Goal: Task Accomplishment & Management: Manage account settings

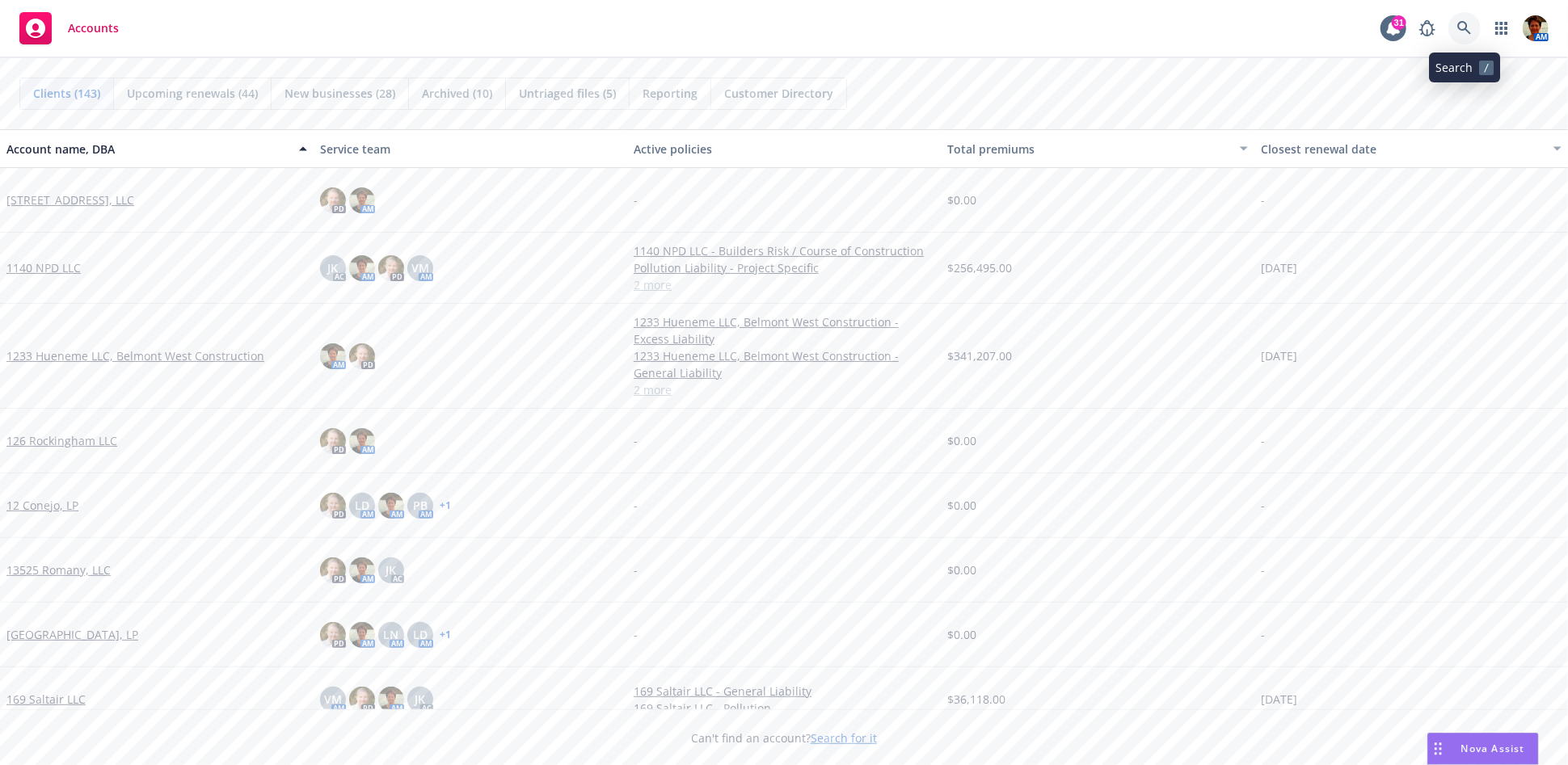
click at [1410, 24] on icon at bounding box center [1464, 28] width 15 height 15
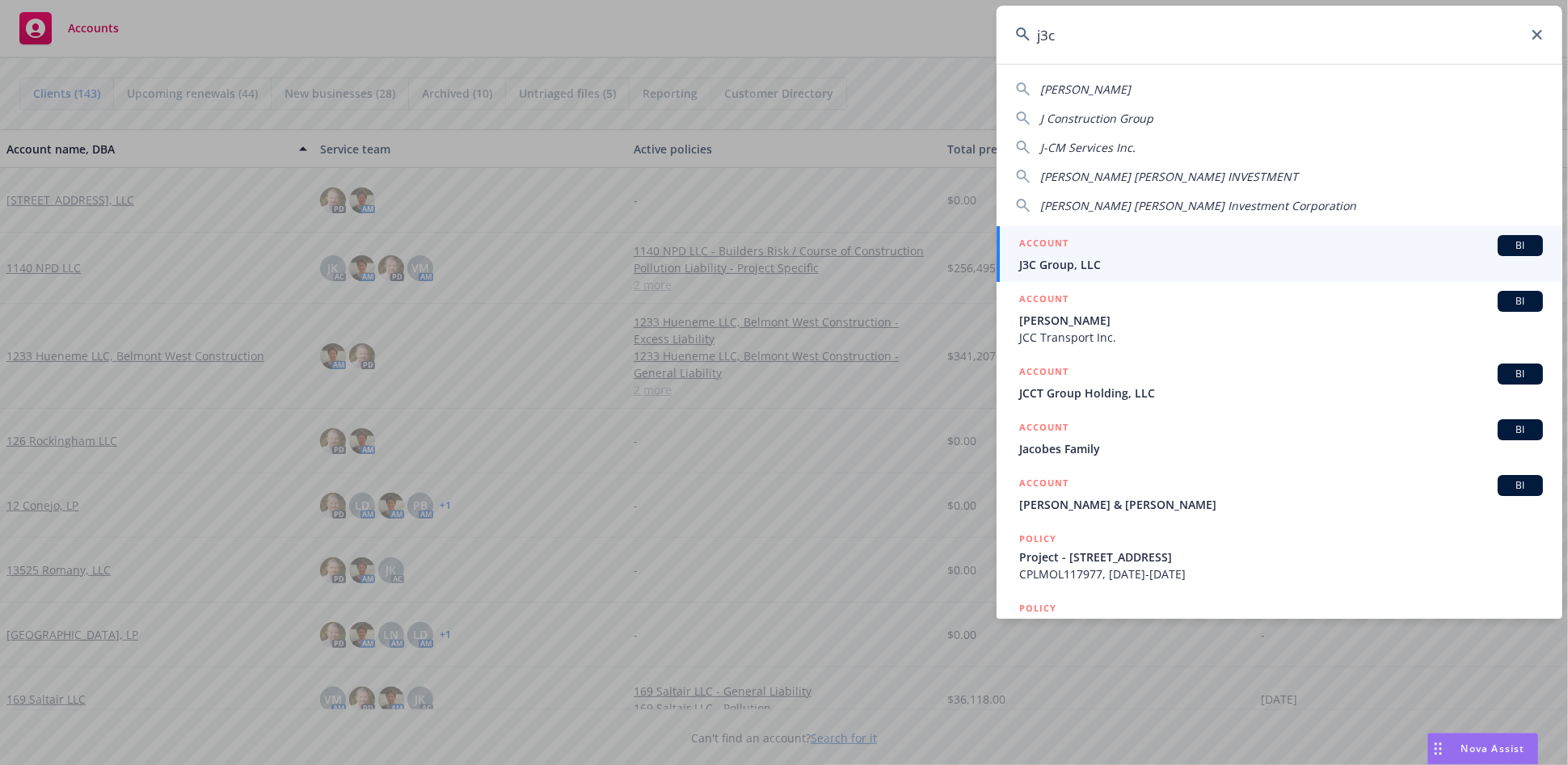
type input "j3c"
click at [1146, 261] on span "J3C Group, LLC" at bounding box center [1281, 264] width 523 height 17
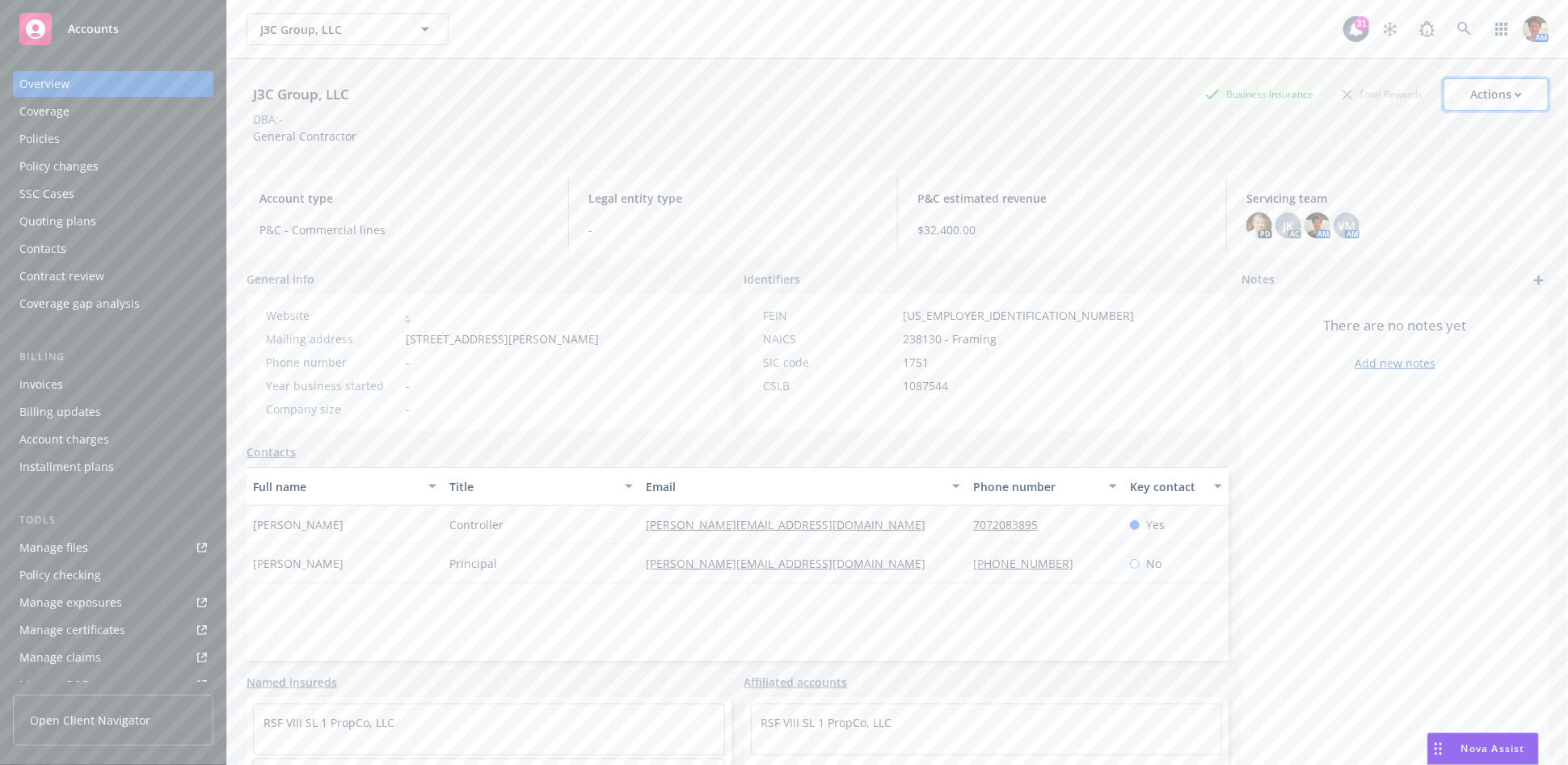
click at [1410, 103] on div "Actions" at bounding box center [1496, 94] width 51 height 31
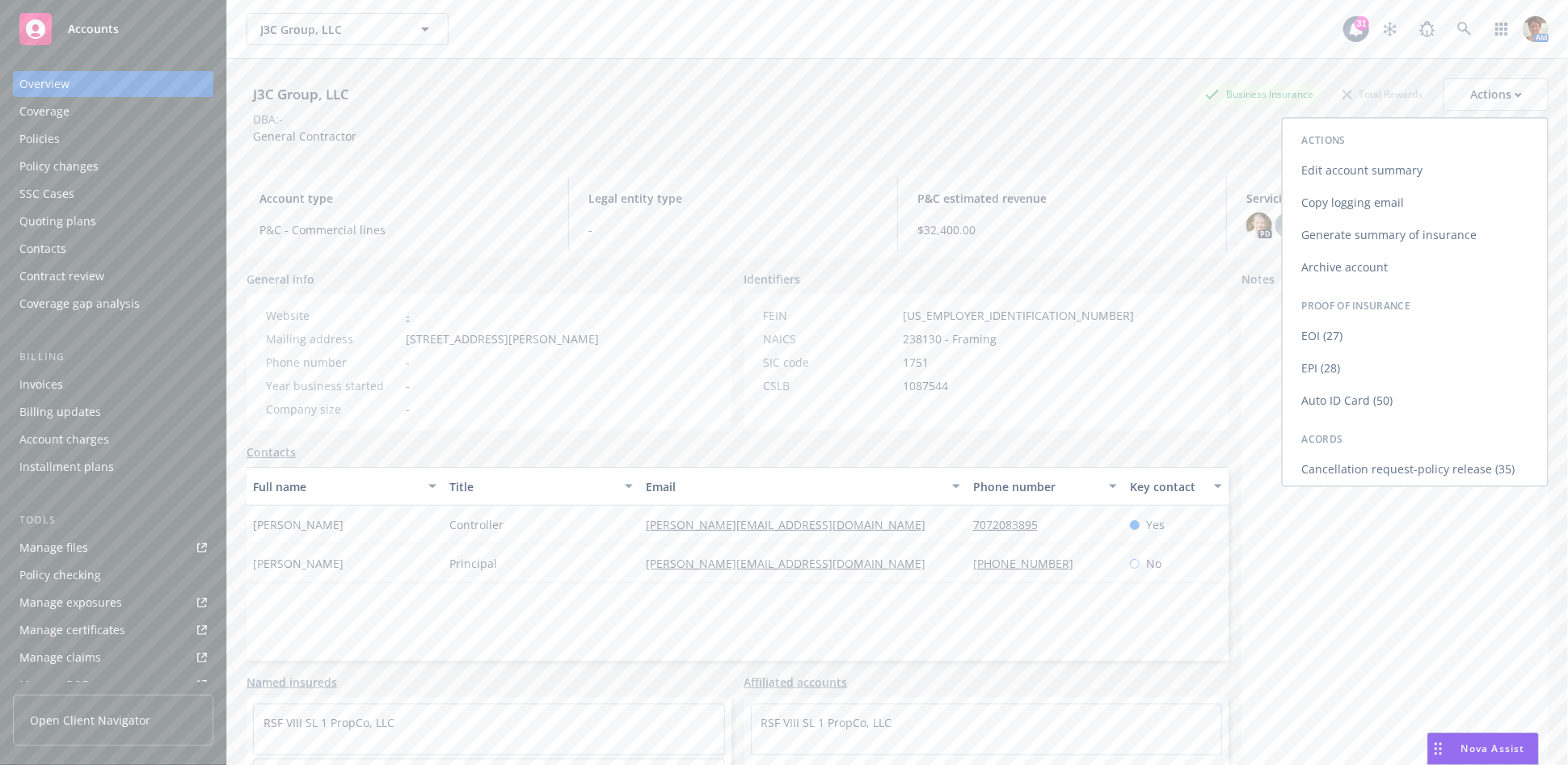
click at [1410, 193] on link "Copy logging email" at bounding box center [1415, 202] width 265 height 33
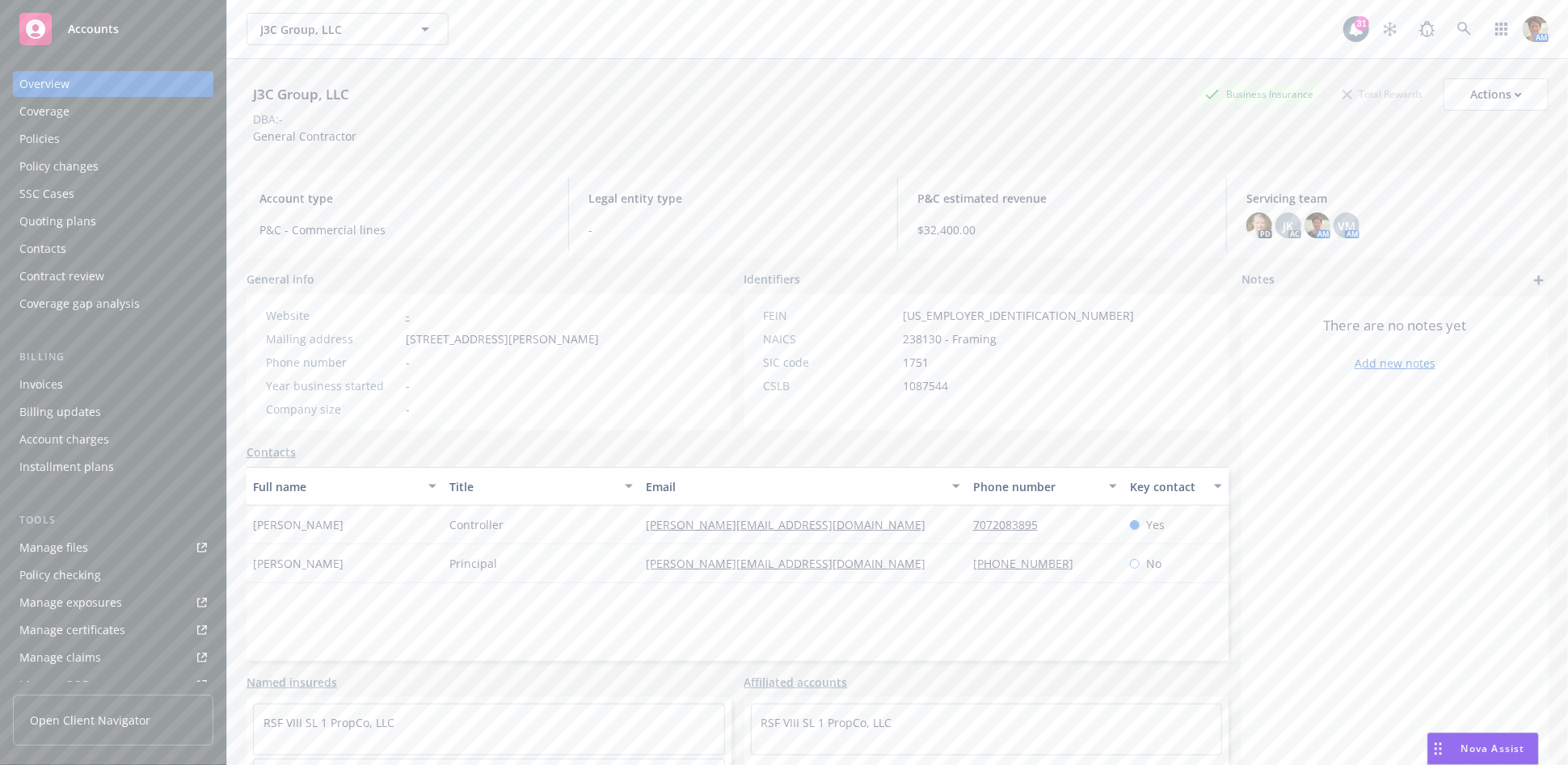
click at [84, 216] on div "Quoting plans" at bounding box center [58, 221] width 77 height 26
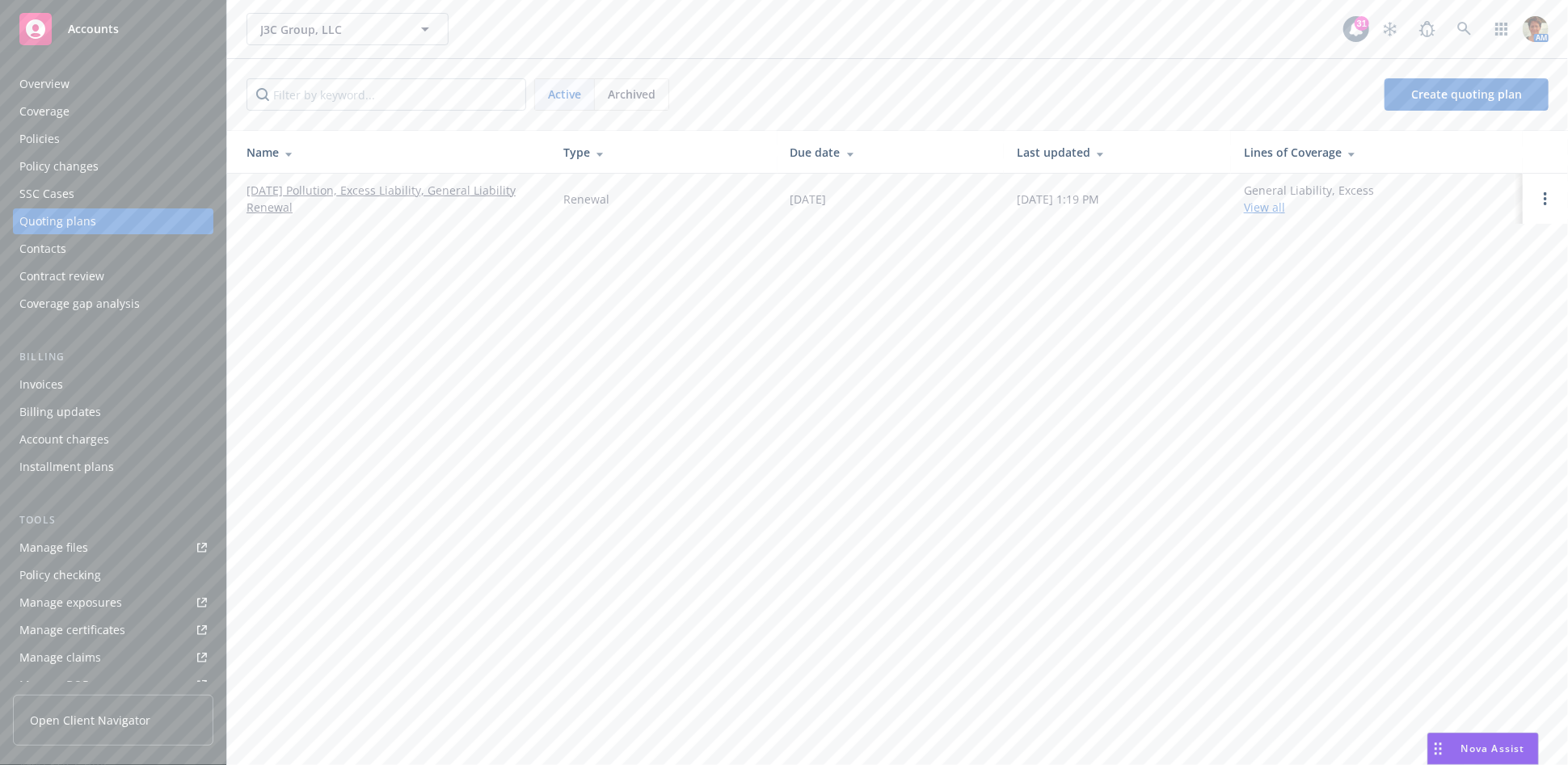
click at [436, 194] on link "08/28/25 Pollution, Excess Liability, General Liability Renewal" at bounding box center [392, 198] width 291 height 34
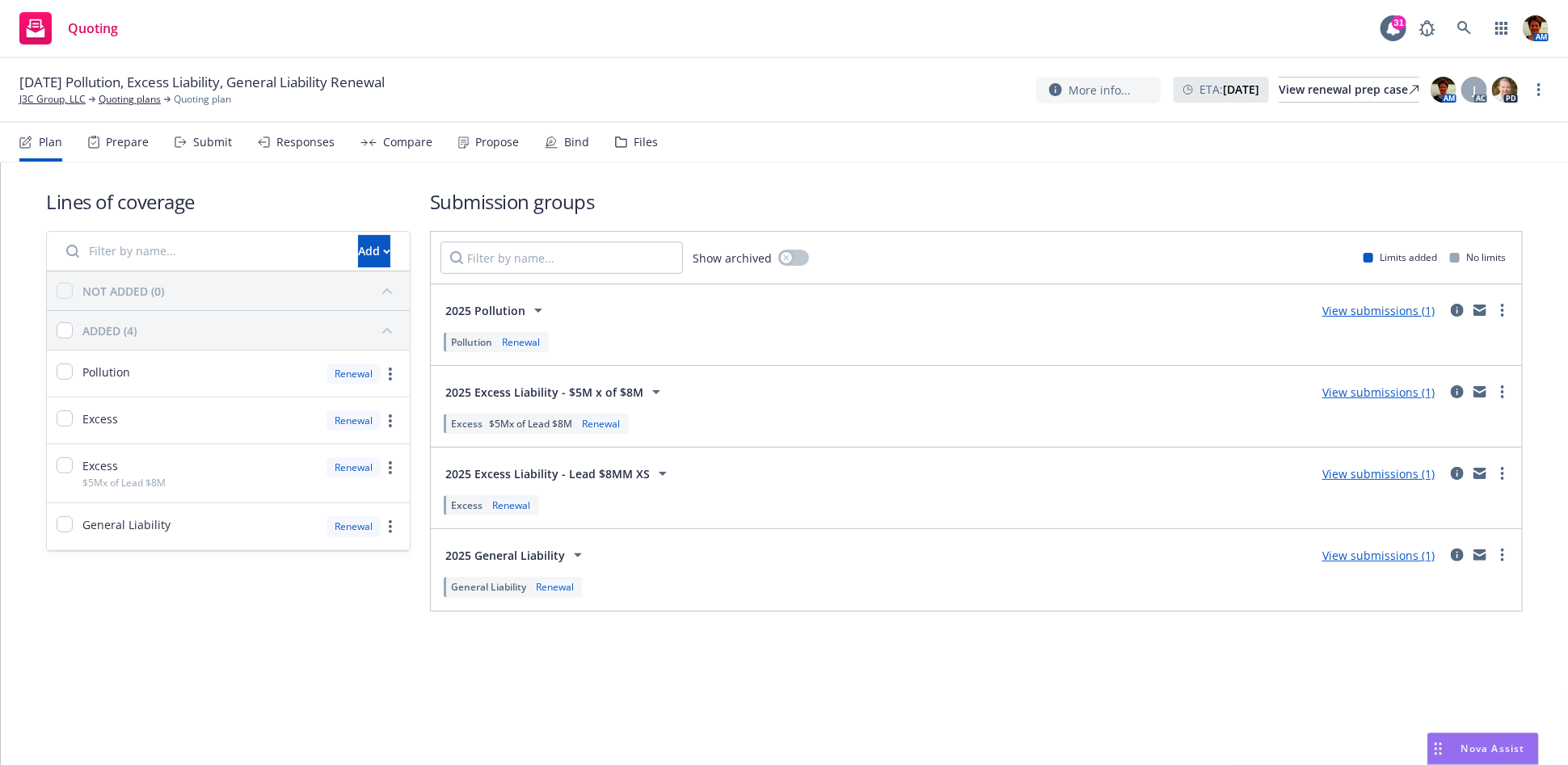
click at [634, 145] on div "Files" at bounding box center [646, 142] width 25 height 13
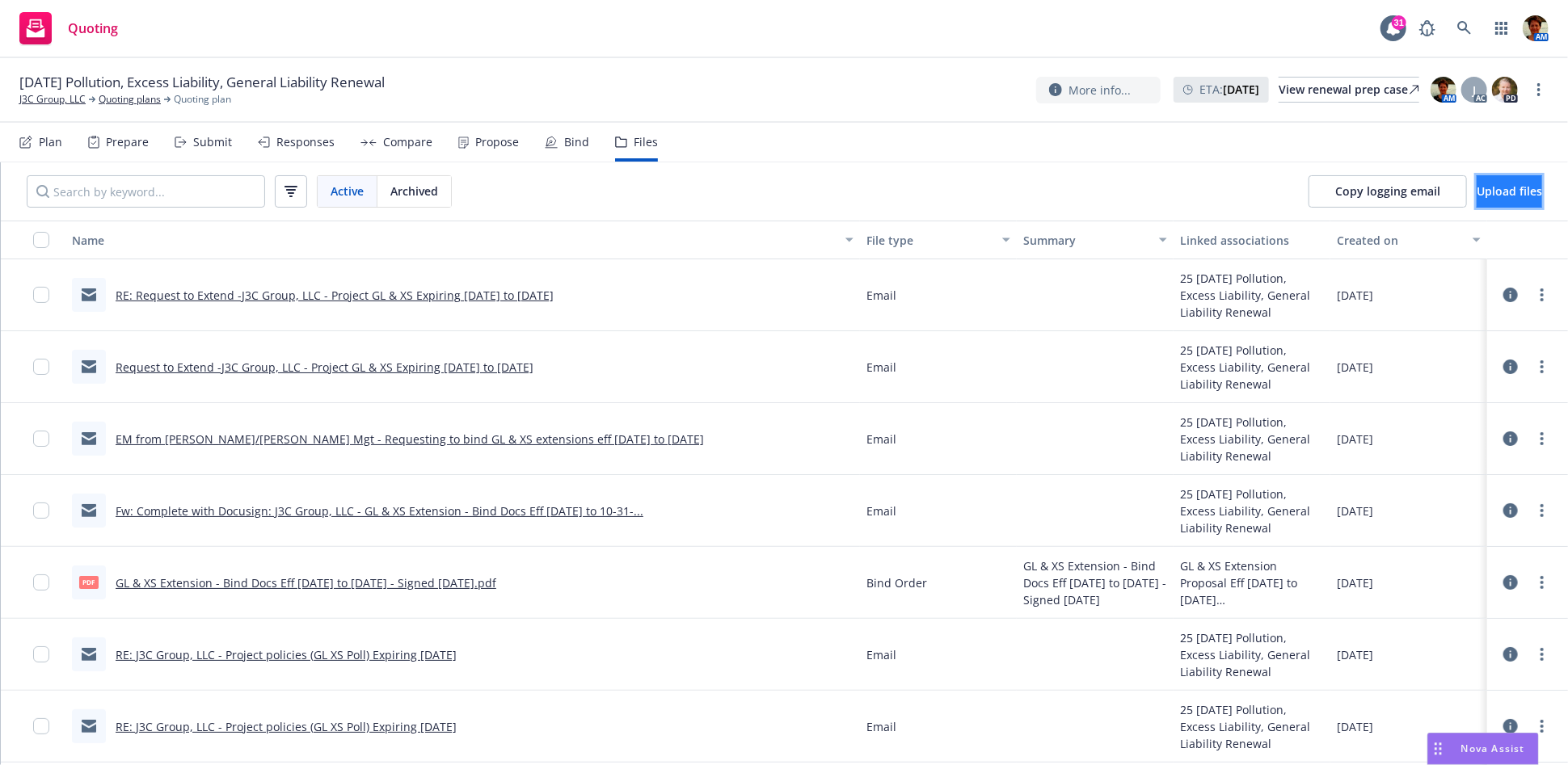
click at [1476, 191] on span "Upload files" at bounding box center [1509, 191] width 65 height 16
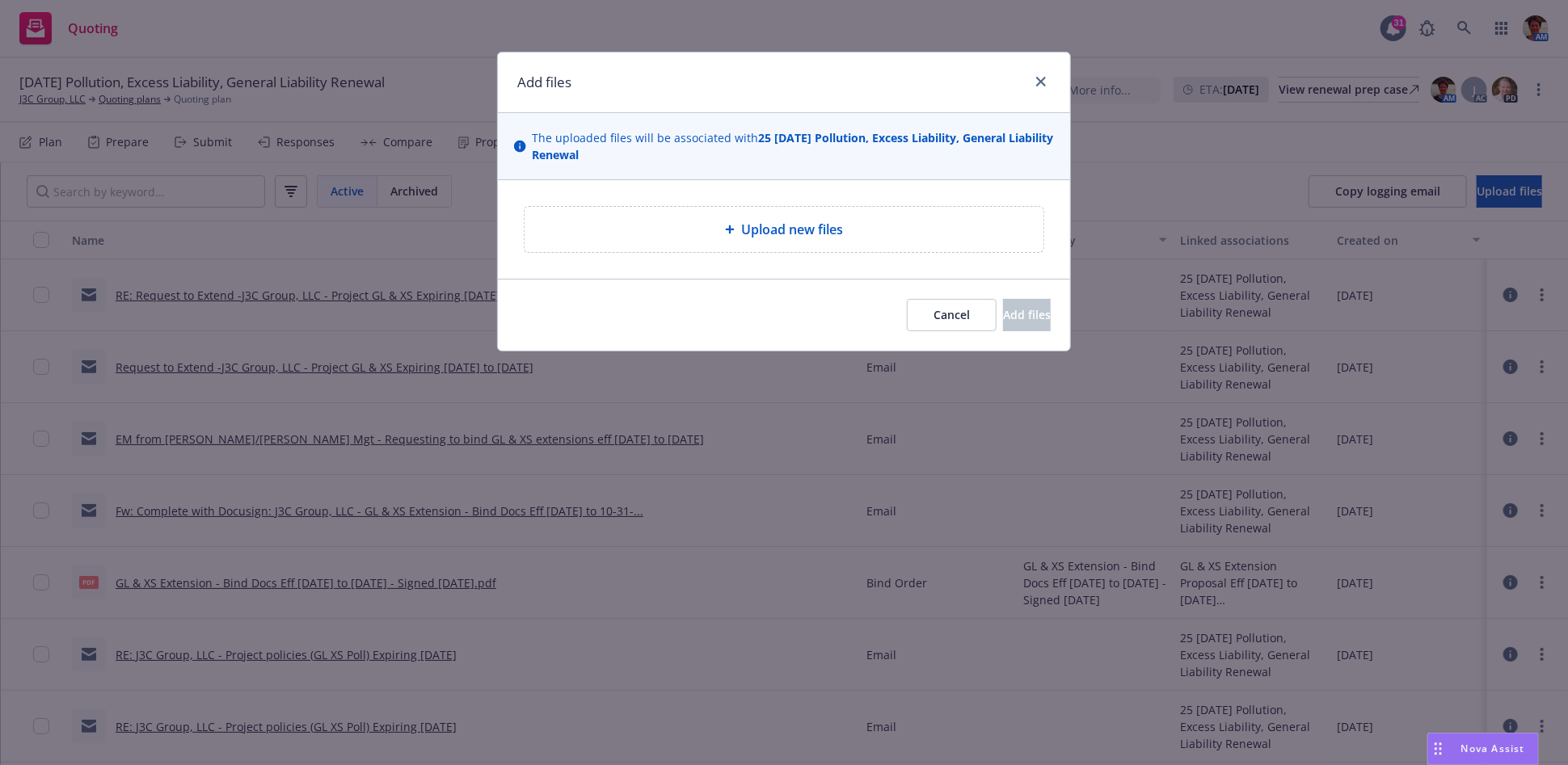
click at [701, 238] on div "Upload new files" at bounding box center [783, 230] width 493 height 20
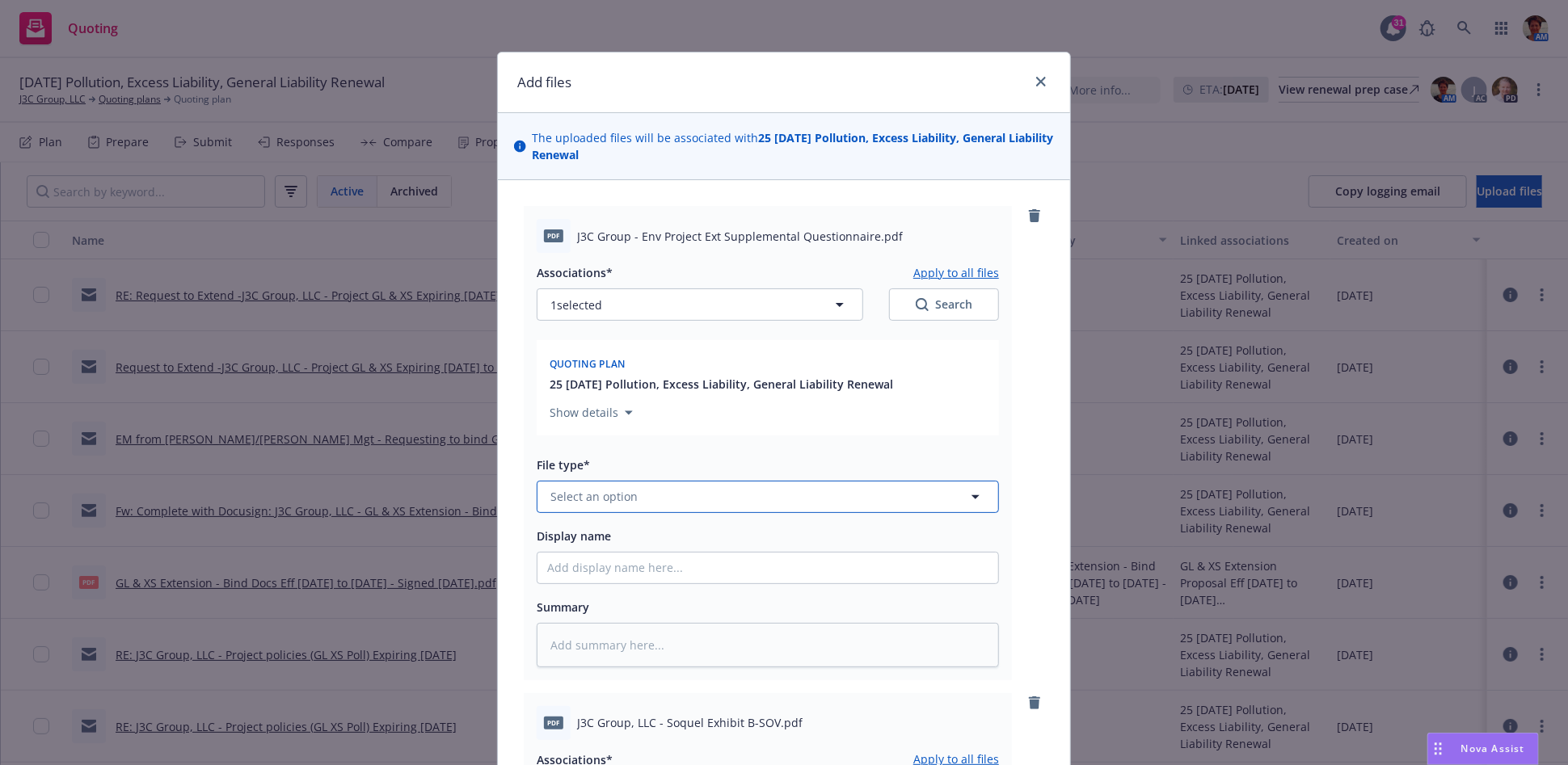
click at [579, 499] on span "Select an option" at bounding box center [593, 496] width 87 height 17
type input "O"
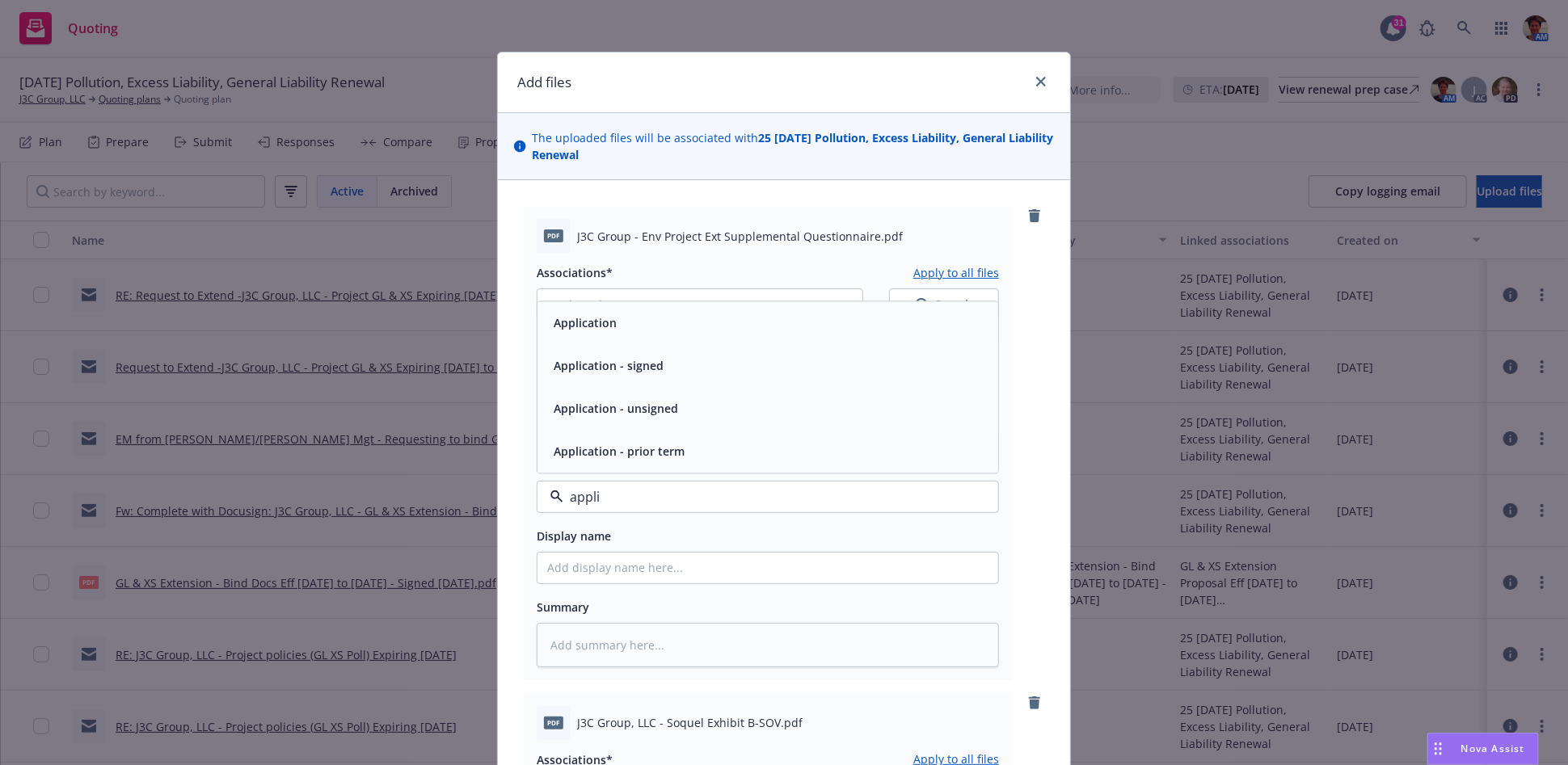
type input "applio"
type textarea "x"
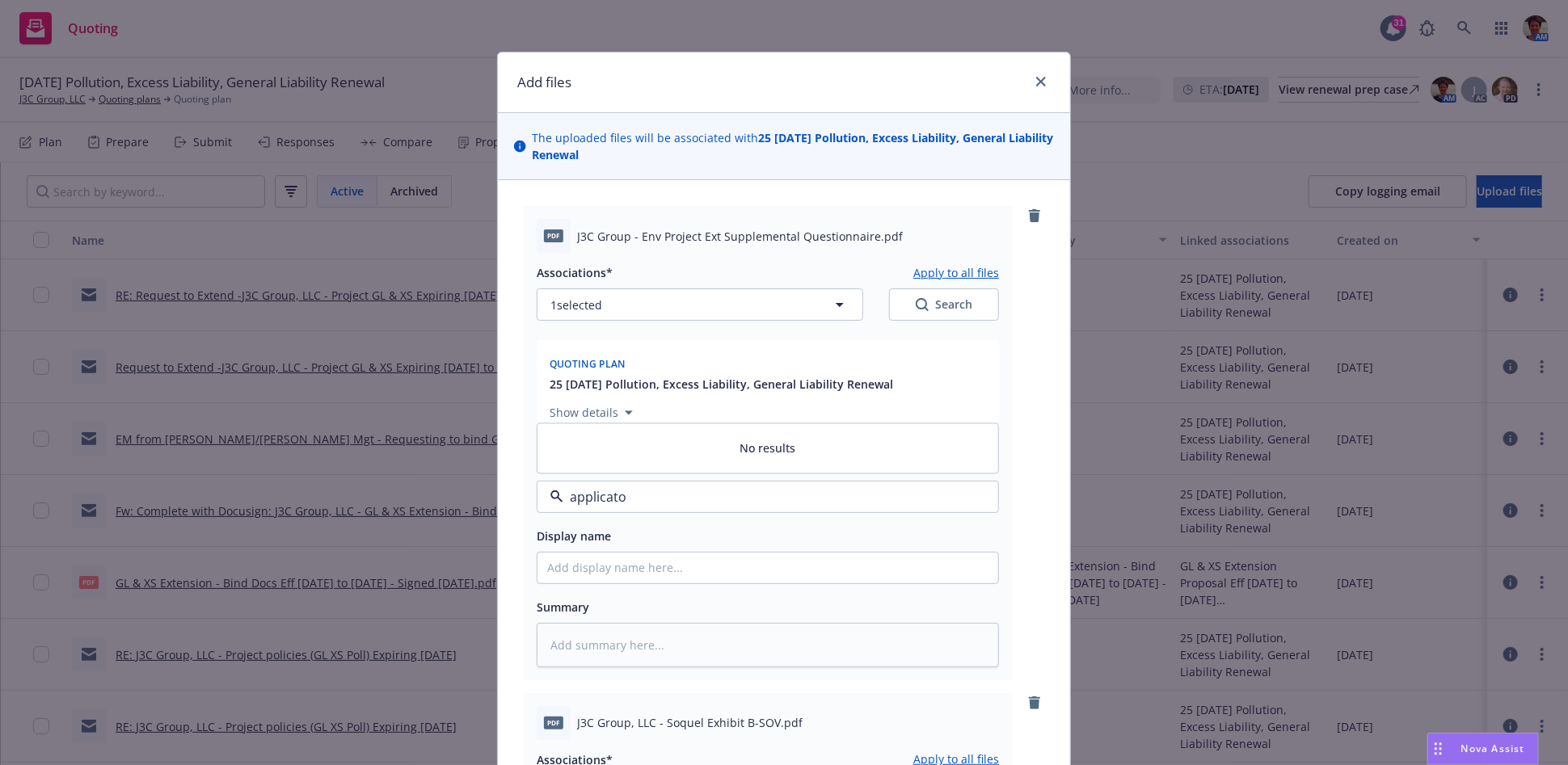
type input "applicat"
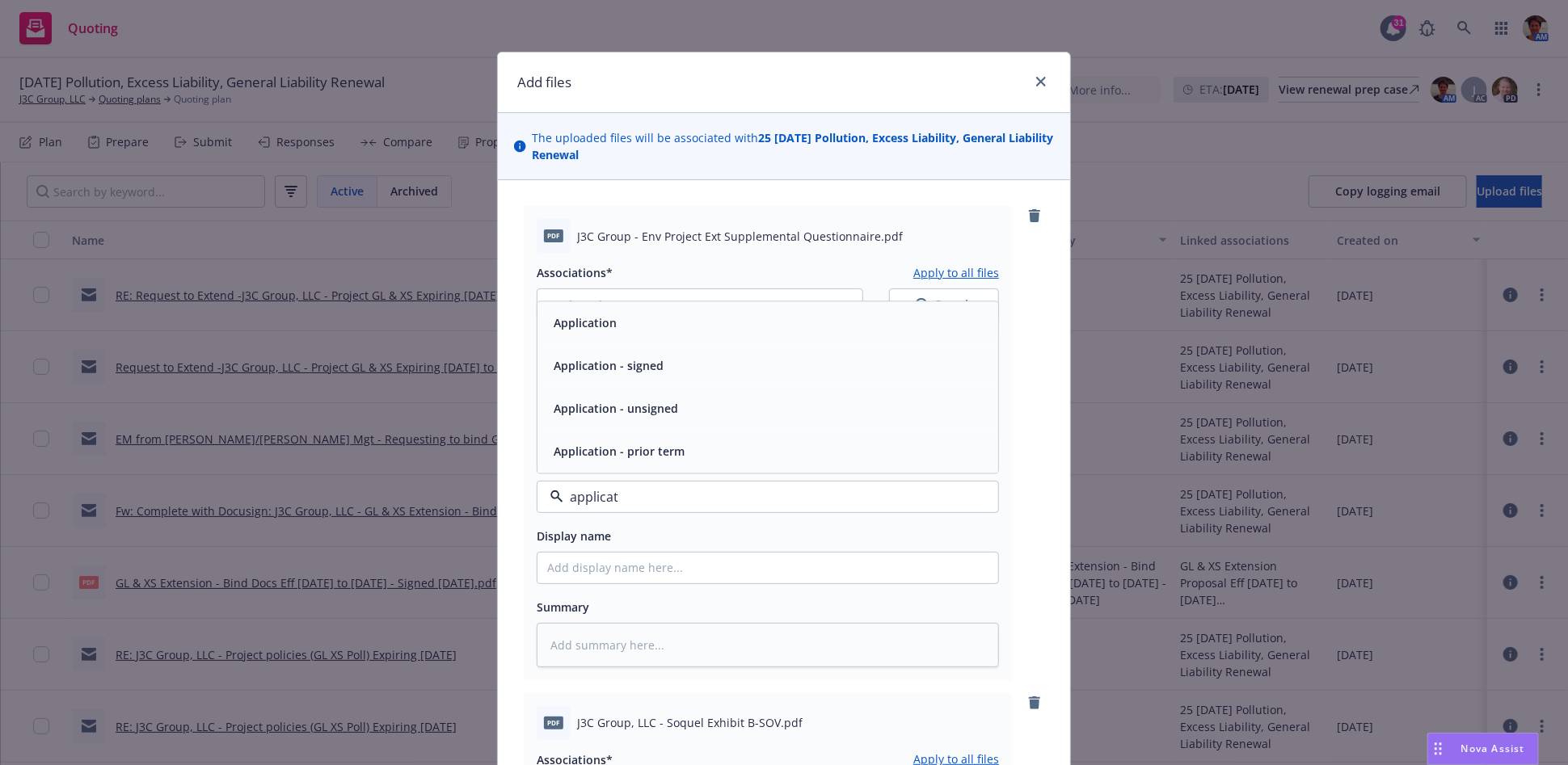
click at [631, 405] on span "Application - unsigned" at bounding box center [616, 408] width 124 height 17
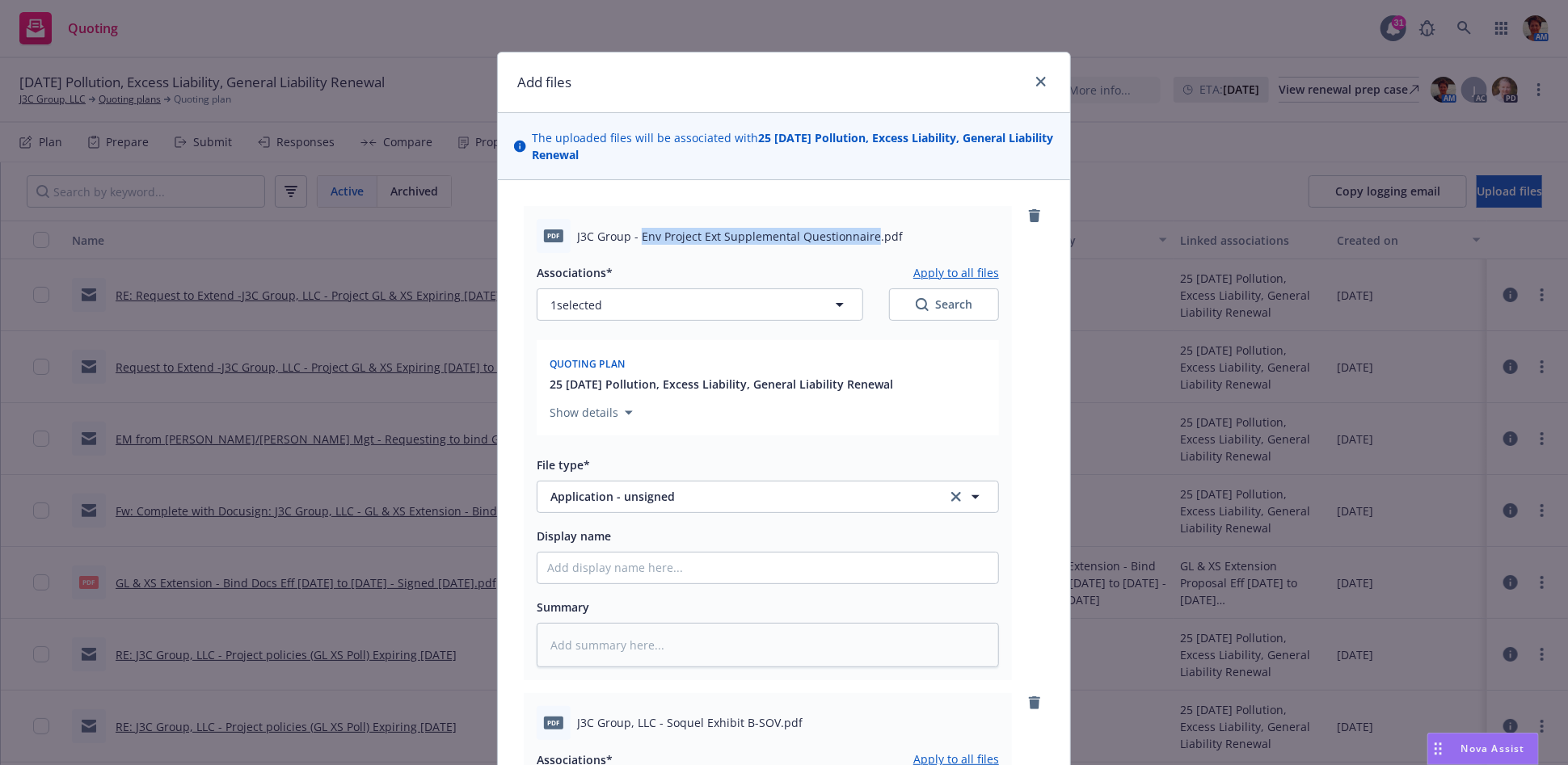
drag, startPoint x: 631, startPoint y: 238, endPoint x: 865, endPoint y: 232, distance: 234.1
click at [865, 229] on span "J3C Group - Env Project Ext Supplemental Questionnaire.pdf" at bounding box center [740, 236] width 326 height 17
copy span "Env Project Ext Supplemental Questionnaire"
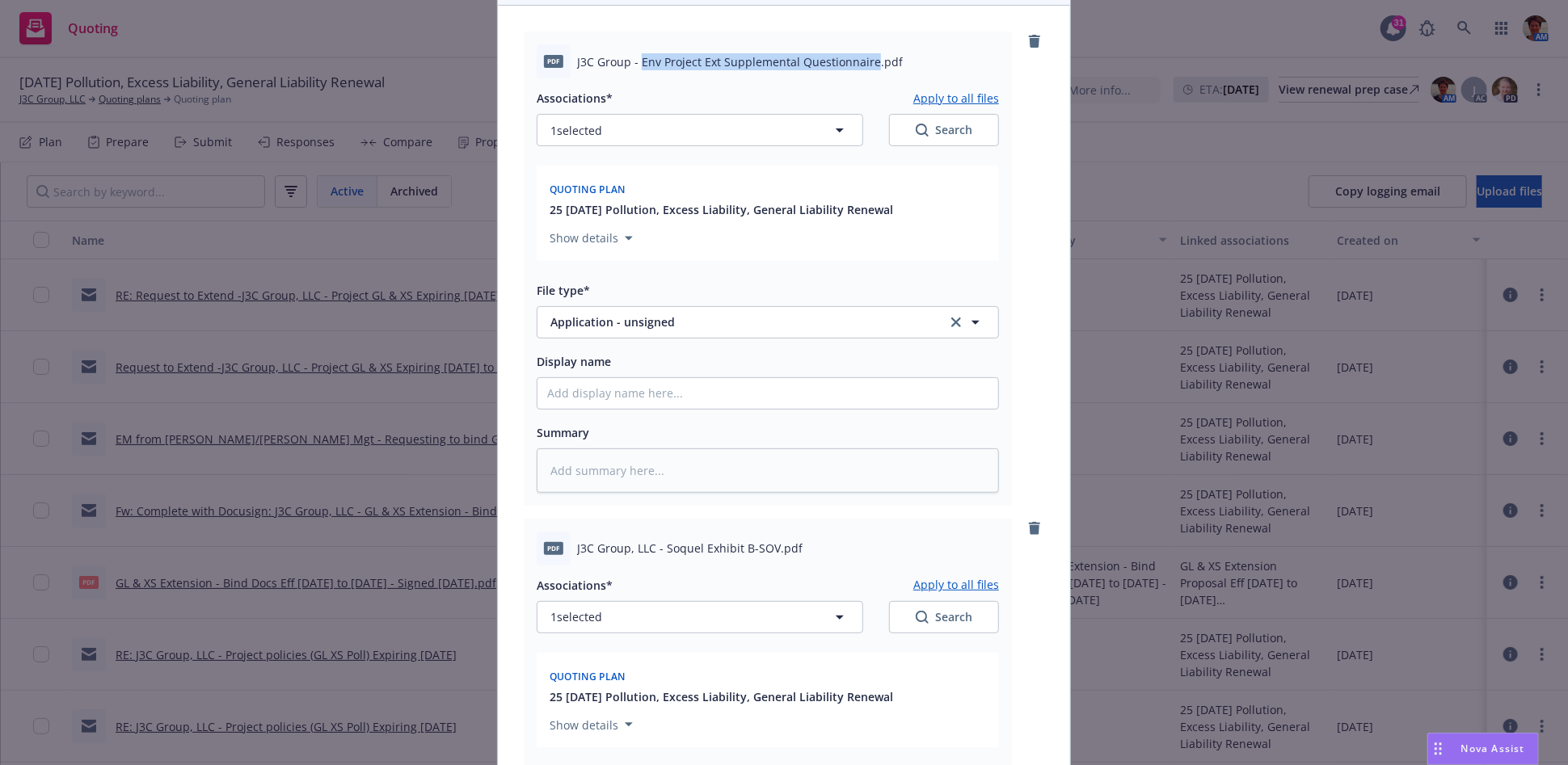
scroll to position [180, 0]
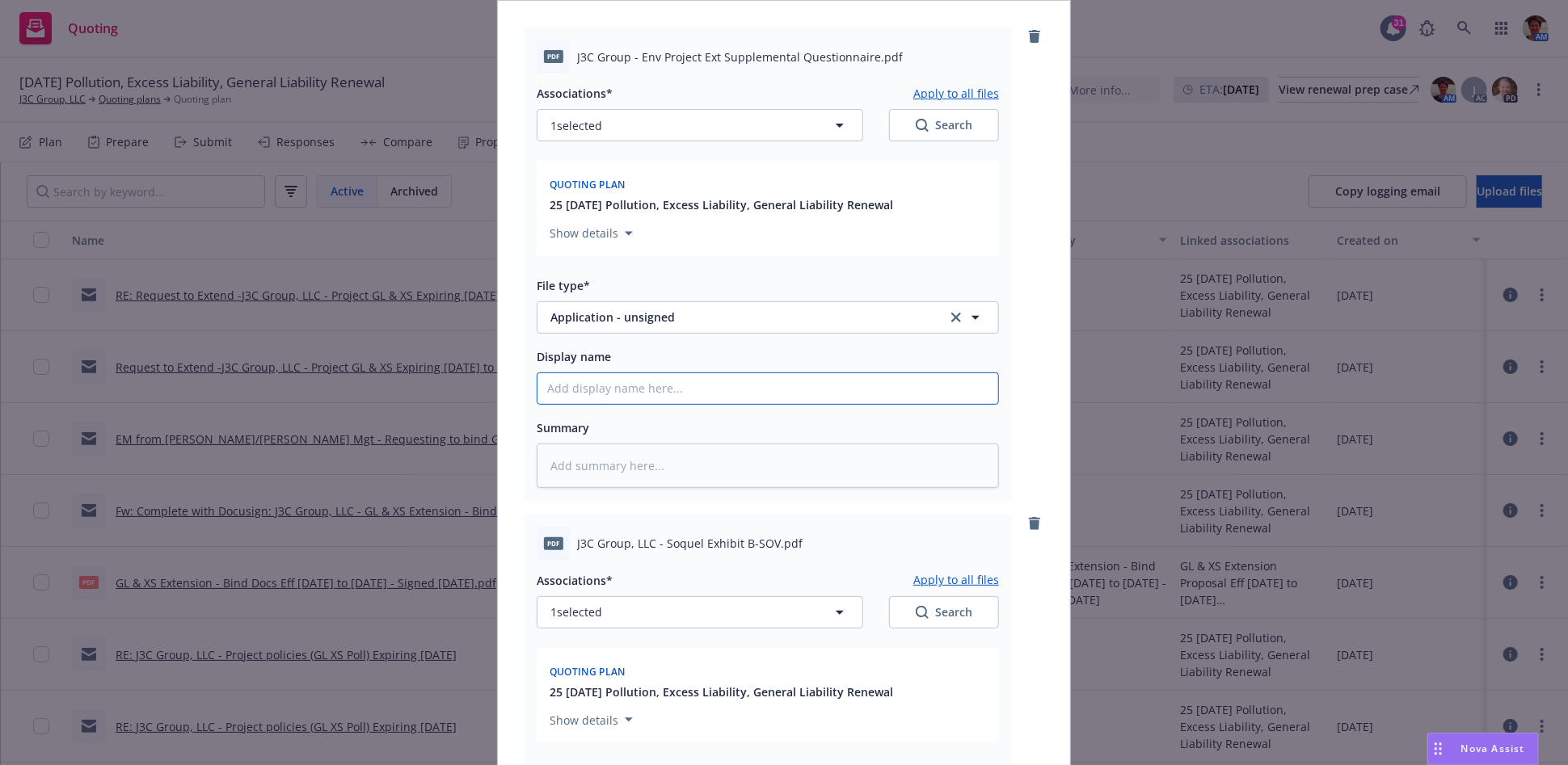
click at [643, 393] on input "Display name" at bounding box center [767, 388] width 461 height 31
paste input "Env Project Ext Supplemental Questionnaire"
type textarea "x"
type input "Env Project Ext Supplemental Questionnaire"
click at [690, 456] on textarea at bounding box center [767, 465] width 462 height 44
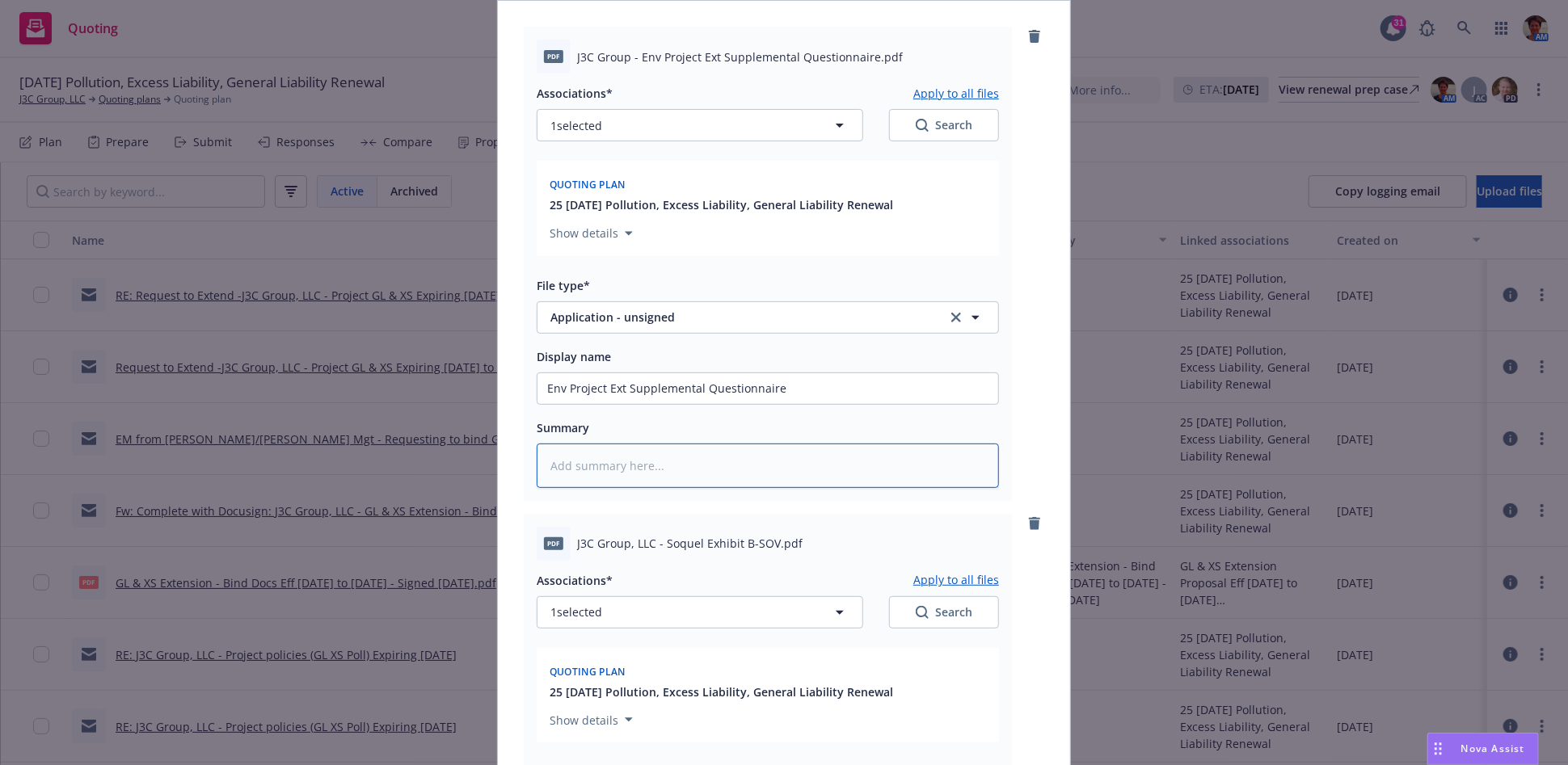
paste textarea "Env Project Ext Supplemental Questionnaire"
type textarea "x"
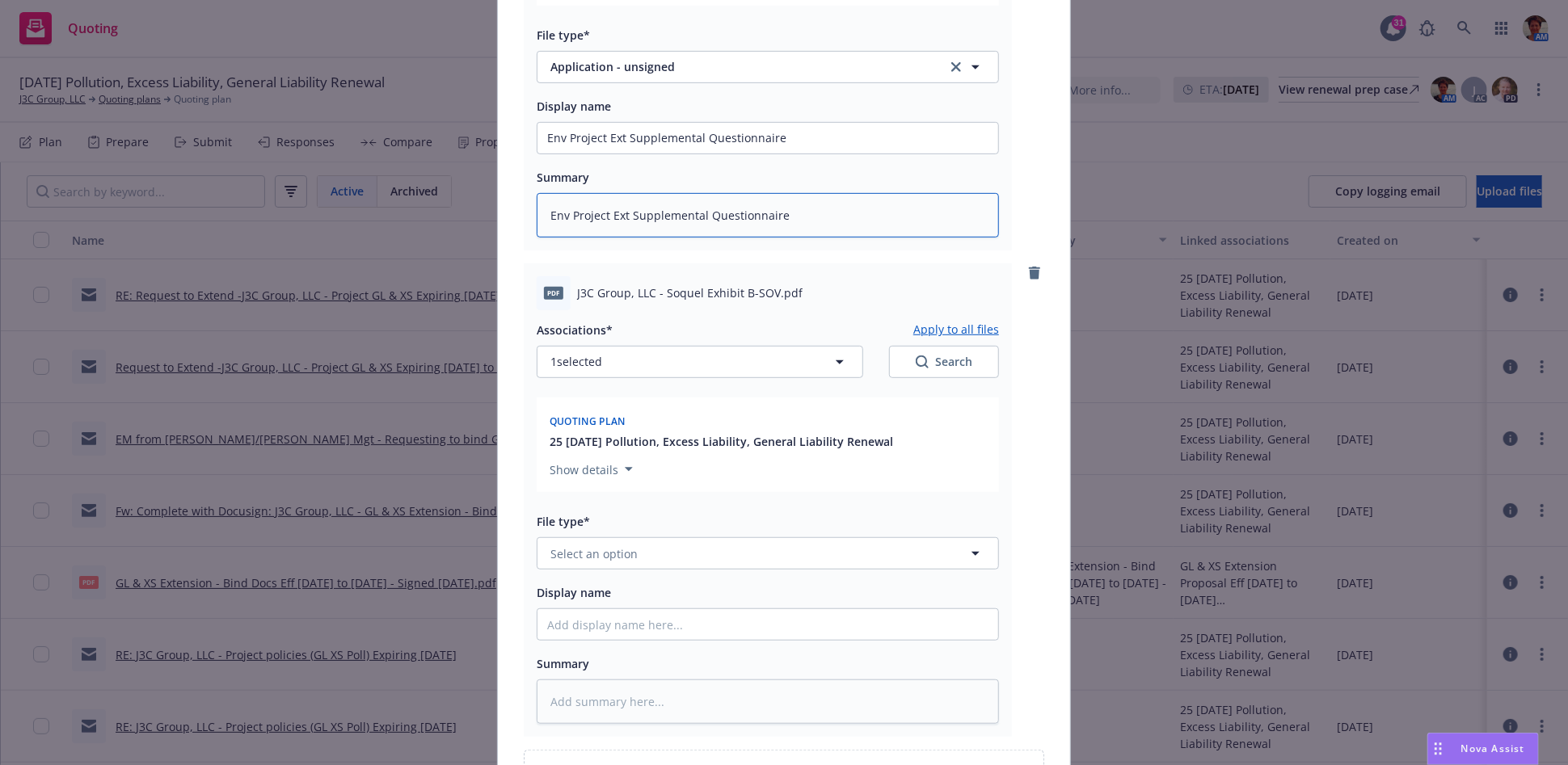
scroll to position [448, 0]
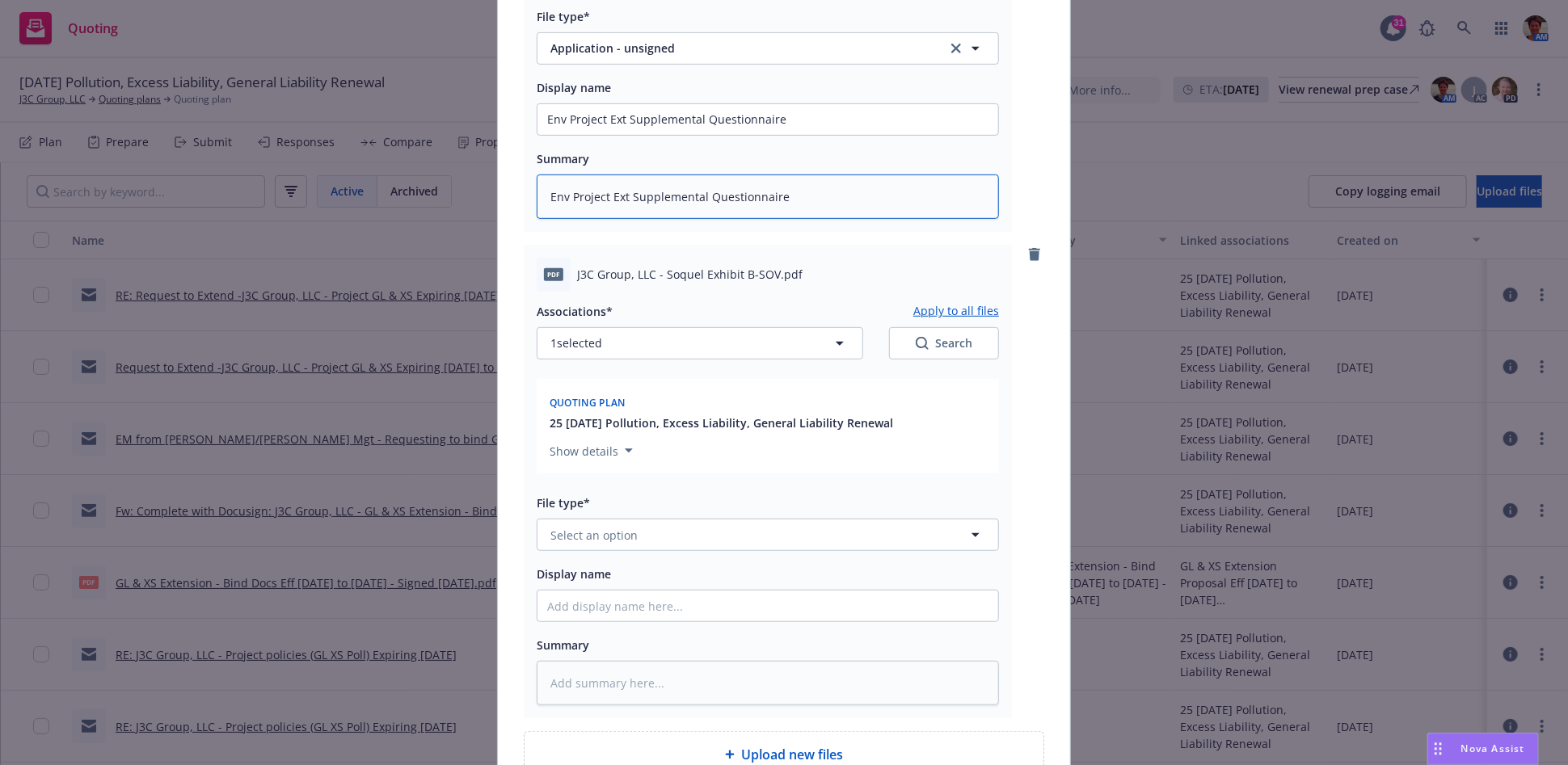
type textarea "Env Project Ext Supplemental Questionnaire"
click at [676, 532] on button "Select an option" at bounding box center [767, 534] width 462 height 33
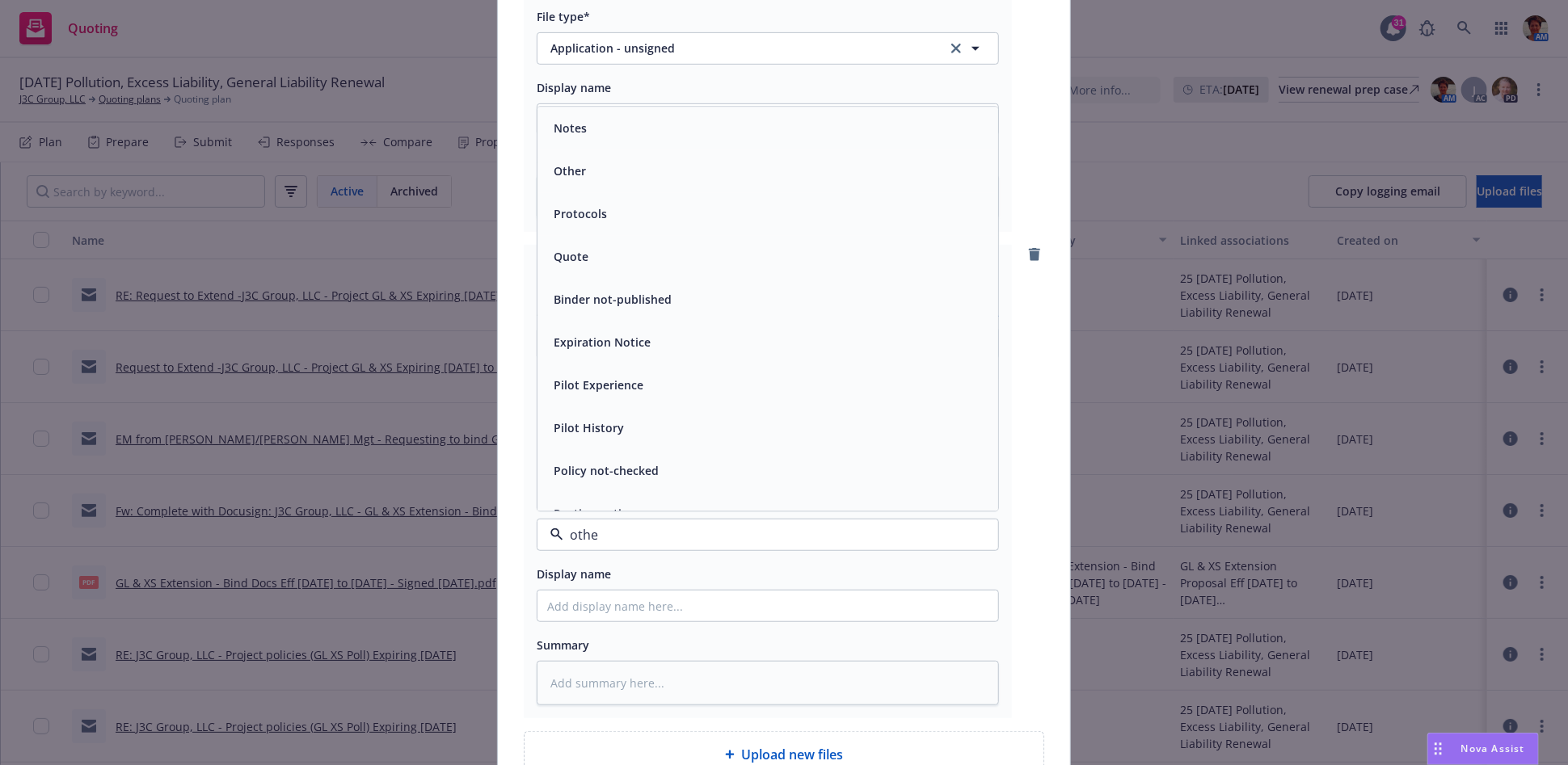
type input "other"
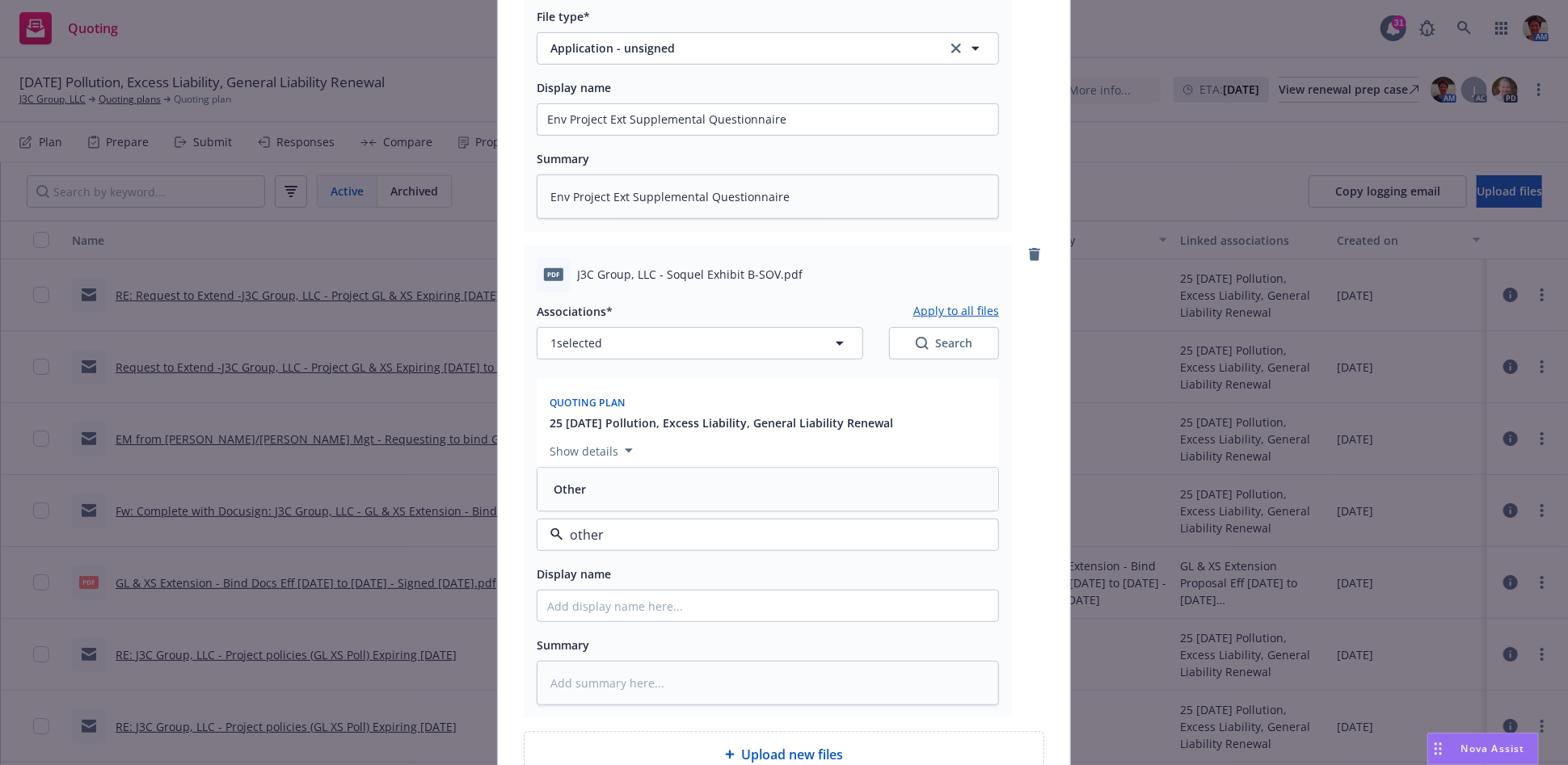
click at [645, 495] on div "Other" at bounding box center [767, 491] width 441 height 24
drag, startPoint x: 656, startPoint y: 273, endPoint x: 764, endPoint y: 269, distance: 108.1
click at [764, 269] on span "J3C Group, LLC - Soquel Exhibit B-SOV.pdf" at bounding box center [689, 273] width 225 height 17
copy span "Soquel Exhibit B-SOV"
click at [715, 135] on input "Display name" at bounding box center [767, 119] width 461 height 31
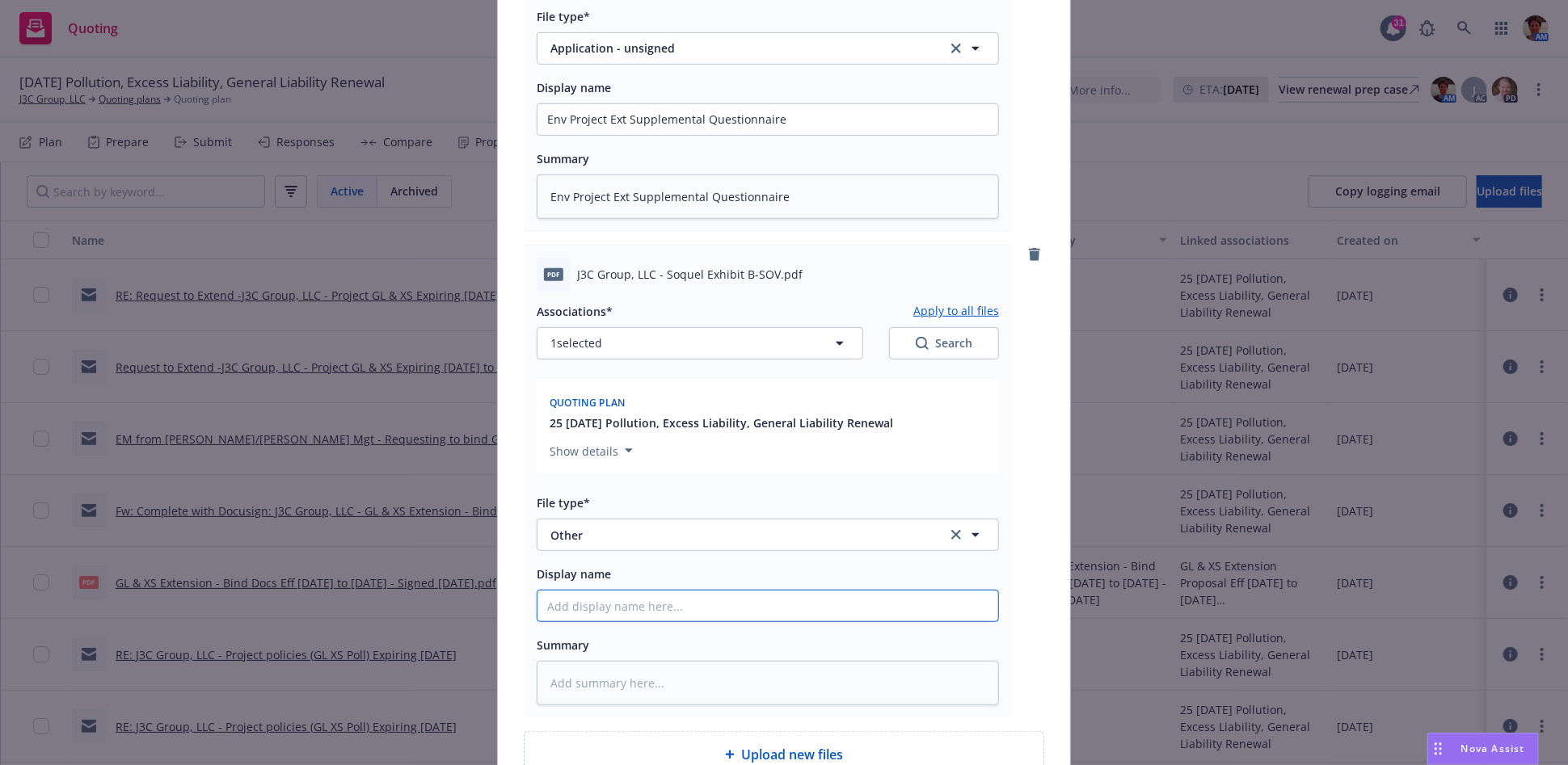
paste input "Soquel Exhibit B-SOV"
type textarea "x"
type input "Soquel Exhibit B-SOV"
type textarea "x"
type input "Soquel Exhibit B-SOV"
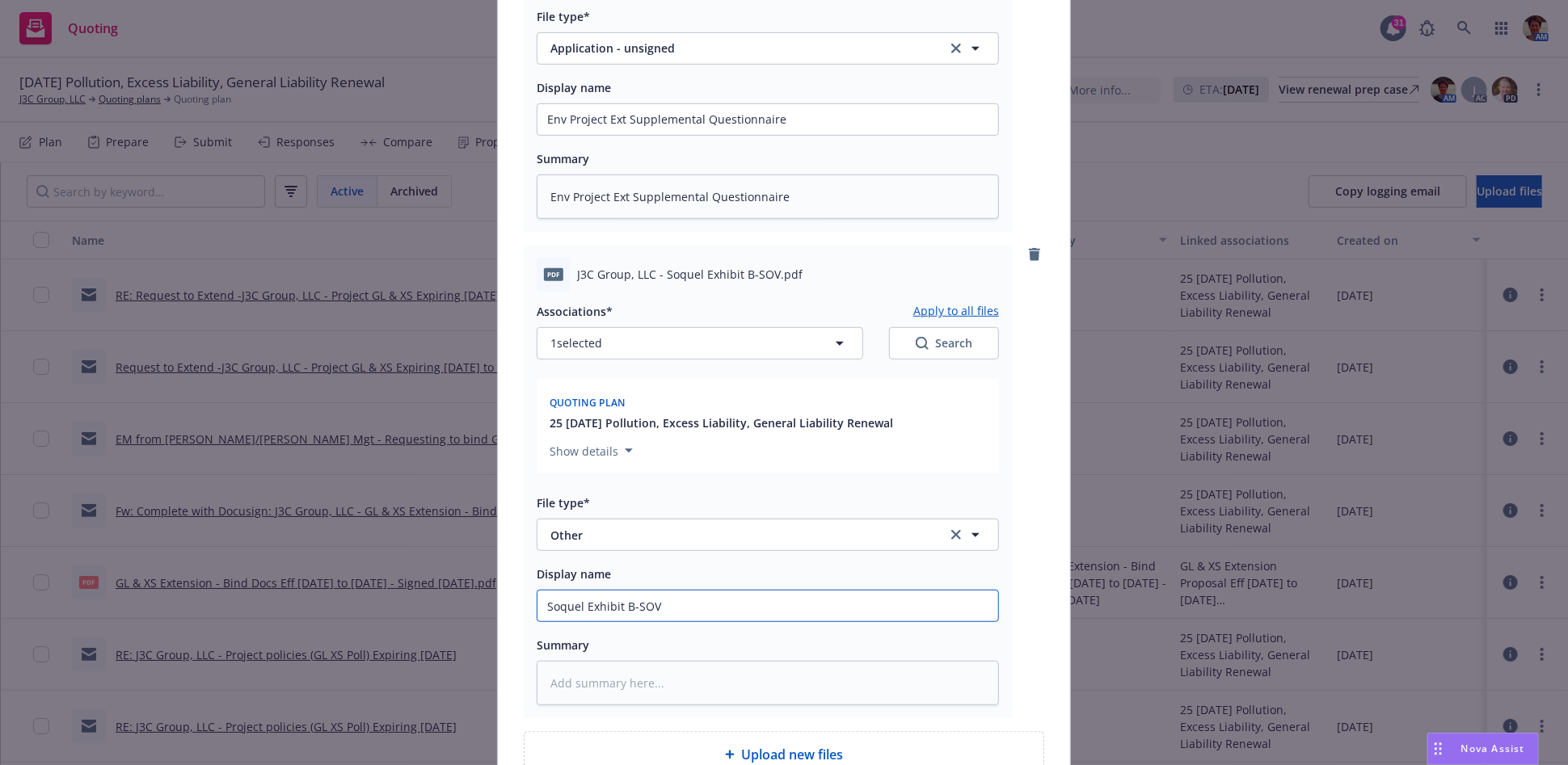
type textarea "x"
type input "Soquel Exhibit B-SOV ("
type textarea "x"
type input "Soquel Exhibit B-SOV (bu"
type textarea "x"
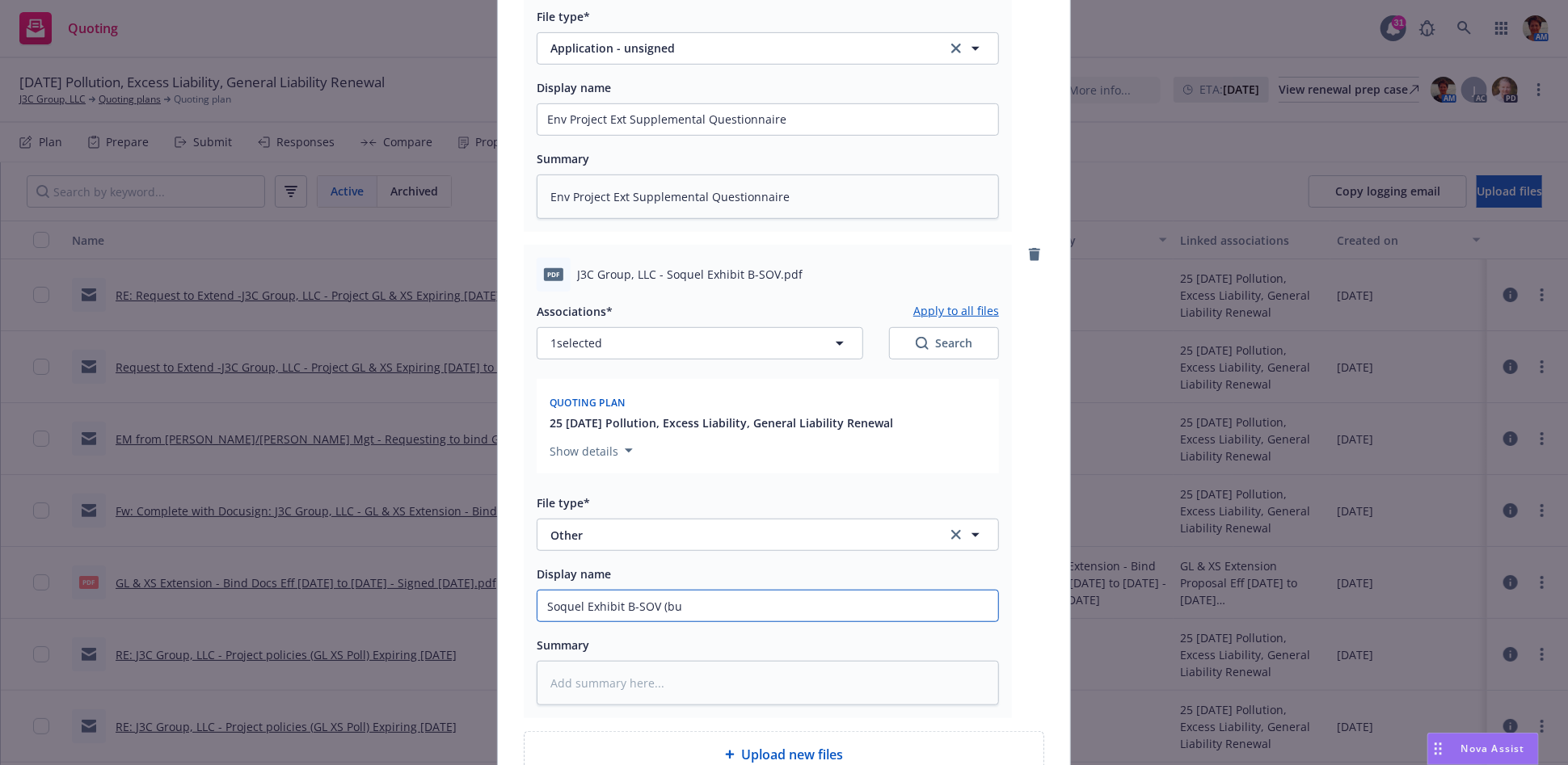
type input "Soquel Exhibit B-SOV (bud"
type textarea "x"
type input "Soquel Exhibit B-SOV (budg"
type textarea "x"
type input "Soquel Exhibit B-SOV (budge"
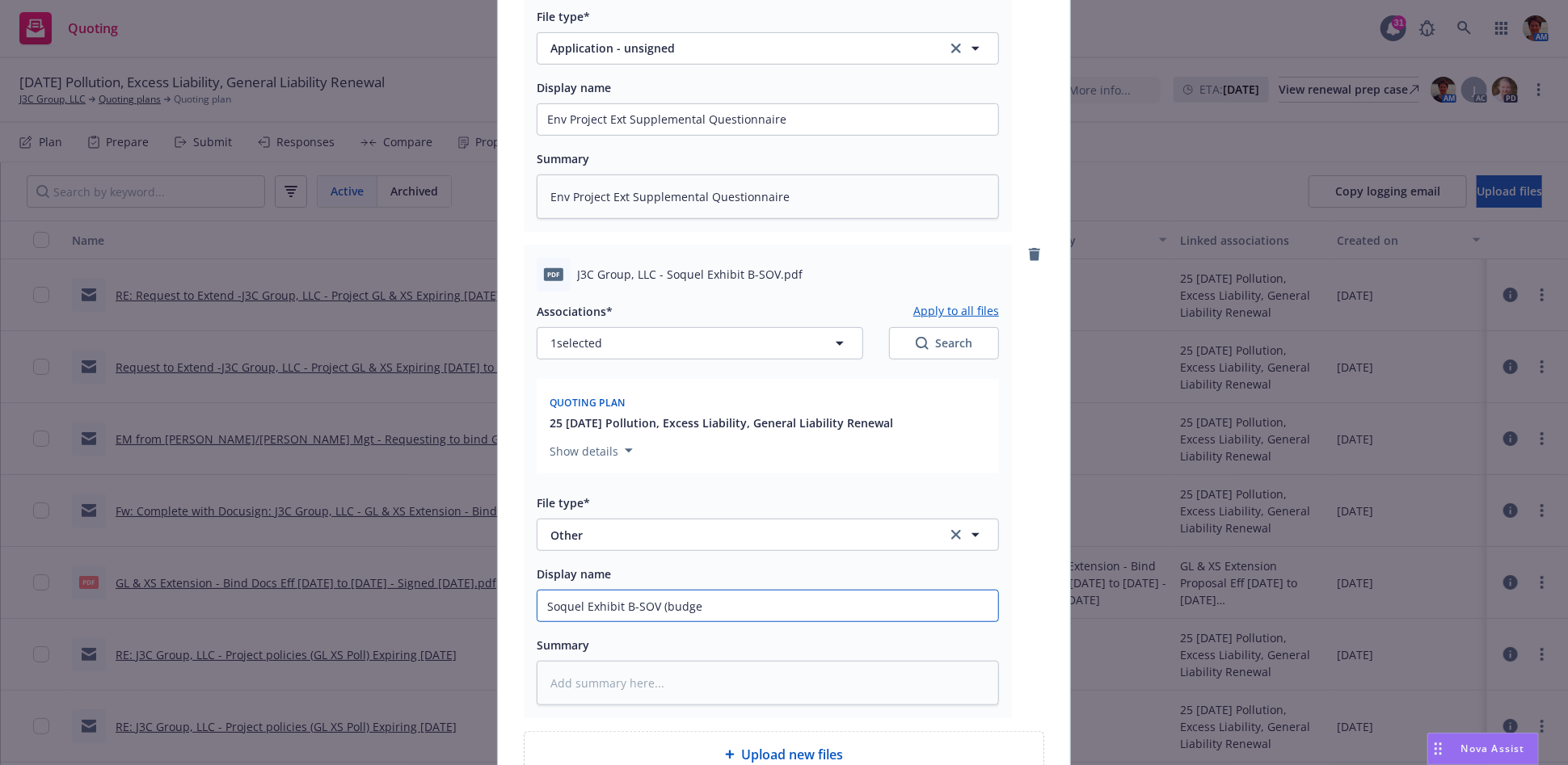
type textarea "x"
type input "Soquel Exhibit B-SOV (budget"
type textarea "x"
drag, startPoint x: 729, startPoint y: 608, endPoint x: 541, endPoint y: 638, distance: 190.4
click at [541, 638] on div "Associations* Apply to all files 1 selected Search Quoting plan 25 08/28/25 Pol…" at bounding box center [767, 498] width 462 height 415
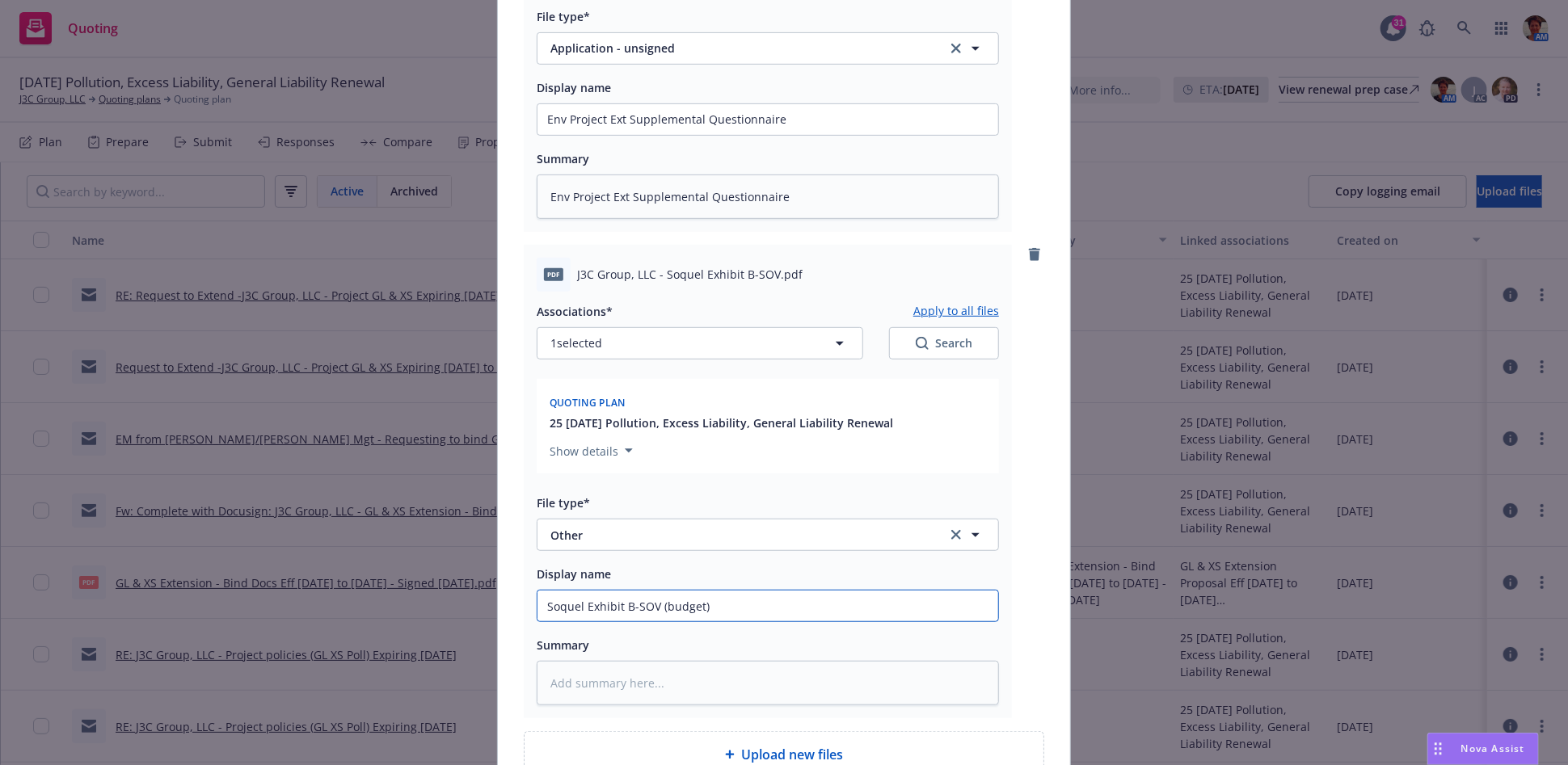
type input "Soquel Exhibit B-SOV (budget)"
click at [597, 679] on textarea at bounding box center [767, 683] width 462 height 44
paste textarea "Soquel Exhibit B-SOV (budget)"
type textarea "x"
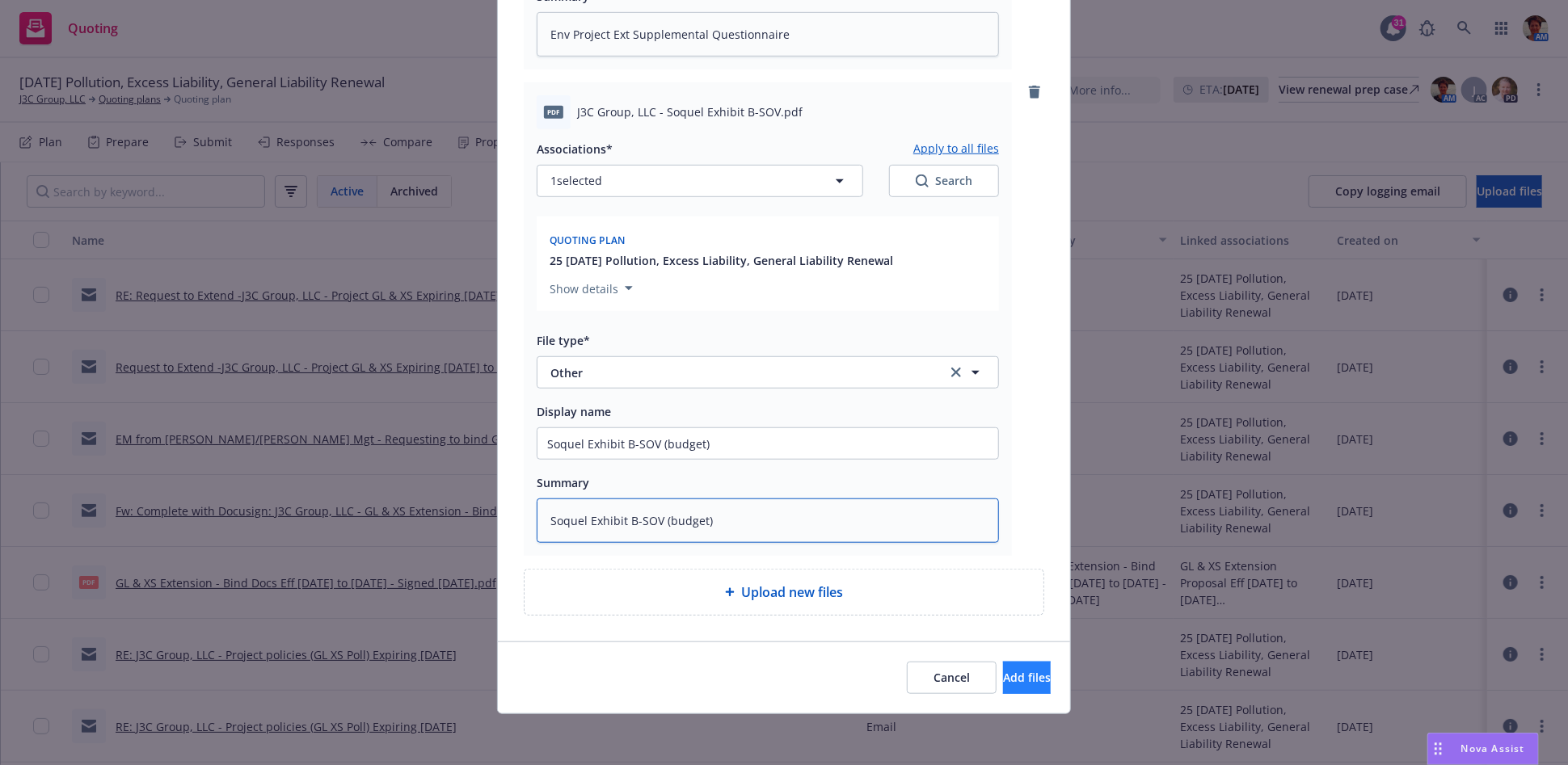
type textarea "Soquel Exhibit B-SOV (budget)"
click at [1003, 674] on span "Add files" at bounding box center [1027, 678] width 47 height 16
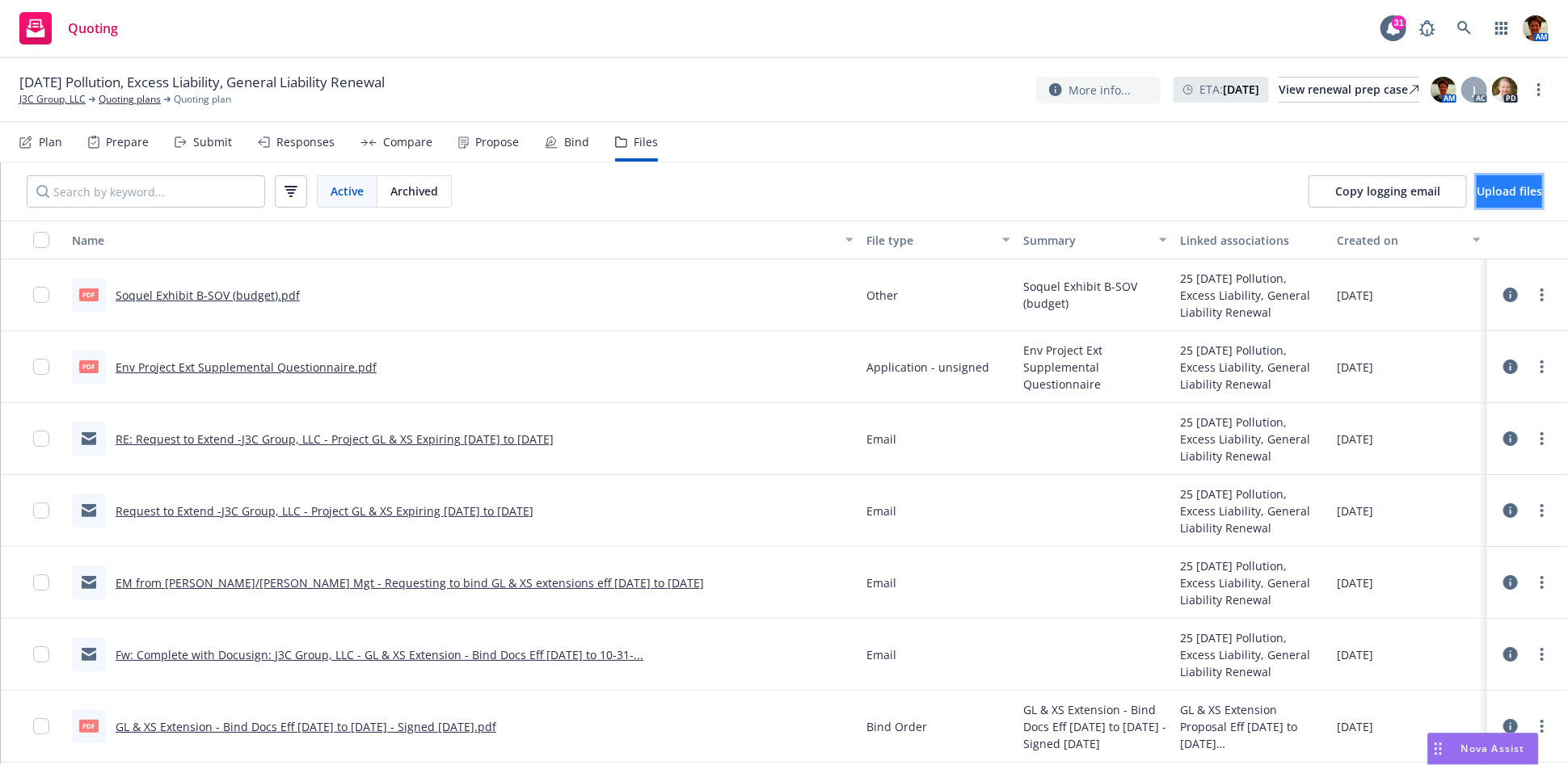
click at [1476, 196] on span "Upload files" at bounding box center [1509, 191] width 65 height 16
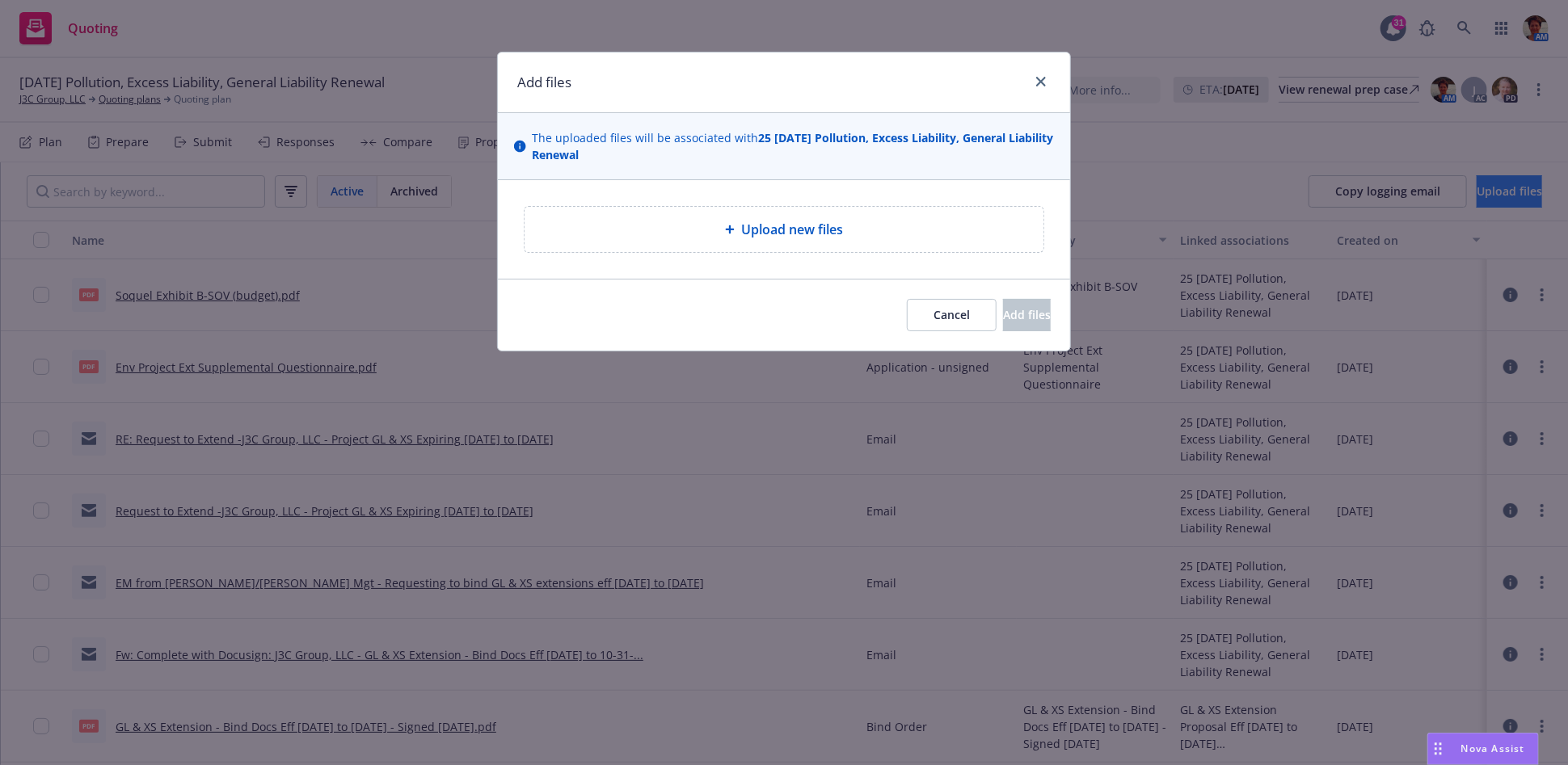
type textarea "x"
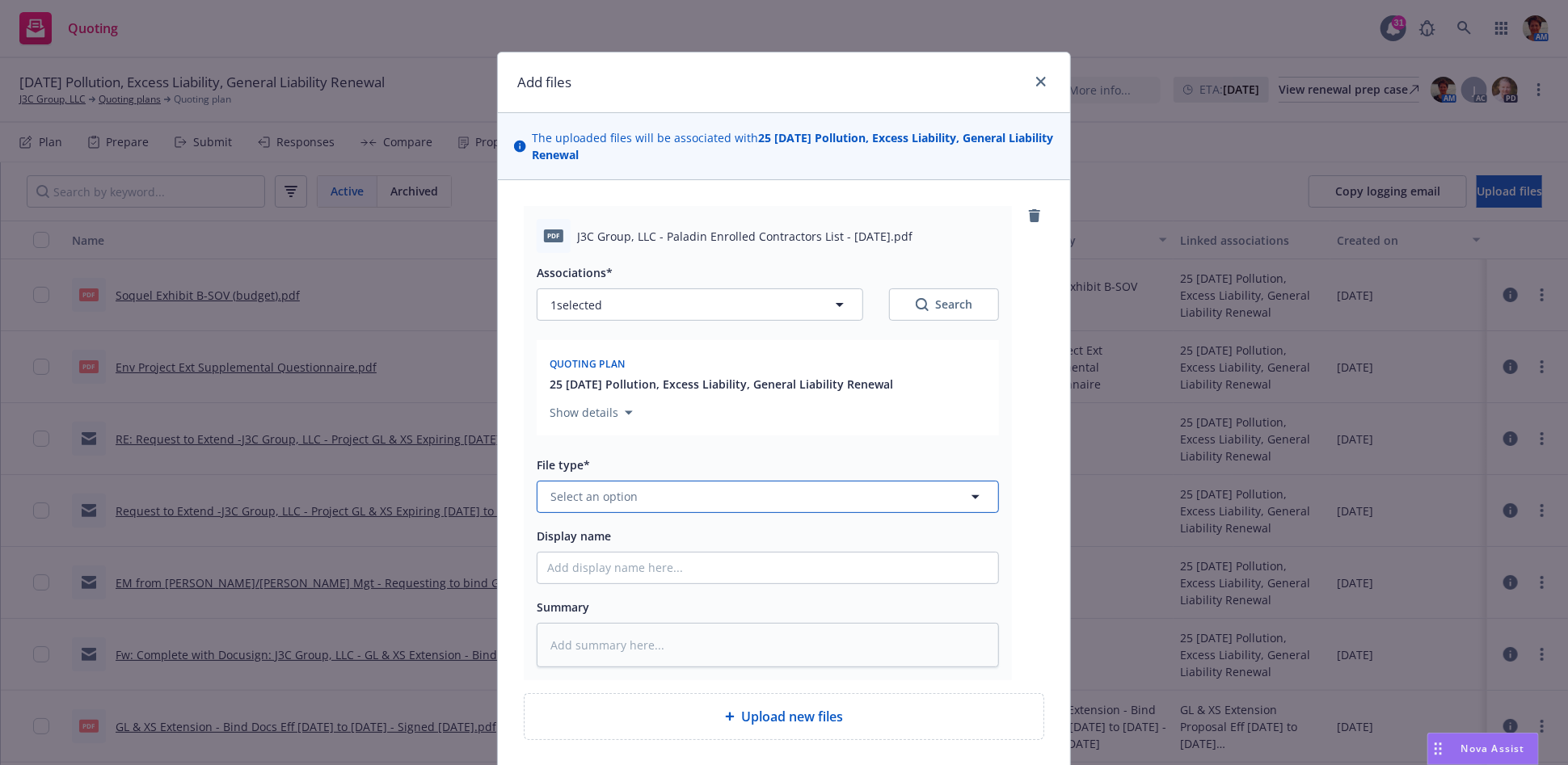
click at [634, 497] on button "Select an option" at bounding box center [767, 497] width 462 height 33
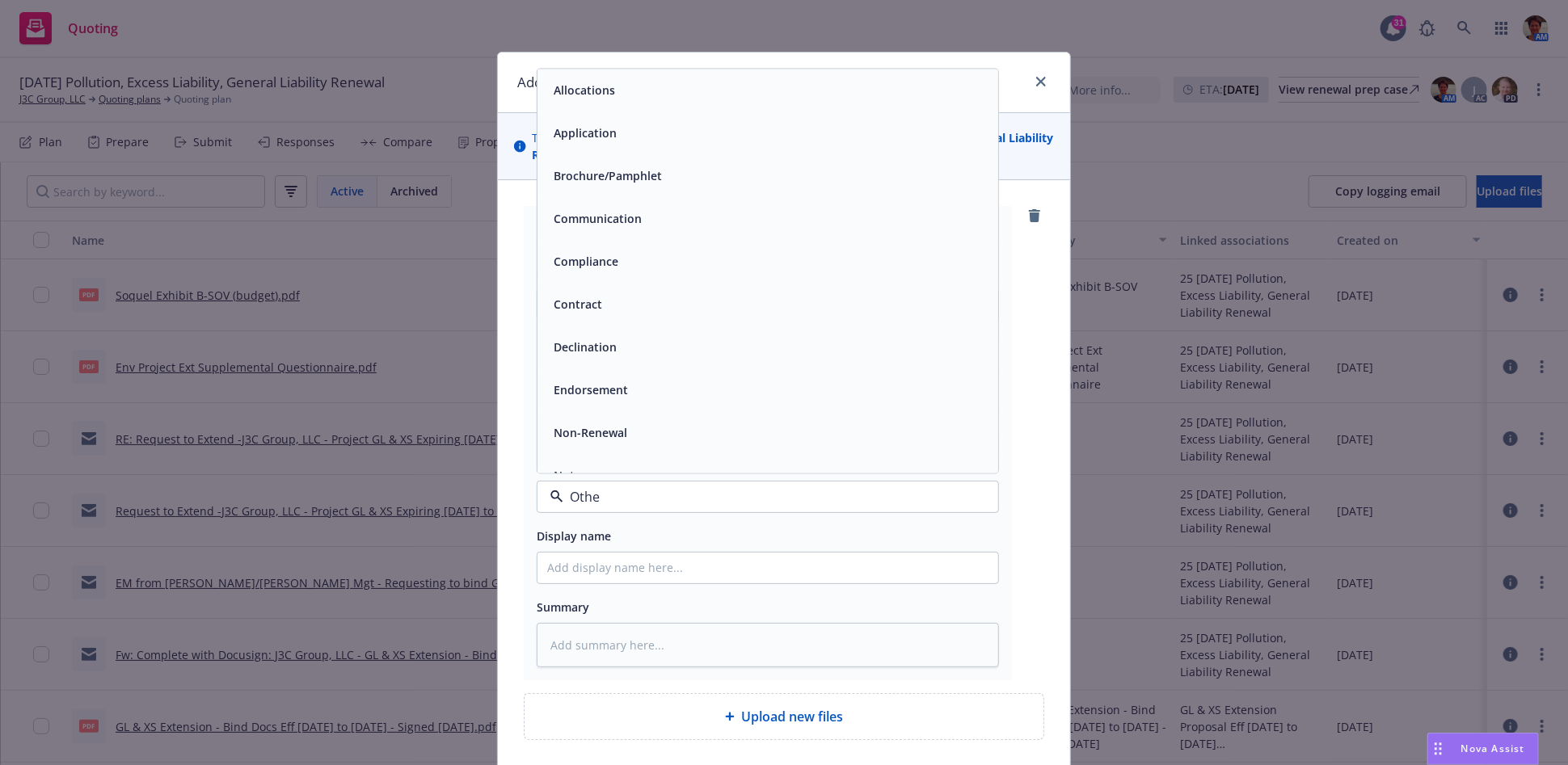
type input "Other"
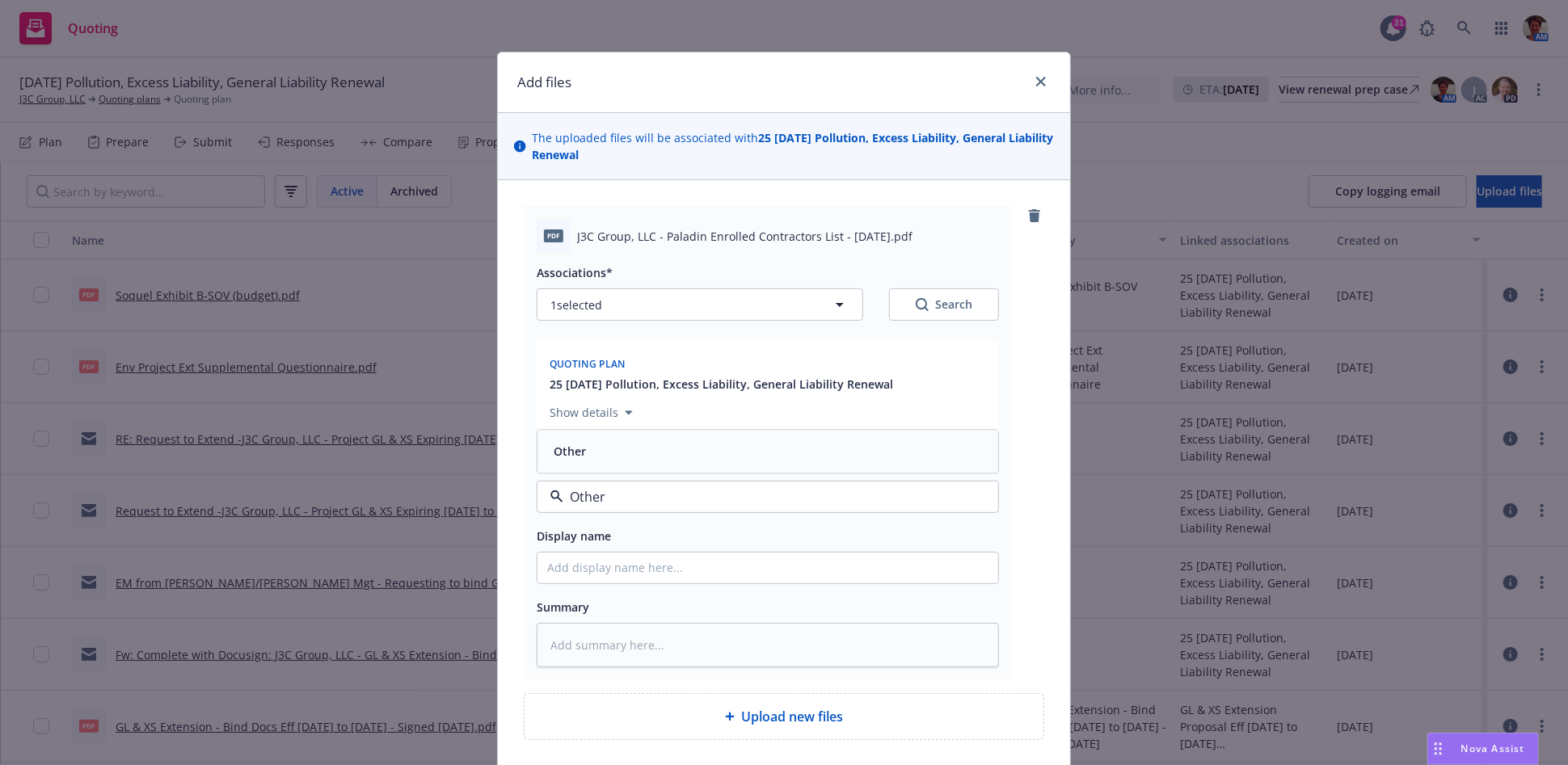
click at [610, 443] on div "Other" at bounding box center [767, 451] width 441 height 24
drag, startPoint x: 654, startPoint y: 235, endPoint x: 898, endPoint y: 245, distance: 244.2
click at [898, 244] on span "J3C Group, LLC - Paladin Enrolled Contractors List - 08-27-2025.pdf" at bounding box center [745, 236] width 336 height 17
copy span "Paladin Enrolled Contractors List - 08-27-2025"
click at [674, 571] on input "Display name" at bounding box center [767, 568] width 461 height 31
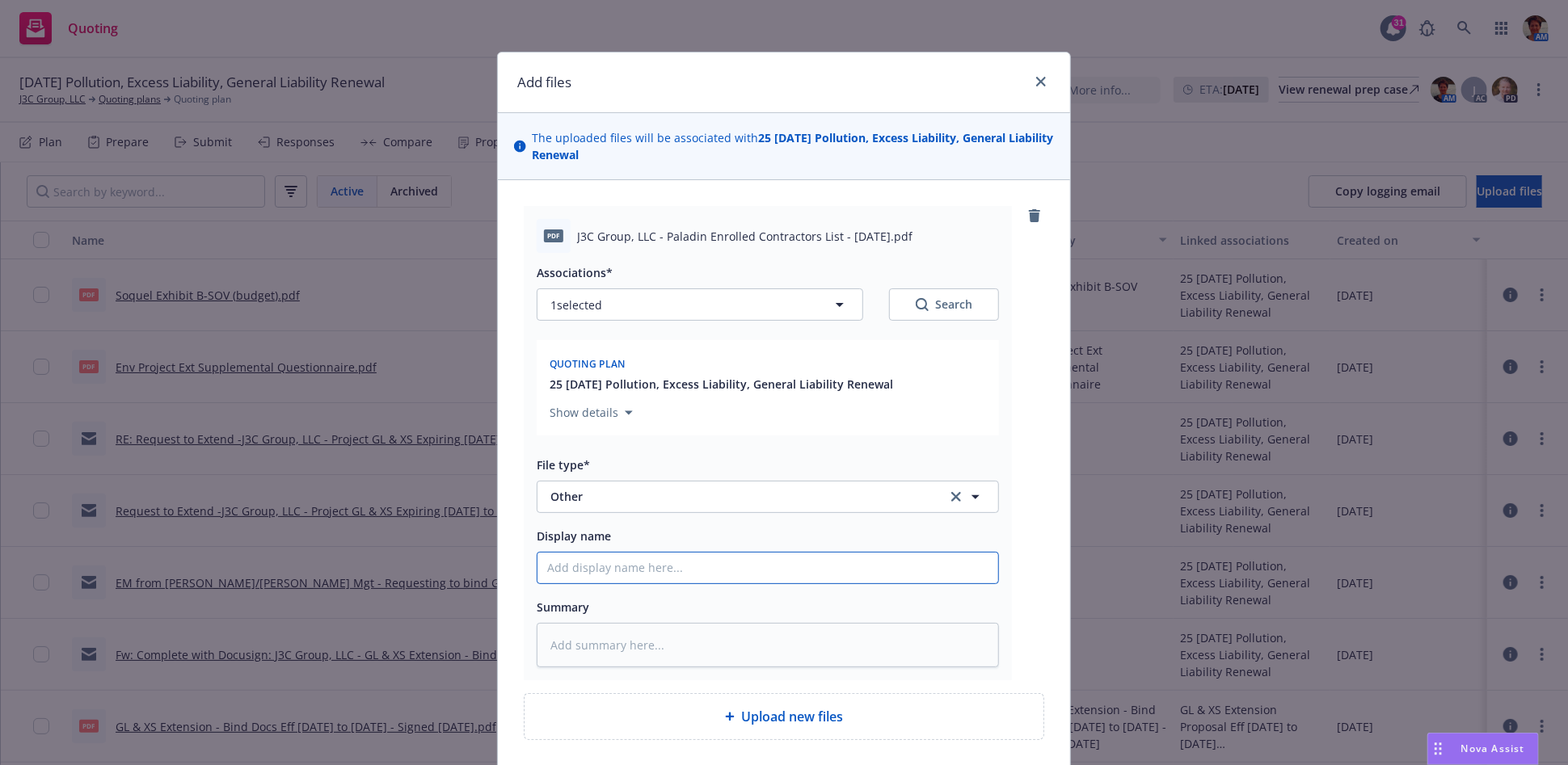
paste input "Paladin Enrolled Contractors List - 08-27-2025"
type textarea "x"
type input "Paladin Enrolled Contractors List - 08-27-2025"
click at [657, 639] on textarea at bounding box center [767, 645] width 462 height 44
paste textarea "Paladin Enrolled Contractors List - 08-27-2025"
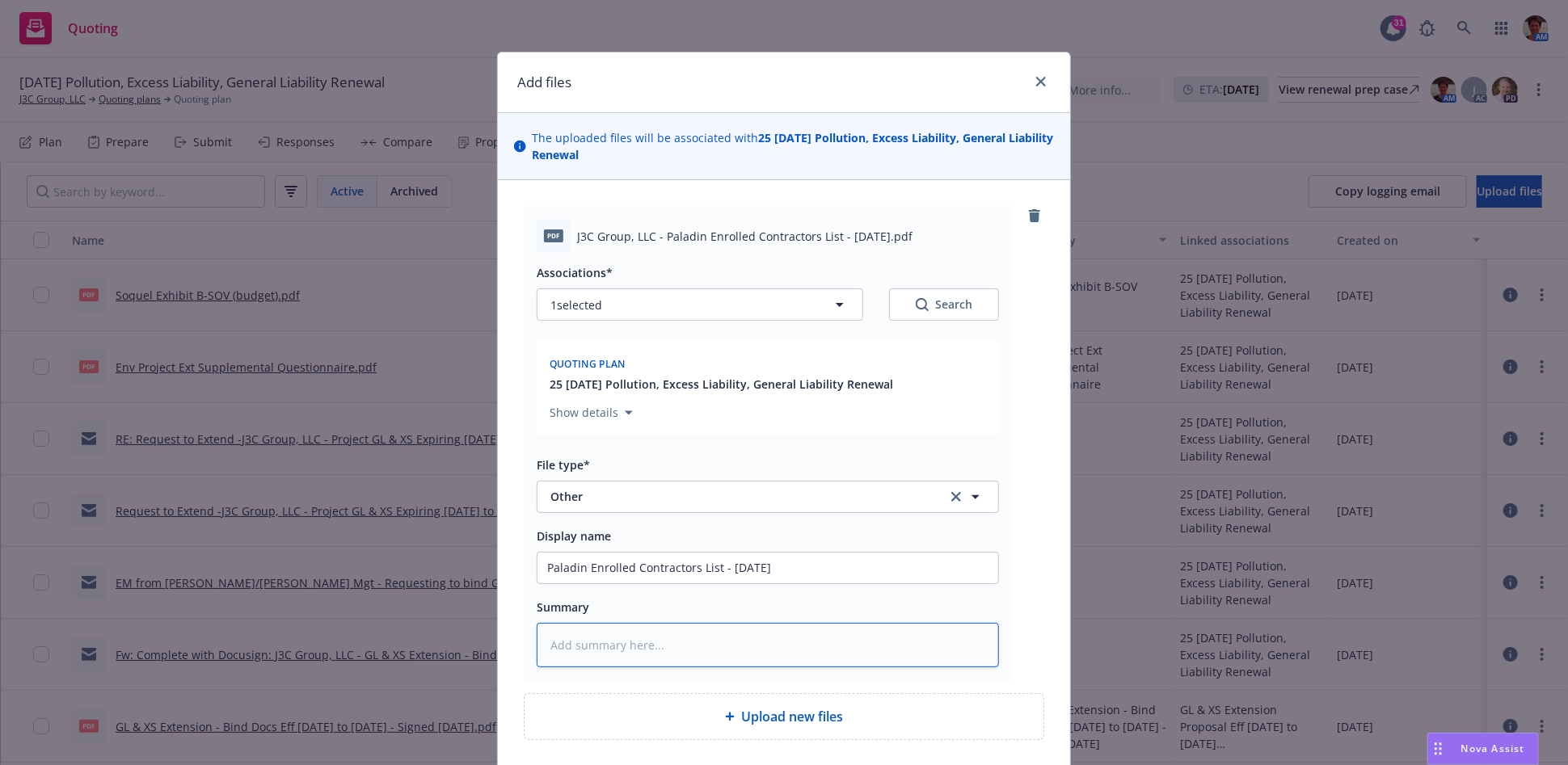
type textarea "x"
type textarea "Paladin Enrolled Contractors List - 08-27-2025"
type textarea "x"
type textarea "Paladin Enrolled Contractors List - 08-27-2025"
click at [565, 575] on input "Paladin Enrolled Contractors List - 08-27-2025" at bounding box center [767, 568] width 461 height 31
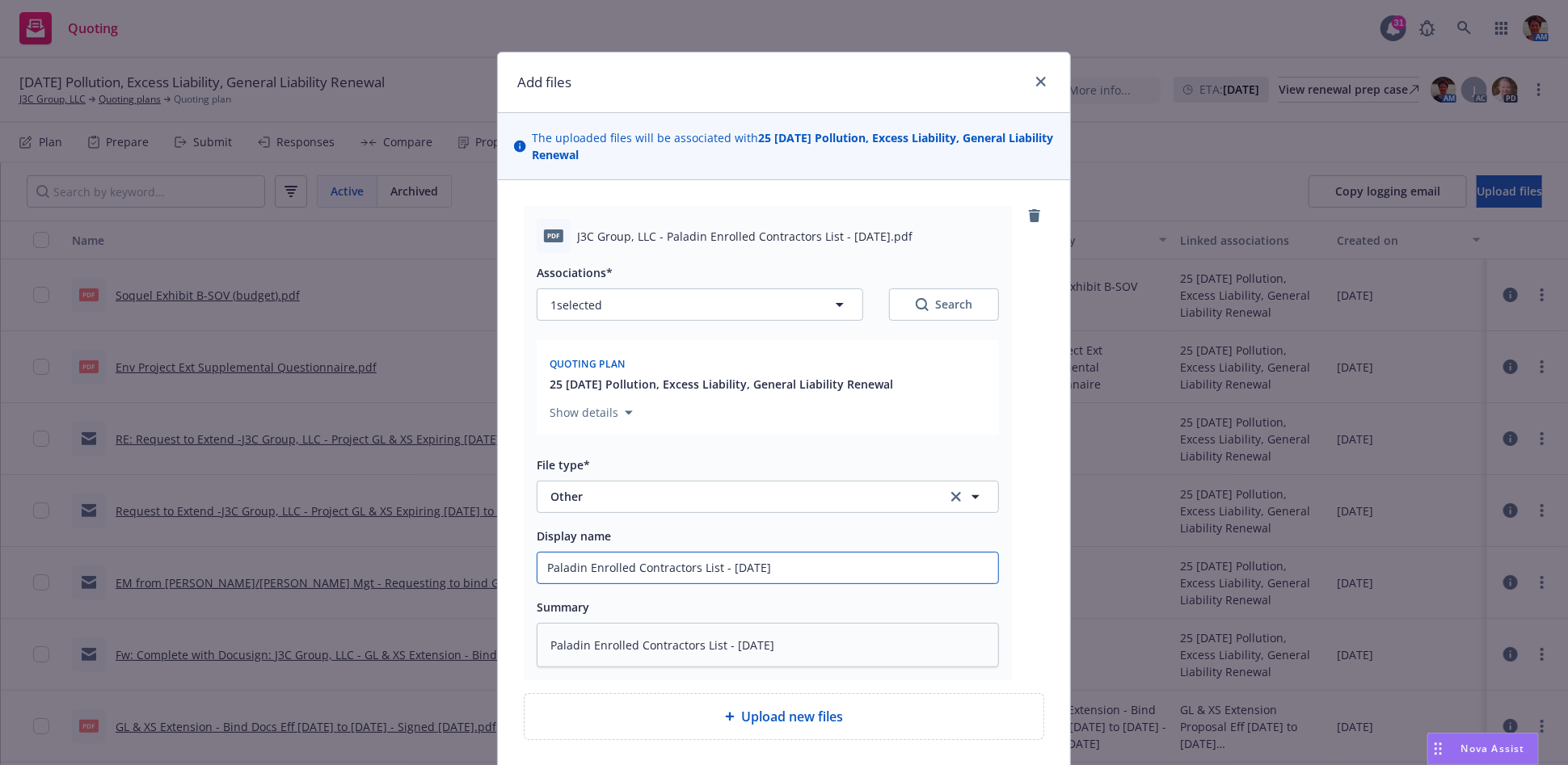
type textarea "x"
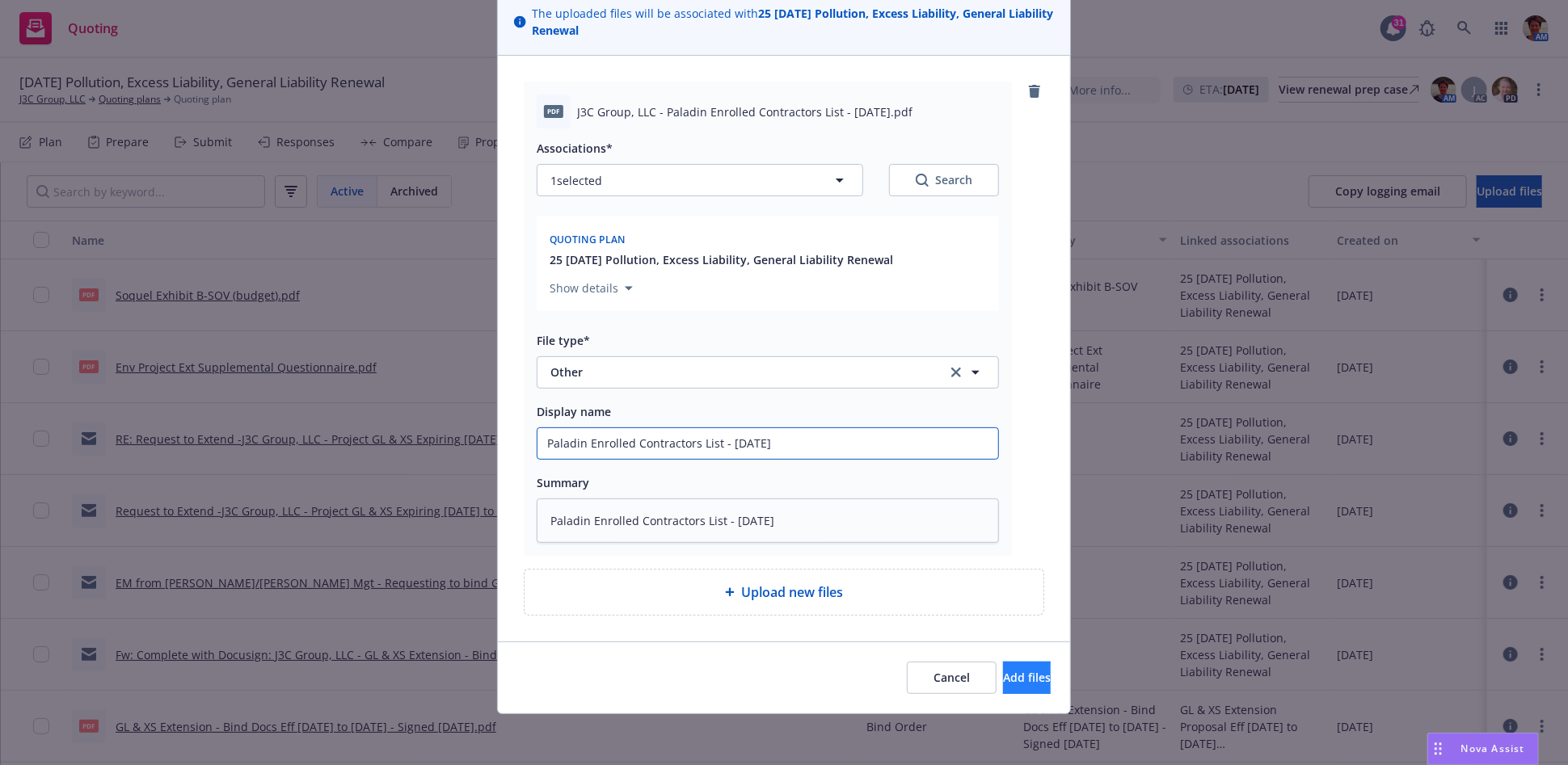
type input "Paladin Enrolled Contractors List - 08-27-2025"
click at [1003, 673] on span "Add files" at bounding box center [1027, 678] width 47 height 16
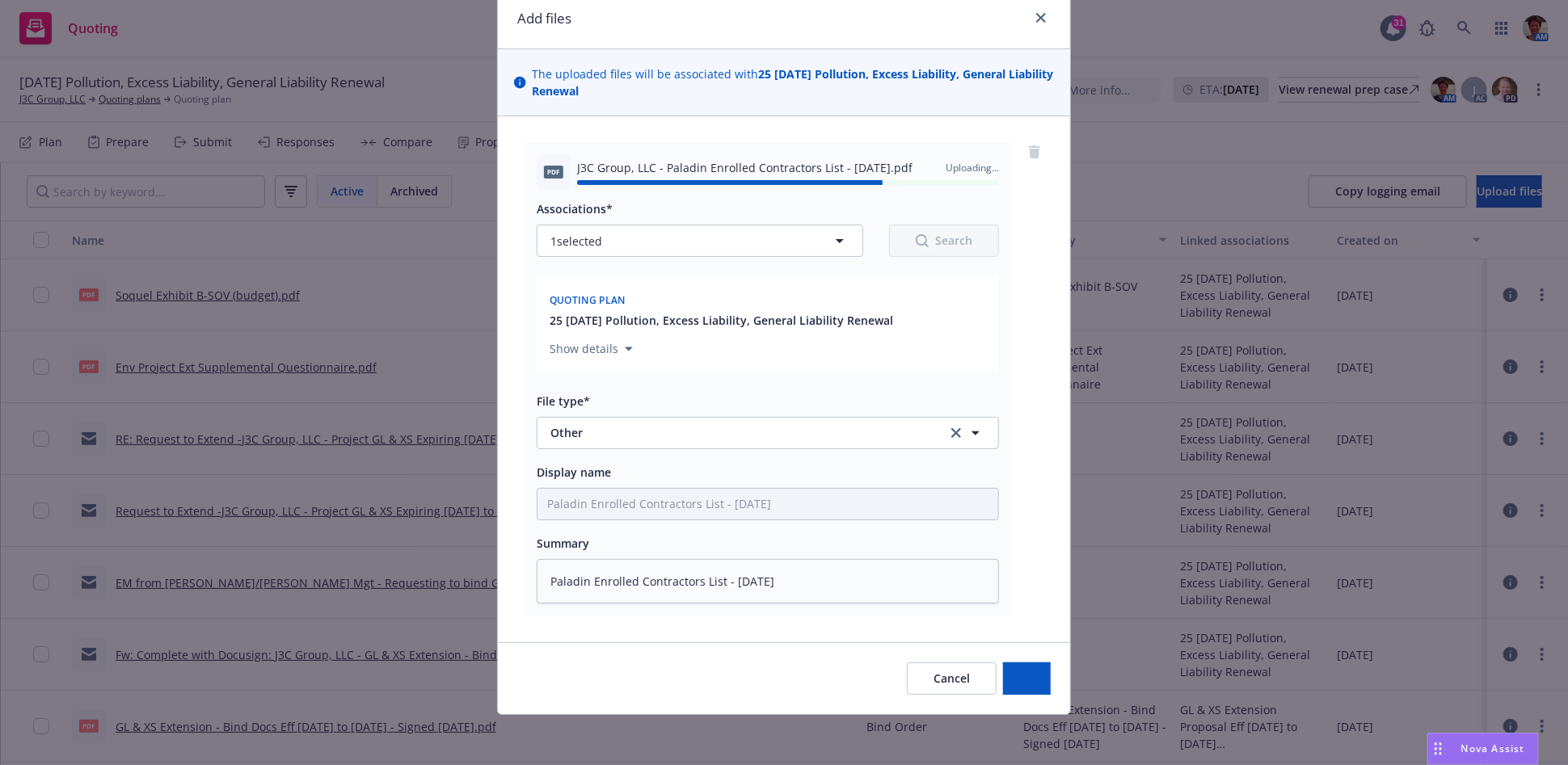
type textarea "x"
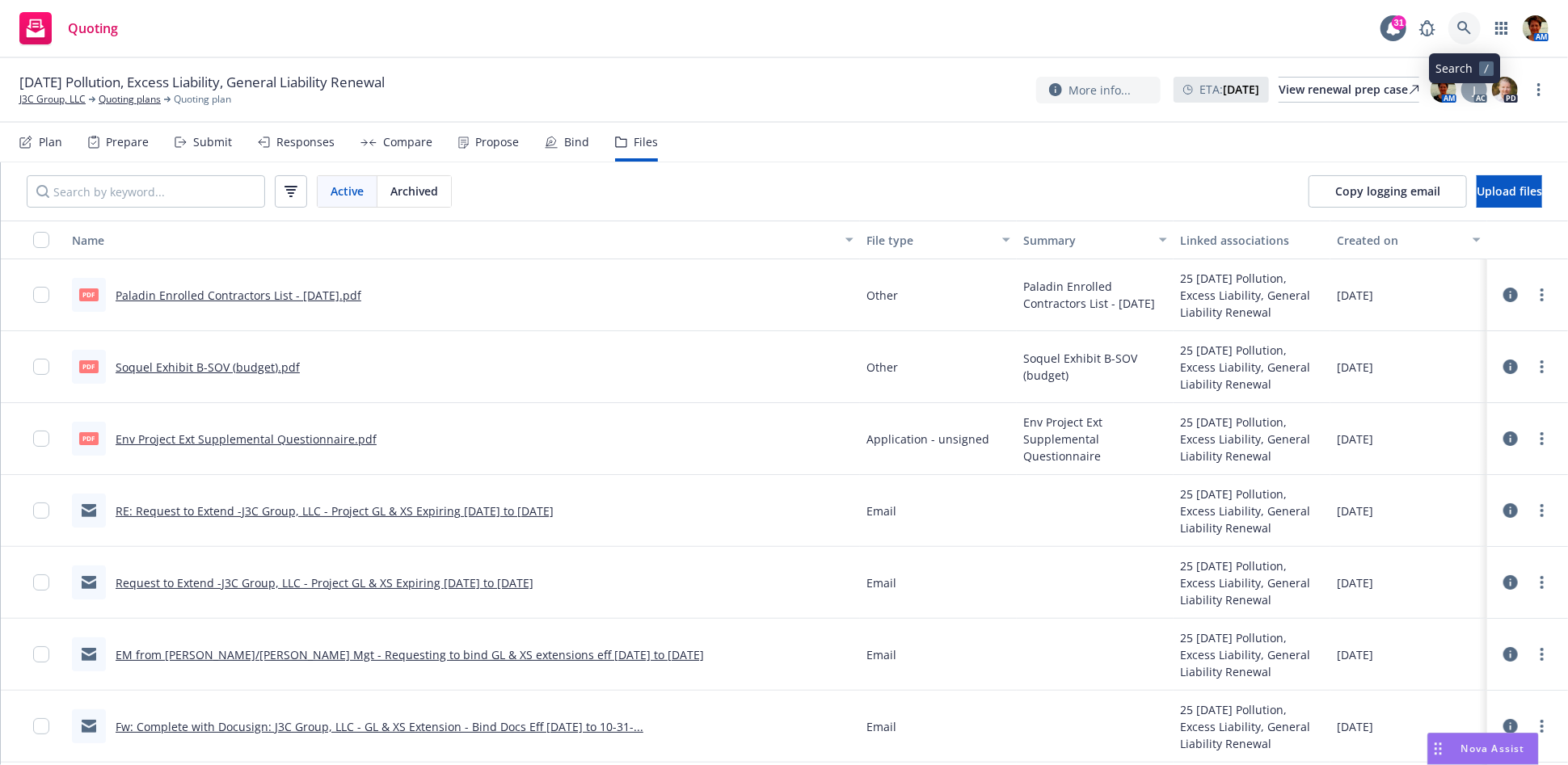
click at [1463, 29] on icon at bounding box center [1464, 28] width 15 height 15
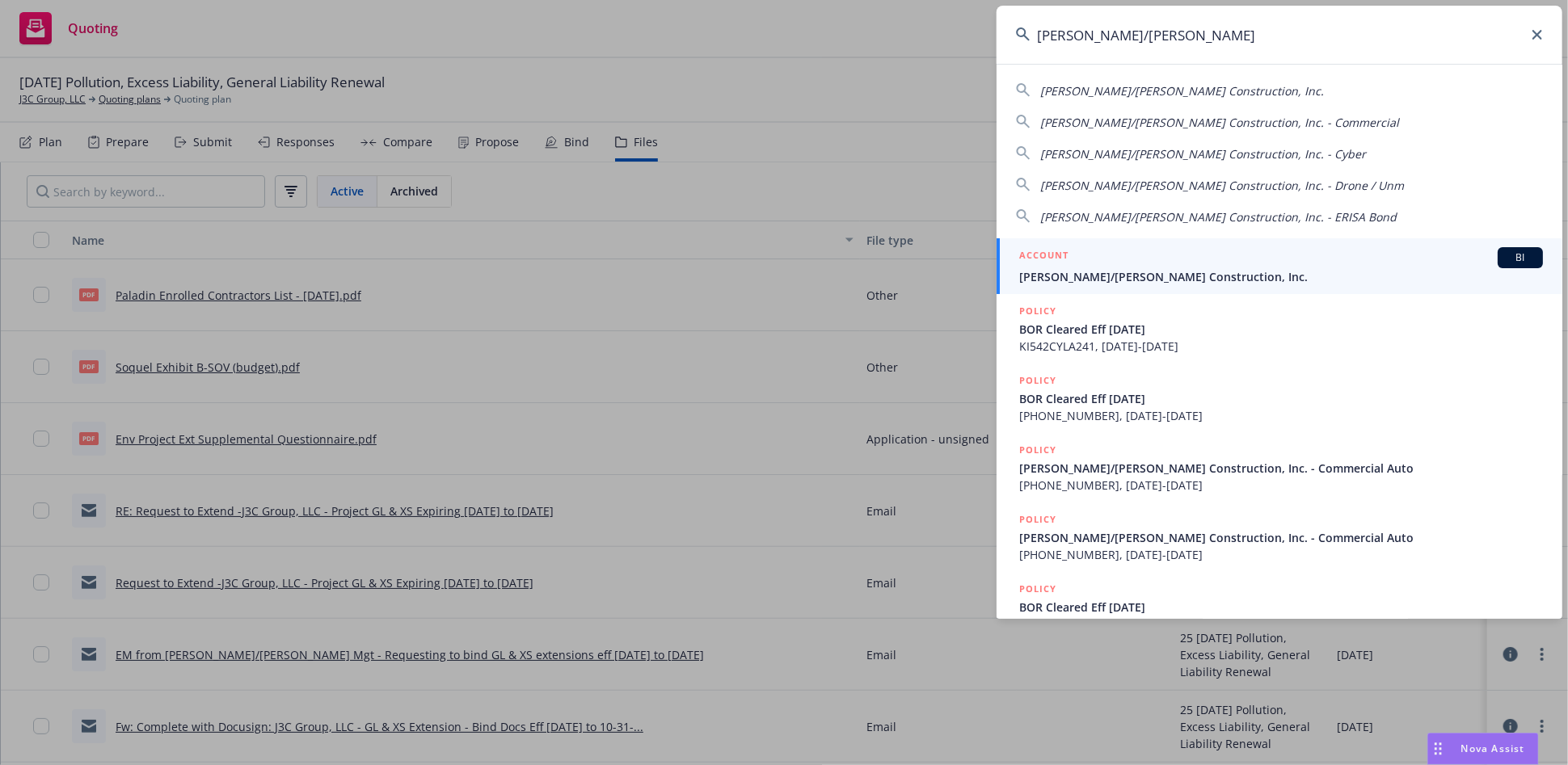
type input "elliott/drinkward"
click at [1223, 251] on div "ACCOUNT BI" at bounding box center [1281, 257] width 523 height 21
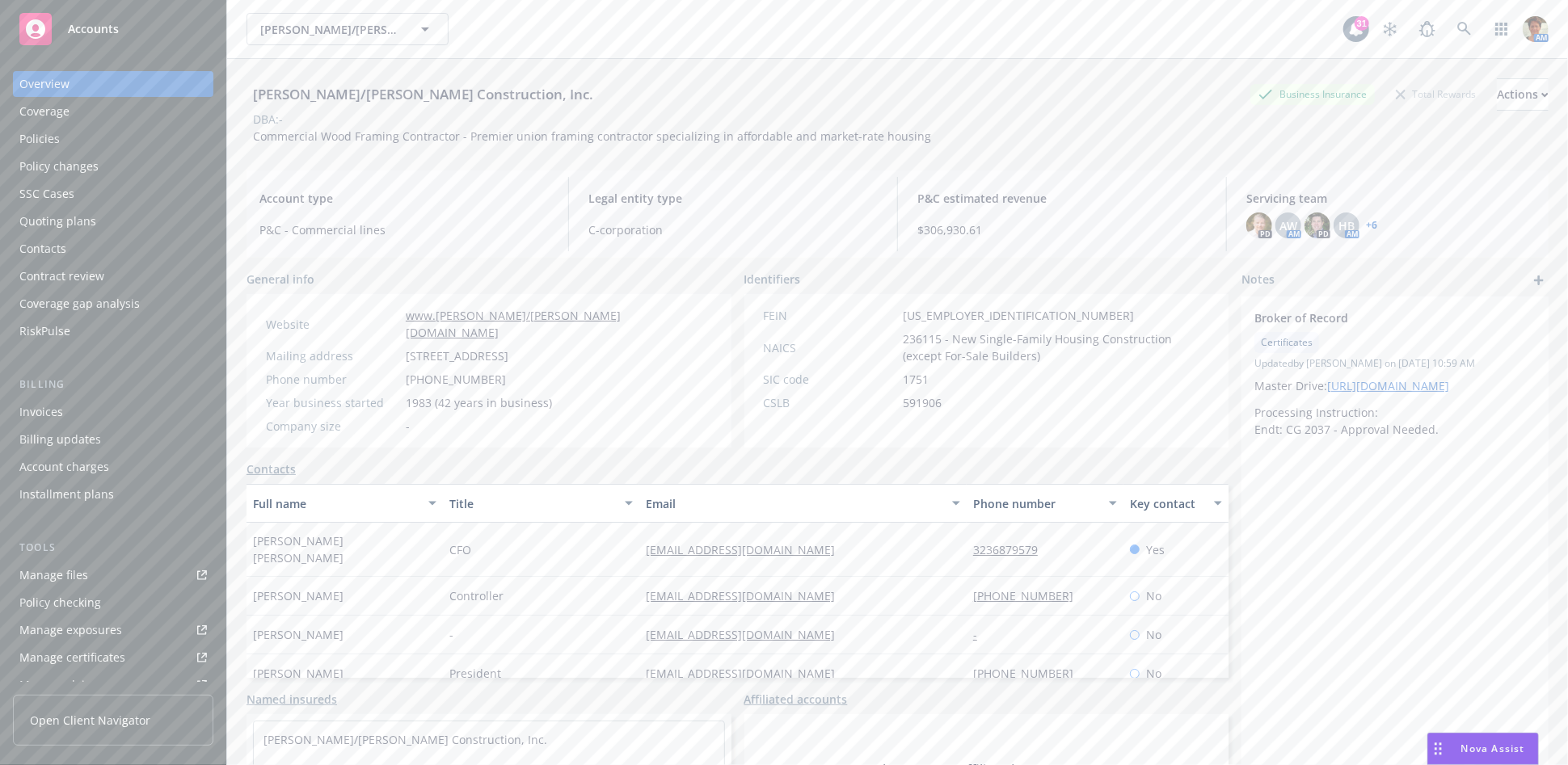
click at [84, 216] on div "Quoting plans" at bounding box center [58, 221] width 77 height 26
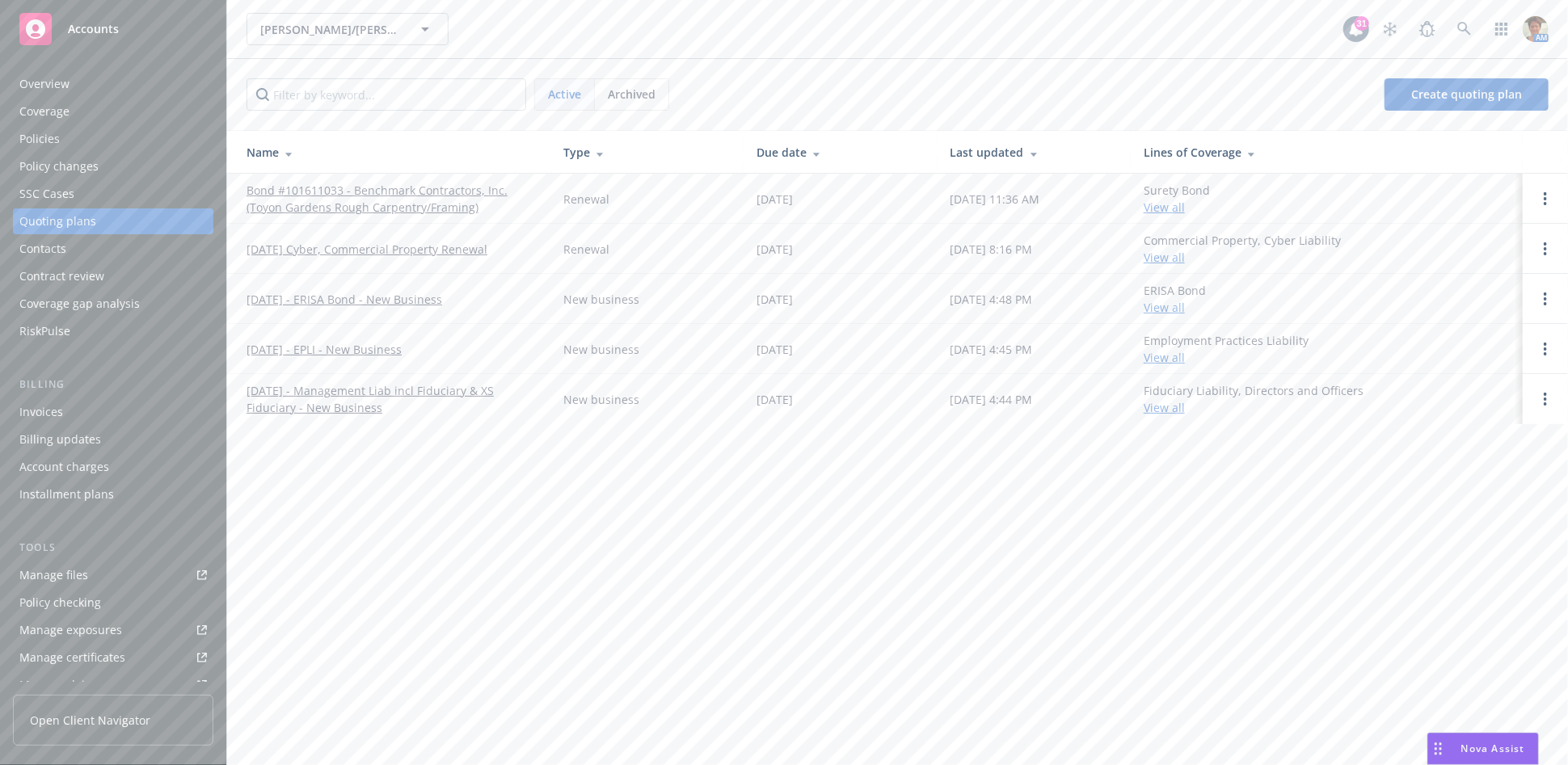
click at [336, 348] on link "10/1/25 - EPLI - New Business" at bounding box center [324, 348] width 155 height 17
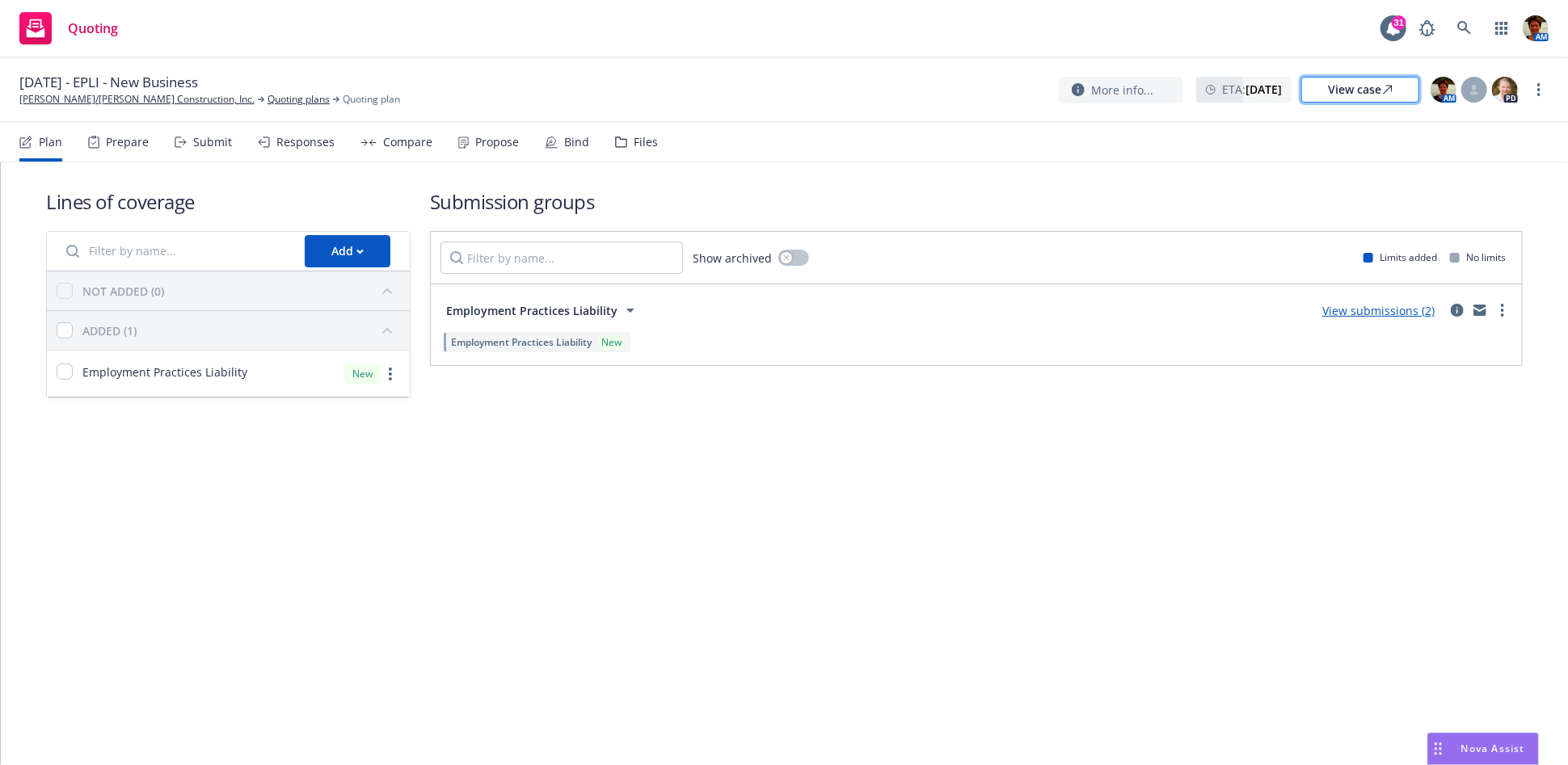
click at [1356, 89] on div "View case" at bounding box center [1360, 90] width 64 height 25
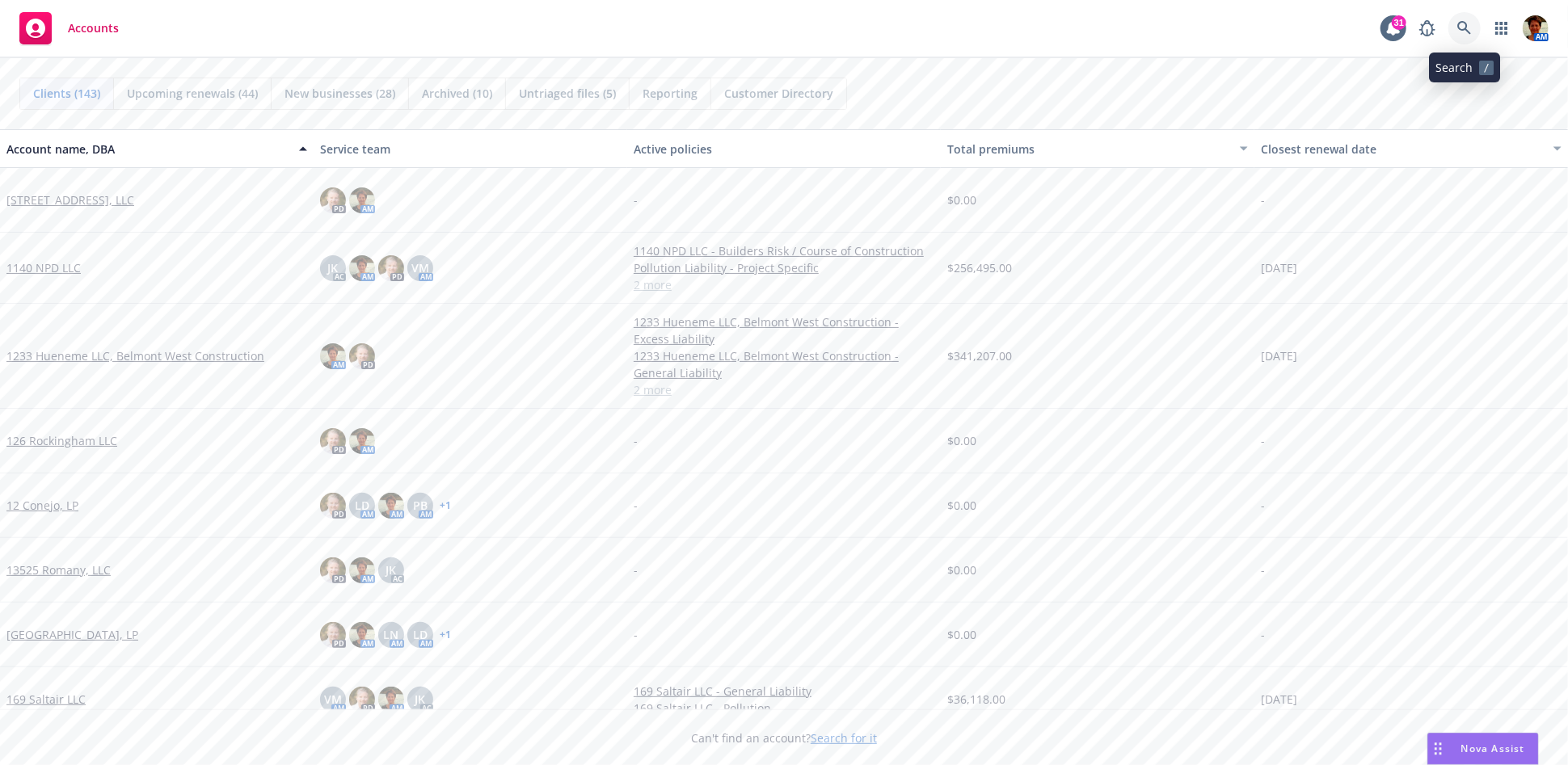
click at [1463, 28] on icon at bounding box center [1464, 28] width 15 height 15
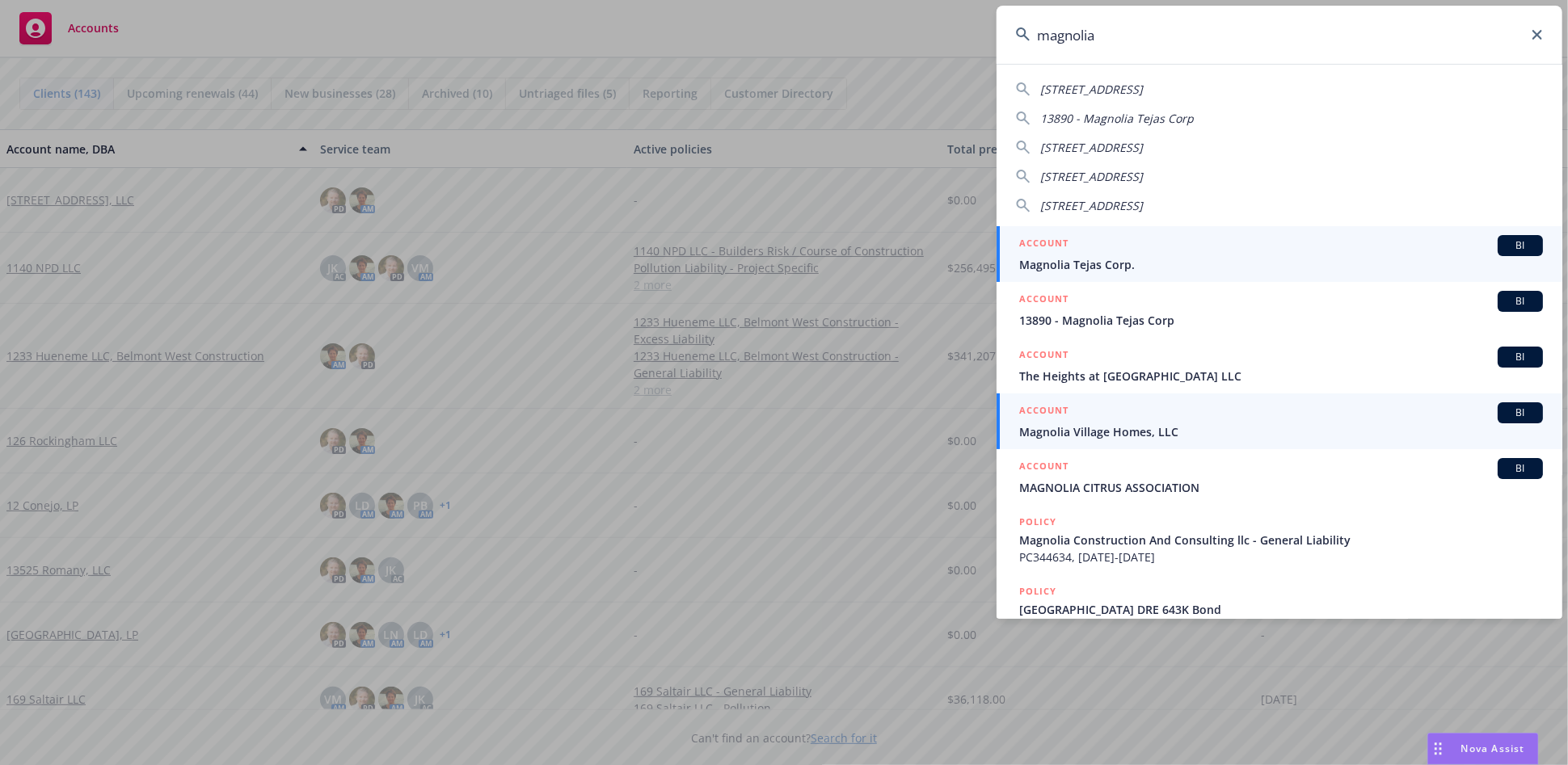
type input "magnolia"
click at [1095, 432] on span "Magnolia Village Homes, LLC" at bounding box center [1281, 431] width 523 height 17
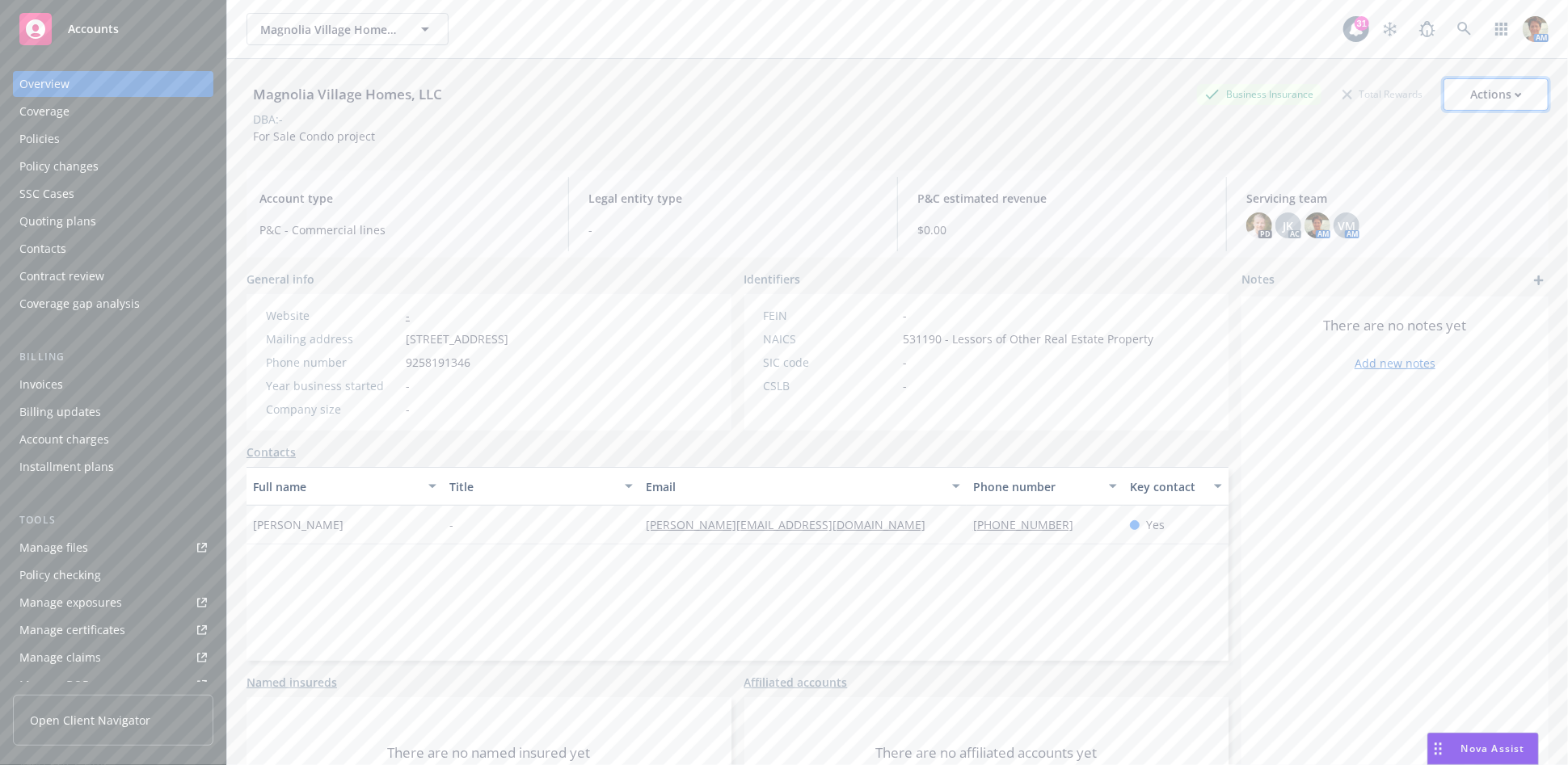
click at [1500, 91] on div "Actions" at bounding box center [1496, 94] width 51 height 31
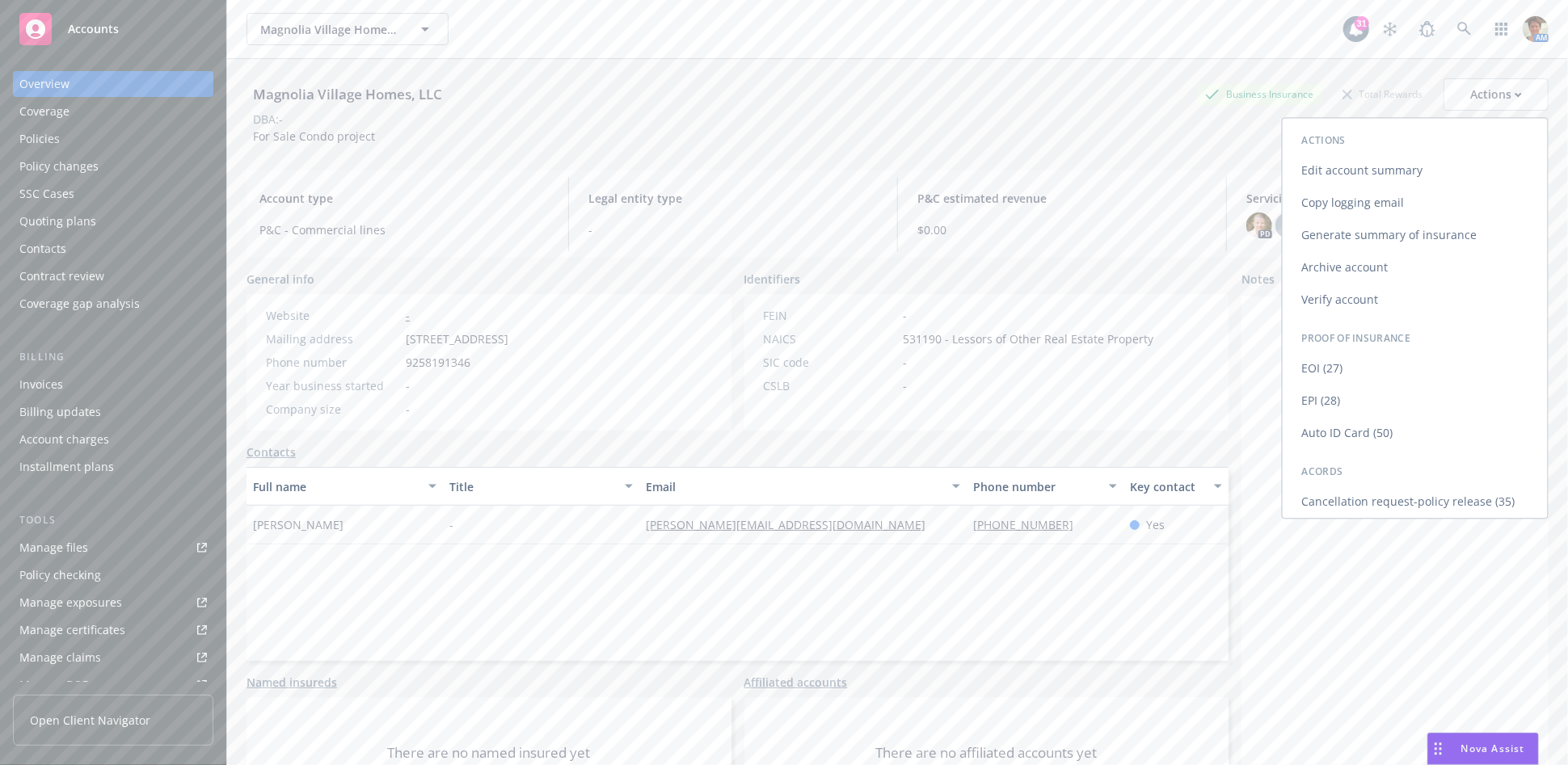
click at [1364, 191] on link "Copy logging email" at bounding box center [1415, 202] width 265 height 33
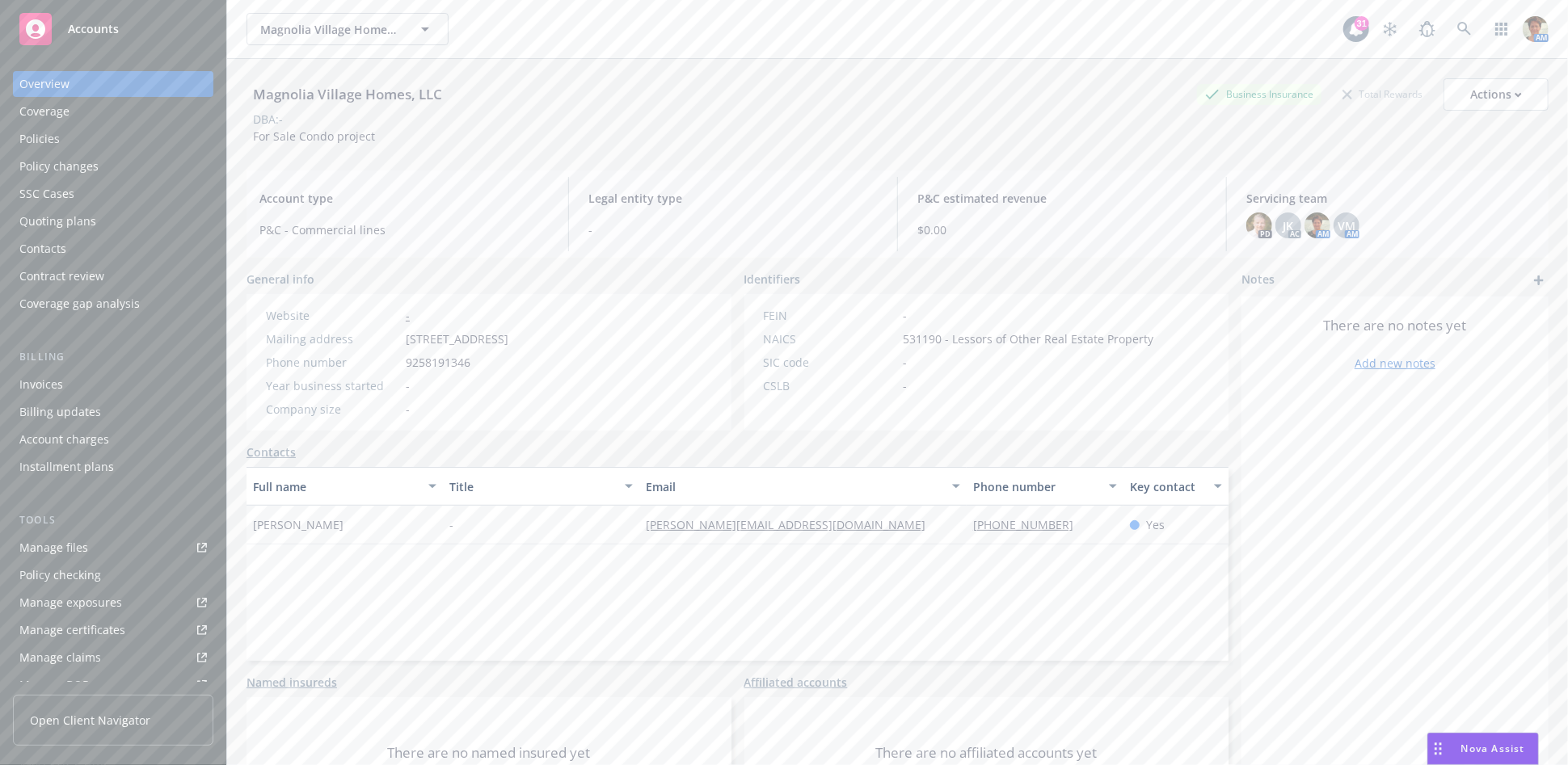
click at [35, 220] on div "Quoting plans" at bounding box center [58, 221] width 77 height 26
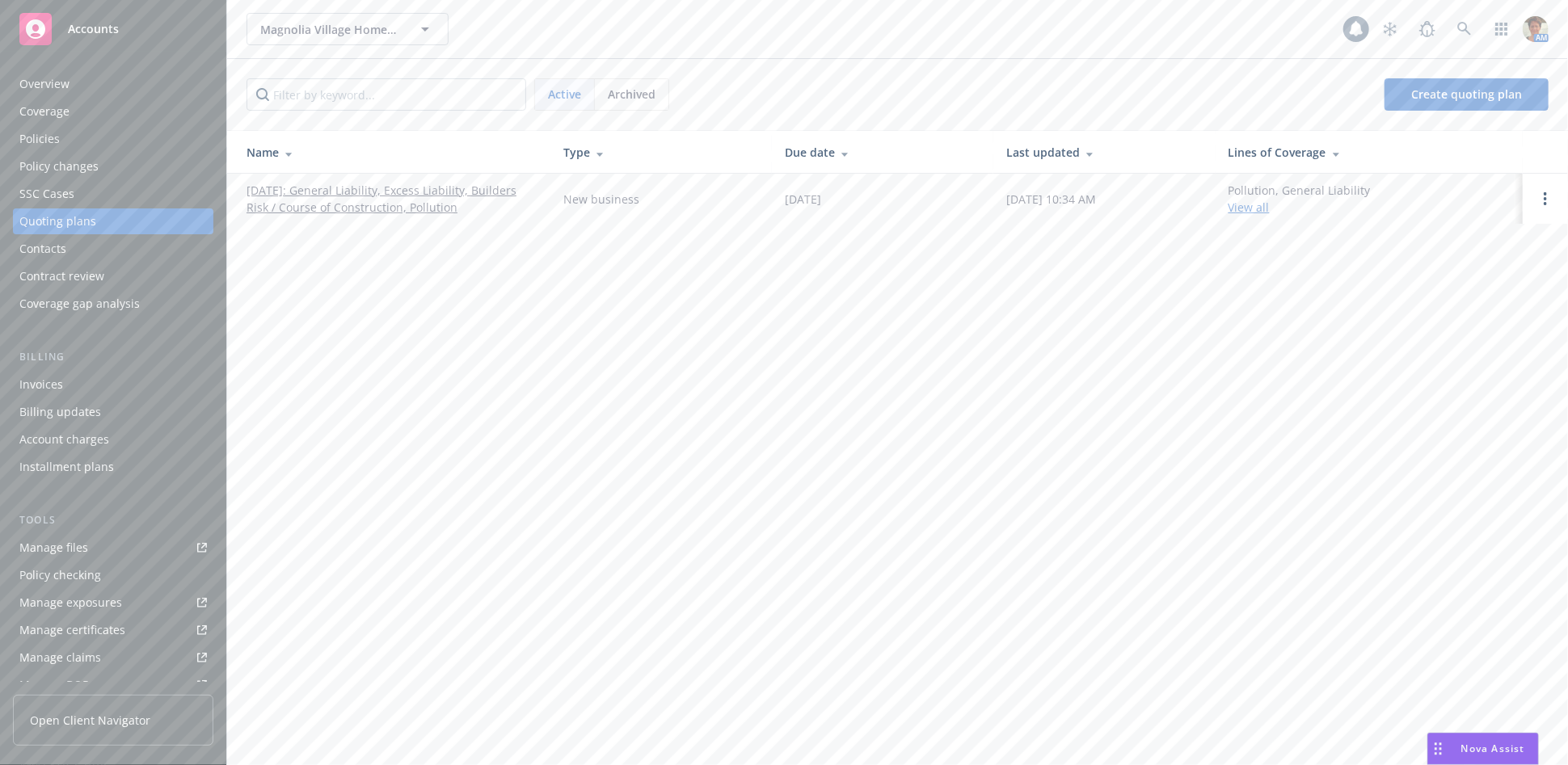
click at [356, 207] on link "01/10/2025: General Liability, Excess Liability, Builders Risk / Course of Cons…" at bounding box center [392, 198] width 291 height 34
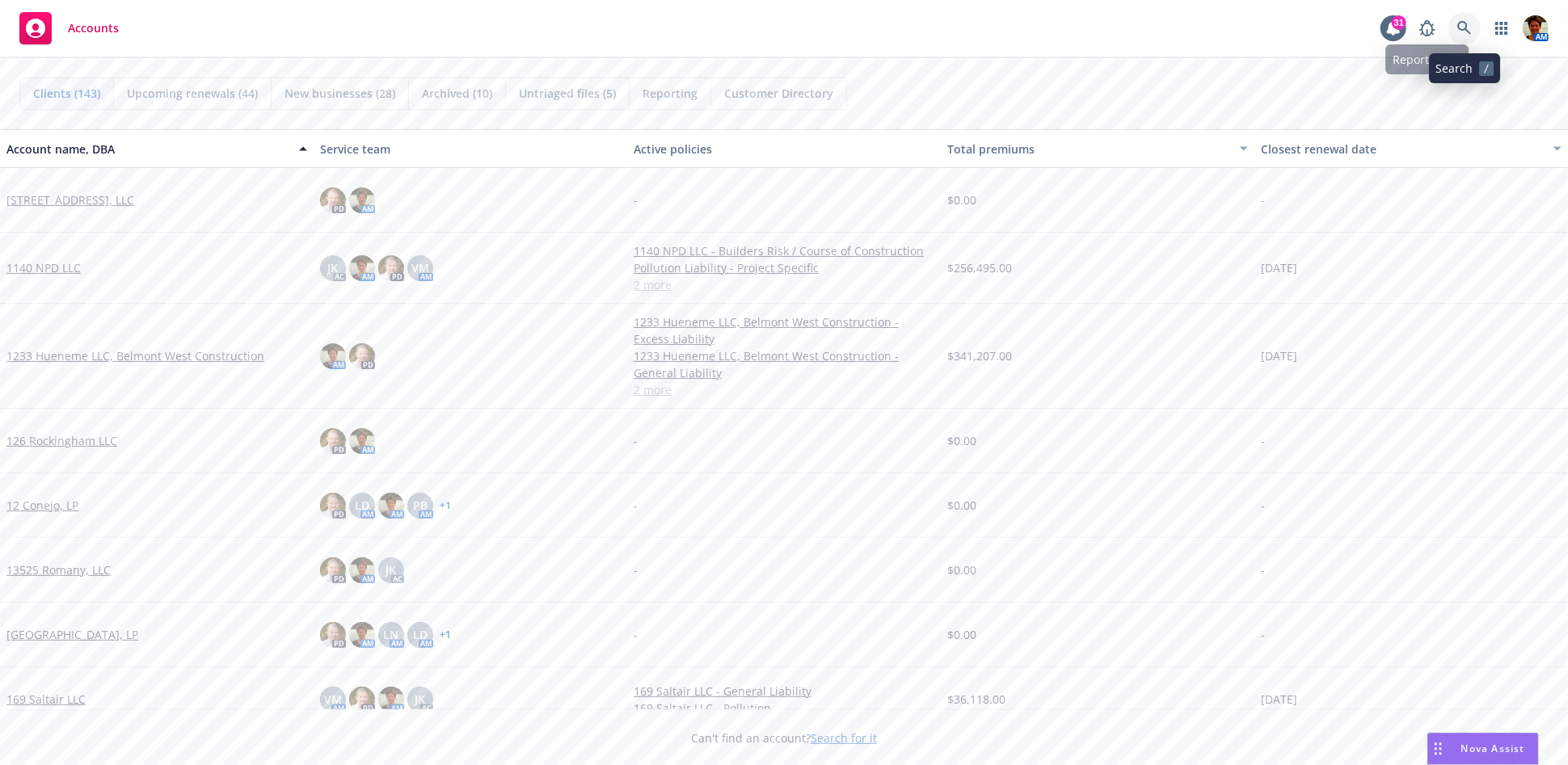
click at [1453, 24] on link at bounding box center [1464, 28] width 33 height 33
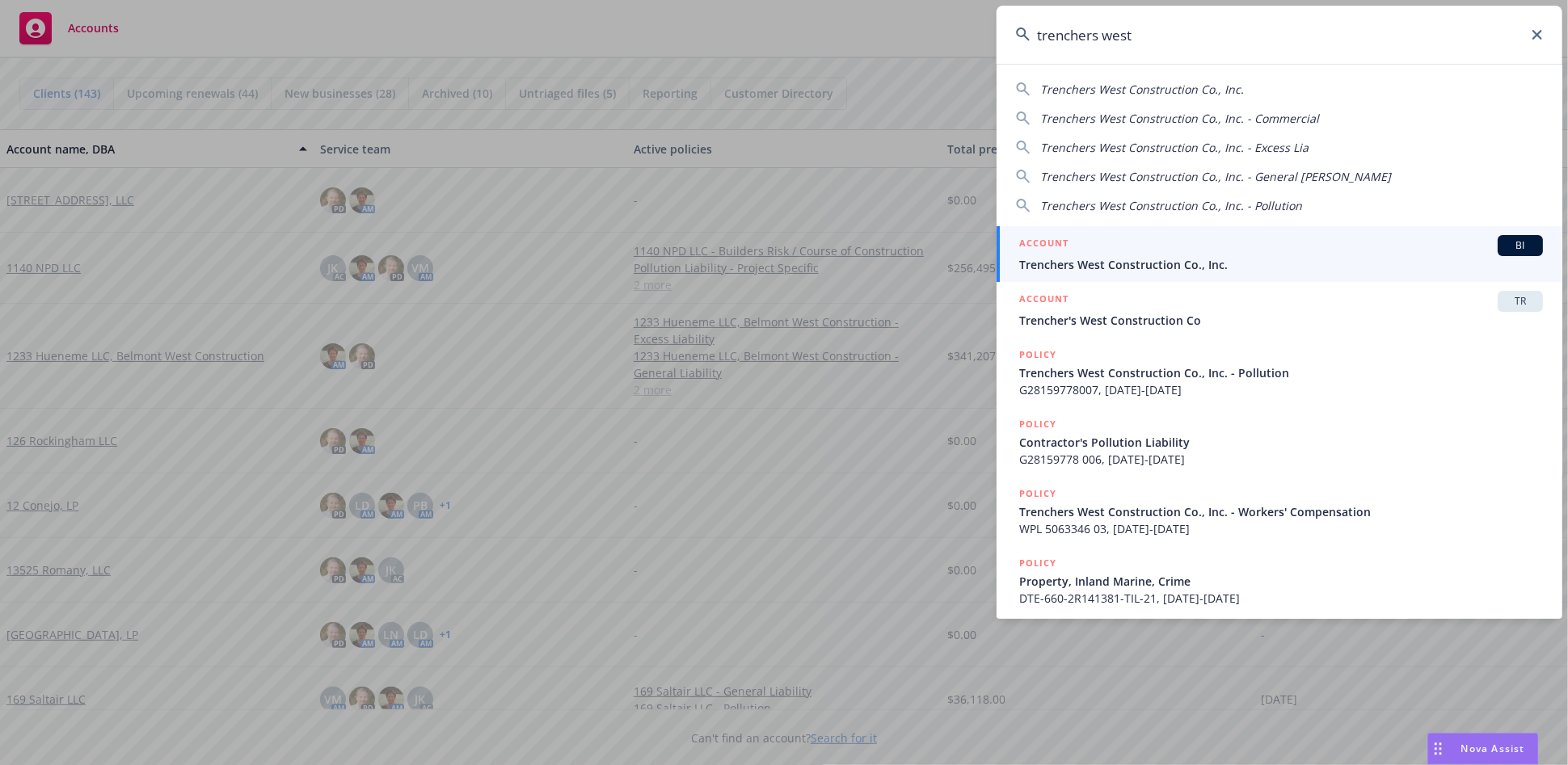
type input "trenchers west"
click at [1316, 251] on div "ACCOUNT BI" at bounding box center [1281, 245] width 523 height 21
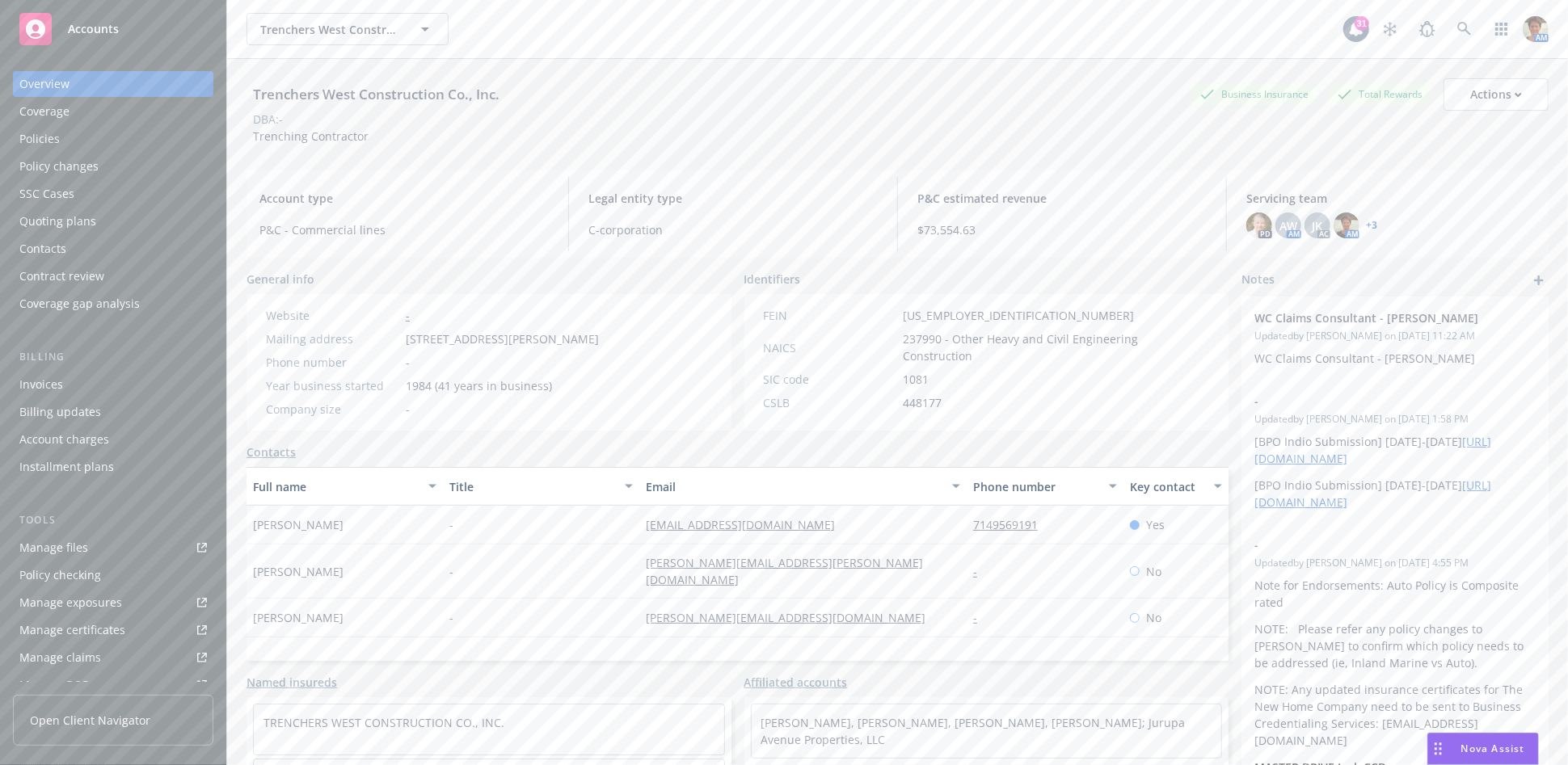
click at [85, 226] on div "Quoting plans" at bounding box center [58, 221] width 77 height 26
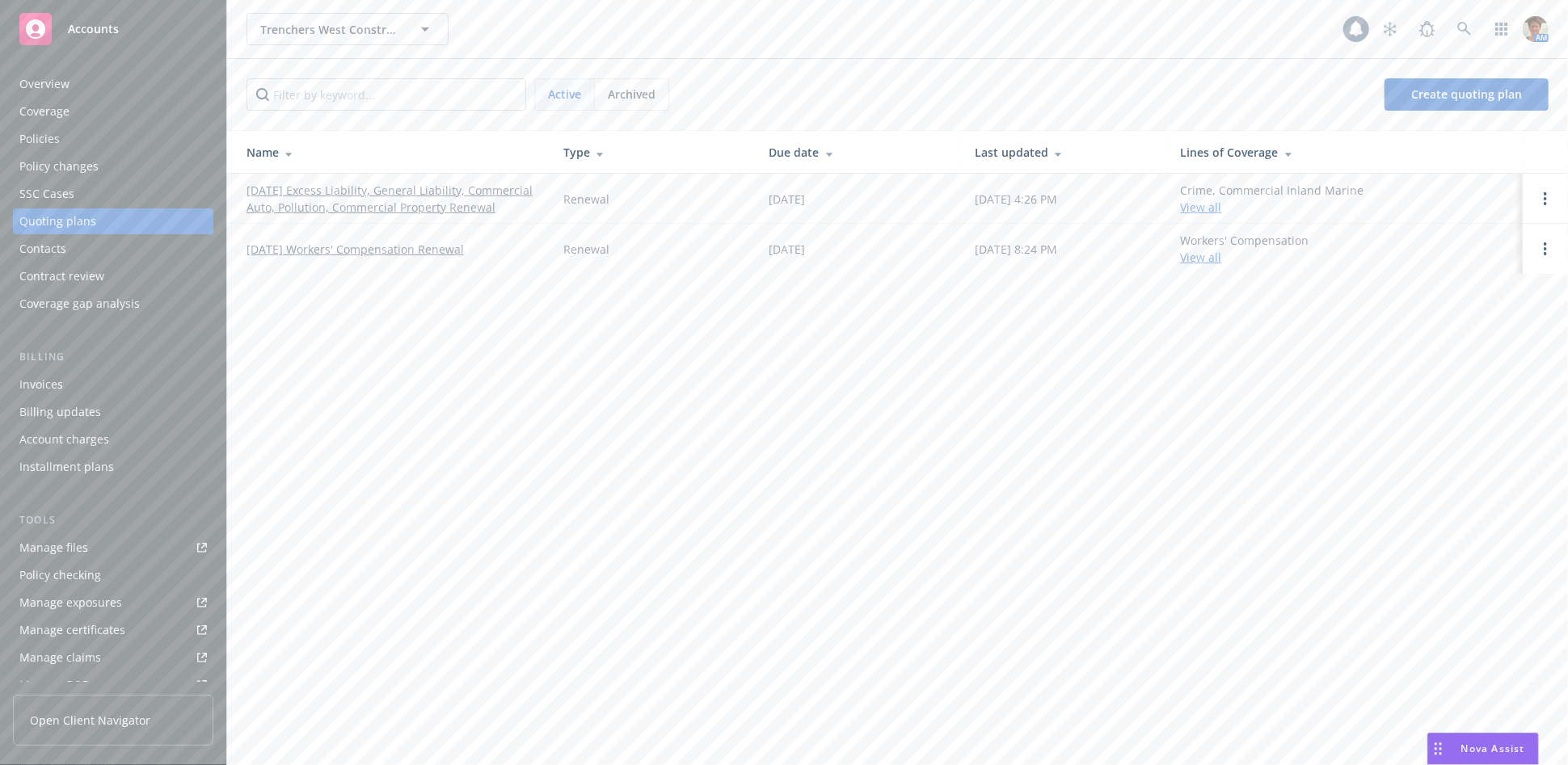
click at [391, 197] on link "[DATE] Excess Liability, General Liability, Commercial Auto, Pollution, Commerc…" at bounding box center [392, 198] width 291 height 34
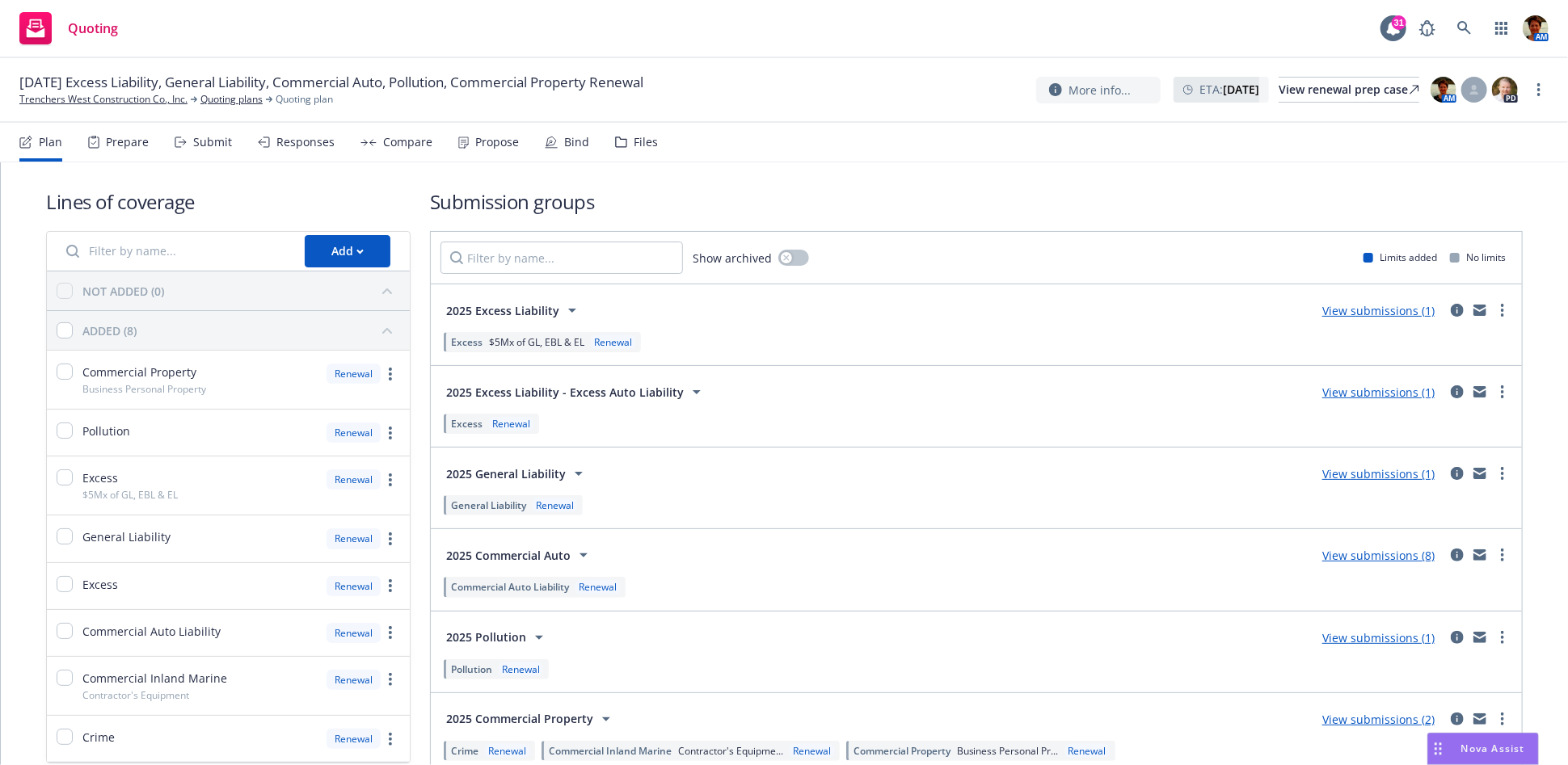
click at [317, 155] on div "Responses" at bounding box center [296, 141] width 77 height 38
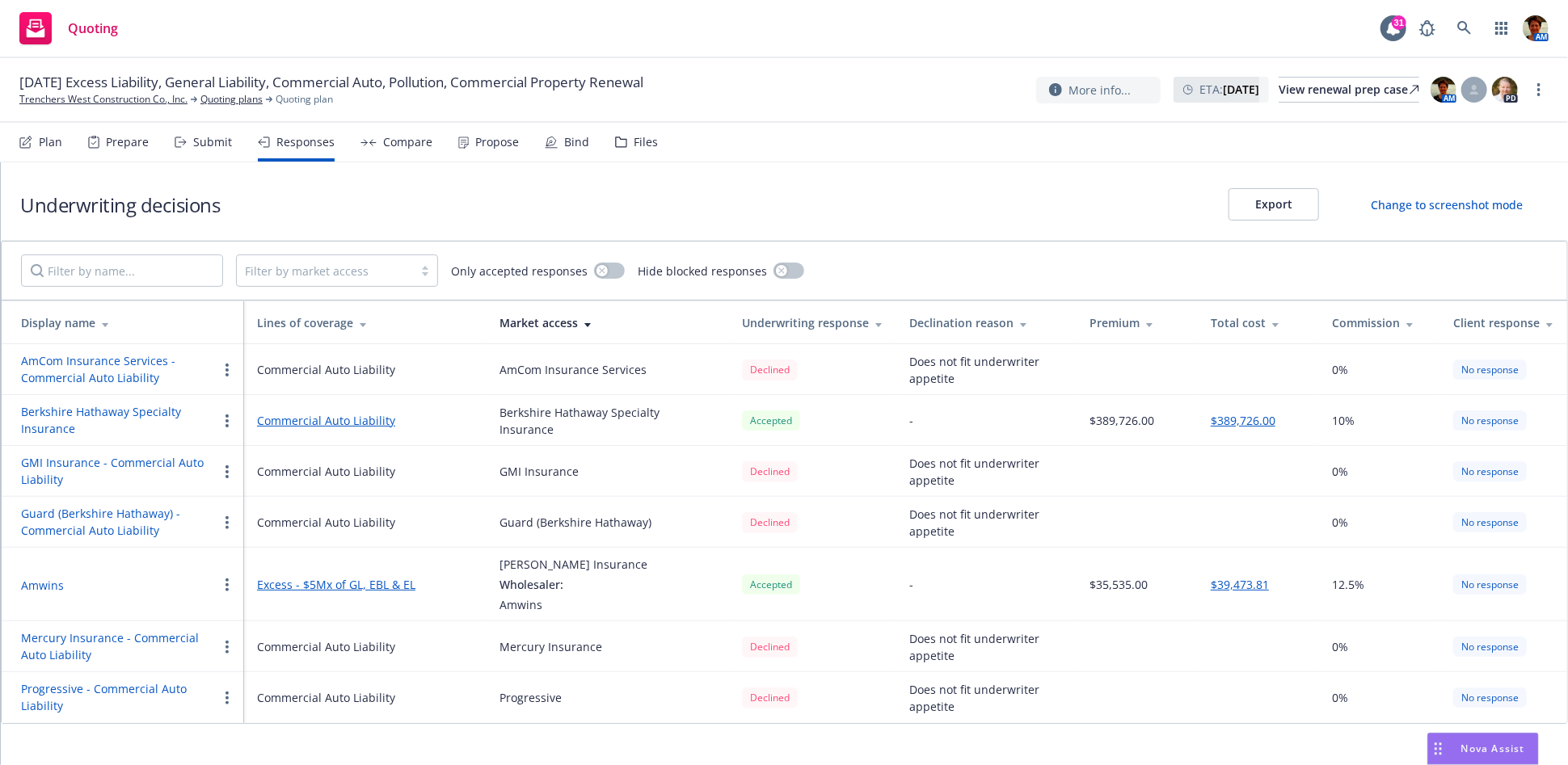
click at [194, 136] on div "Submit" at bounding box center [212, 142] width 39 height 13
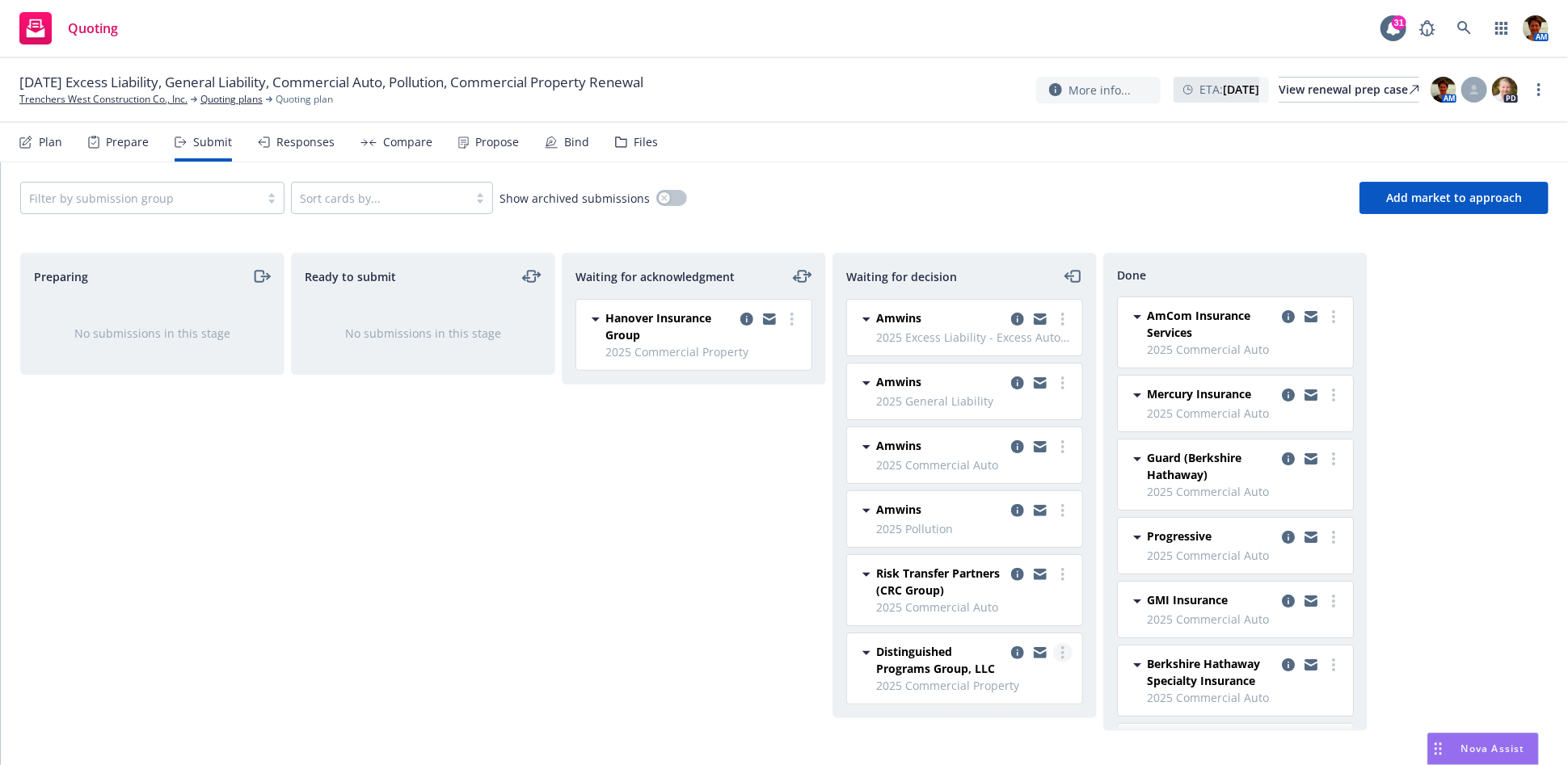
click at [1057, 651] on link "more" at bounding box center [1063, 653] width 20 height 20
click at [1013, 610] on link "Copy logging email" at bounding box center [991, 619] width 162 height 33
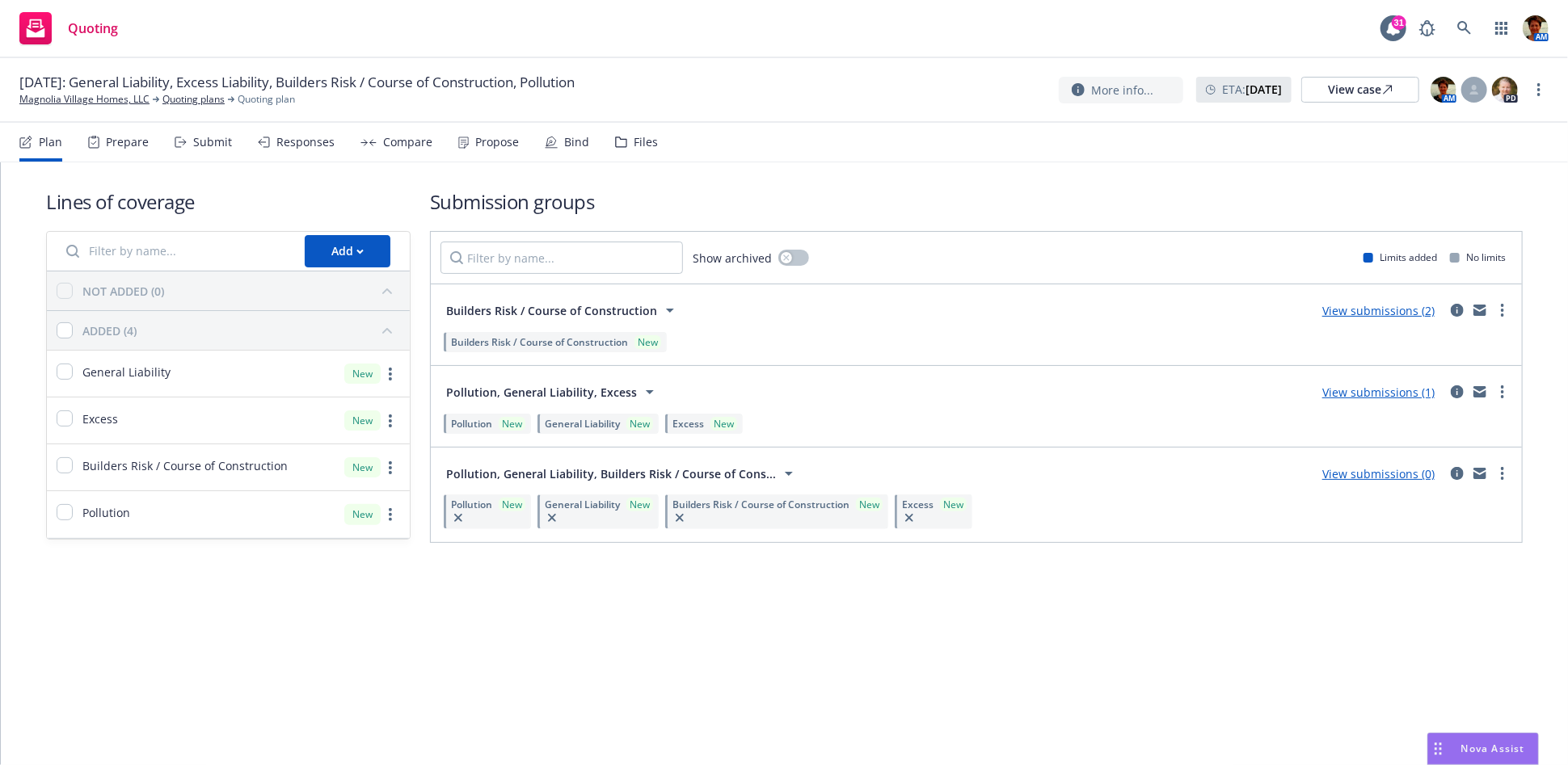
drag, startPoint x: 198, startPoint y: 142, endPoint x: 244, endPoint y: 185, distance: 63.0
click at [198, 143] on div "Submit" at bounding box center [212, 142] width 39 height 13
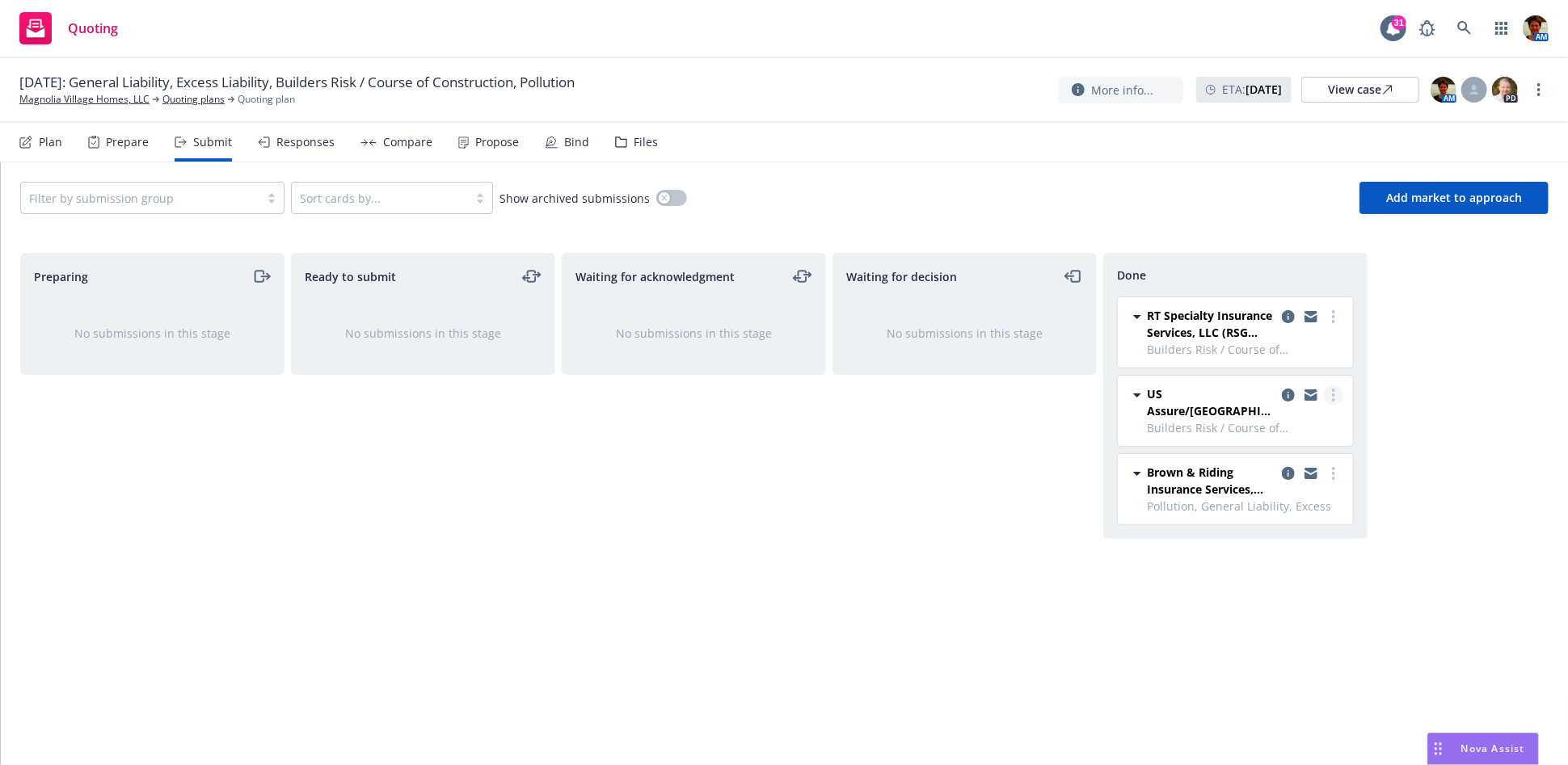
click at [1338, 397] on link "more" at bounding box center [1334, 395] width 20 height 20
click at [1285, 550] on span "Copy logging email" at bounding box center [1251, 558] width 141 height 16
click at [1332, 395] on circle "more" at bounding box center [1333, 395] width 3 height 3
click at [1288, 559] on span "Copy logging email" at bounding box center [1251, 558] width 141 height 16
click at [1336, 398] on link "more" at bounding box center [1334, 395] width 20 height 20
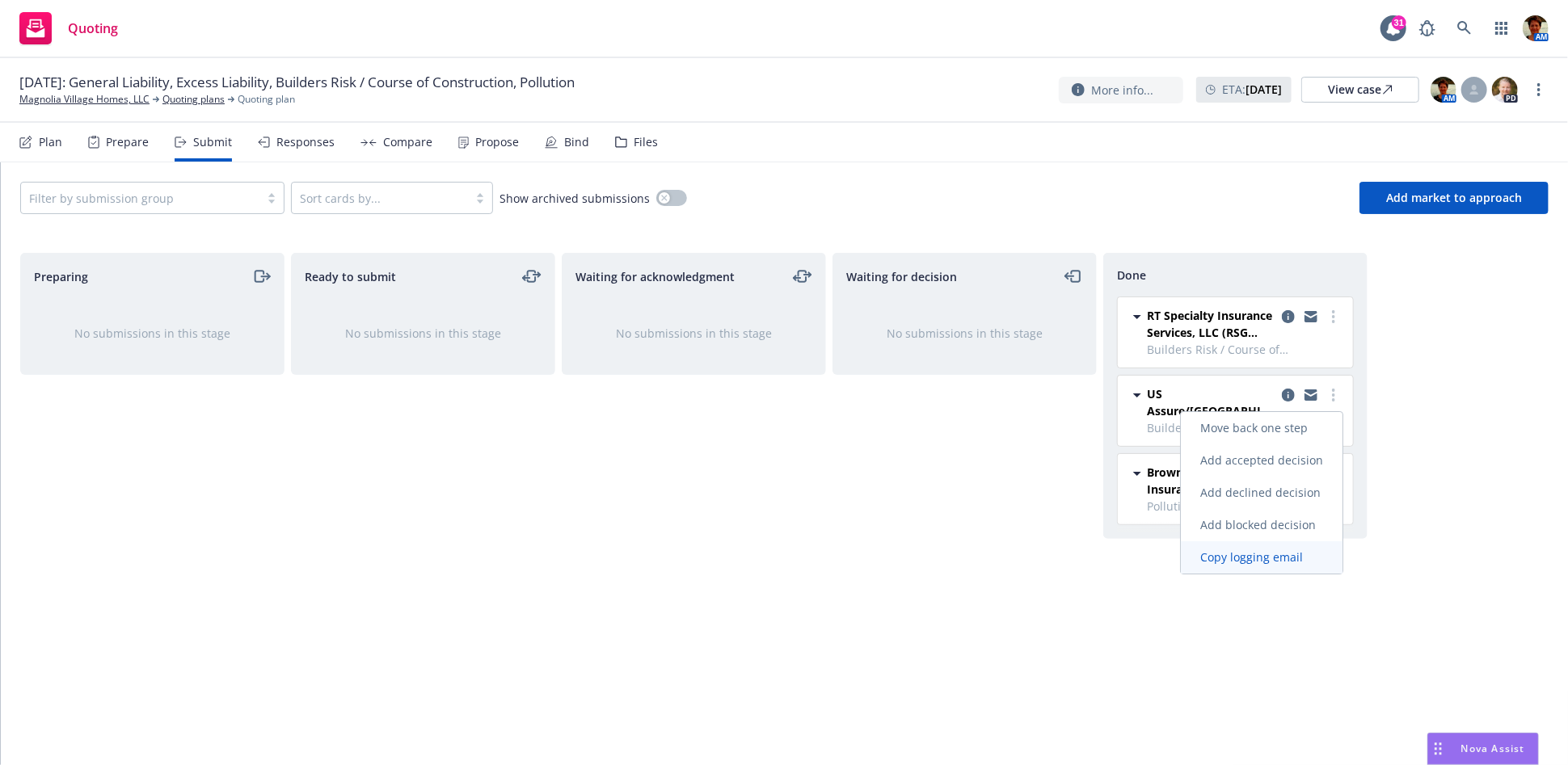
click at [1299, 554] on span "Copy logging email" at bounding box center [1251, 558] width 141 height 16
click at [1328, 400] on link "more" at bounding box center [1334, 395] width 20 height 20
click at [1306, 556] on span "Copy logging email" at bounding box center [1251, 558] width 141 height 16
drag, startPoint x: 635, startPoint y: 141, endPoint x: 643, endPoint y: 164, distance: 24.4
click at [635, 142] on div "Files" at bounding box center [646, 142] width 25 height 13
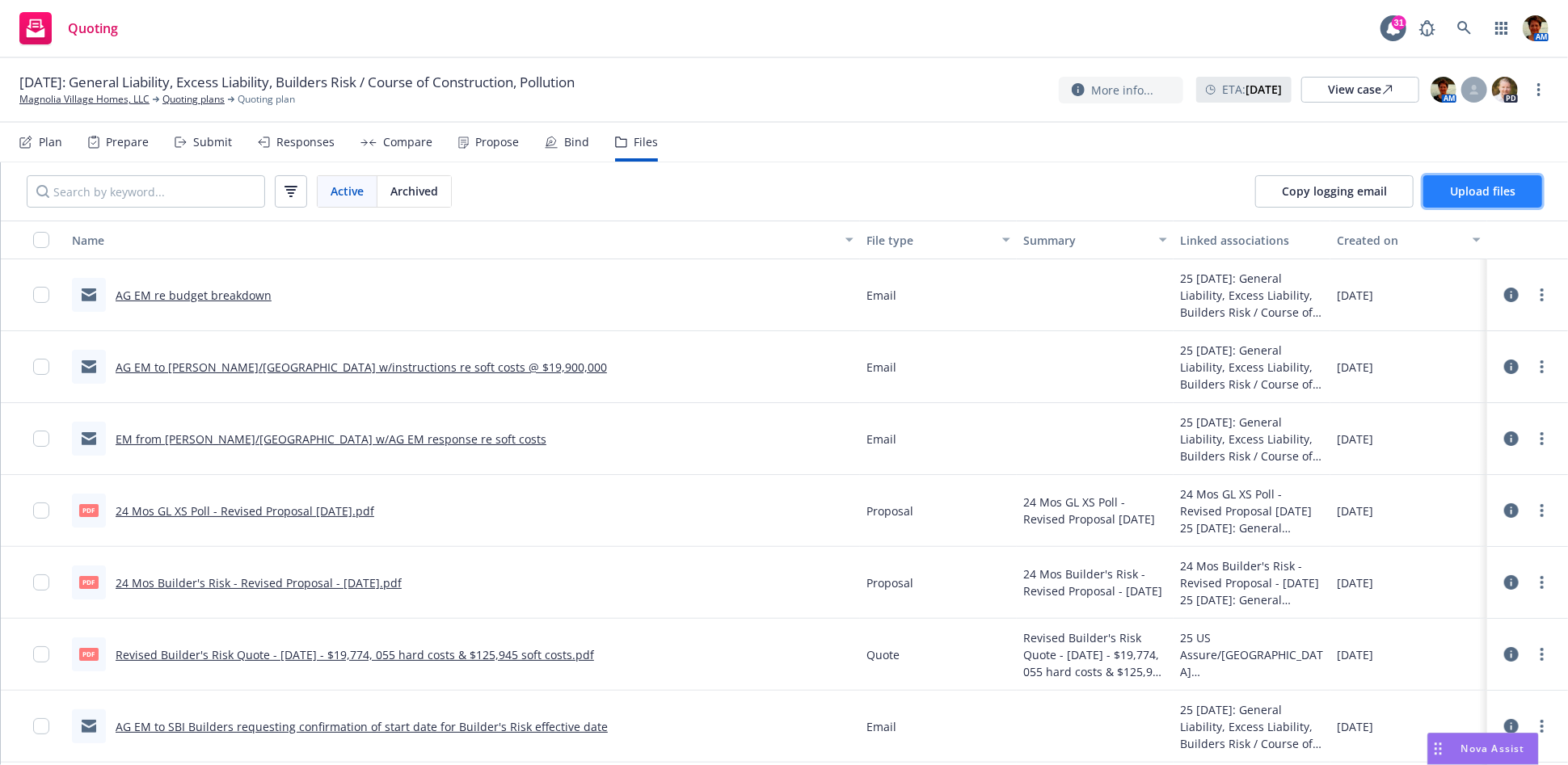
click at [1483, 191] on span "Upload files" at bounding box center [1482, 191] width 65 height 16
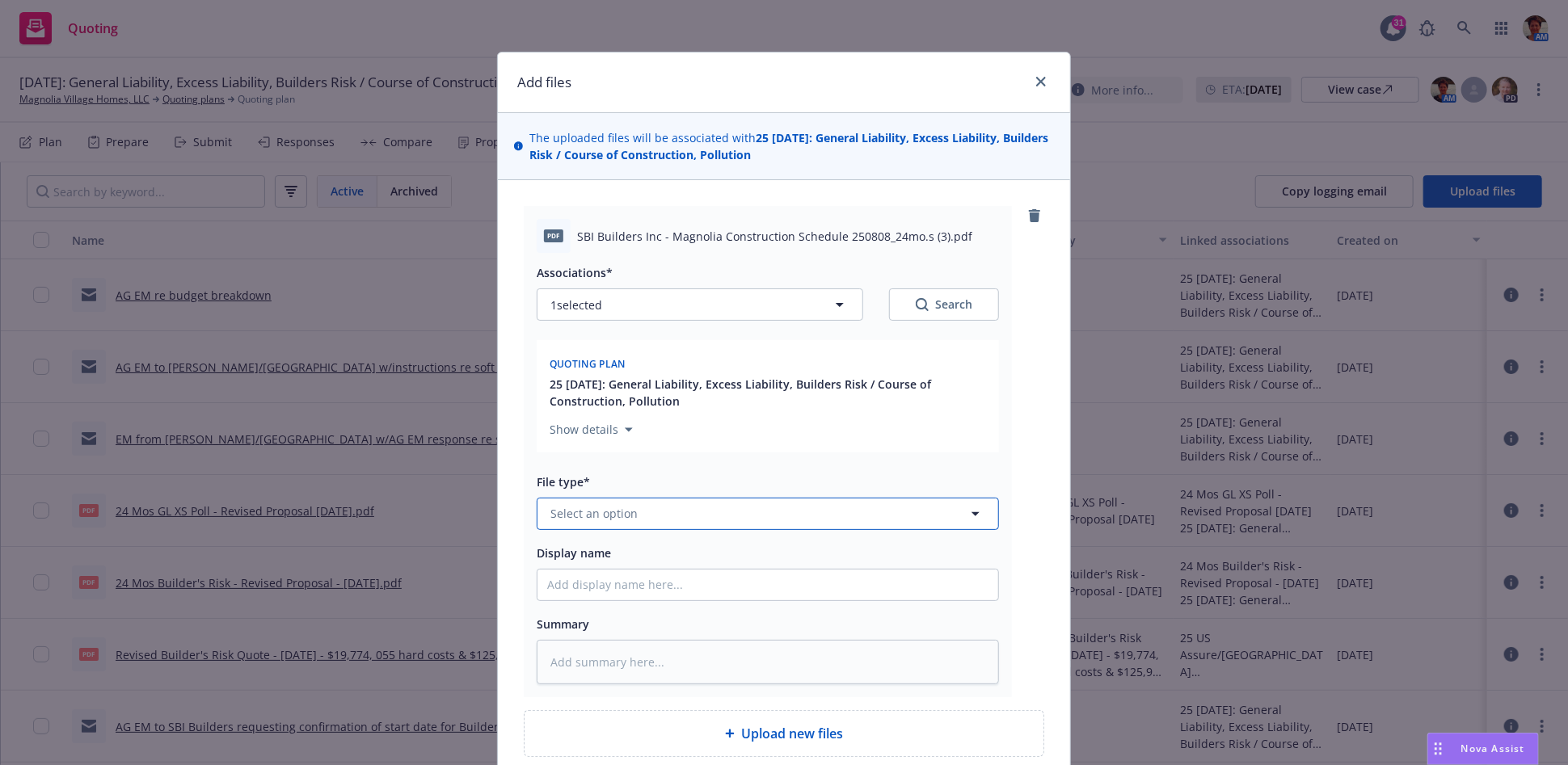
click at [632, 514] on button "Select an option" at bounding box center [767, 513] width 462 height 33
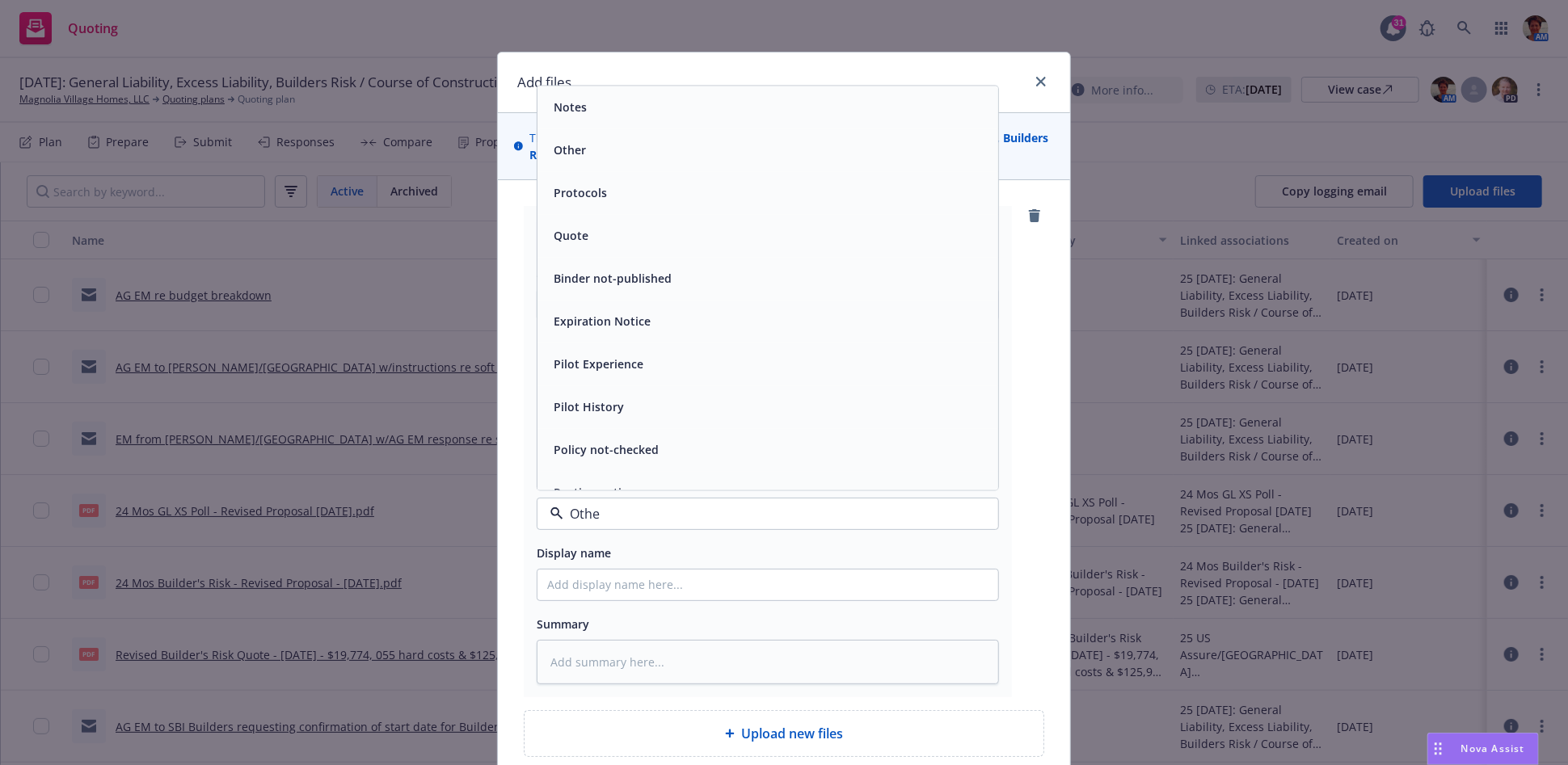
type input "Other"
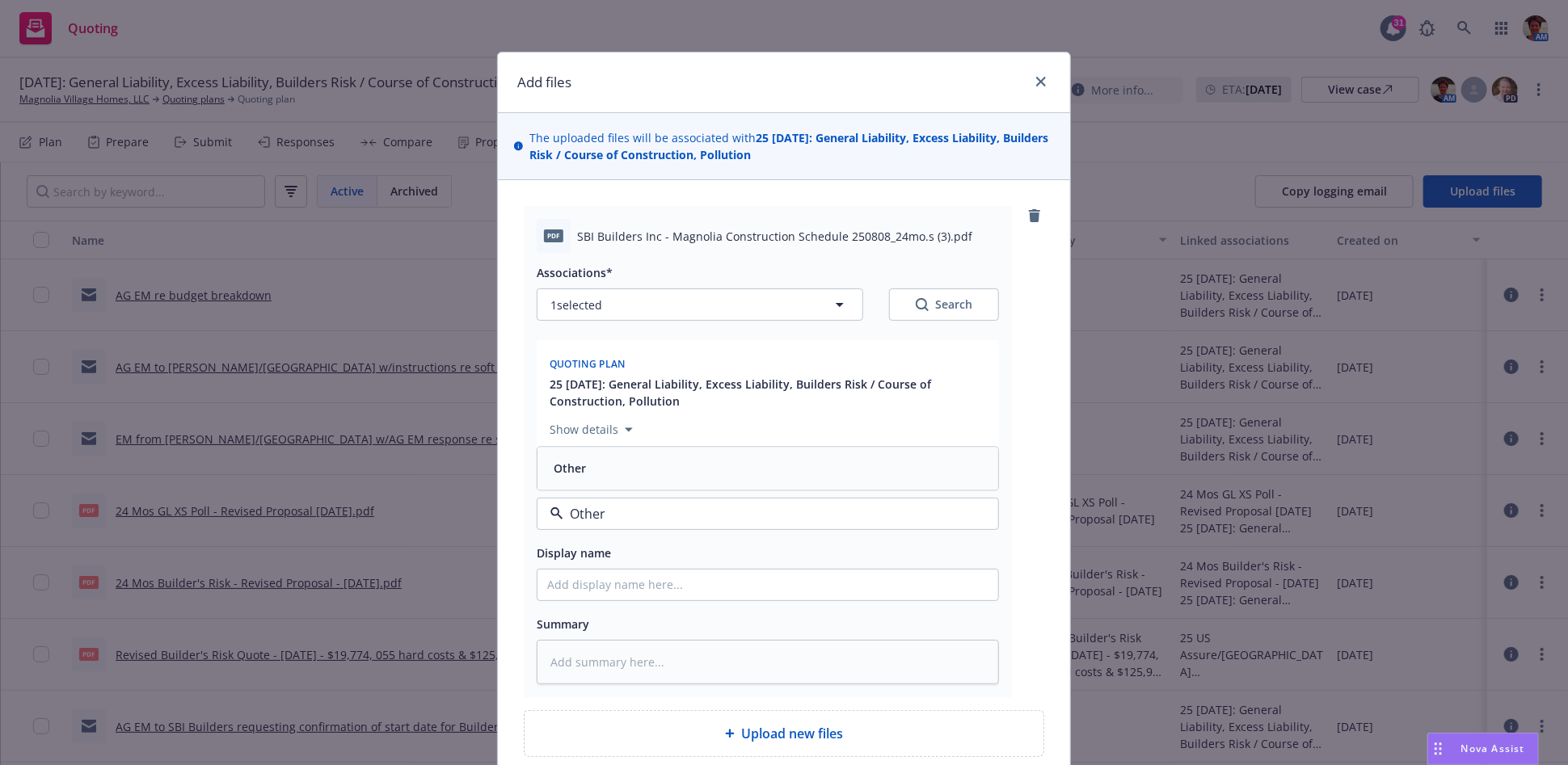
click at [636, 488] on div "Other" at bounding box center [767, 468] width 461 height 42
drag, startPoint x: 660, startPoint y: 243, endPoint x: 933, endPoint y: 238, distance: 273.0
click at [933, 238] on span "SBI Builders Inc - Magnolia Construction Schedule 250808_24mo.s (3).pdf" at bounding box center [774, 236] width 395 height 17
copy span "Magnolia Construction Schedule 250808_24mo.s (3)"
click at [726, 590] on input "Display name" at bounding box center [767, 584] width 461 height 31
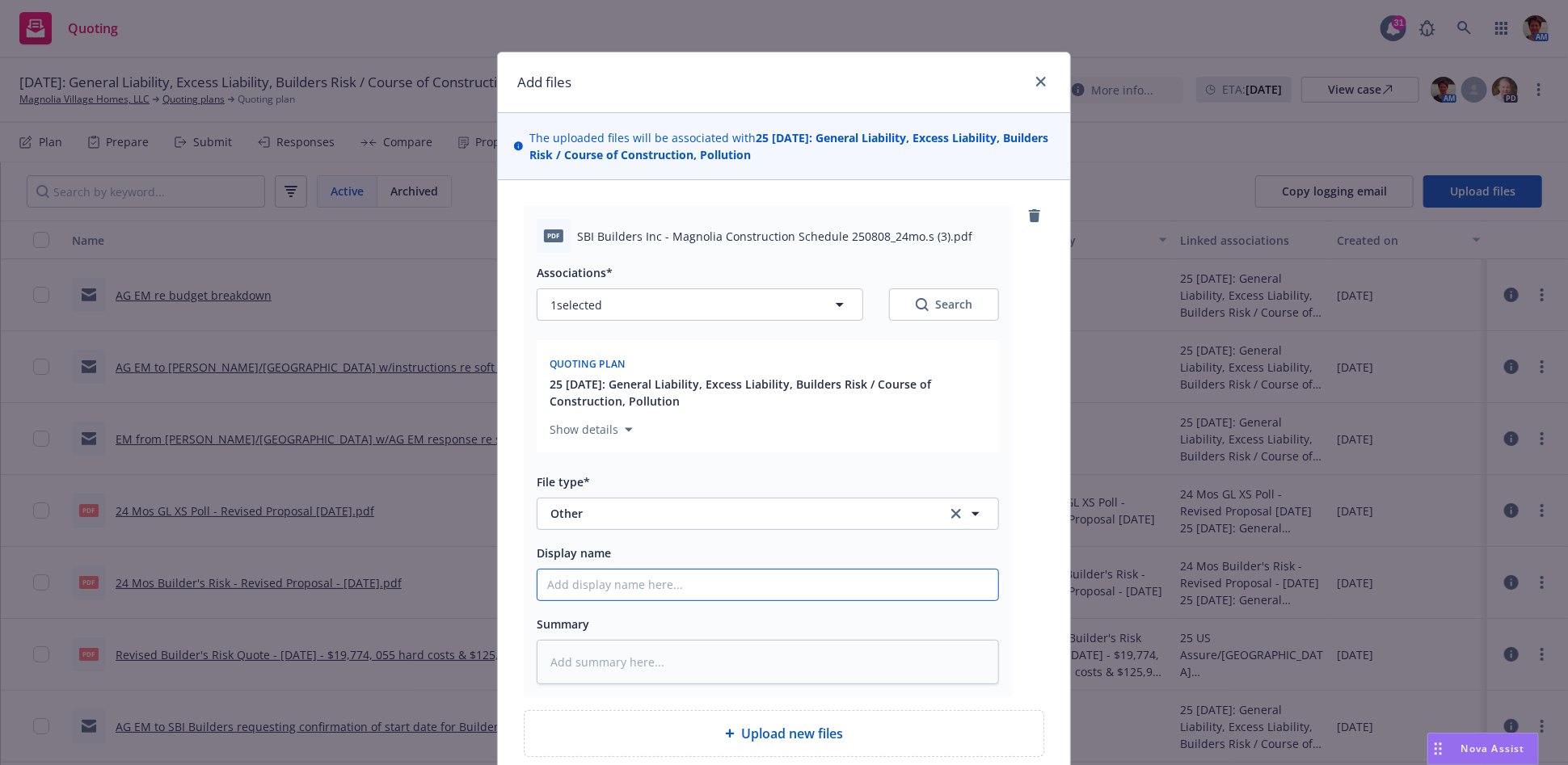
paste input "Magnolia Construction Schedule 250808_24mo.s (3)"
type textarea "x"
type input "Magnolia Construction Schedule 250808_24mo.s (3)"
click at [601, 590] on input "Magnolia Construction Schedule 250808_24mo.s (3)" at bounding box center [767, 584] width 461 height 31
type textarea "x"
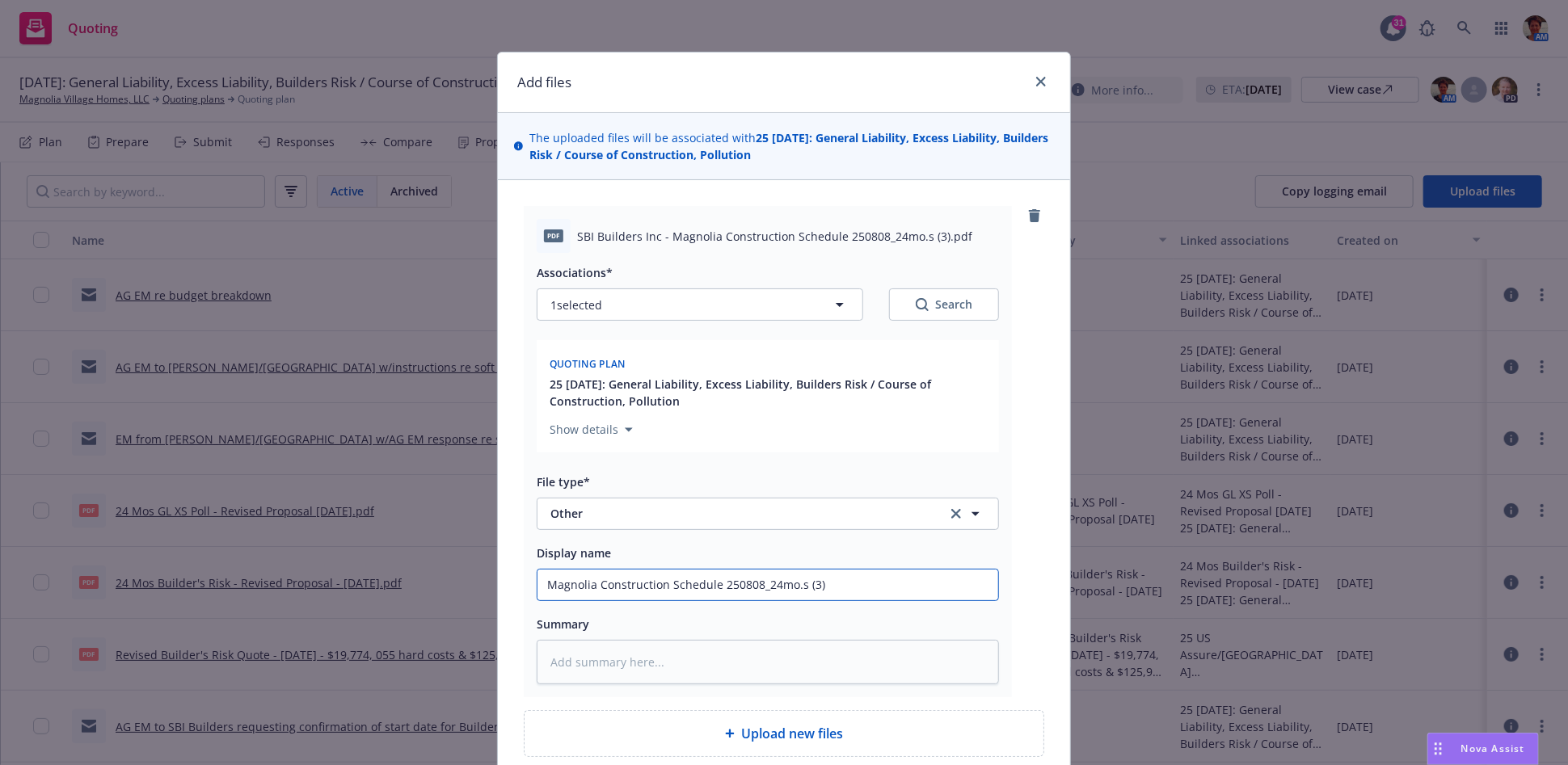
type input "C Magnolia Construction Schedule 250808_24mo.s (3)"
type textarea "x"
type input "Co Magnolia Construction Schedule 250808_24mo.s (3)"
type textarea "x"
type input "Con Magnolia Construction Schedule 250808_24mo.s (3)"
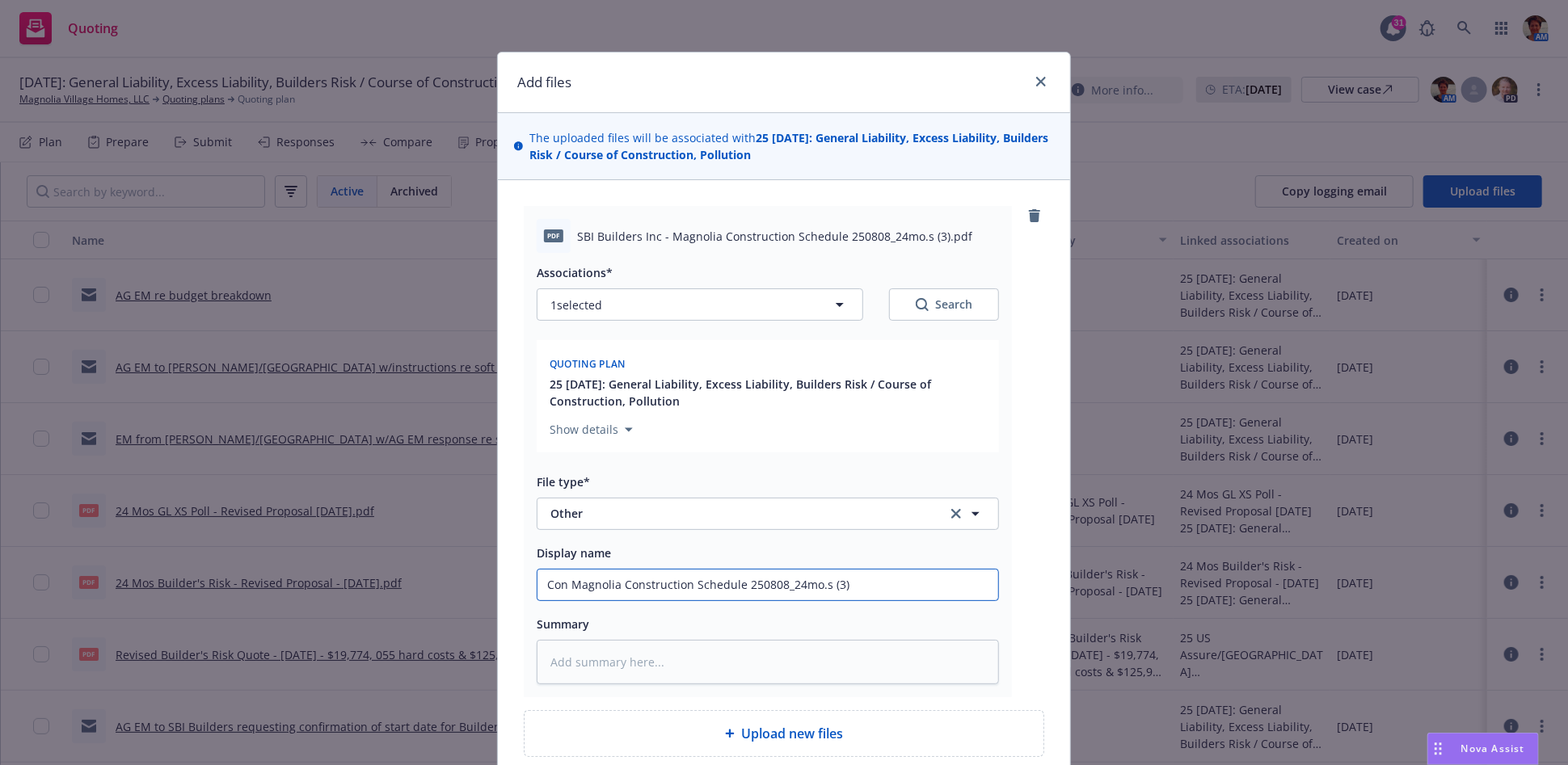
type textarea "x"
type input "Cons Magnolia Construction Schedule 250808_24mo.s (3)"
type textarea "x"
type input "Const Magnolia Construction Schedule 250808_24mo.s (3)"
type textarea "x"
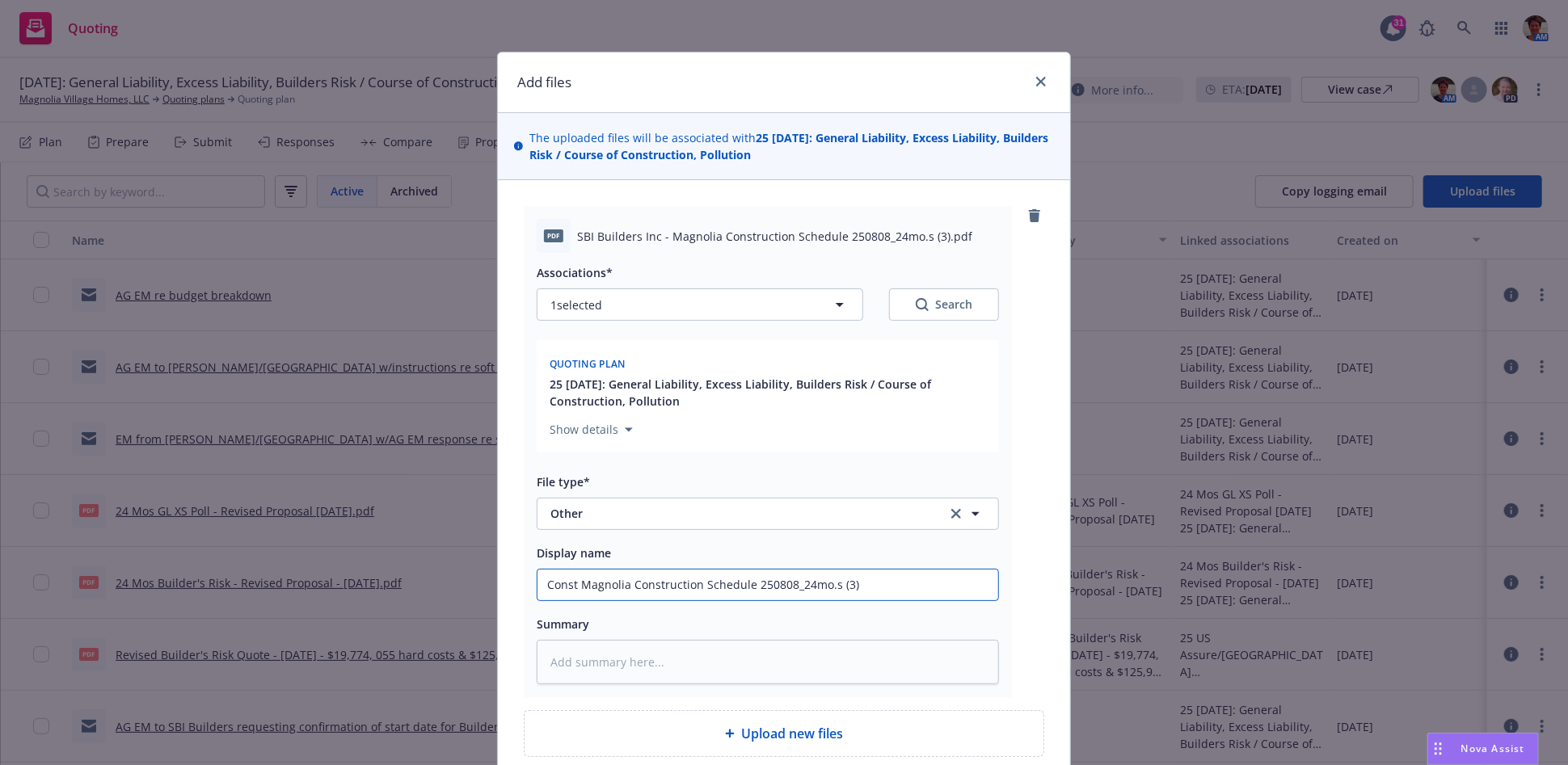
type input "Constr Magnolia Construction Schedule 250808_24mo.s (3)"
type textarea "x"
type input "Constru Magnolia Construction Schedule 250808_24mo.s (3)"
type textarea "x"
type input "Construc Magnolia Construction Schedule 250808_24mo.s (3)"
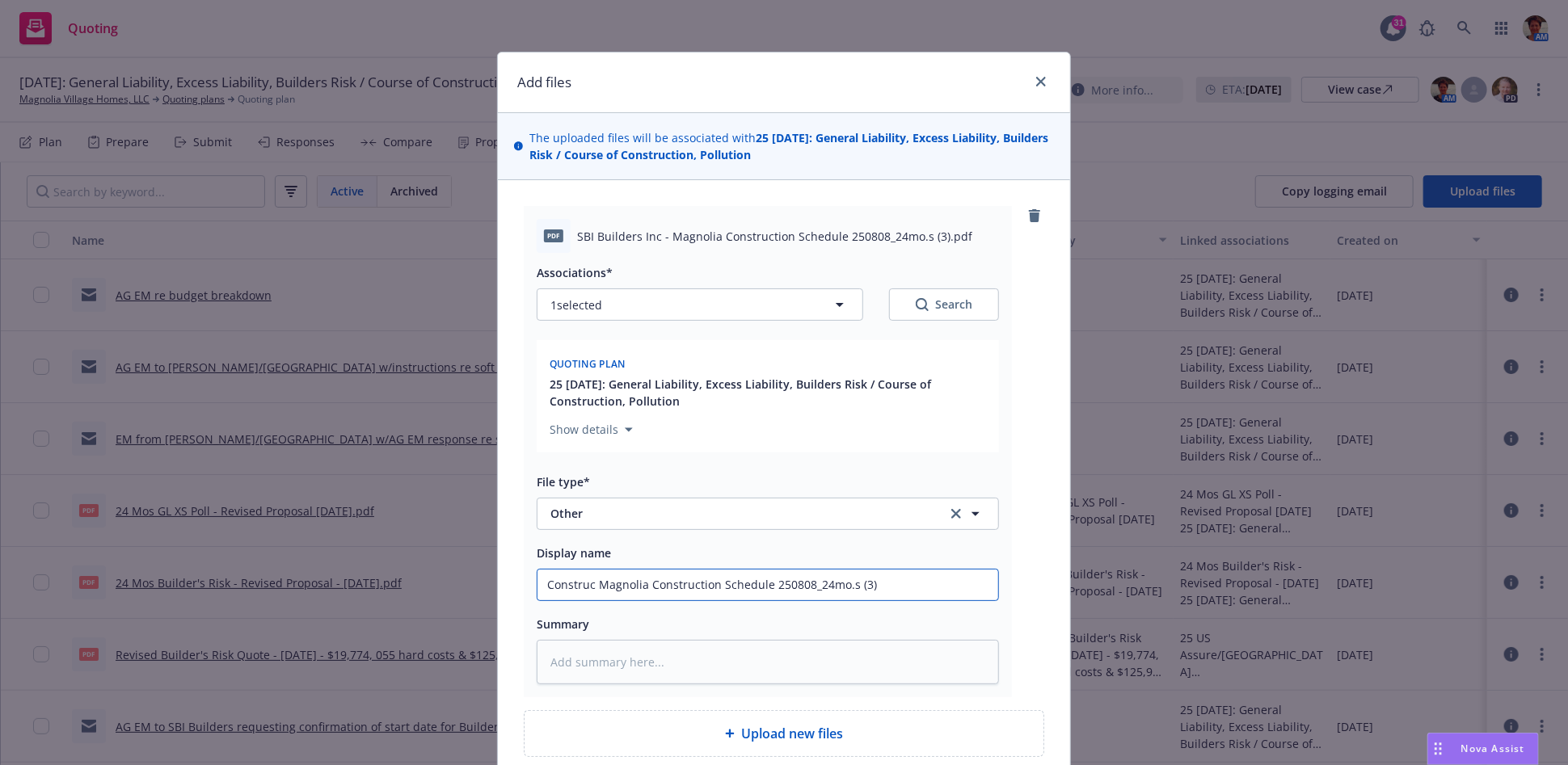
type textarea "x"
type input "Construct Magnolia Construction Schedule 250808_24mo.s (3)"
type textarea "x"
type input "Constructi Magnolia Construction Schedule 250808_24mo.s (3)"
type textarea "x"
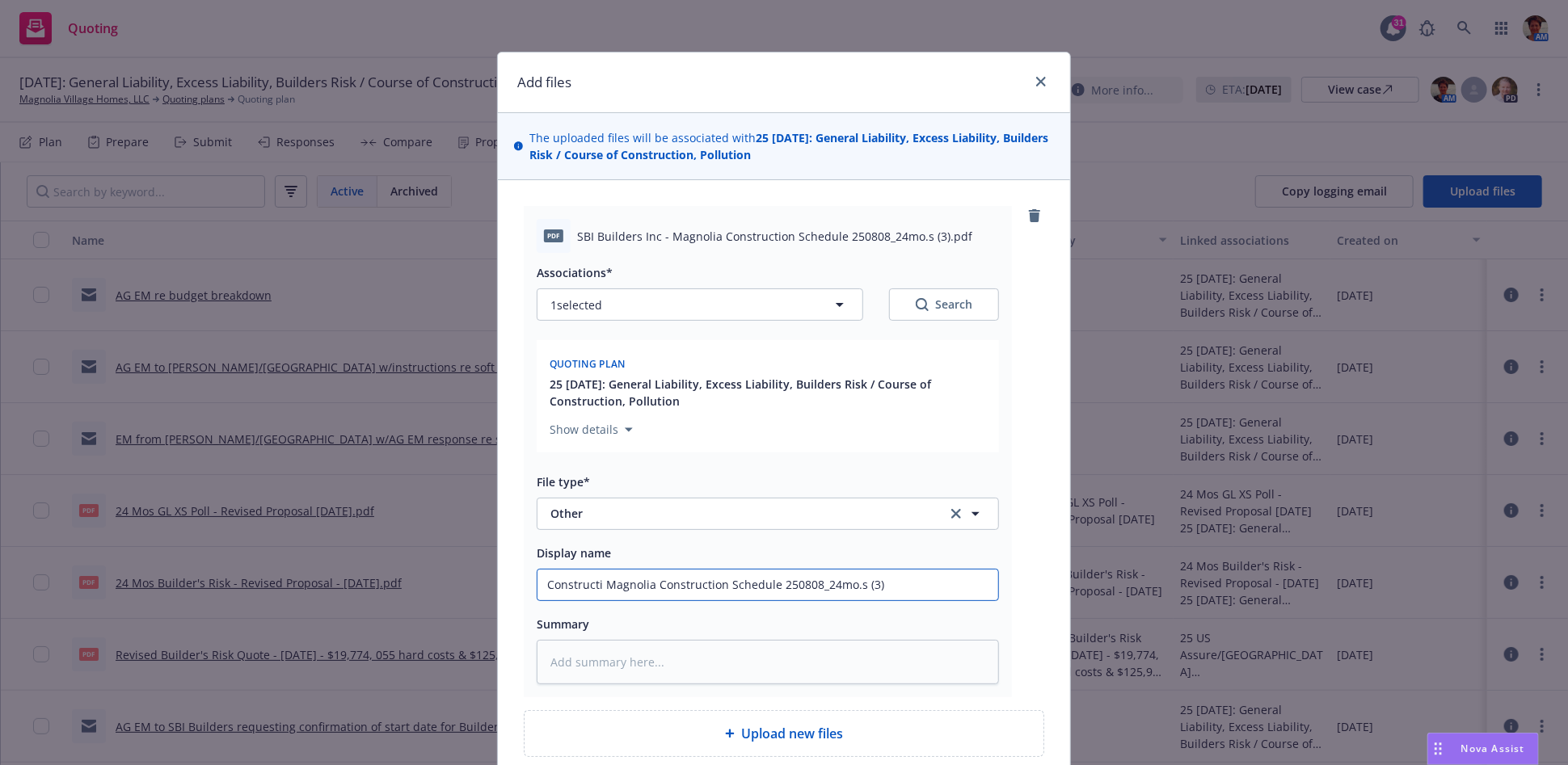
type input "Constructio Magnolia Construction Schedule 250808_24mo.s (3)"
type textarea "x"
type input "Construction Magnolia Construction Schedule 250808_24mo.s (3)"
type textarea "x"
type input "Construction Magnolia Construction Schedule 250808_24mo.s (3)"
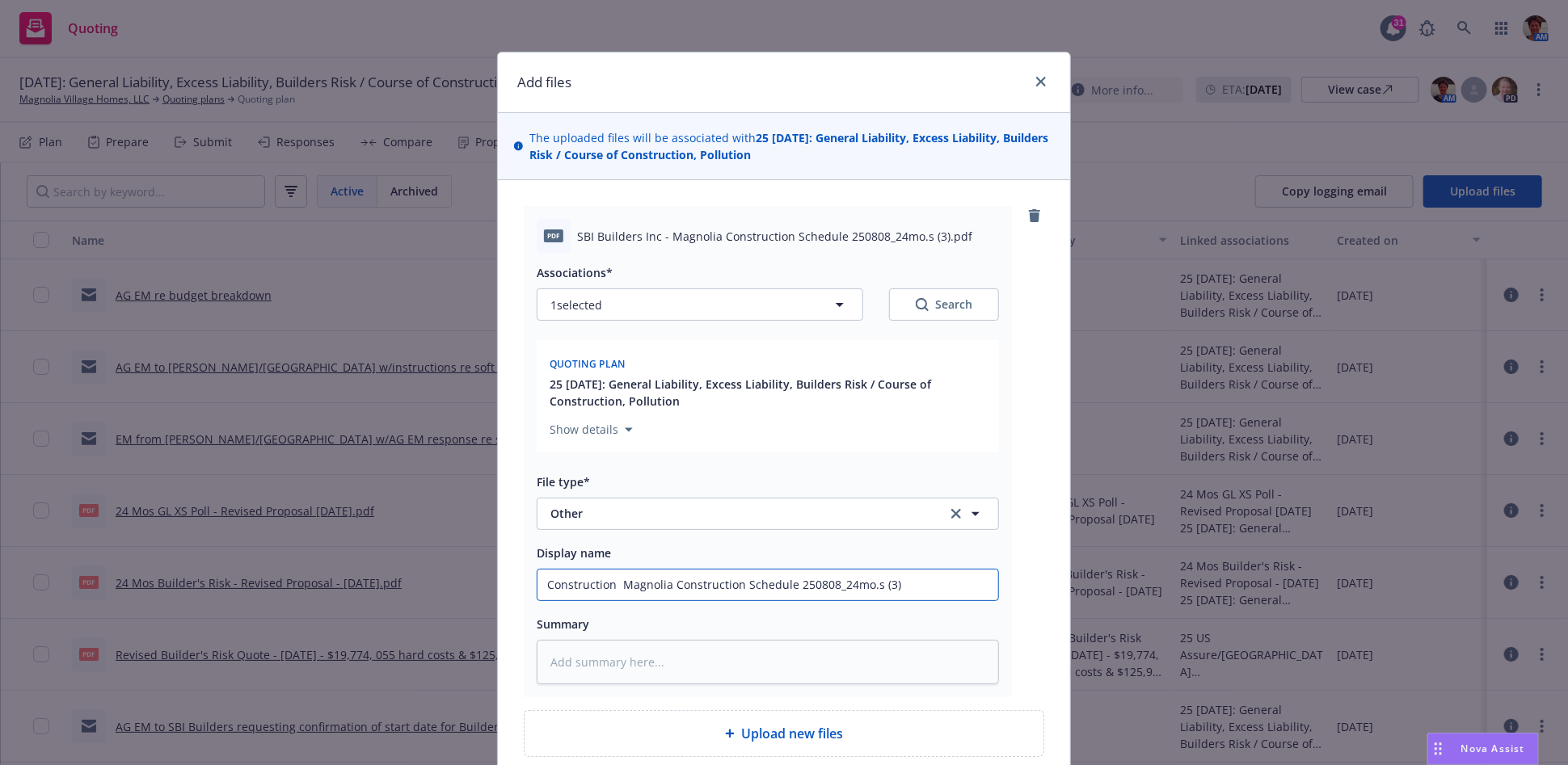
type textarea "x"
type input "Construction S Magnolia Construction Schedule 250808_24mo.s (3)"
type textarea "x"
type input "Construction Sc Magnolia Construction Schedule 250808_24mo.s (3)"
type textarea "x"
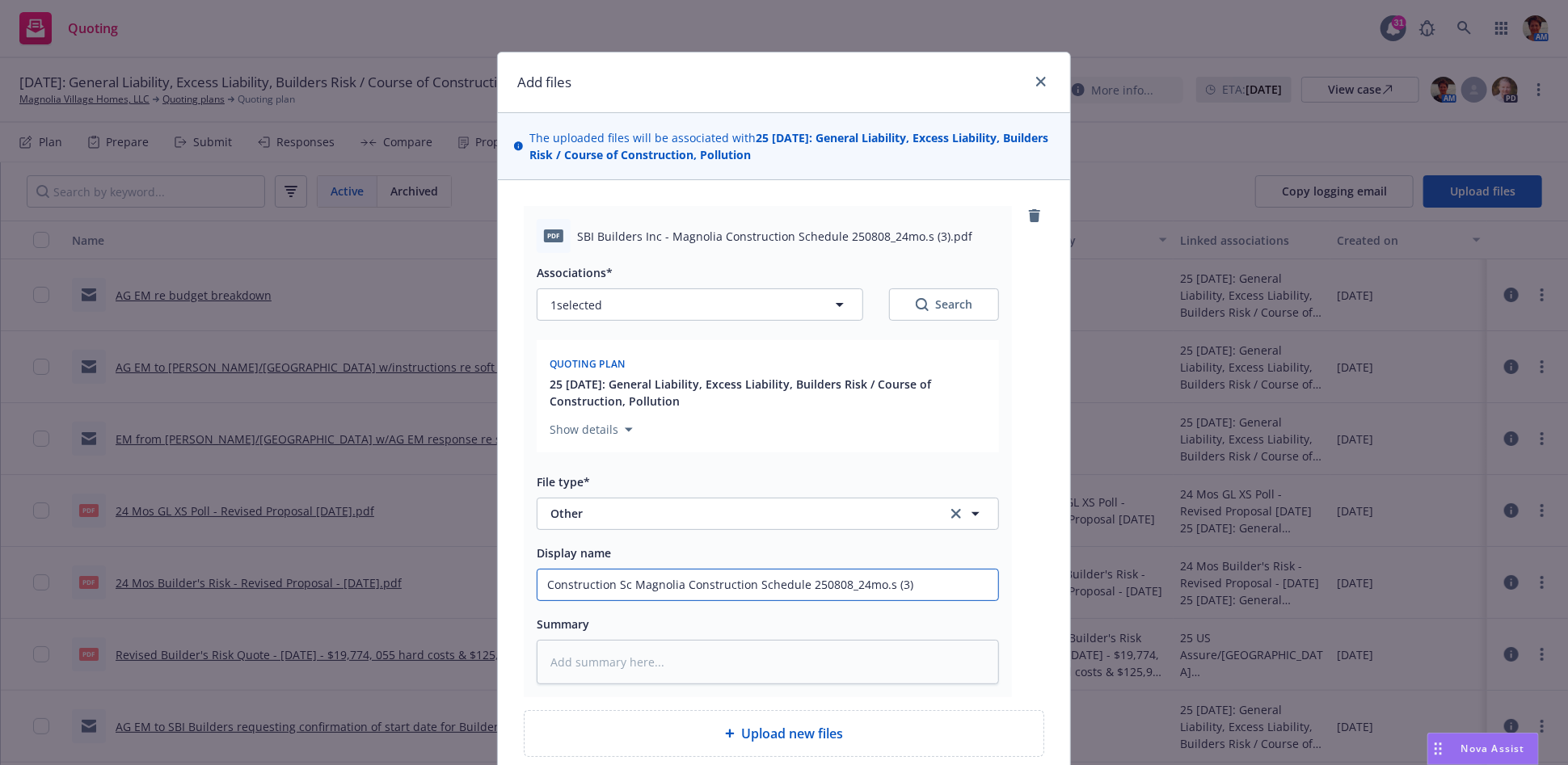
type input "Construction Sch Magnolia Construction Schedule 250808_24mo.s (3)"
type textarea "x"
type input "Construction Sche Magnolia Construction Schedule 250808_24mo.s (3)"
type textarea "x"
type input "Construction Sched Magnolia Construction Schedule 250808_24mo.s (3)"
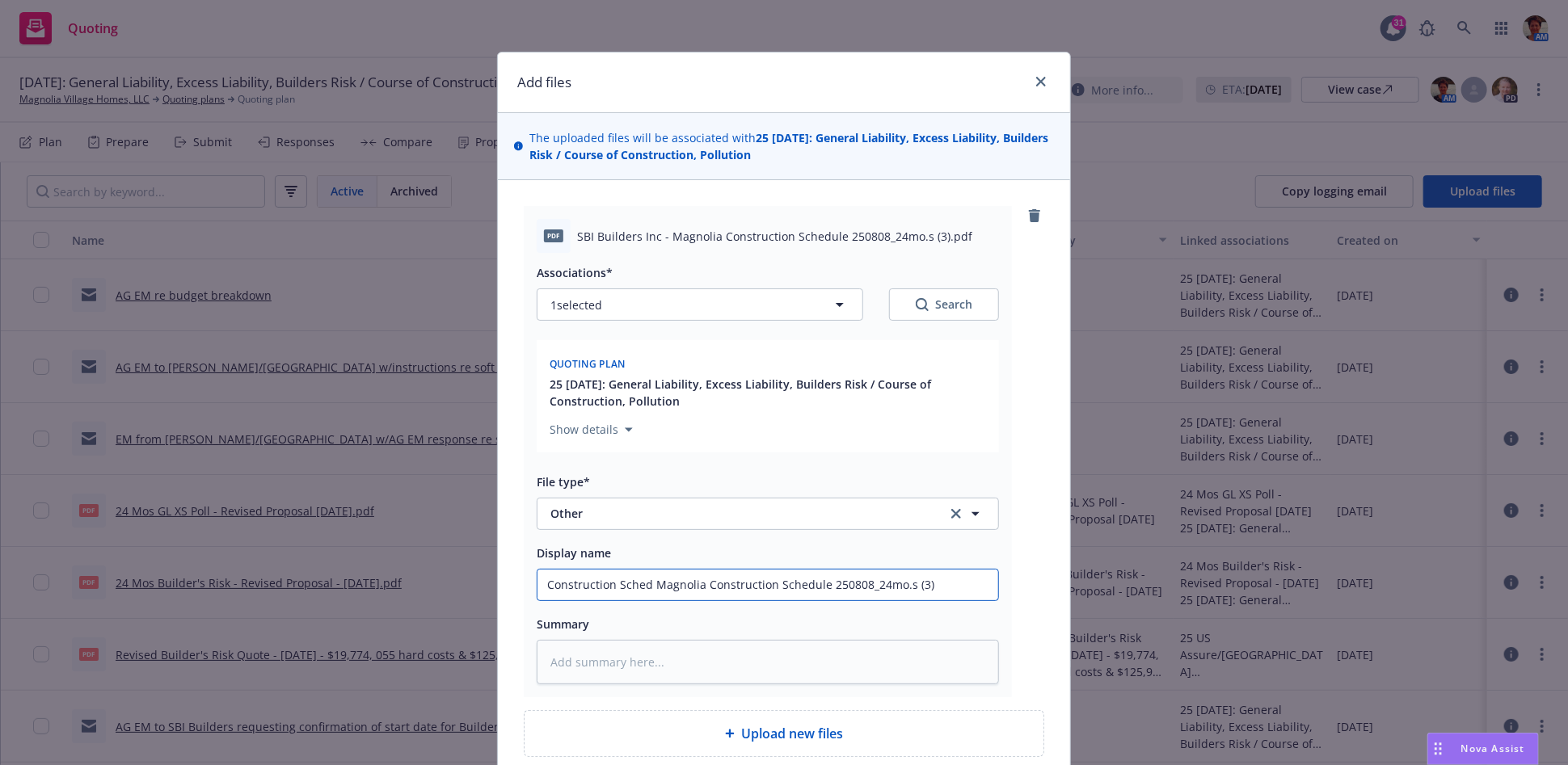
type textarea "x"
type input "Construction Schedu Magnolia Construction Schedule 250808_24mo.s (3)"
type textarea "x"
type input "Construction Schedul Magnolia Construction Schedule 250808_24mo.s (3)"
type textarea "x"
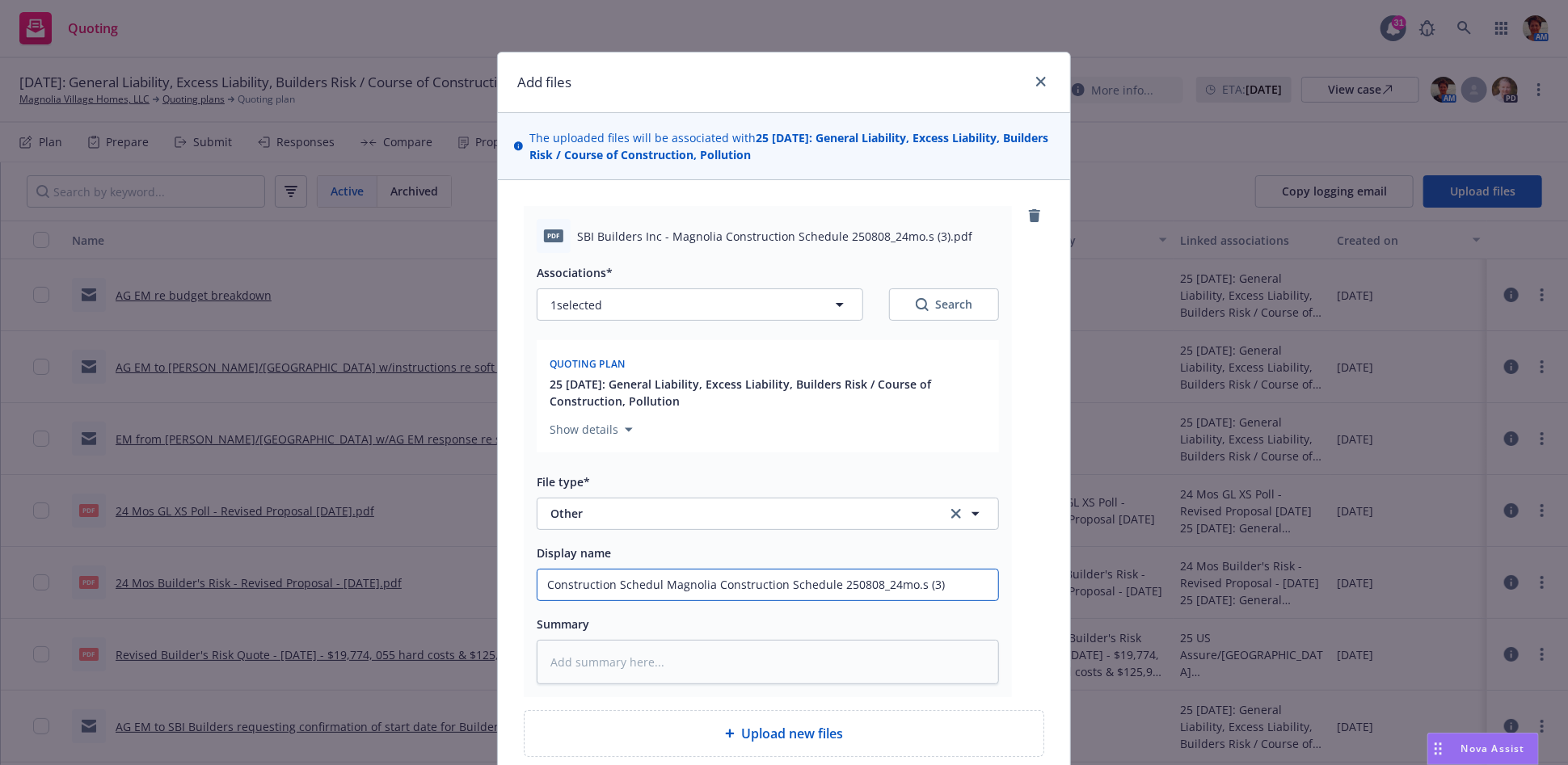
type input "Construction Schedule Magnolia Construction Schedule 250808_24mo.s (3)"
type textarea "x"
type input "Construction Schedule Magnolia Construction Schedule 250808_24mo.s (3)"
type textarea "x"
type input "Construction Schedule - Magnolia Construction Schedule 250808_24mo.s (3)"
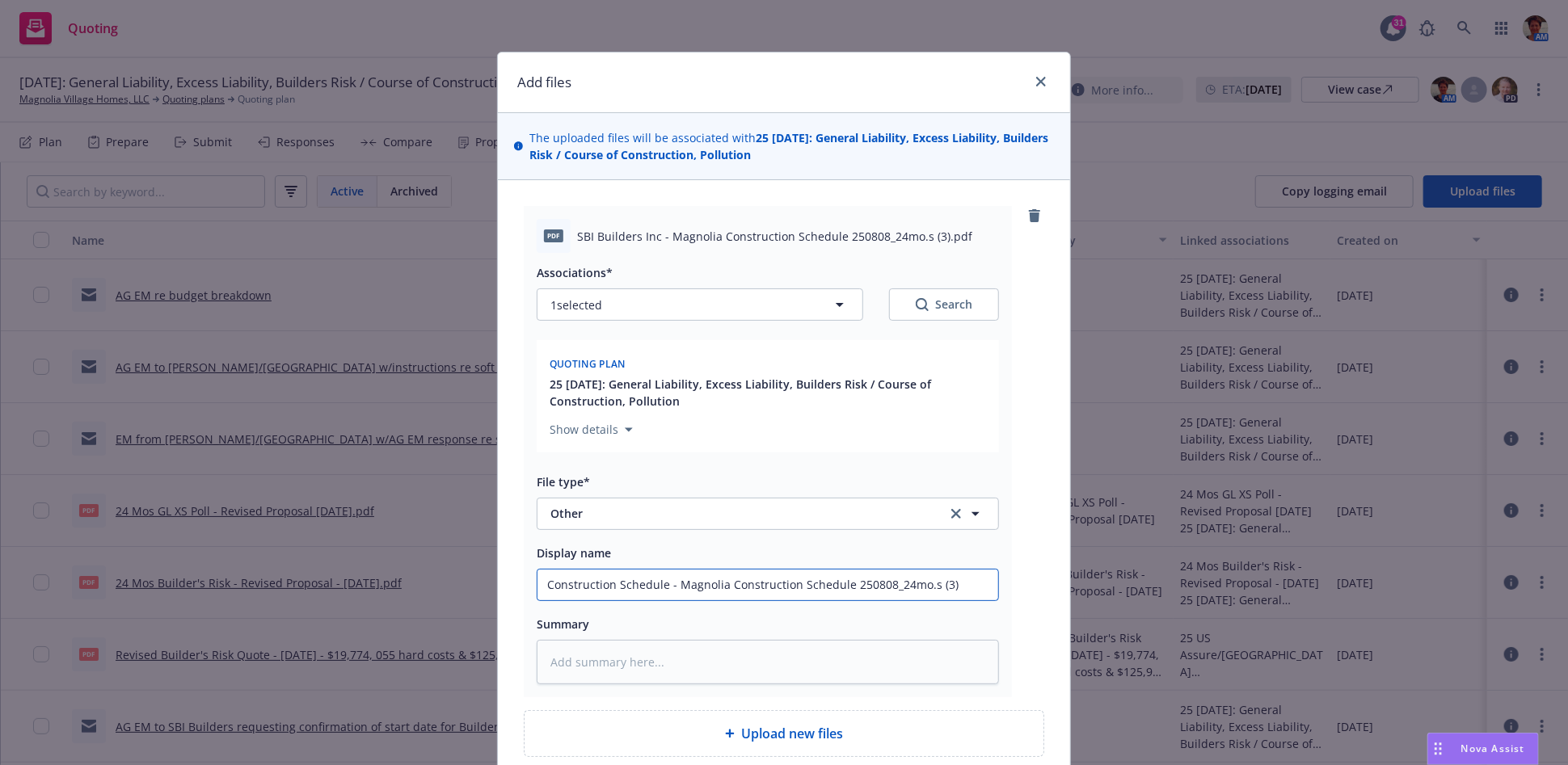
type textarea "x"
type input "Construction Schedule - Magnolia Construction Schedule 250808_24mo.s (3)"
type textarea "x"
type input "Construction Schedule - 0 Magnolia Construction Schedule 250808_24mo.s (3)"
type textarea "x"
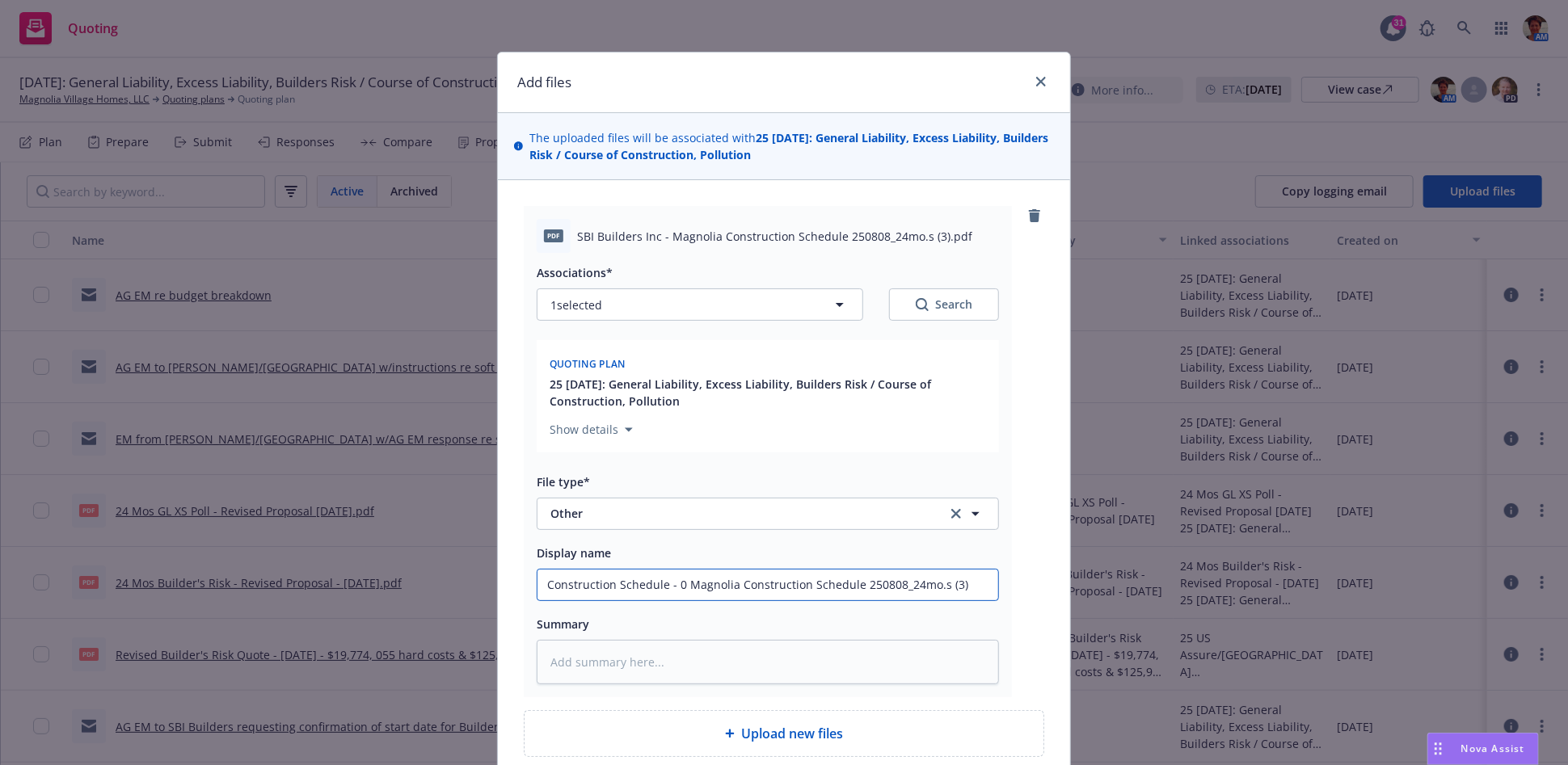
type input "Construction Schedule - 08 Magnolia Construction Schedule 250808_24mo.s (3)"
type textarea "x"
type input "Construction Schedule - 08/ Magnolia Construction Schedule 250808_24mo.s (3)"
type textarea "x"
type input "Construction Schedule - 08/0 Magnolia Construction Schedule 250808_24mo.s (3)"
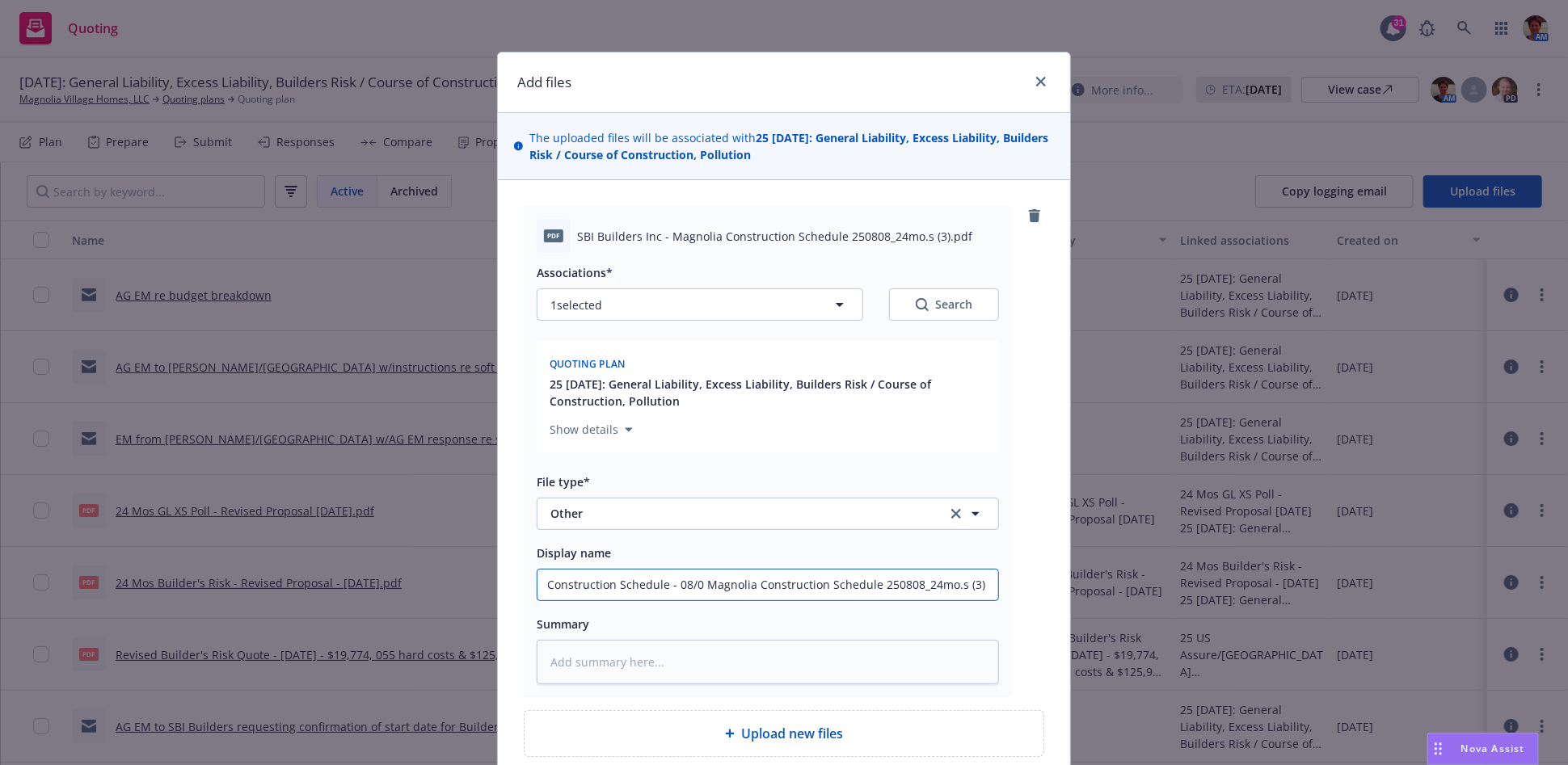
type textarea "x"
type input "Construction Schedule - 08/08 Magnolia Construction Schedule 250808_24mo.s (3)"
type textarea "x"
type input "Construction Schedule - 08/087 Magnolia Construction Schedule 250808_24mo.s (3)"
type textarea "x"
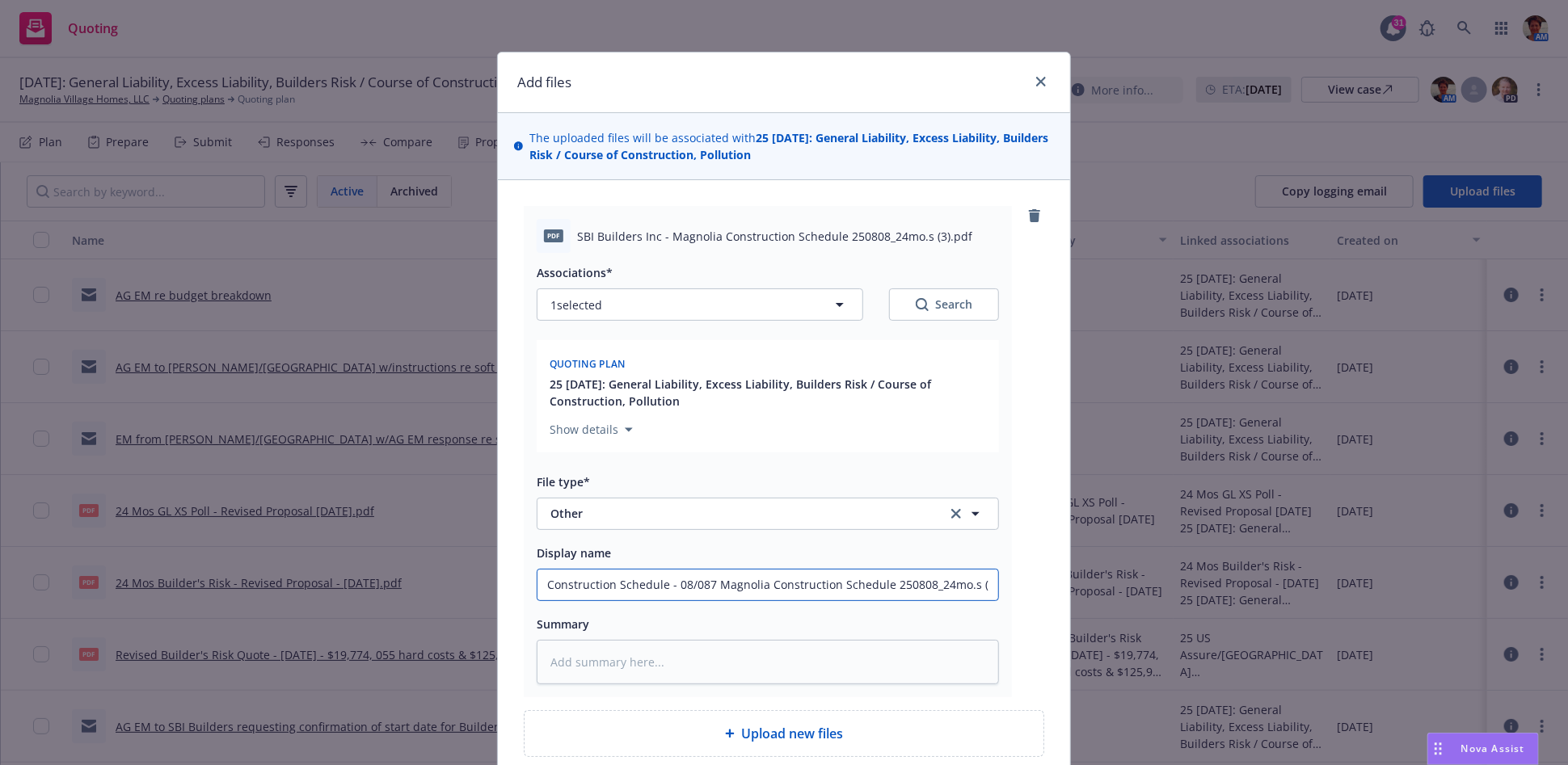
type input "Construction Schedule - 08/08 Magnolia Construction Schedule 250808_24mo.s (3)"
type textarea "x"
type input "Construction Schedule - 08/08/ Magnolia Construction Schedule 250808_24mo.s (3)"
type textarea "x"
type input "Construction Schedule - 08/08/2 Magnolia Construction Schedule 250808_24mo.s (3)"
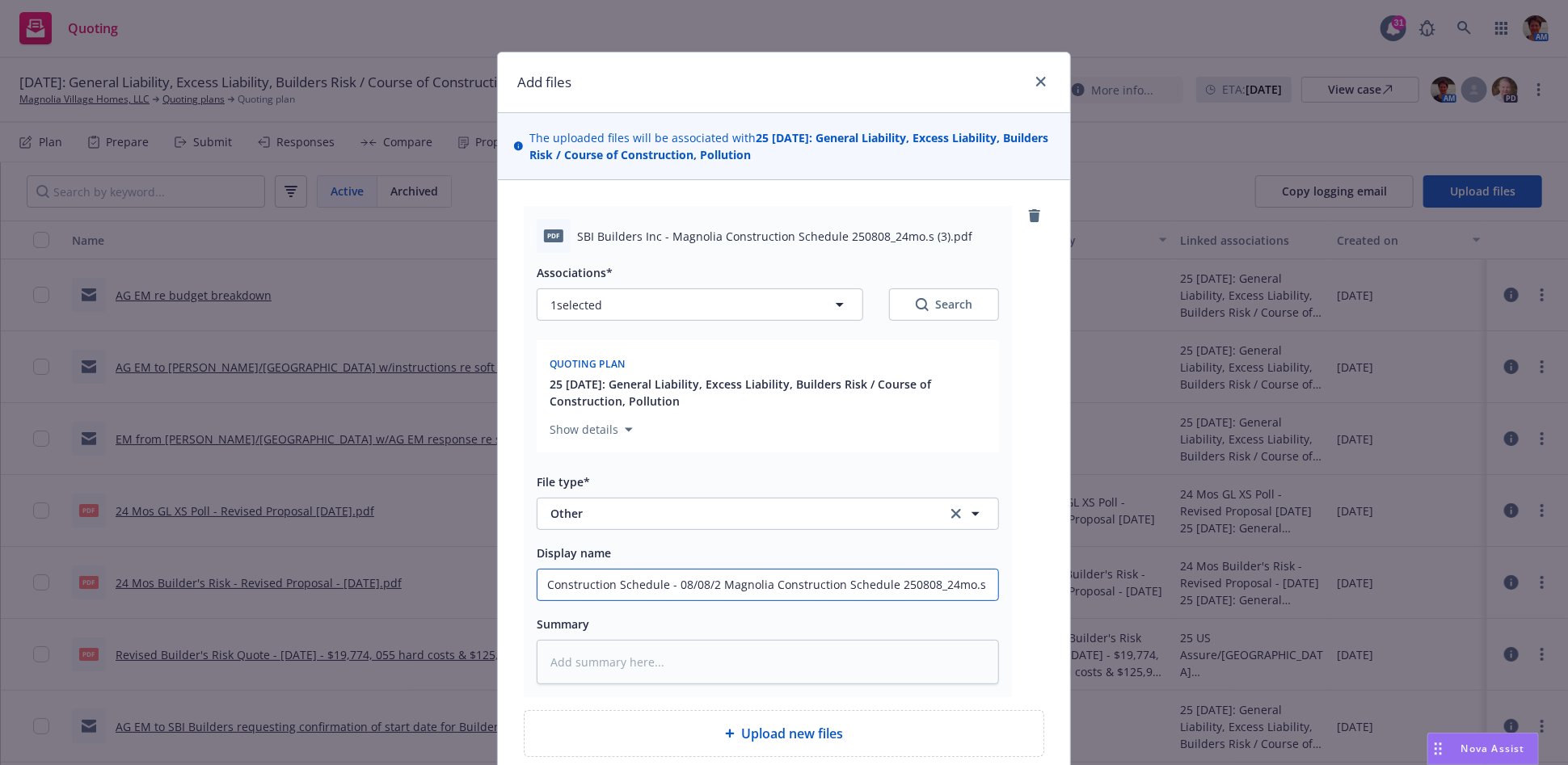
type textarea "x"
type input "Construction Schedule - 08/08/202 Magnolia Construction Schedule 250808_24mo.s …"
type textarea "x"
type input "Construction Schedule - 08/08/2025 Magnolia Construction Schedule 250808_24mo.s…"
type textarea "x"
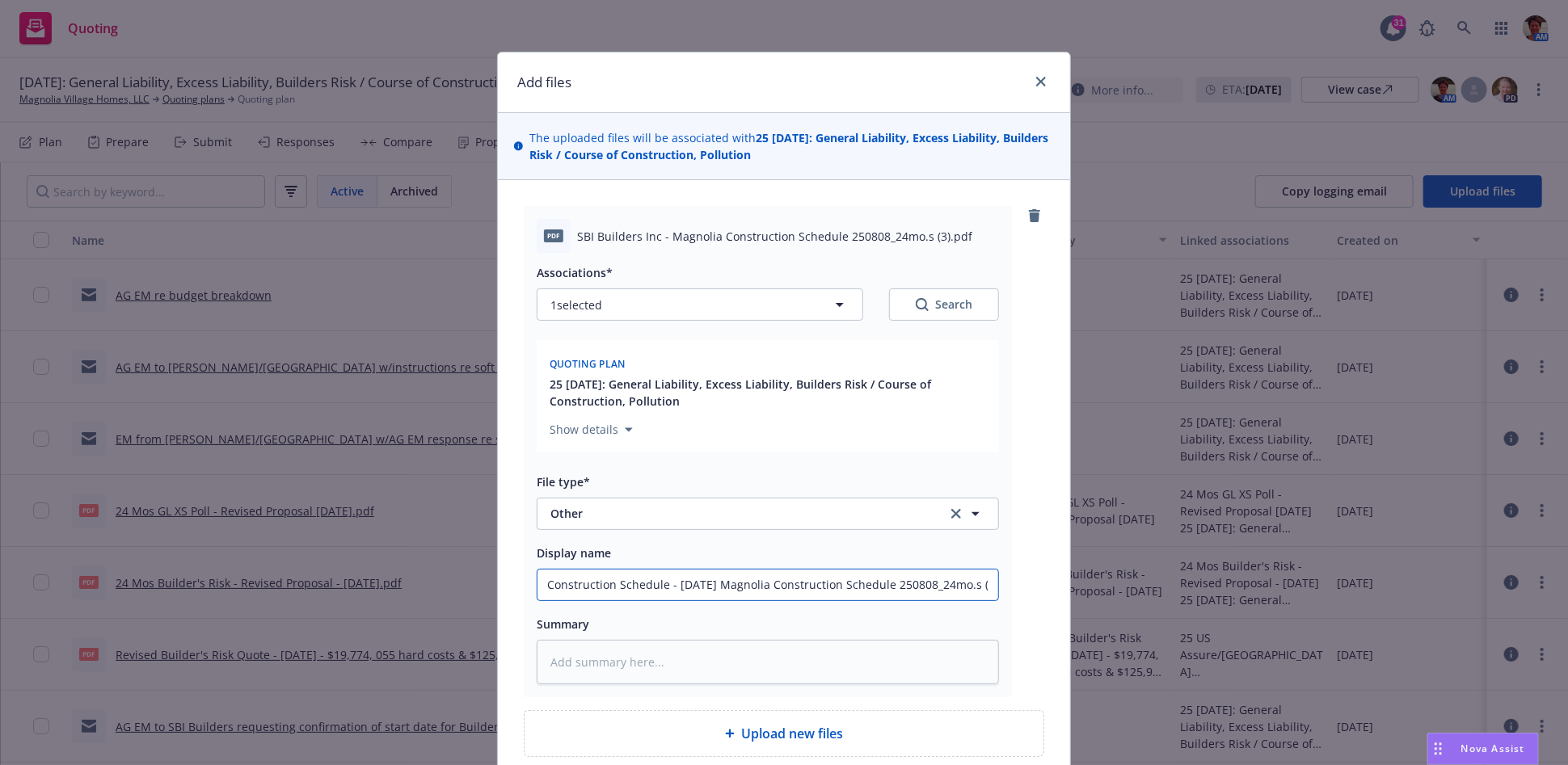
type input "Construction Schedule - 08/08/2025Magnolia Construction Schedule 250808_24mo.s …"
type textarea "x"
type input "Construction Schedule - 08/08/2025agnolia Construction Schedule 250808_24mo.s (…"
type textarea "x"
type input "Construction Schedule - 08/08/2025gnolia Construction Schedule 250808_24mo.s (3)"
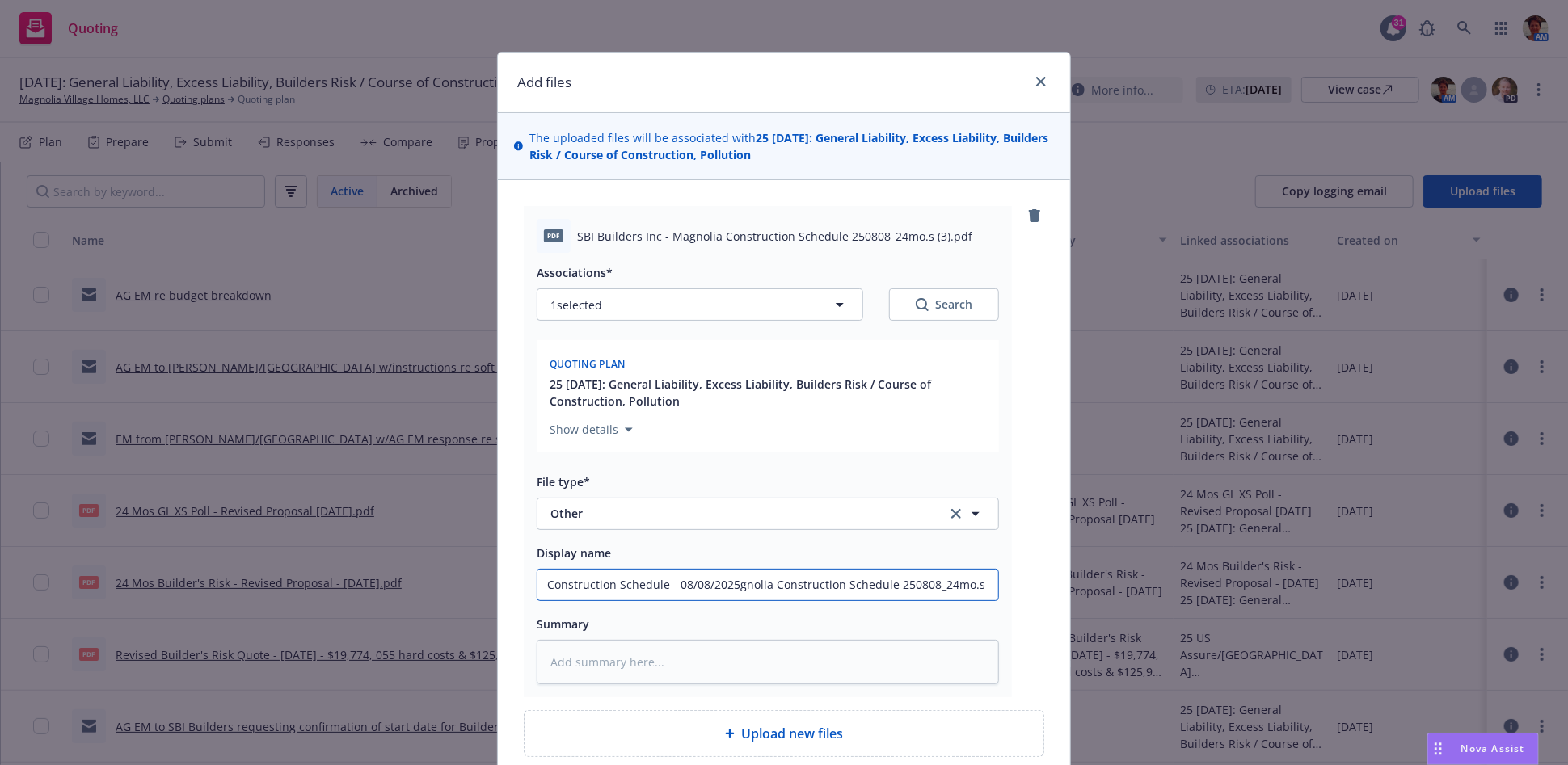
type textarea "x"
type input "Construction Schedule - 08/08/2025nolia Construction Schedule 250808_24mo.s (3)"
type textarea "x"
type input "Construction Schedule - 08/08/2025olia Construction Schedule 250808_24mo.s (3)"
type textarea "x"
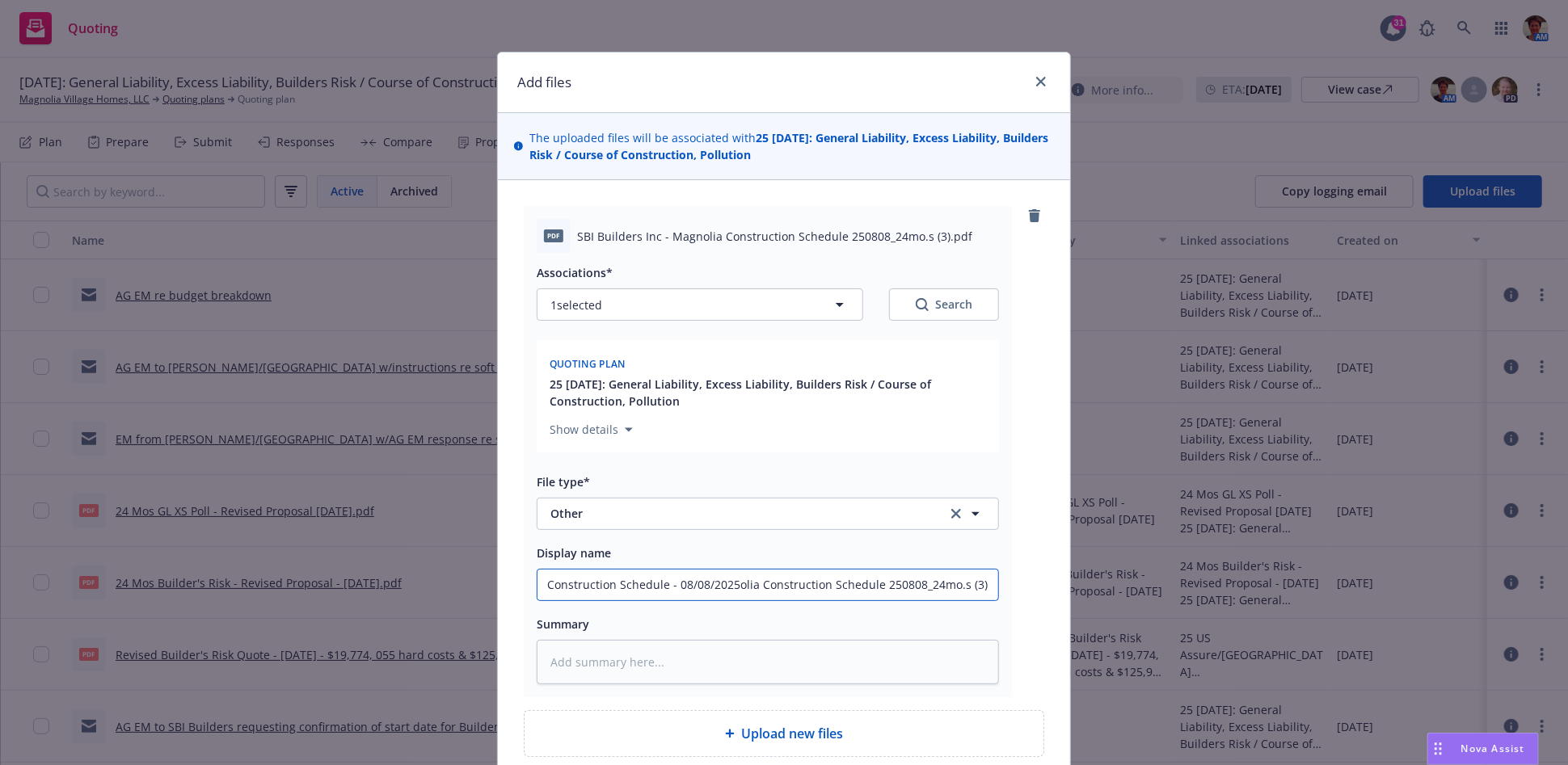
type input "Construction Schedule - 08/08/2025lia Construction Schedule 250808_24mo.s (3)"
type textarea "x"
type input "Construction Schedule - 08/08/2025ia Construction Schedule 250808_24mo.s (3)"
type textarea "x"
type input "Construction Schedule - 08/08/2025a Construction Schedule 250808_24mo.s (3)"
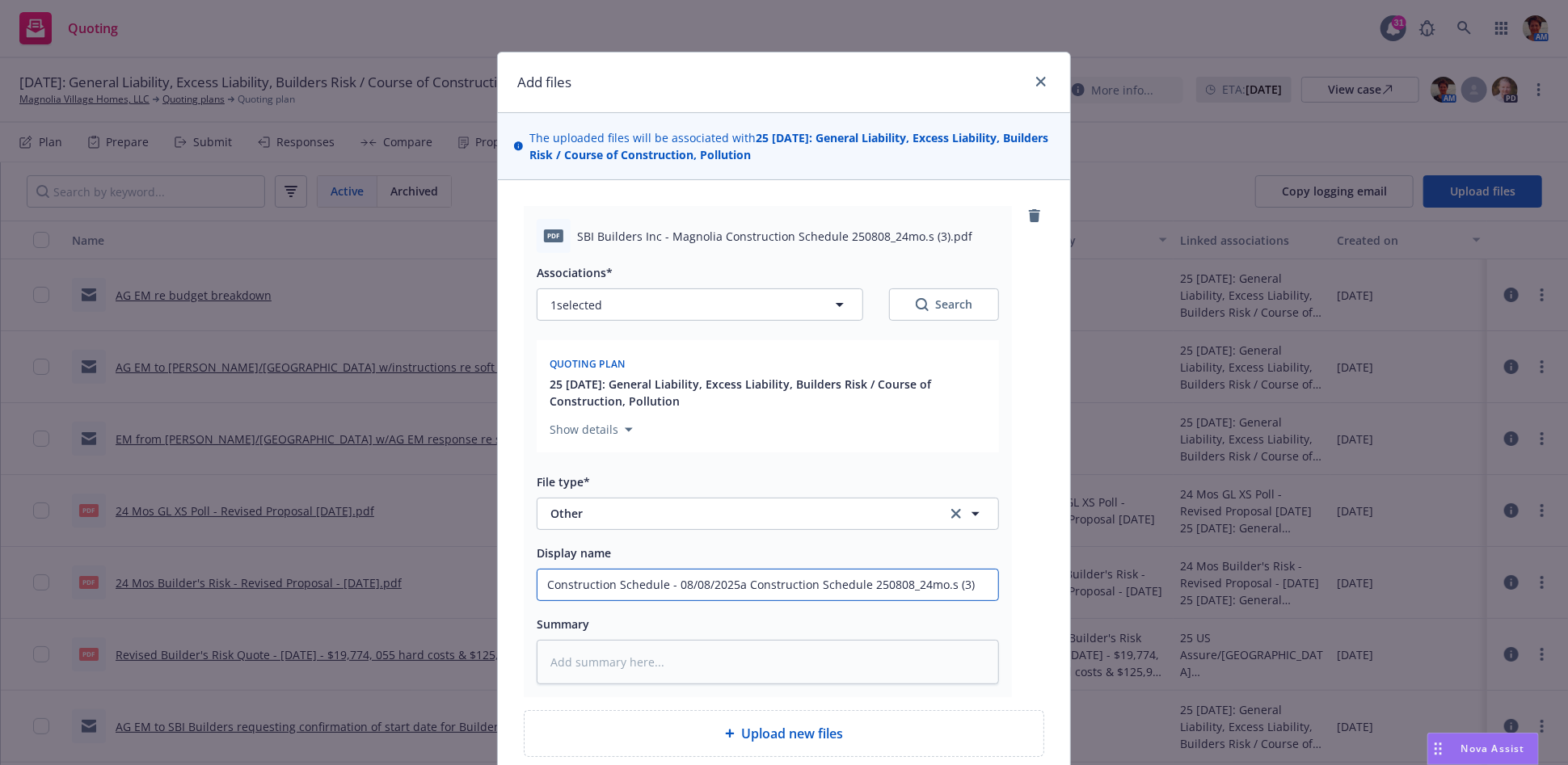
type textarea "x"
type input "Construction Schedule - 08/08/2025 Construction Schedule 250808_24mo.s (3)"
type textarea "x"
type input "Construction Schedule - 08/08/2025Construction Schedule 250808_24mo.s (3)"
type textarea "x"
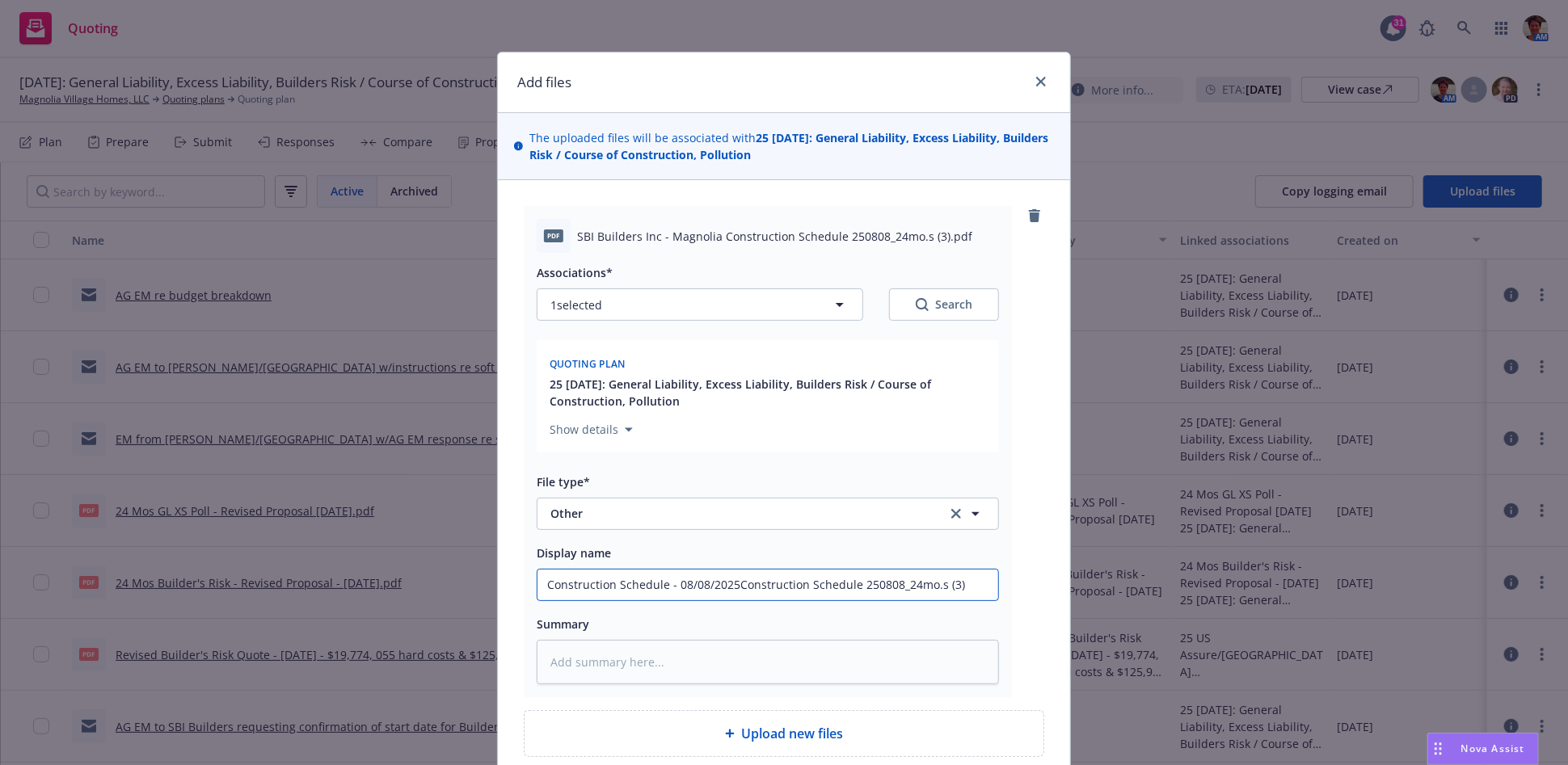
type input "Construction Schedule - 08/08/2025onstruction Schedule 250808_24mo.s (3)"
type textarea "x"
type input "Construction Schedule - 08/08/2025nstruction Schedule 250808_24mo.s (3)"
type textarea "x"
type input "Construction Schedule - 08/08/2025struction Schedule 250808_24mo.s (3)"
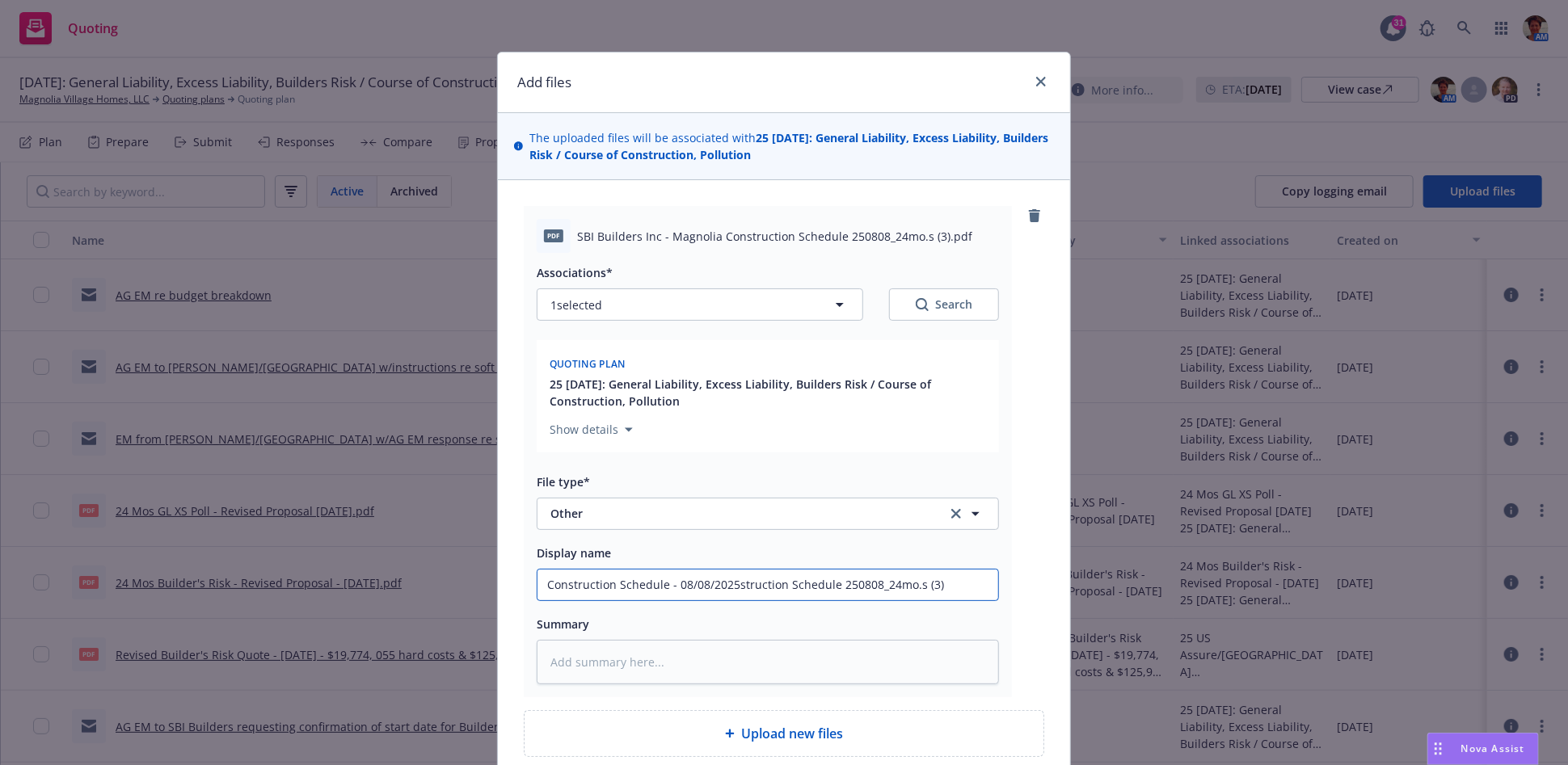
type textarea "x"
type input "Construction Schedule - 08/08/2025truction Schedule 250808_24mo.s (3)"
type textarea "x"
type input "Construction Schedule - 08/08/2025ruction Schedule 250808_24mo.s (3)"
type textarea "x"
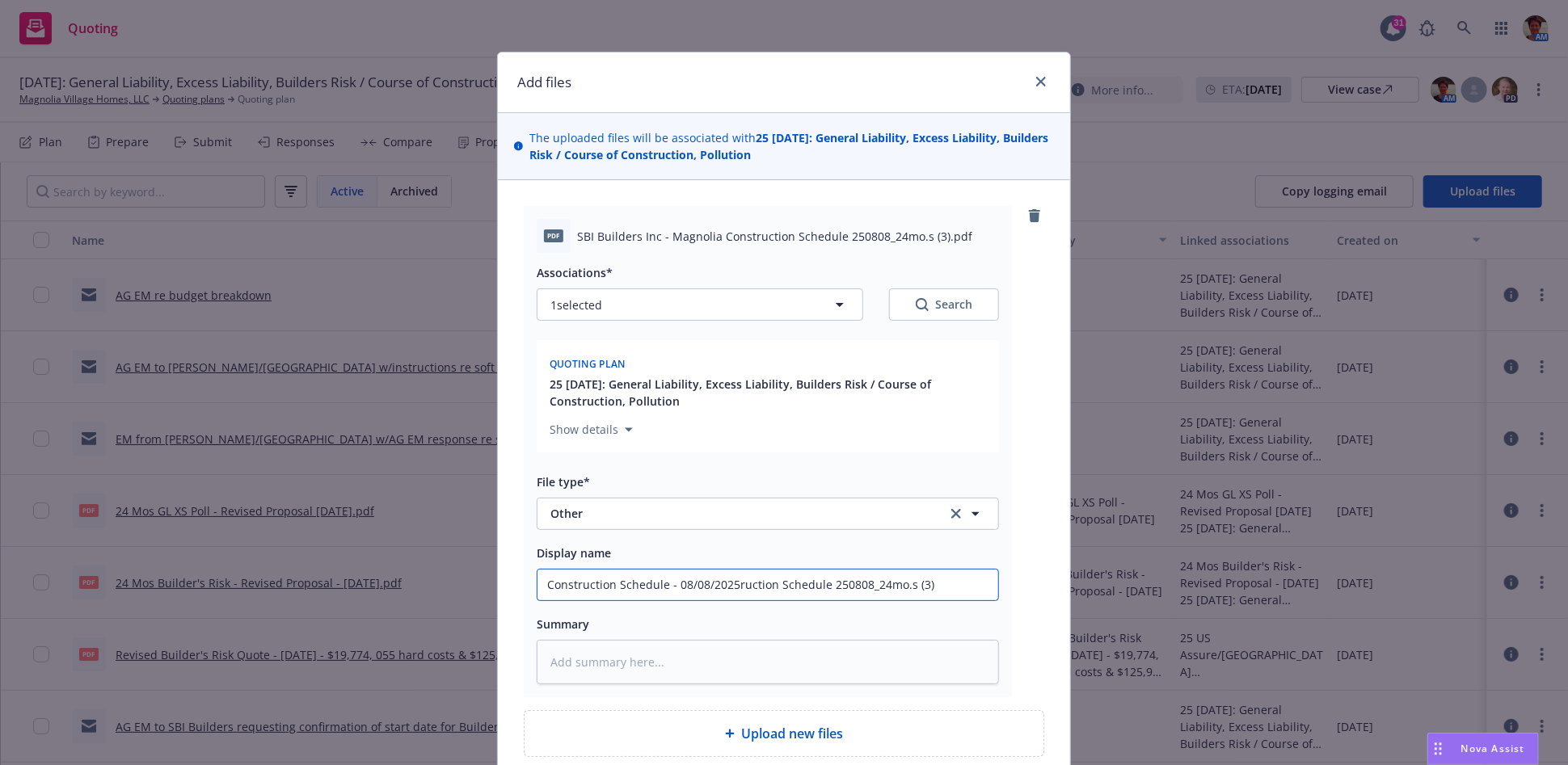
type input "Construction Schedule - 08/08/2025uction Schedule 250808_24mo.s (3)"
type textarea "x"
type input "Construction Schedule - 08/08/2025ction Schedule 250808_24mo.s (3)"
type textarea "x"
type input "Construction Schedule - 08/08/2025tion Schedule 250808_24mo.s (3)"
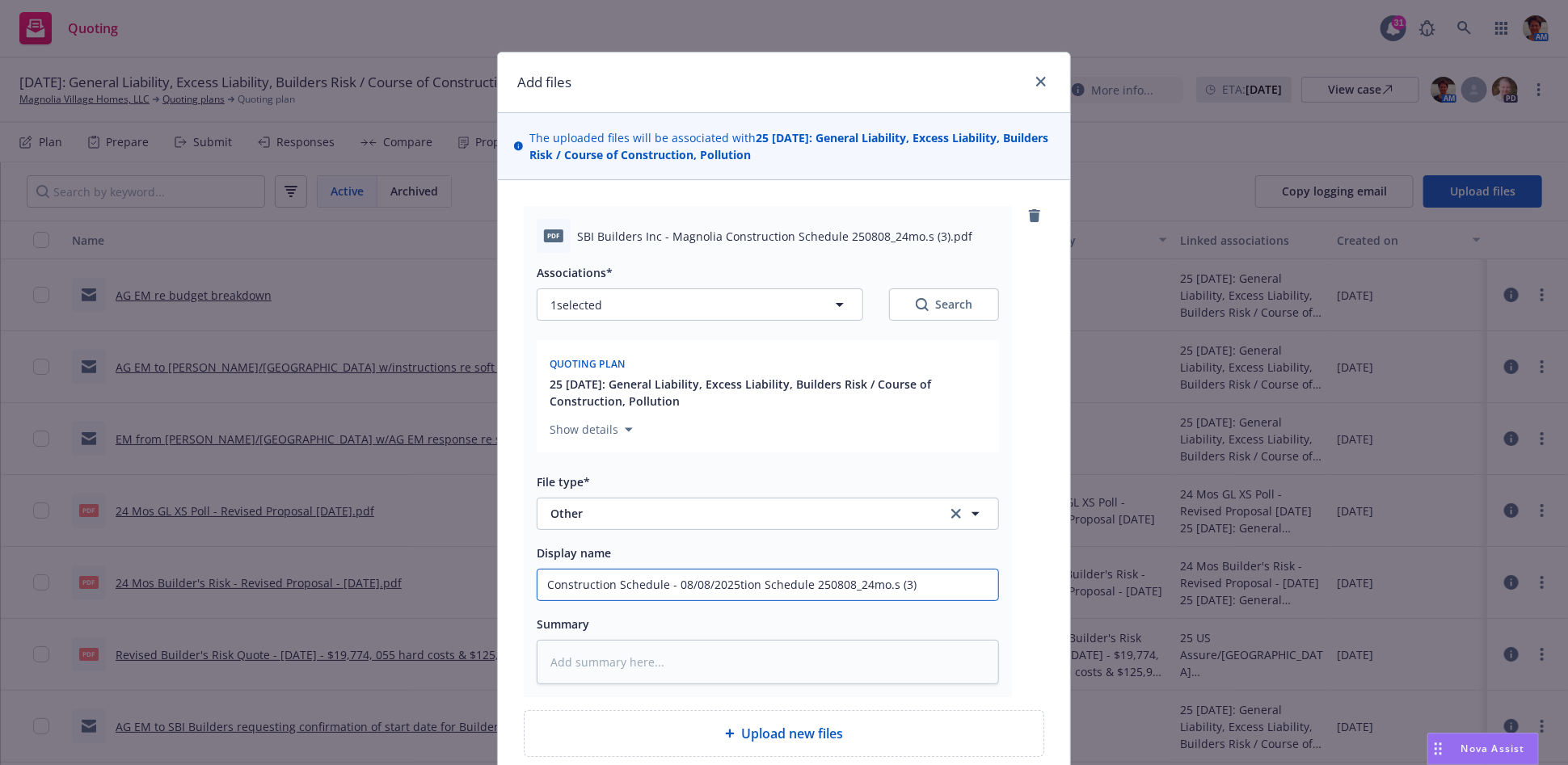
type textarea "x"
type input "Construction Schedule - 08/08/2025ion Schedule 250808_24mo.s (3)"
type textarea "x"
type input "Construction Schedule - 08/08/2025on Schedule 250808_24mo.s (3)"
type textarea "x"
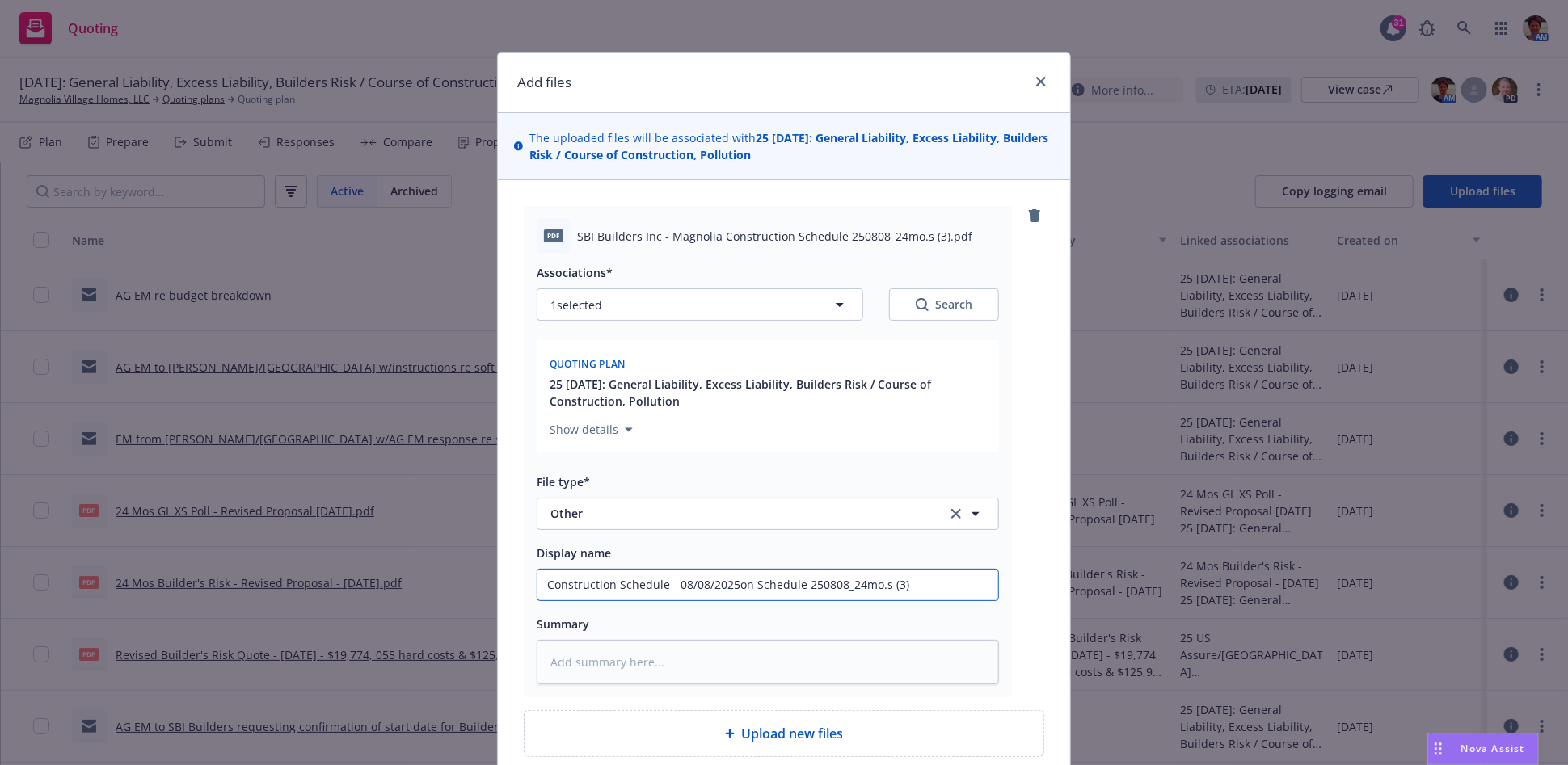
type input "Construction Schedule - 08/08/2025n Schedule 250808_24mo.s (3)"
type textarea "x"
type input "Construction Schedule - 08/08/2025 Schedule 250808_24mo.s (3)"
type textarea "x"
type input "Construction Schedule - 08/08/2025Schedule 250808_24mo.s (3)"
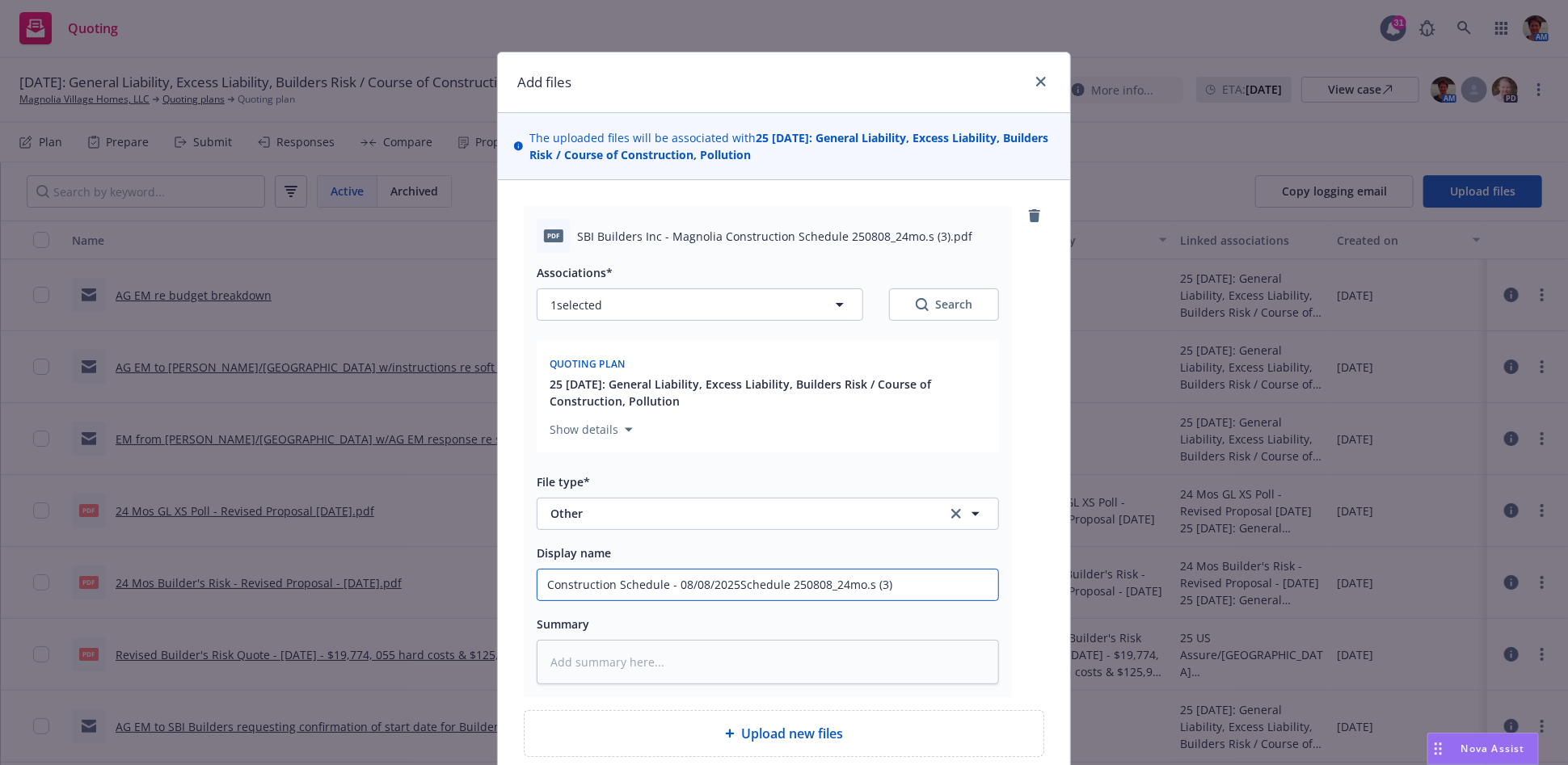
type textarea "x"
type input "Construction Schedule - 08/08/2025chedule 250808_24mo.s (3)"
type textarea "x"
type input "Construction Schedule - 08/08/2025hedule 250808_24mo.s (3)"
type textarea "x"
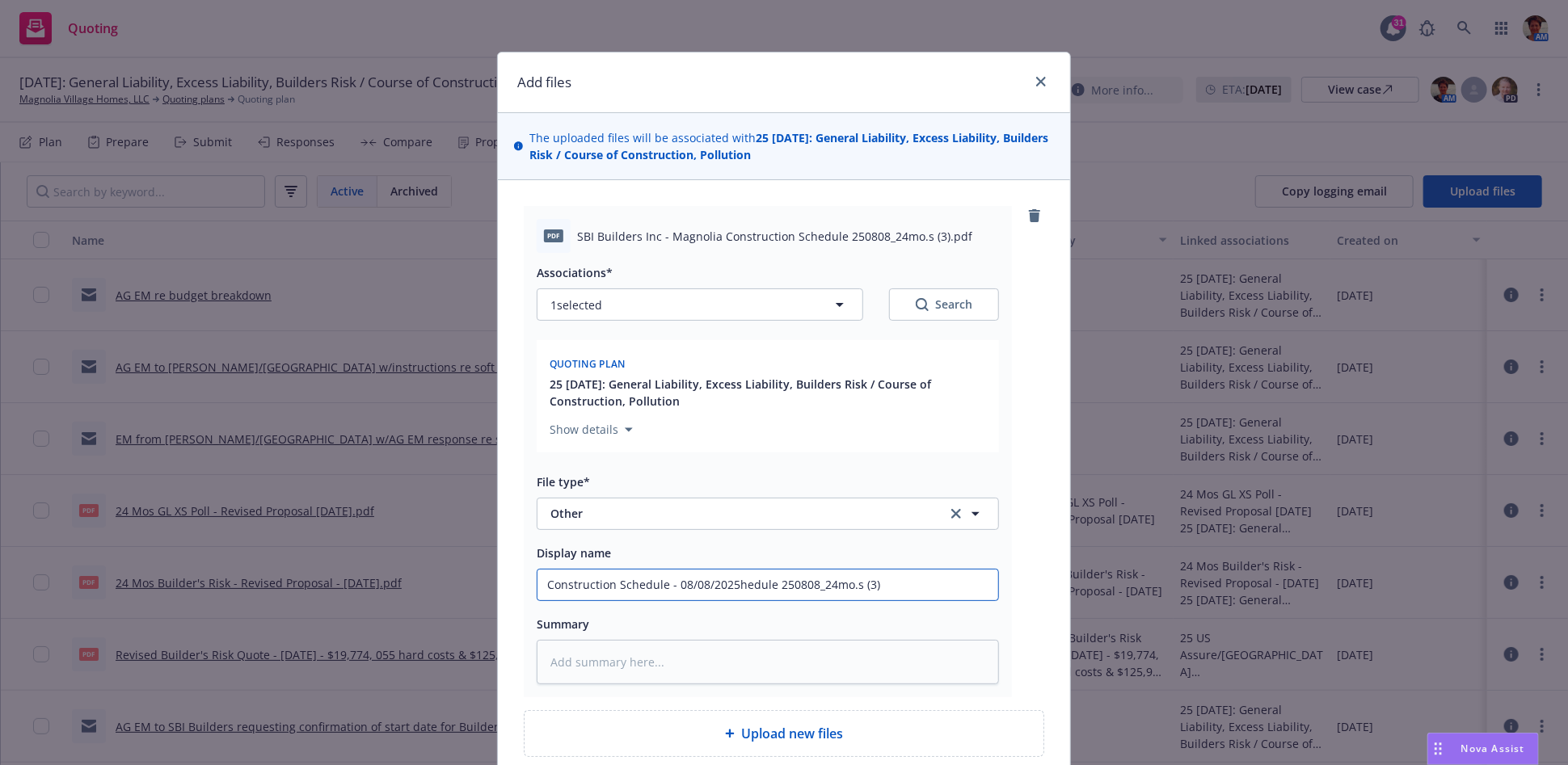
type input "Construction Schedule - 08/08/2025edule 250808_24mo.s (3)"
type textarea "x"
type input "Construction Schedule - 08/08/2025dule 250808_24mo.s (3)"
type textarea "x"
type input "Construction Schedule - 08/08/2025ule 250808_24mo.s (3)"
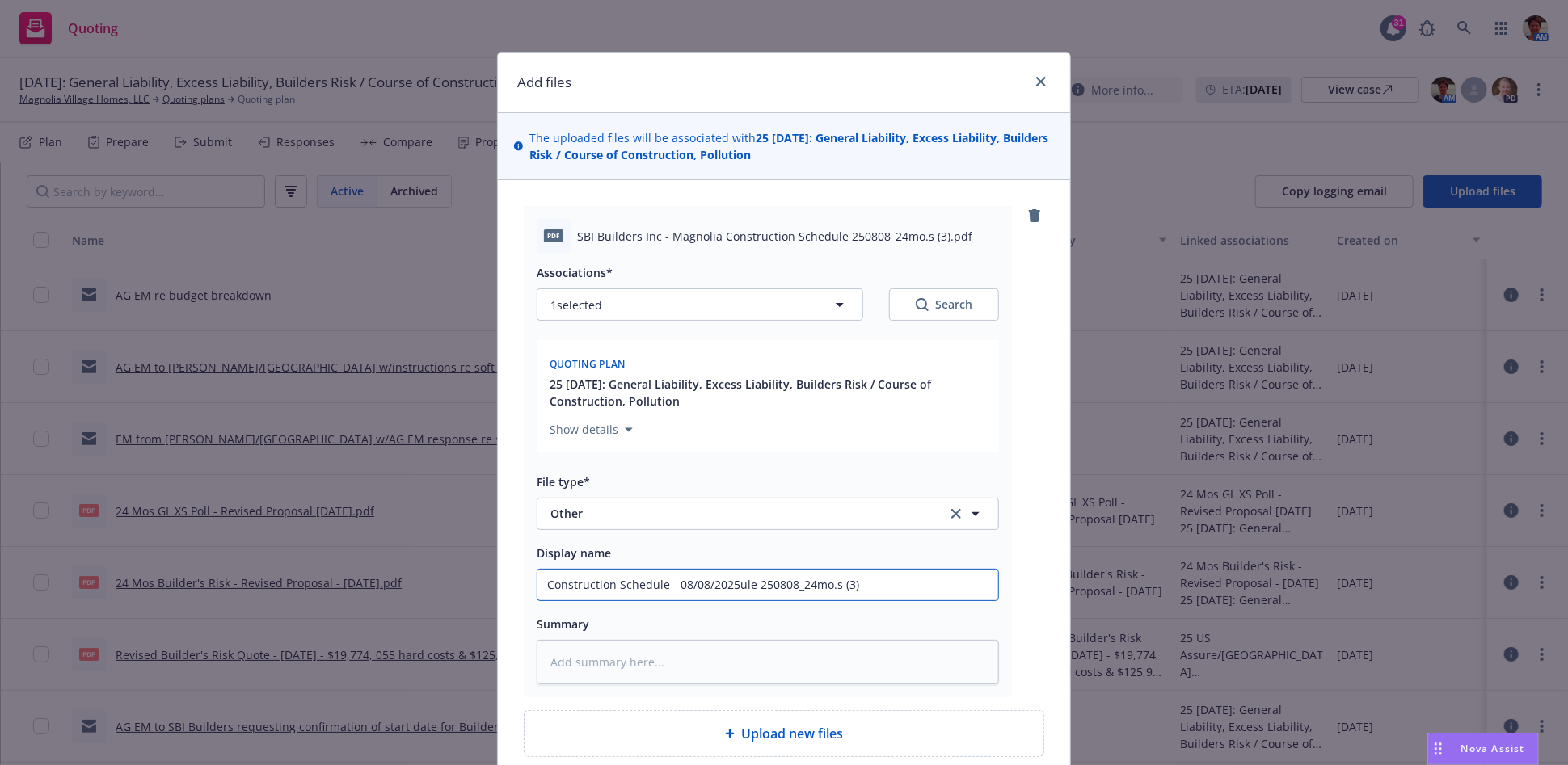
type textarea "x"
type input "Construction Schedule - 08/08/2025le 250808_24mo.s (3)"
type textarea "x"
type input "Construction Schedule - 08/08/2025e 250808_24mo.s (3)"
type textarea "x"
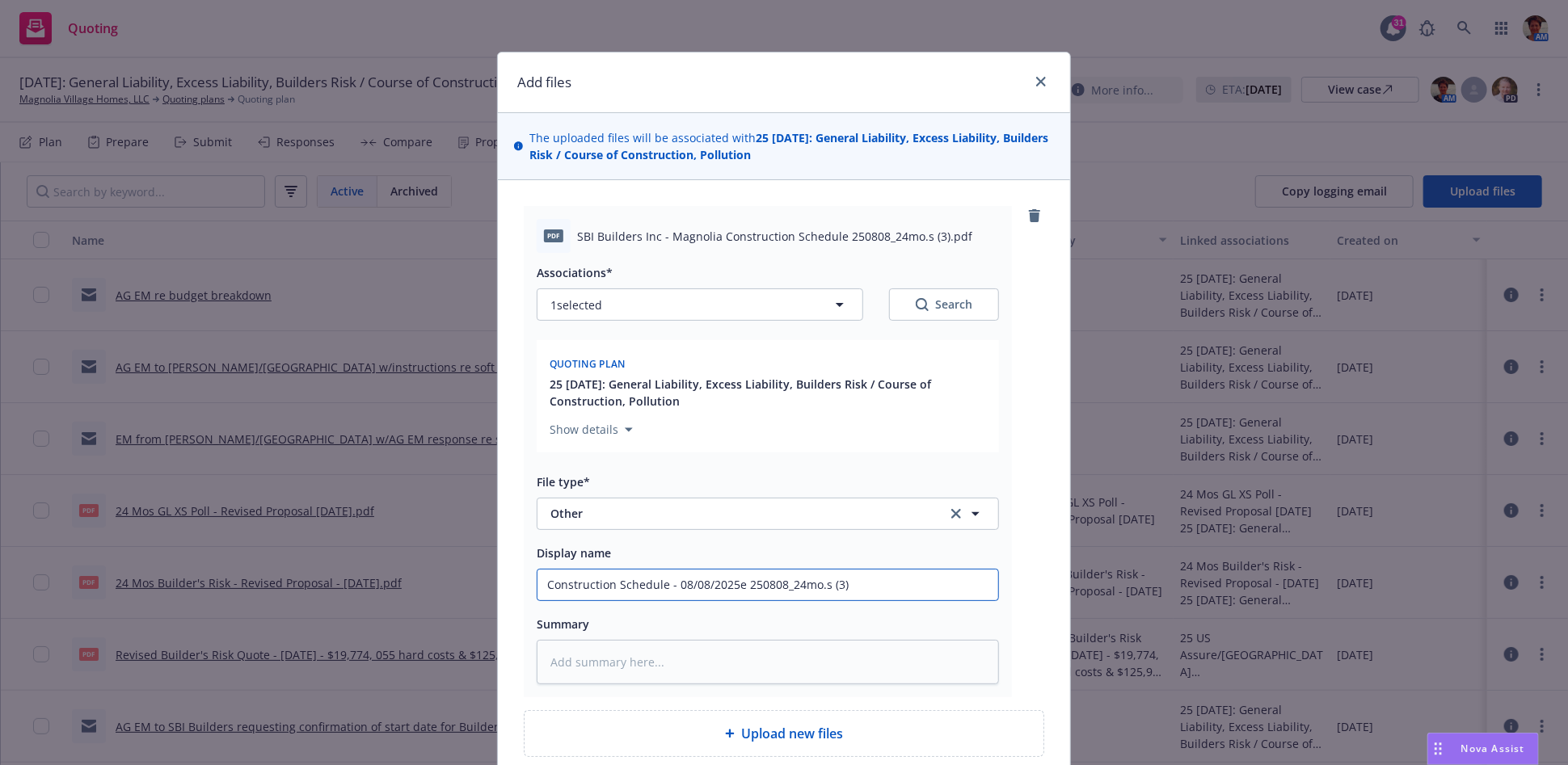
type input "Construction Schedule - 08/08/2025 250808_24mo.s (3)"
type textarea "x"
type input "Construction Schedule - 08/08/2025250808_24mo.s (3)"
type textarea "x"
type input "Construction Schedule - 08/08/202550808_24mo.s (3)"
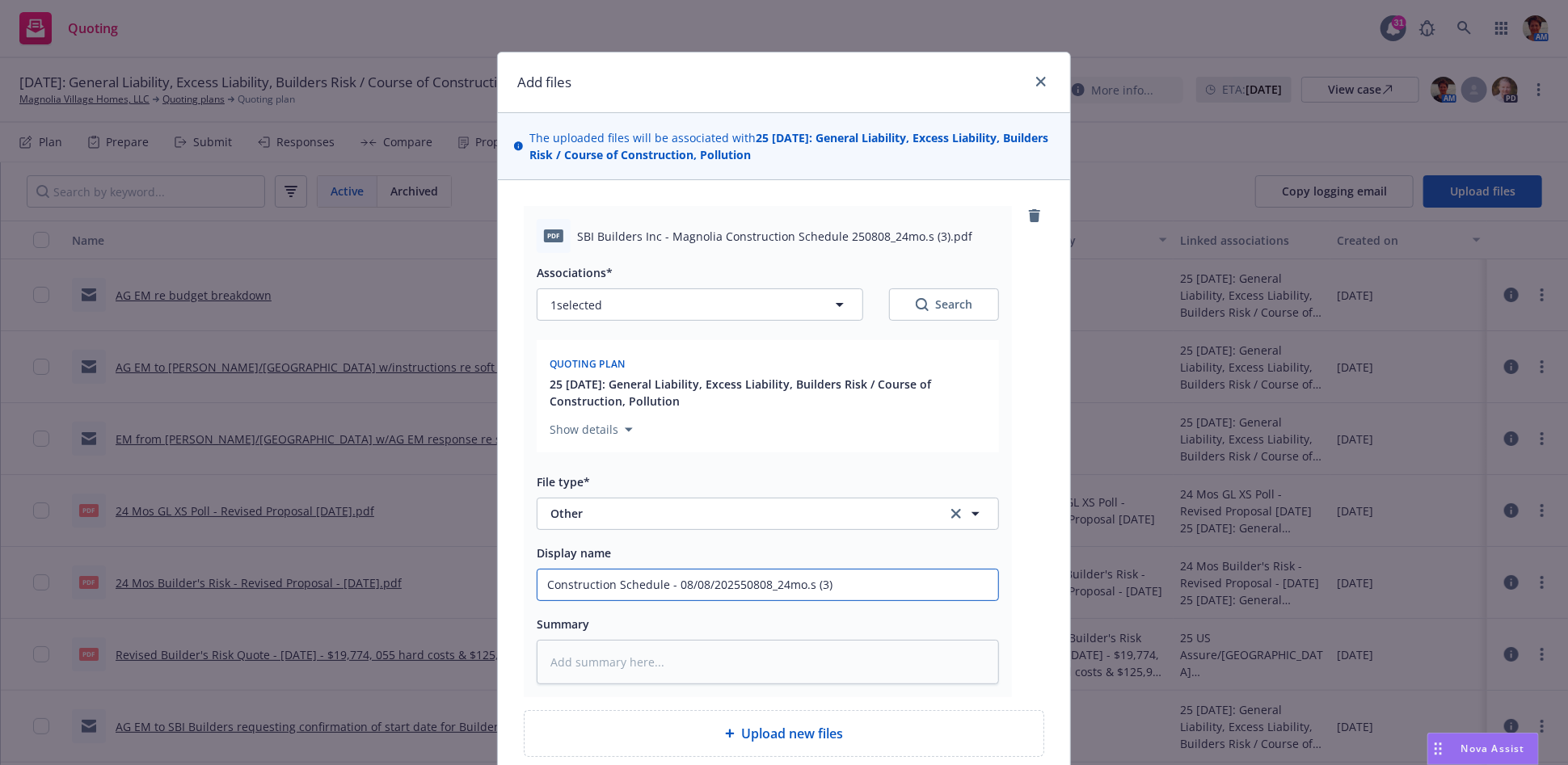
type textarea "x"
type input "Construction Schedule - 08/08/20250808_24mo.s (3)"
type textarea "x"
type input "Construction Schedule - 08/08/2025808_24mo.s (3)"
type textarea "x"
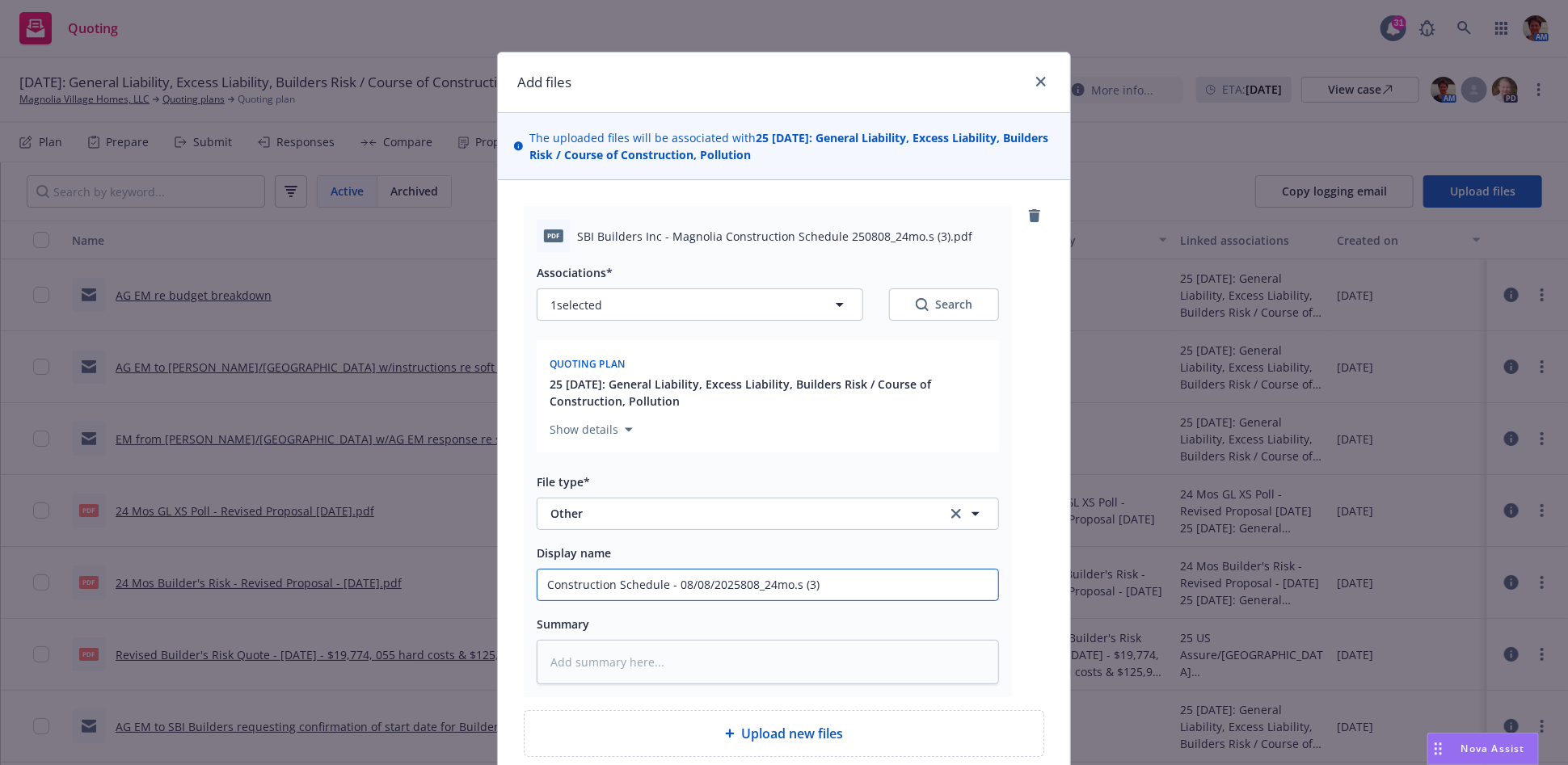
type input "Construction Schedule - 08/08/202508_24mo.s (3)"
type textarea "x"
type input "Construction Schedule - 08/08/20258_24mo.s (3)"
type textarea "x"
type input "Construction Schedule - 08/08/2025_24mo.s (3)"
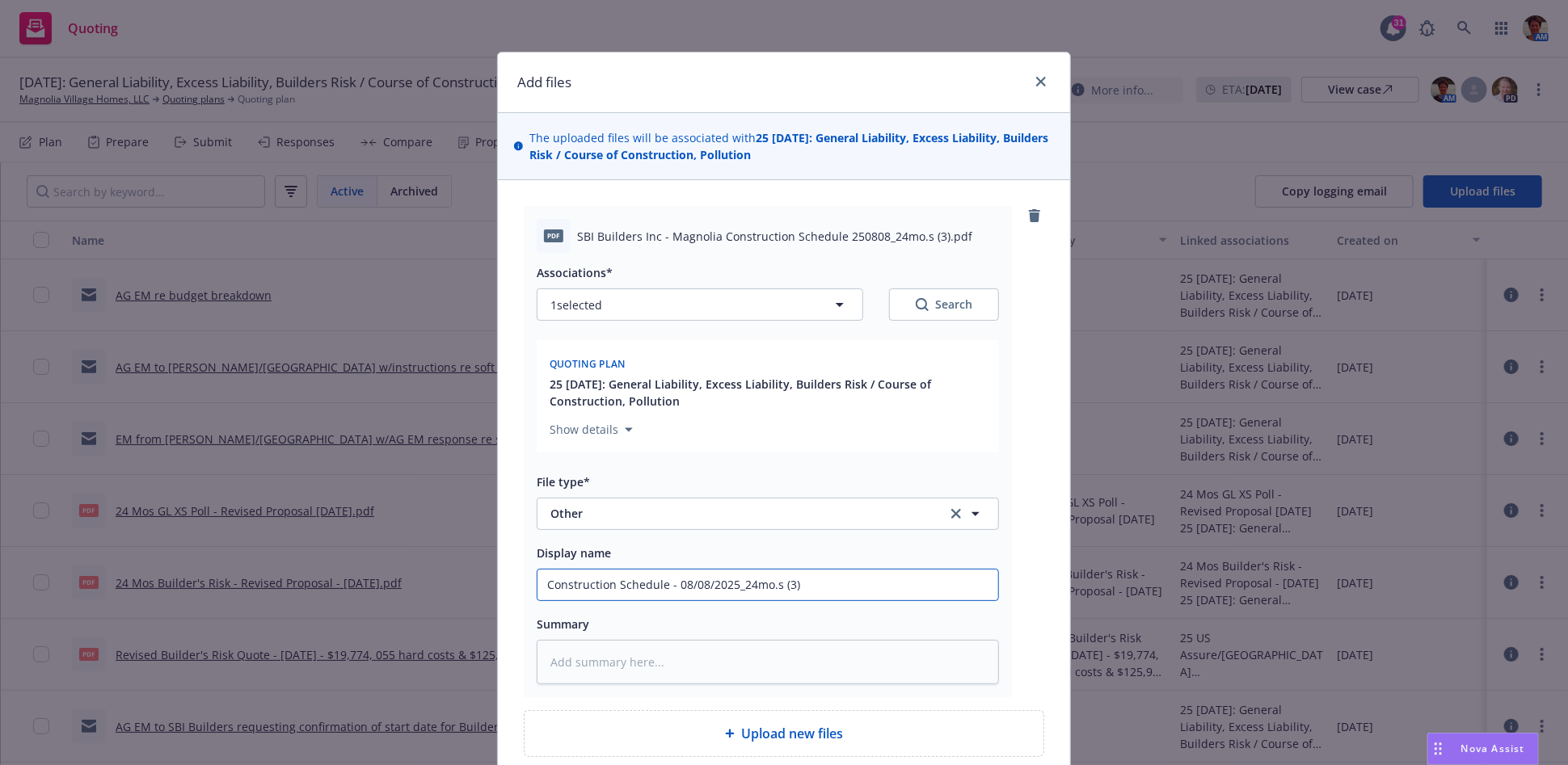
type textarea "x"
type input "Construction Schedule - 08/08/202524mo.s (3)"
type textarea "x"
type input "Construction Schedule - 08/08/20254mo.s (3)"
type textarea "x"
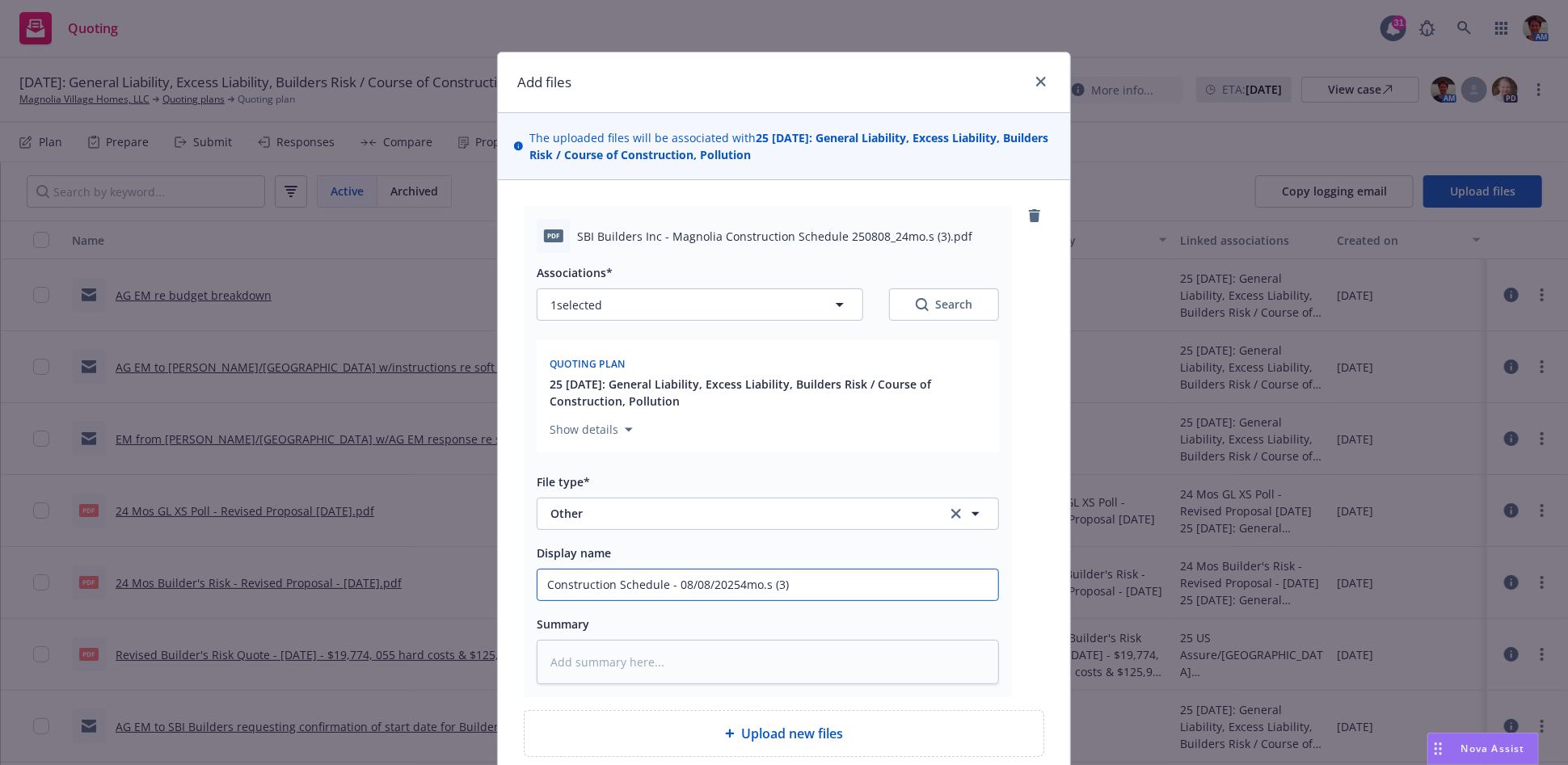
type input "Construction Schedule - 08/08/2025mo.s (3)"
type textarea "x"
type input "Construction Schedule - 08/08/2025o.s (3)"
type textarea "x"
type input "Construction Schedule - 08/08/2025.s (3)"
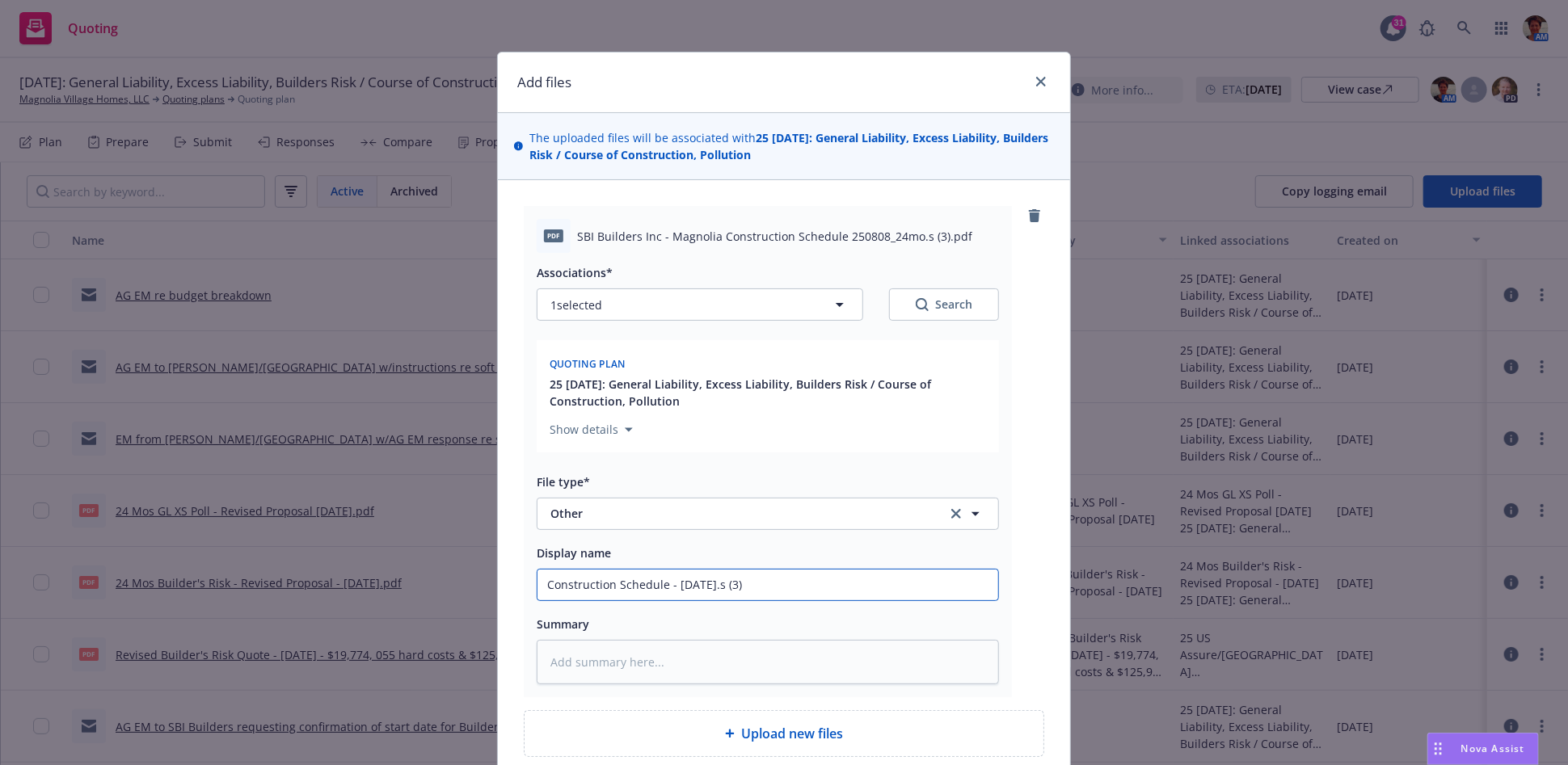
type textarea "x"
type input "Construction Schedule - 08/08/2025s (3)"
type textarea "x"
type input "Construction Schedule - 08/08/2025 (3)"
type textarea "x"
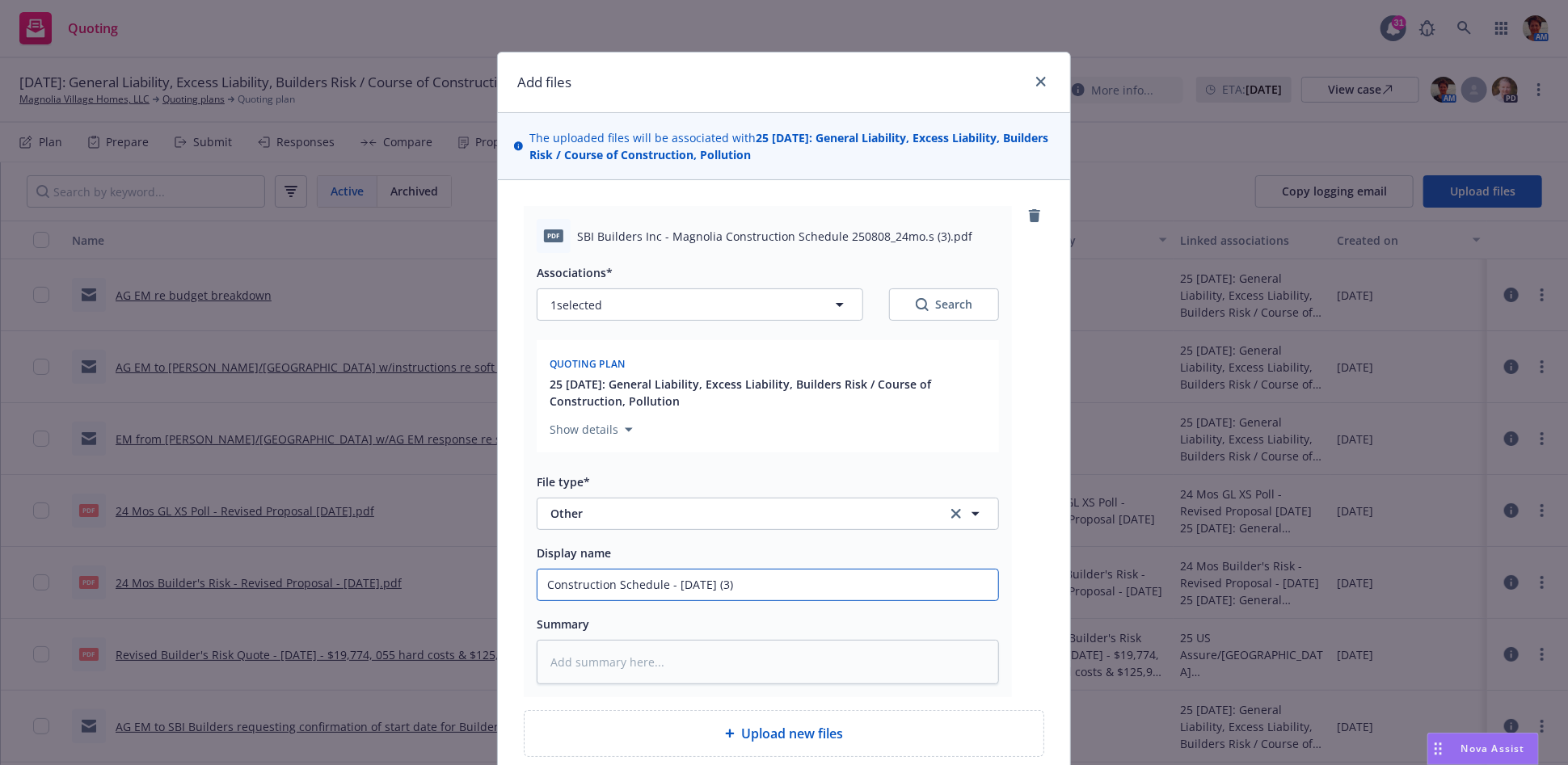
type input "Construction Schedule - 08/08/2025(3)"
type textarea "x"
type input "Construction Schedule - 08/08/20253)"
type textarea "x"
type input "Construction Schedule - 08/08/2025)"
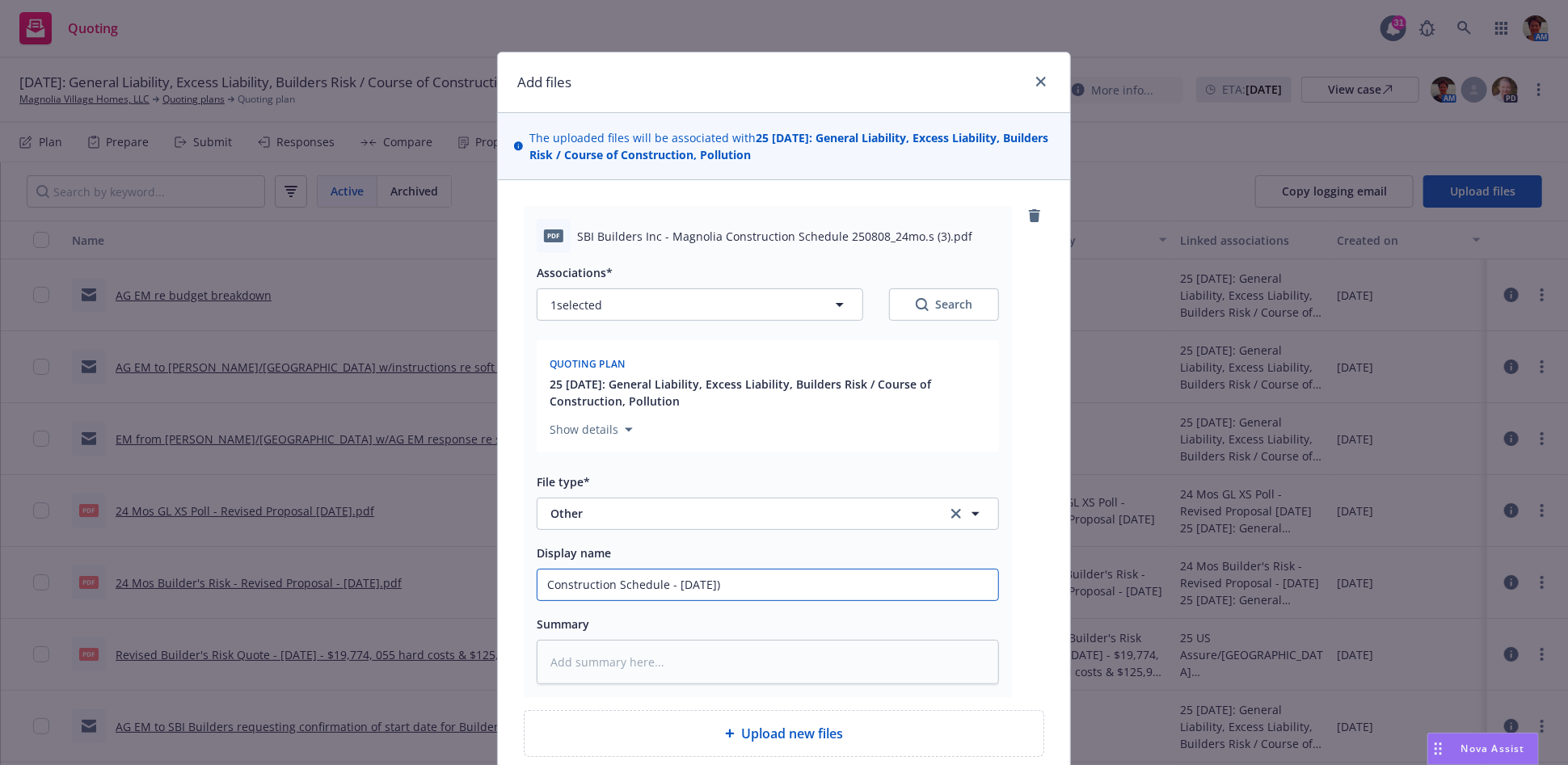
type textarea "x"
drag, startPoint x: 754, startPoint y: 584, endPoint x: 488, endPoint y: 597, distance: 266.3
click at [488, 596] on div "Add files The uploaded files will be associated with 25 01/10/2025: General Lia…" at bounding box center [784, 382] width 1568 height 765
type input "Construction Schedule - 08/08/2025"
click at [669, 674] on textarea at bounding box center [767, 661] width 462 height 44
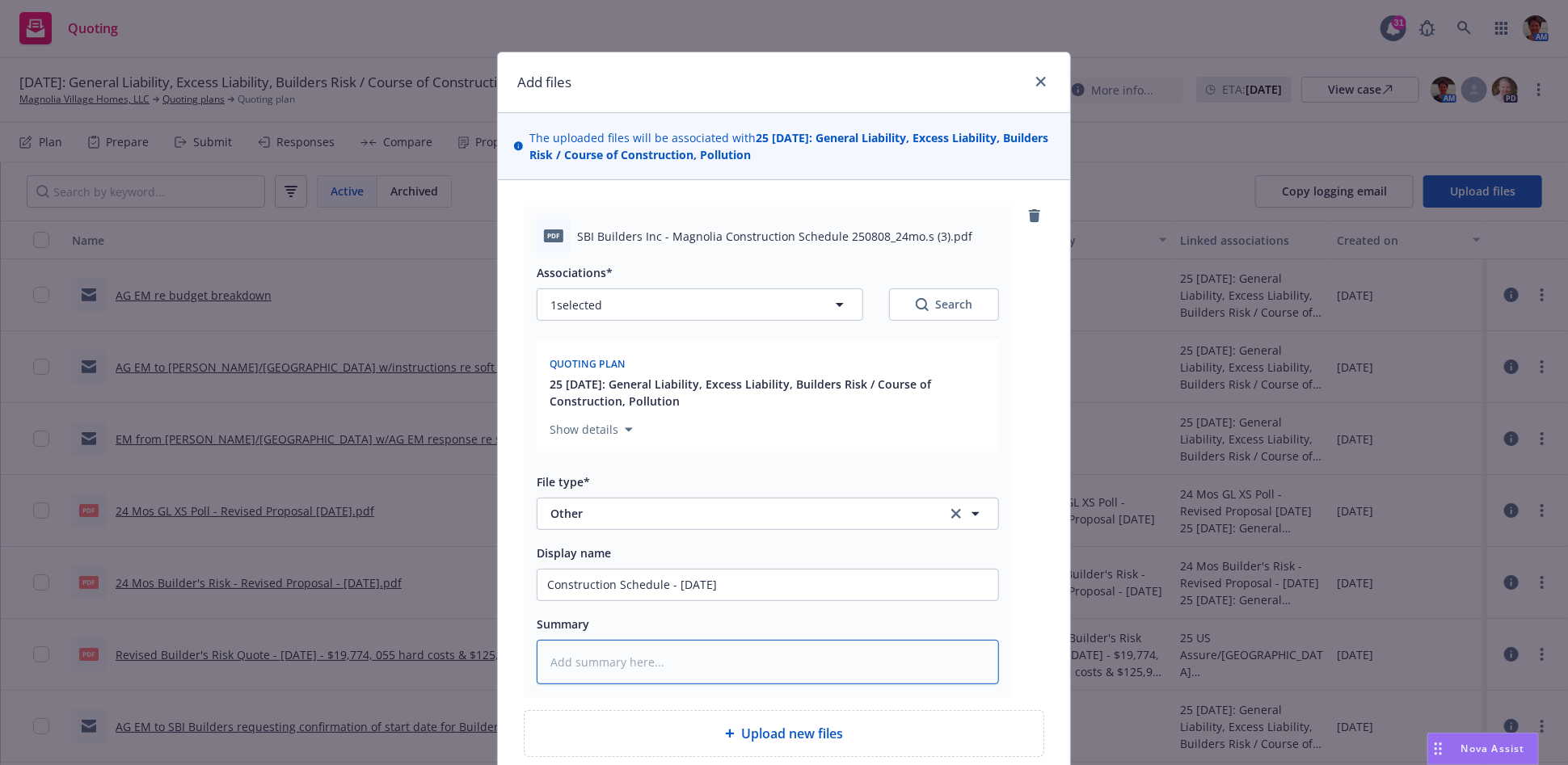
paste textarea "Construction Schedule - 08/08/2025"
type textarea "x"
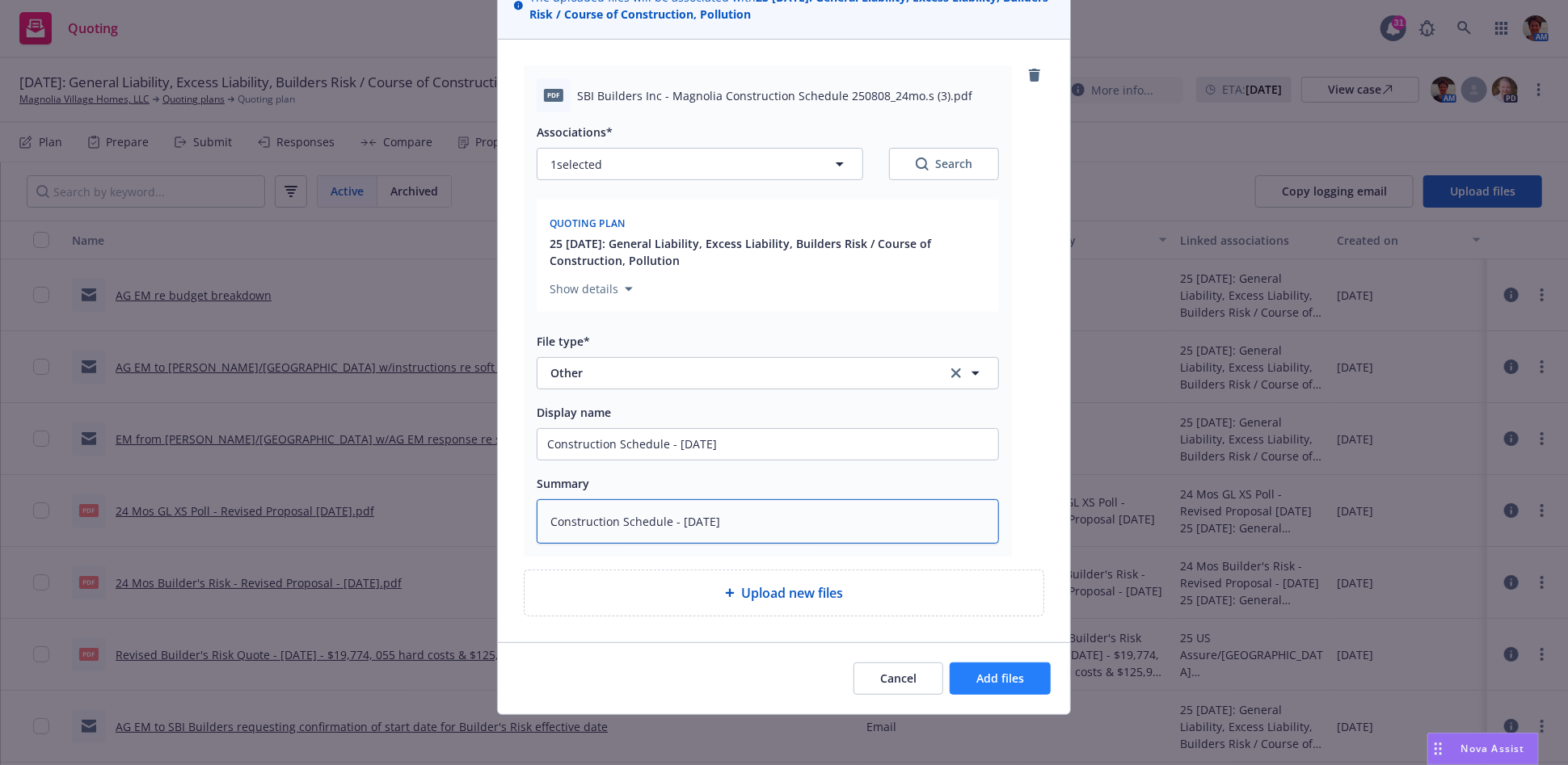
type textarea "Construction Schedule - 08/08/2025"
click at [967, 690] on button "Add files" at bounding box center [1000, 678] width 101 height 33
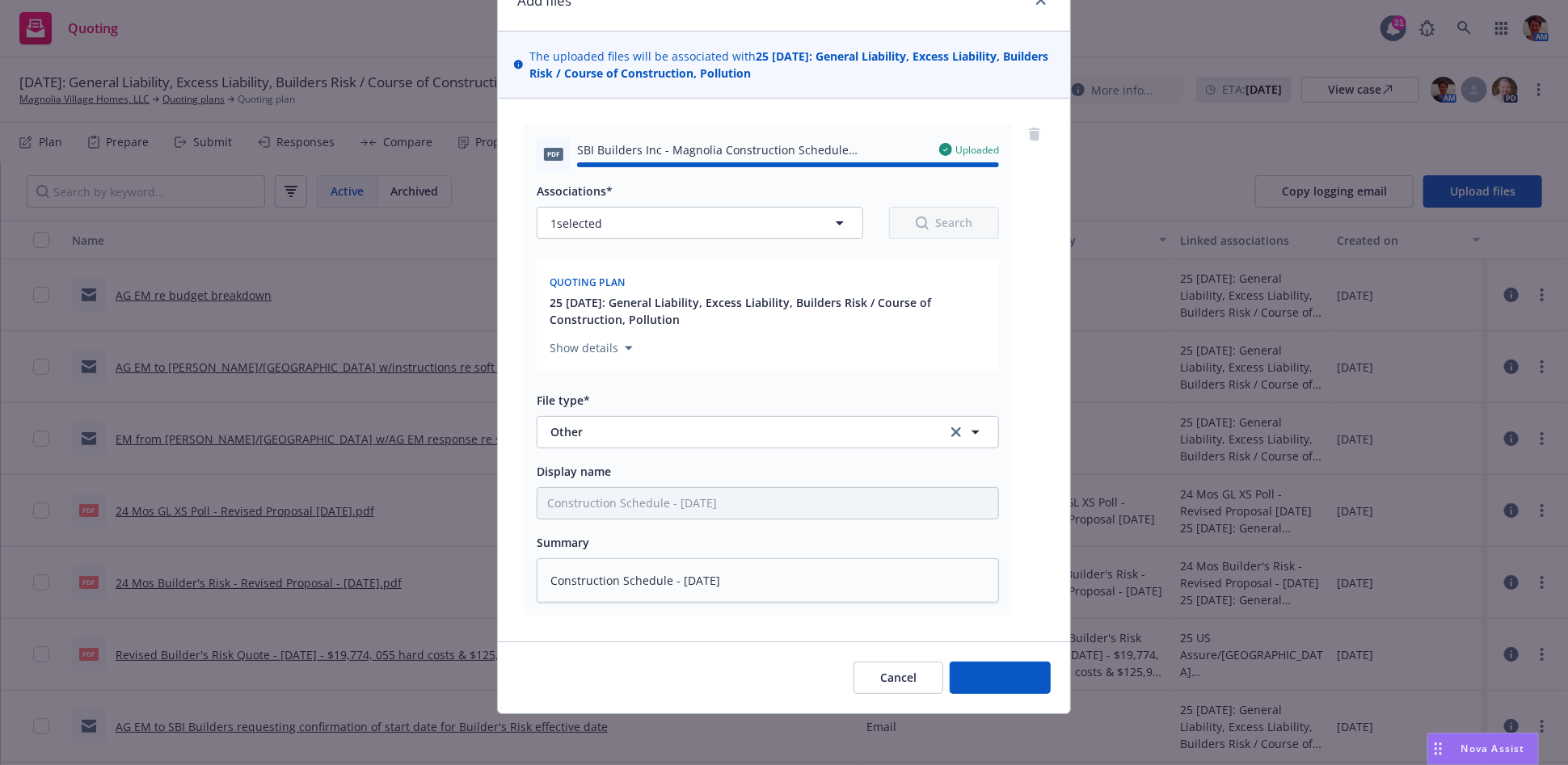
type textarea "x"
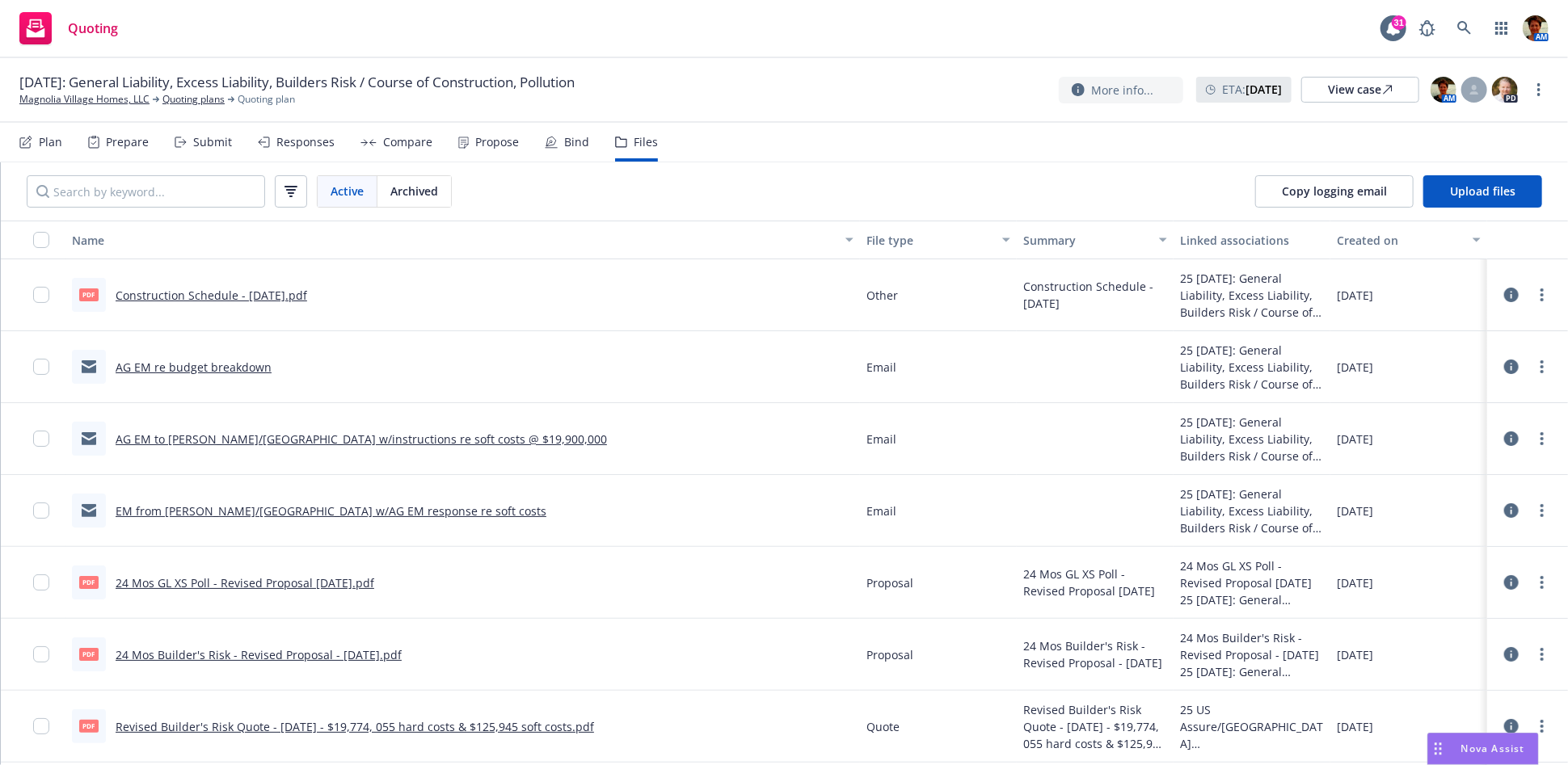
click at [199, 149] on div "Submit" at bounding box center [212, 142] width 39 height 13
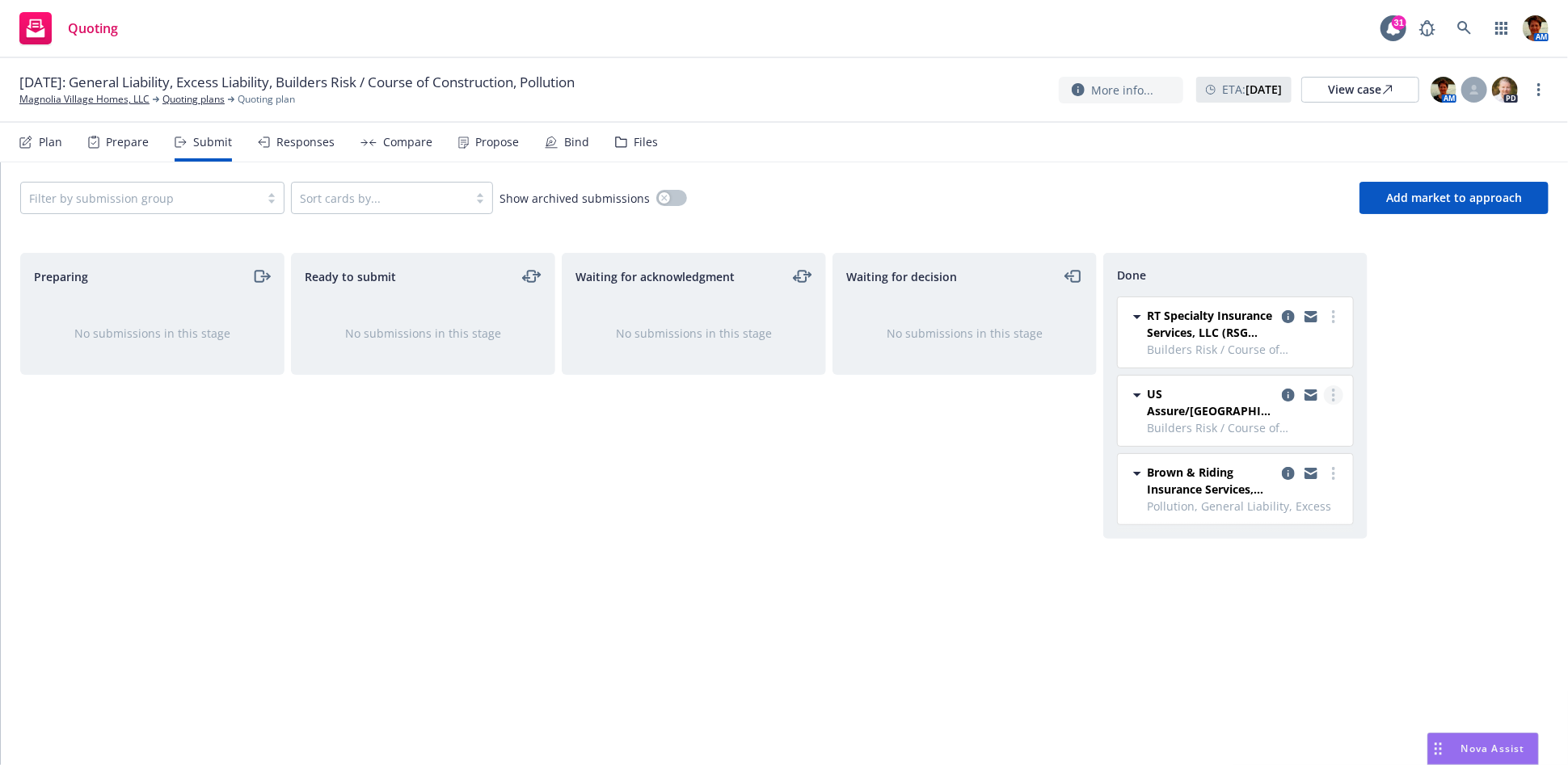
click at [1325, 394] on link "more" at bounding box center [1334, 395] width 20 height 20
click at [1195, 551] on span "Copy logging email" at bounding box center [1251, 558] width 141 height 16
click at [207, 145] on div "Submit" at bounding box center [212, 142] width 39 height 13
click at [32, 138] on icon at bounding box center [26, 142] width 13 height 13
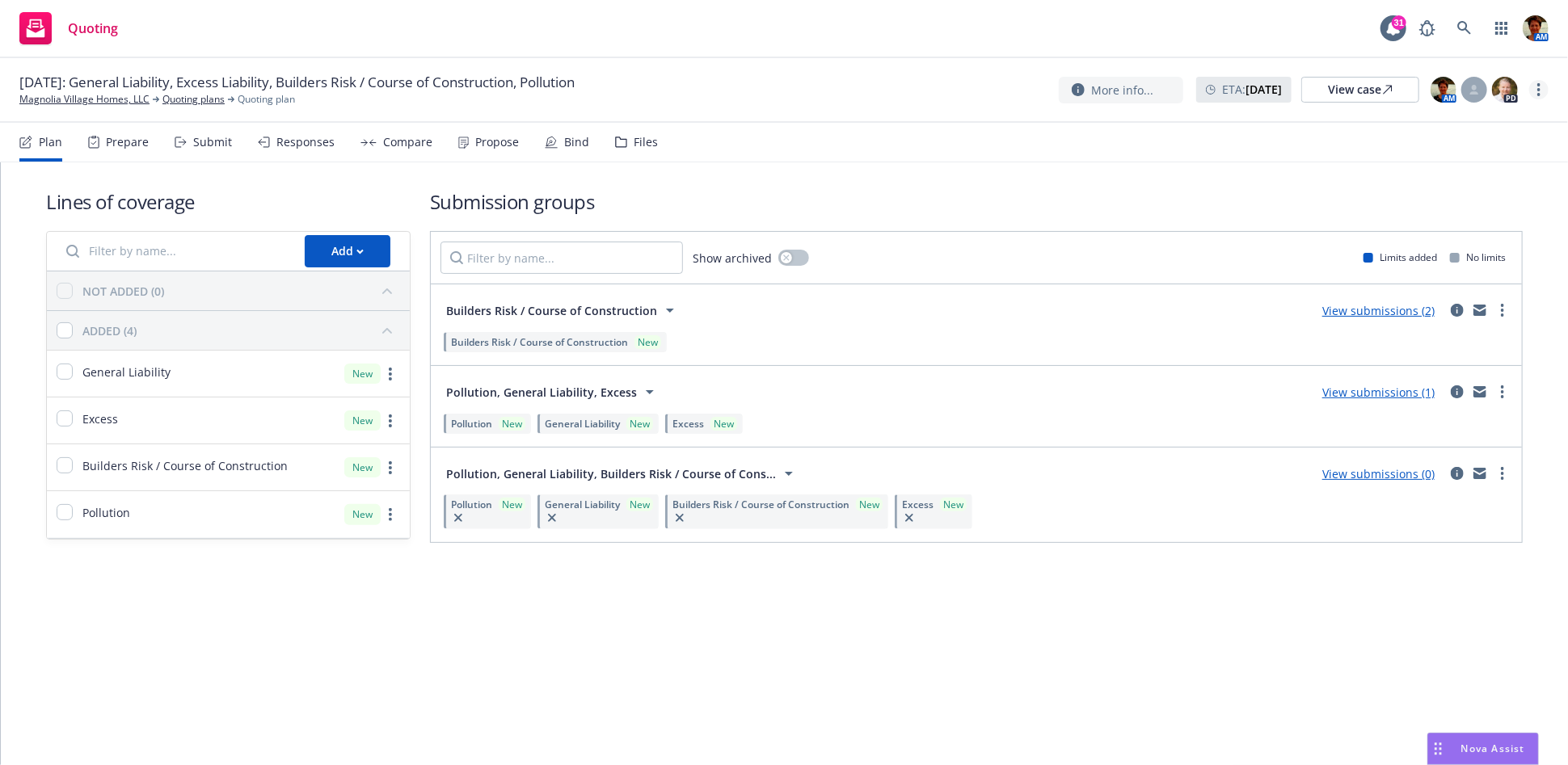
click at [1541, 88] on link "more" at bounding box center [1539, 90] width 20 height 20
click at [1417, 133] on link "Copy logging email" at bounding box center [1458, 122] width 181 height 33
click at [1536, 87] on link "more" at bounding box center [1539, 90] width 20 height 20
click at [1424, 122] on link "Copy logging email" at bounding box center [1458, 122] width 181 height 33
click at [1539, 89] on circle "more" at bounding box center [1538, 89] width 3 height 3
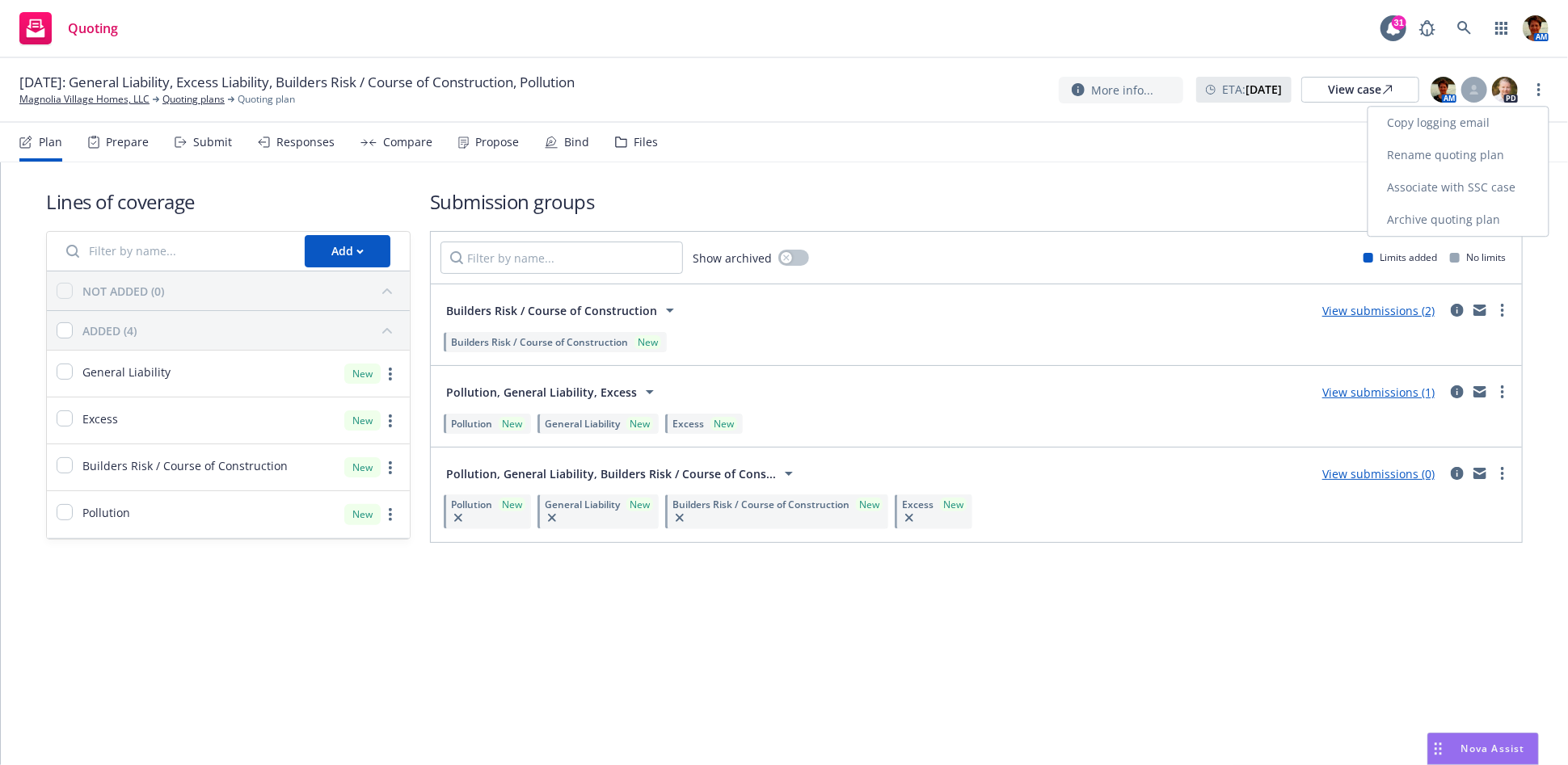
click at [1414, 127] on link "Copy logging email" at bounding box center [1458, 122] width 181 height 33
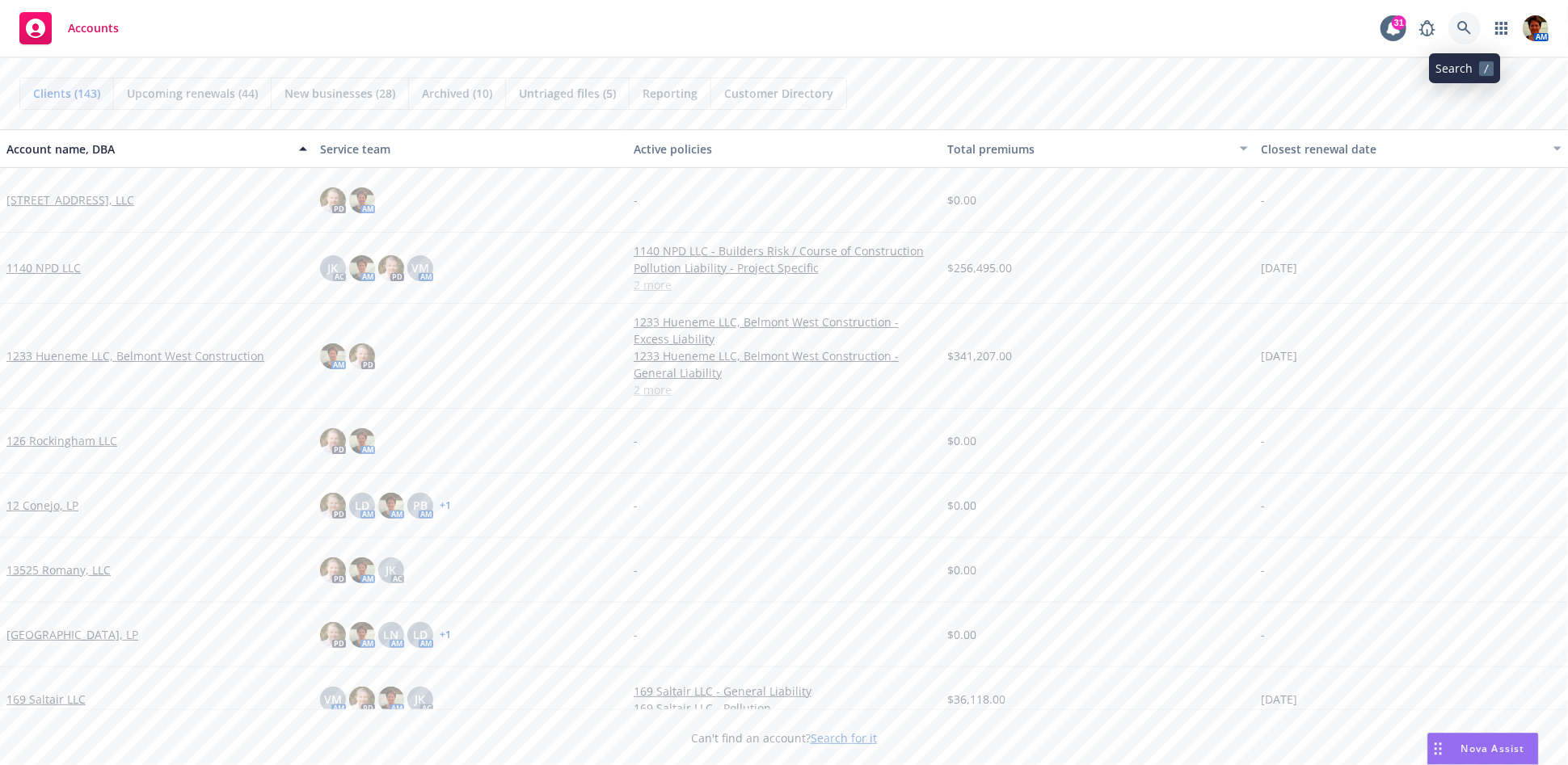
click at [1455, 25] on link at bounding box center [1464, 28] width 33 height 33
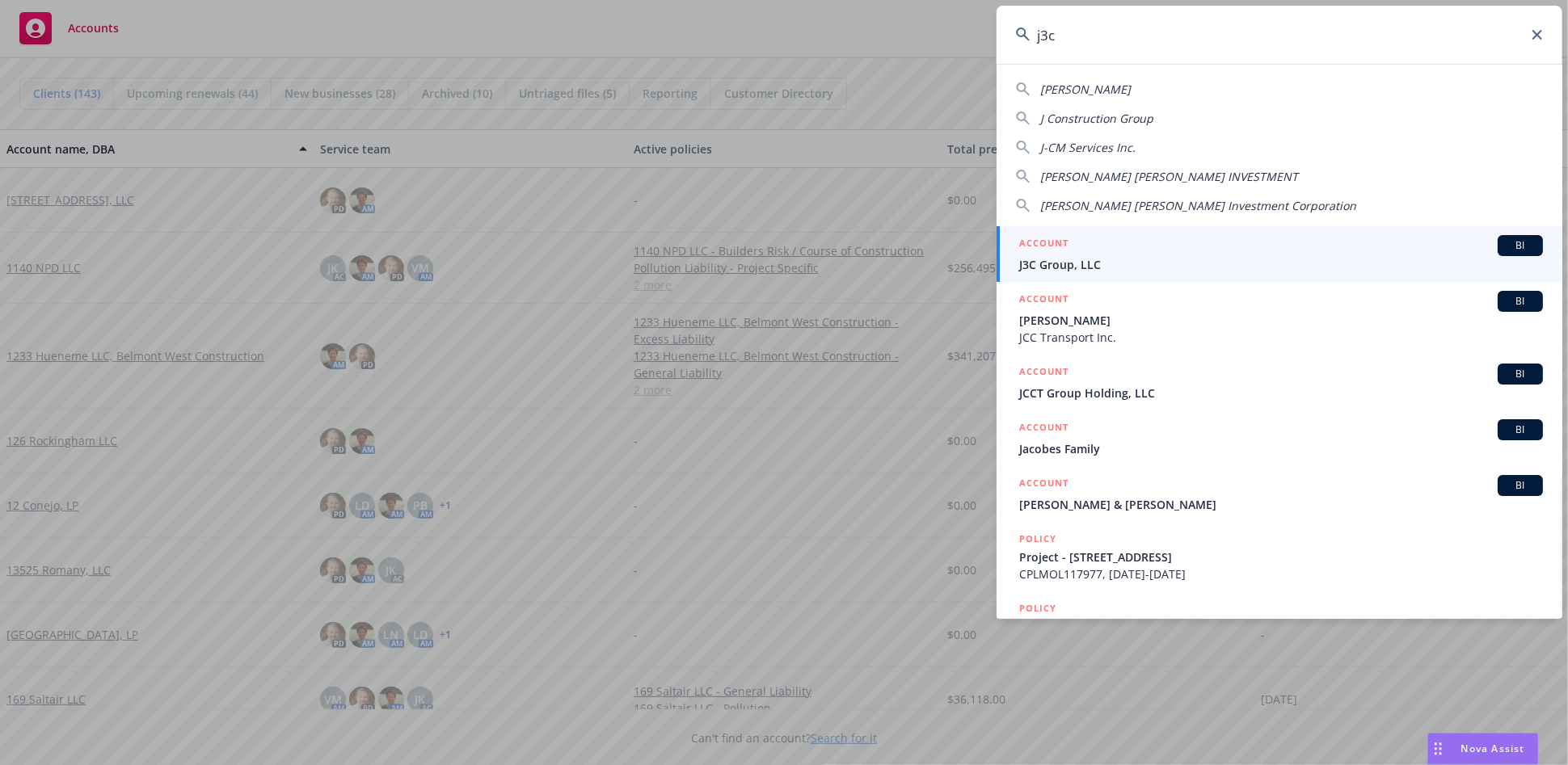
type input "j3c"
click at [1135, 261] on span "J3C Group, LLC" at bounding box center [1281, 264] width 523 height 17
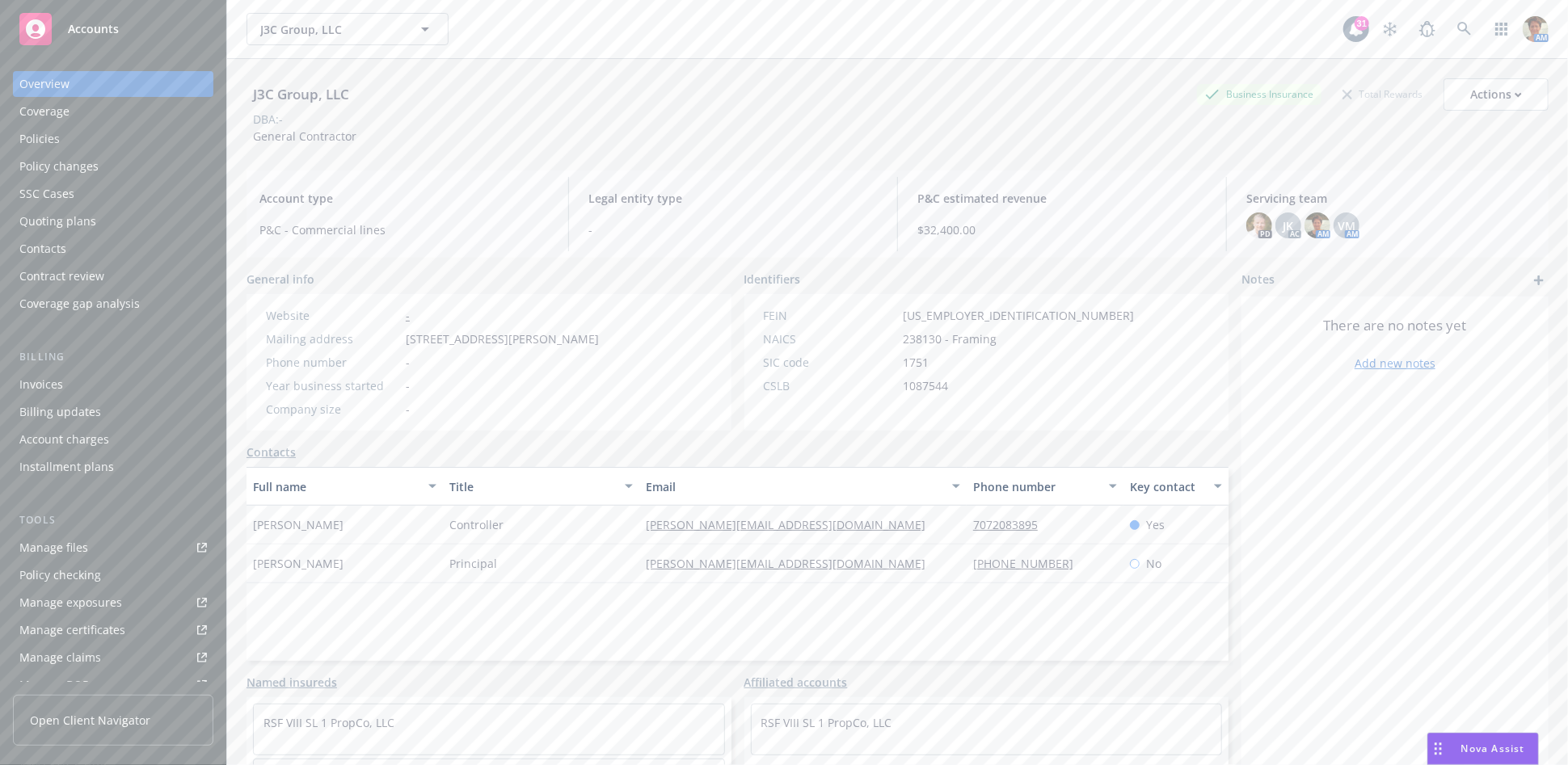
click at [63, 214] on div "Quoting plans" at bounding box center [58, 221] width 77 height 26
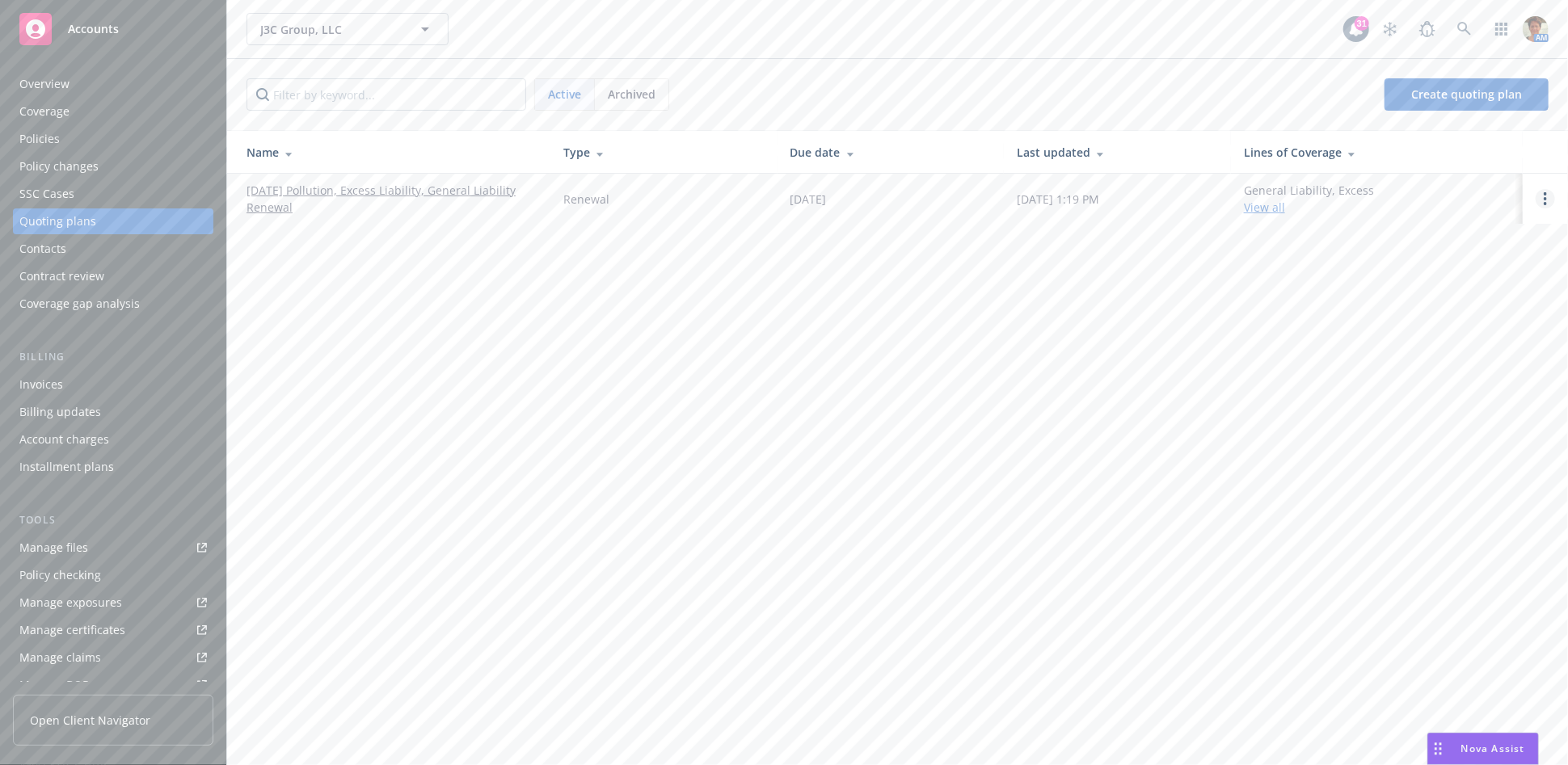
click at [1543, 194] on link "Open options" at bounding box center [1545, 199] width 20 height 20
click at [1430, 92] on span "Copy logging email" at bounding box center [1461, 90] width 141 height 16
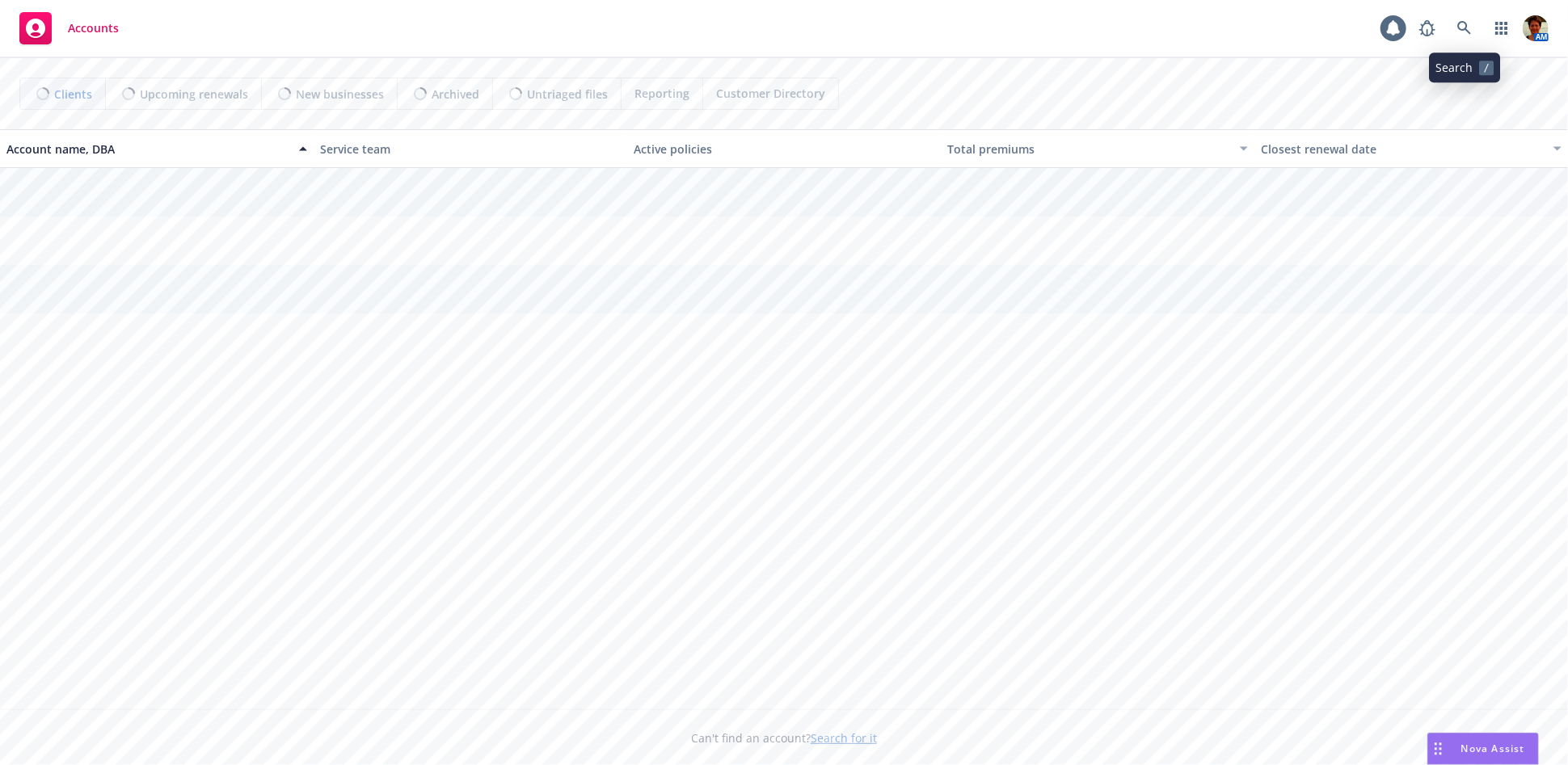
click at [1461, 31] on icon at bounding box center [1464, 28] width 15 height 15
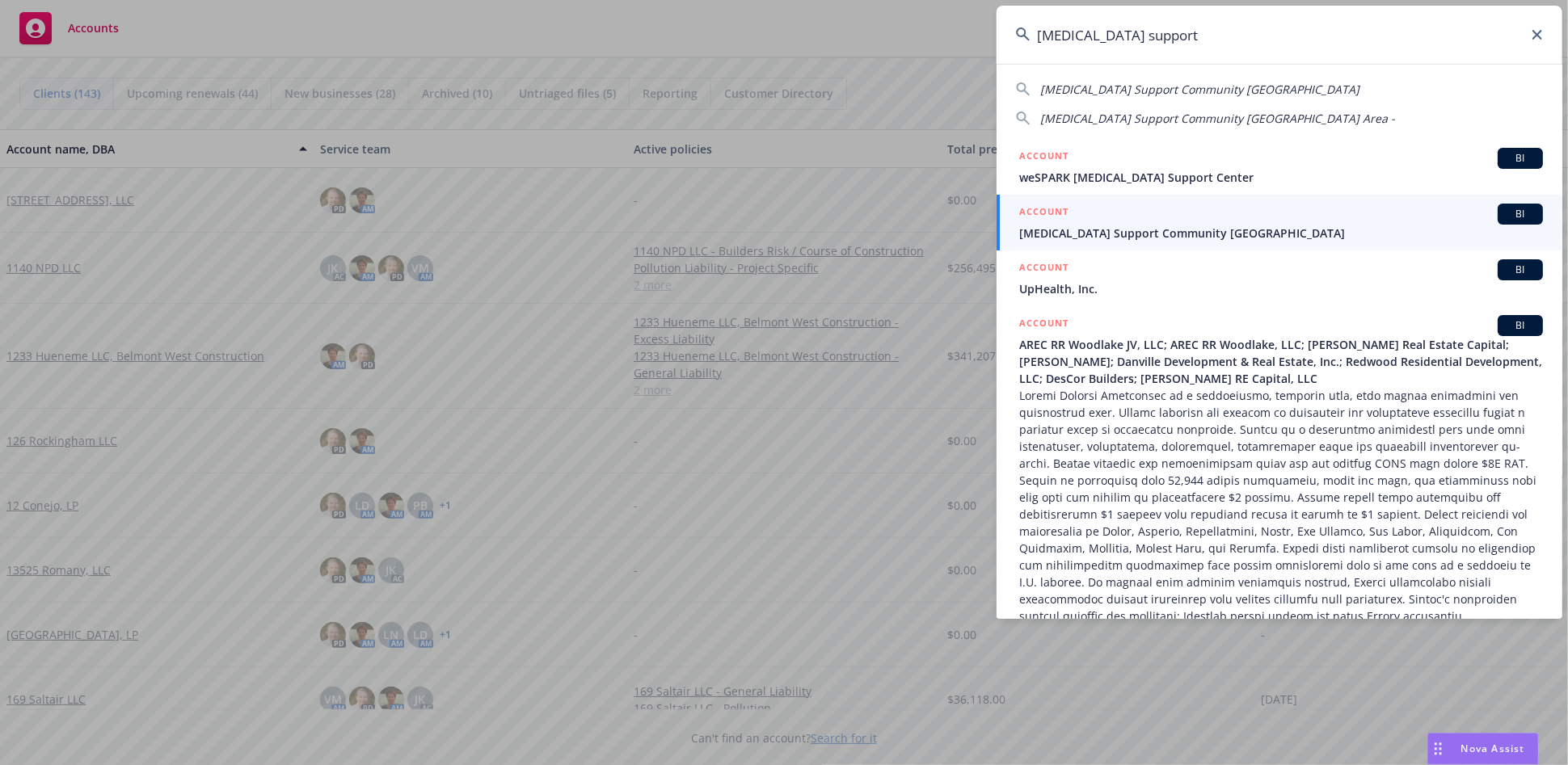
type input "[MEDICAL_DATA] support"
click at [1185, 229] on span "[MEDICAL_DATA] Support Community [GEOGRAPHIC_DATA]" at bounding box center [1281, 233] width 523 height 17
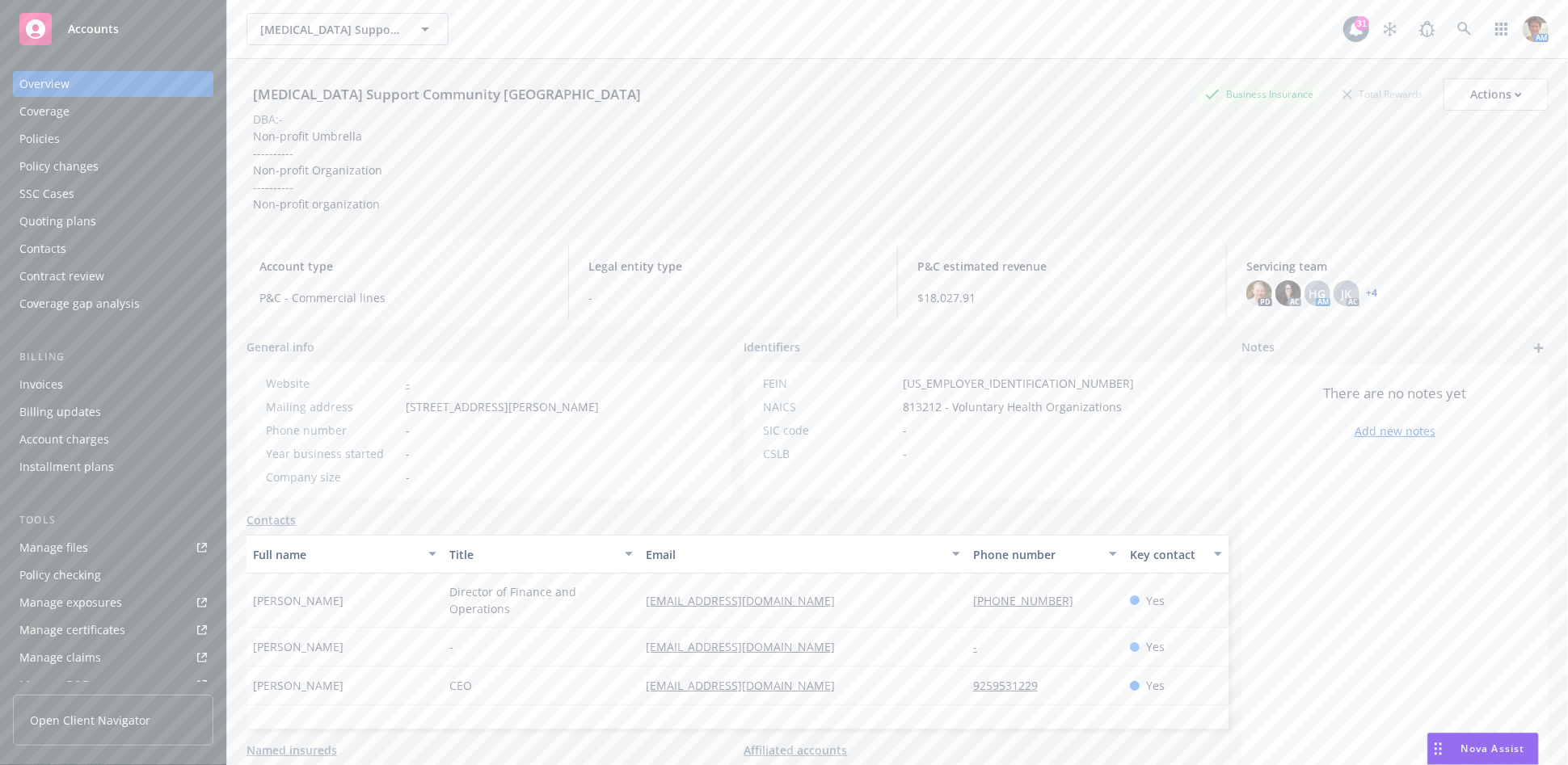
drag, startPoint x: 51, startPoint y: 139, endPoint x: 317, endPoint y: 248, distance: 287.5
click at [51, 140] on div "Policies" at bounding box center [39, 139] width 40 height 26
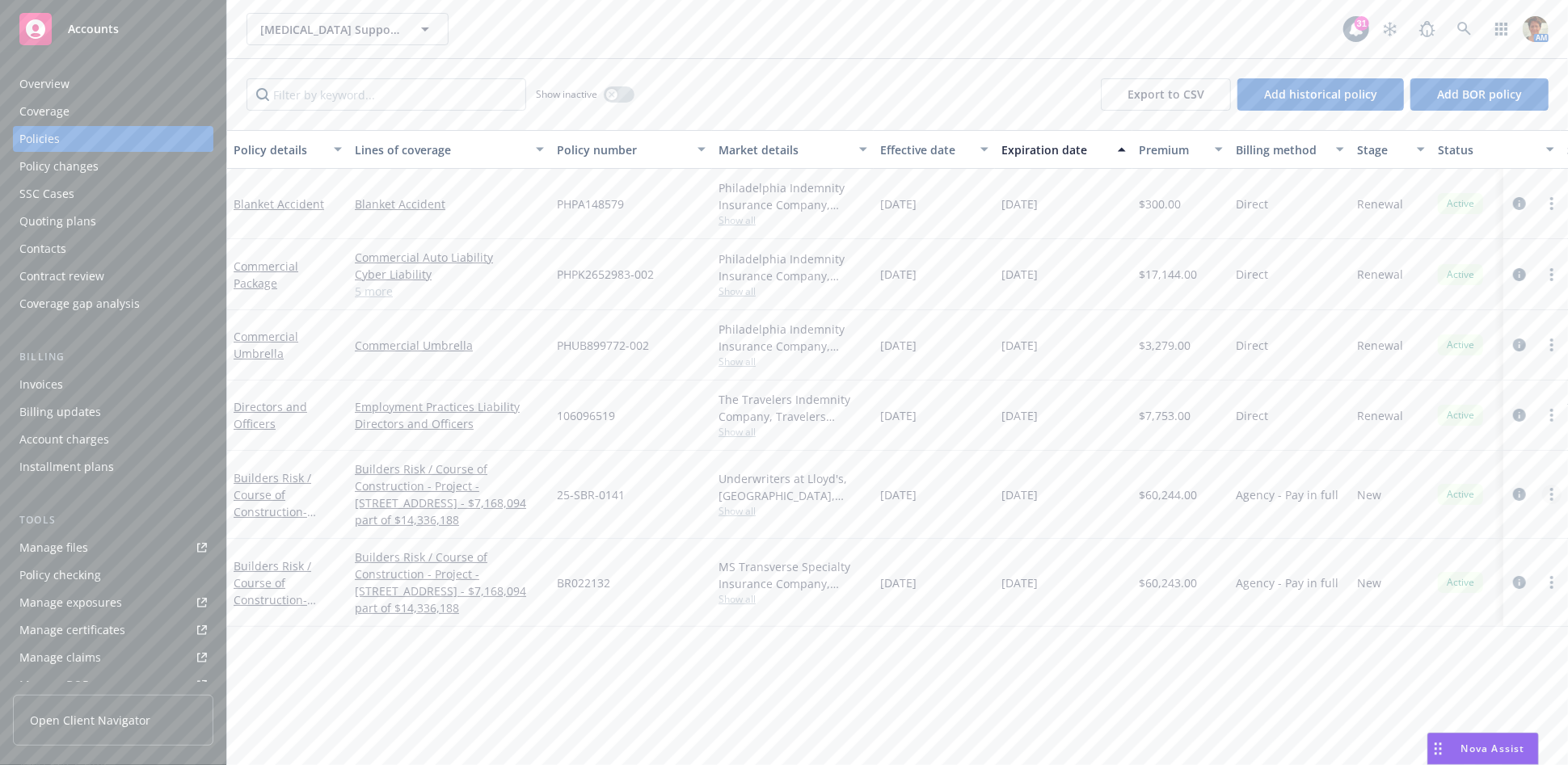
click at [1546, 495] on link "more" at bounding box center [1552, 495] width 20 height 20
click at [1467, 447] on link "Copy logging email" at bounding box center [1472, 442] width 190 height 33
click at [1552, 581] on circle "more" at bounding box center [1551, 582] width 3 height 3
click at [1488, 537] on link "Copy logging email" at bounding box center [1472, 530] width 190 height 33
click at [1460, 30] on icon at bounding box center [1464, 29] width 15 height 15
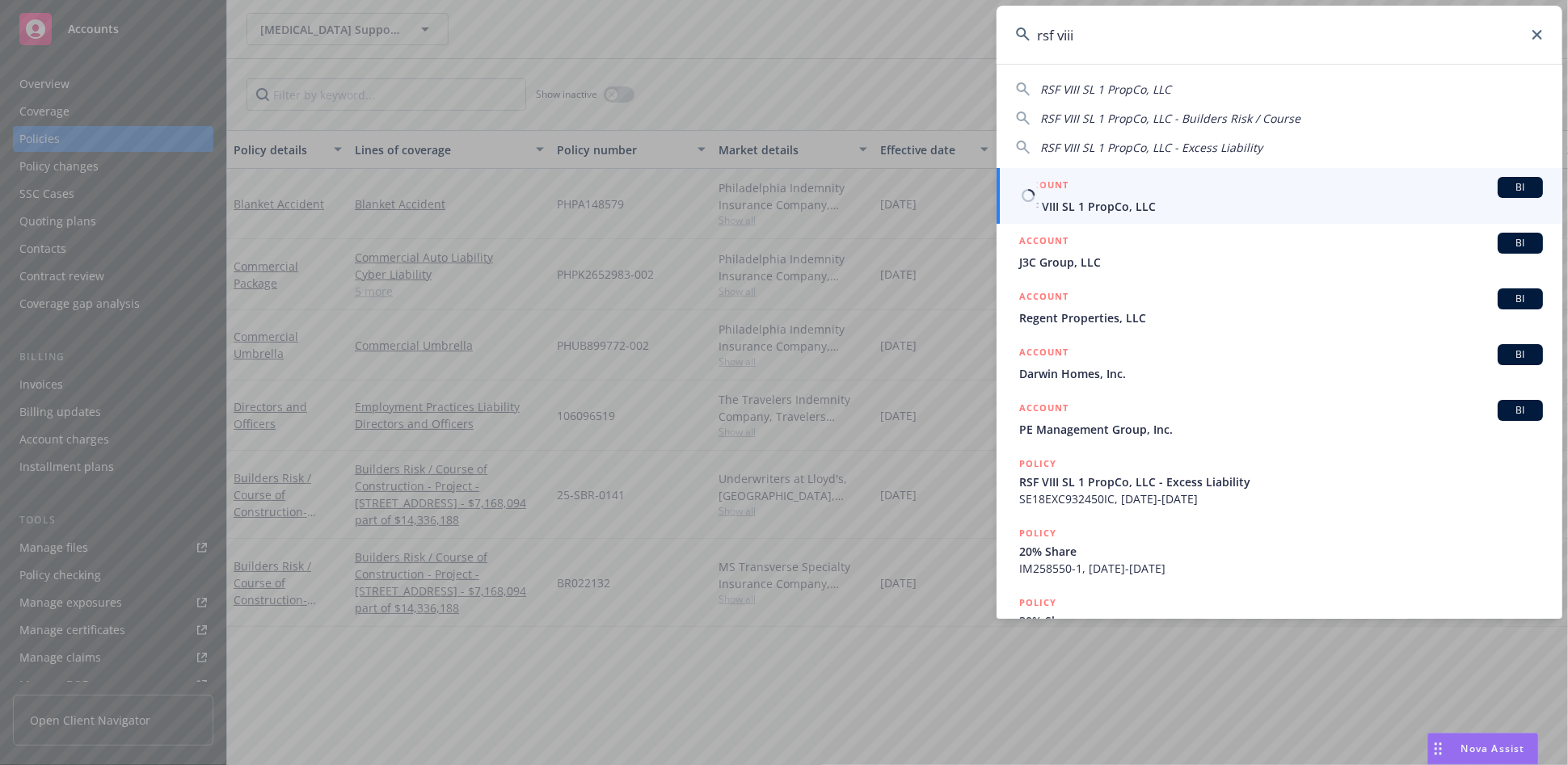
type input "rsf viii"
click at [1177, 216] on link "ACCOUNT BI RSF VIII SL 1 PropCo, LLC" at bounding box center [1279, 195] width 566 height 55
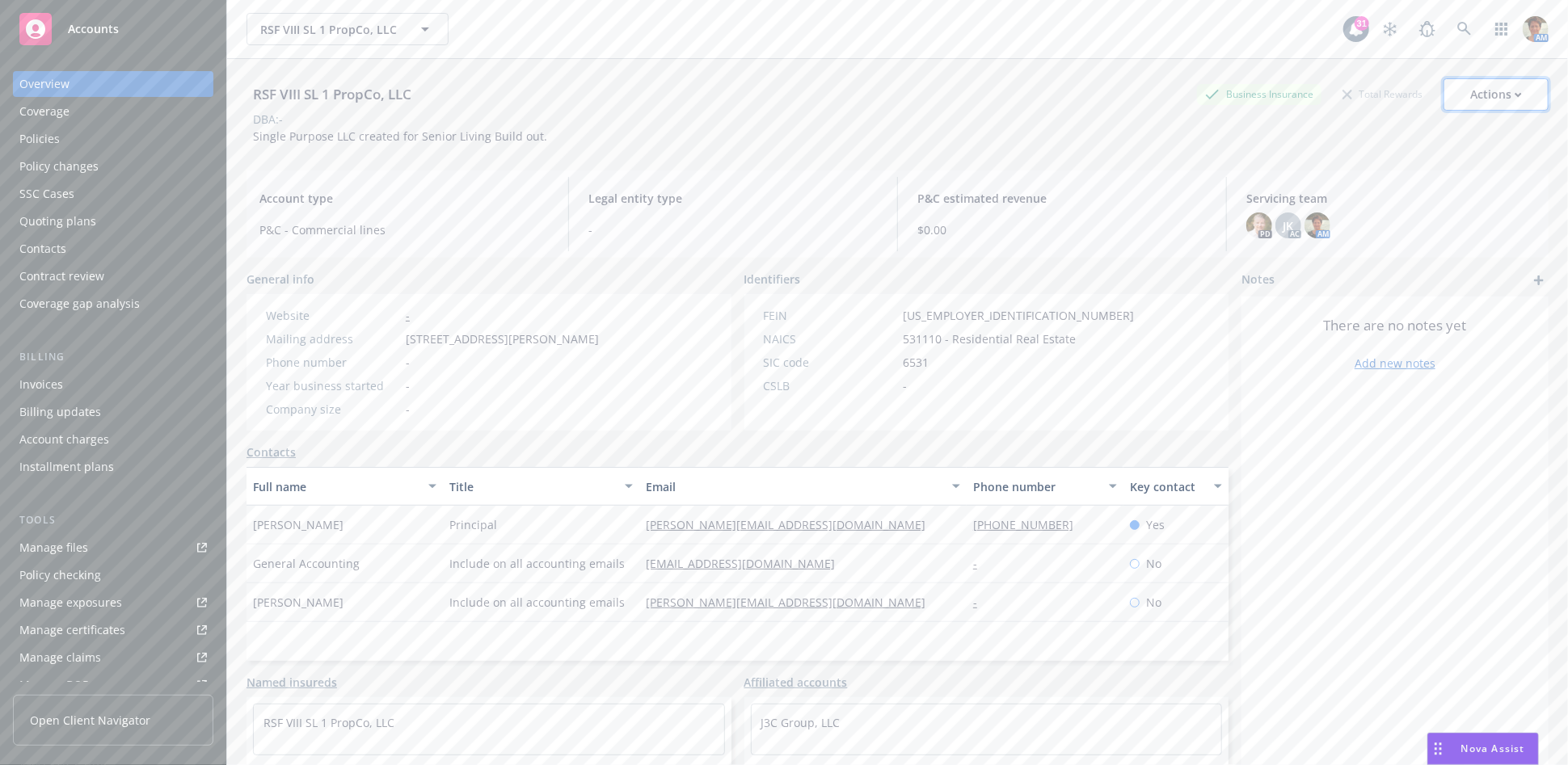
click at [1472, 91] on div "Actions" at bounding box center [1496, 94] width 51 height 31
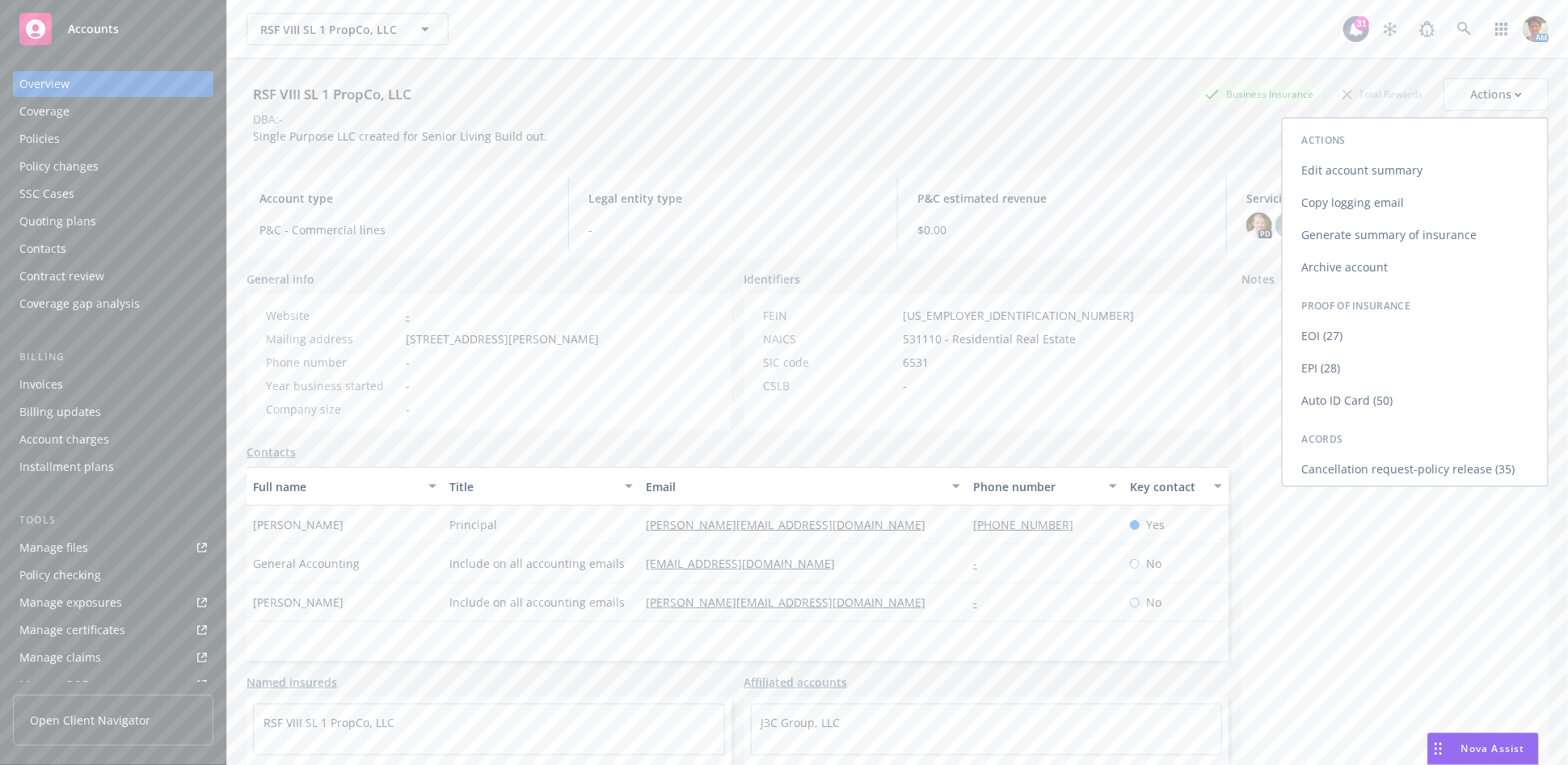
click at [1334, 202] on link "Copy logging email" at bounding box center [1415, 202] width 265 height 33
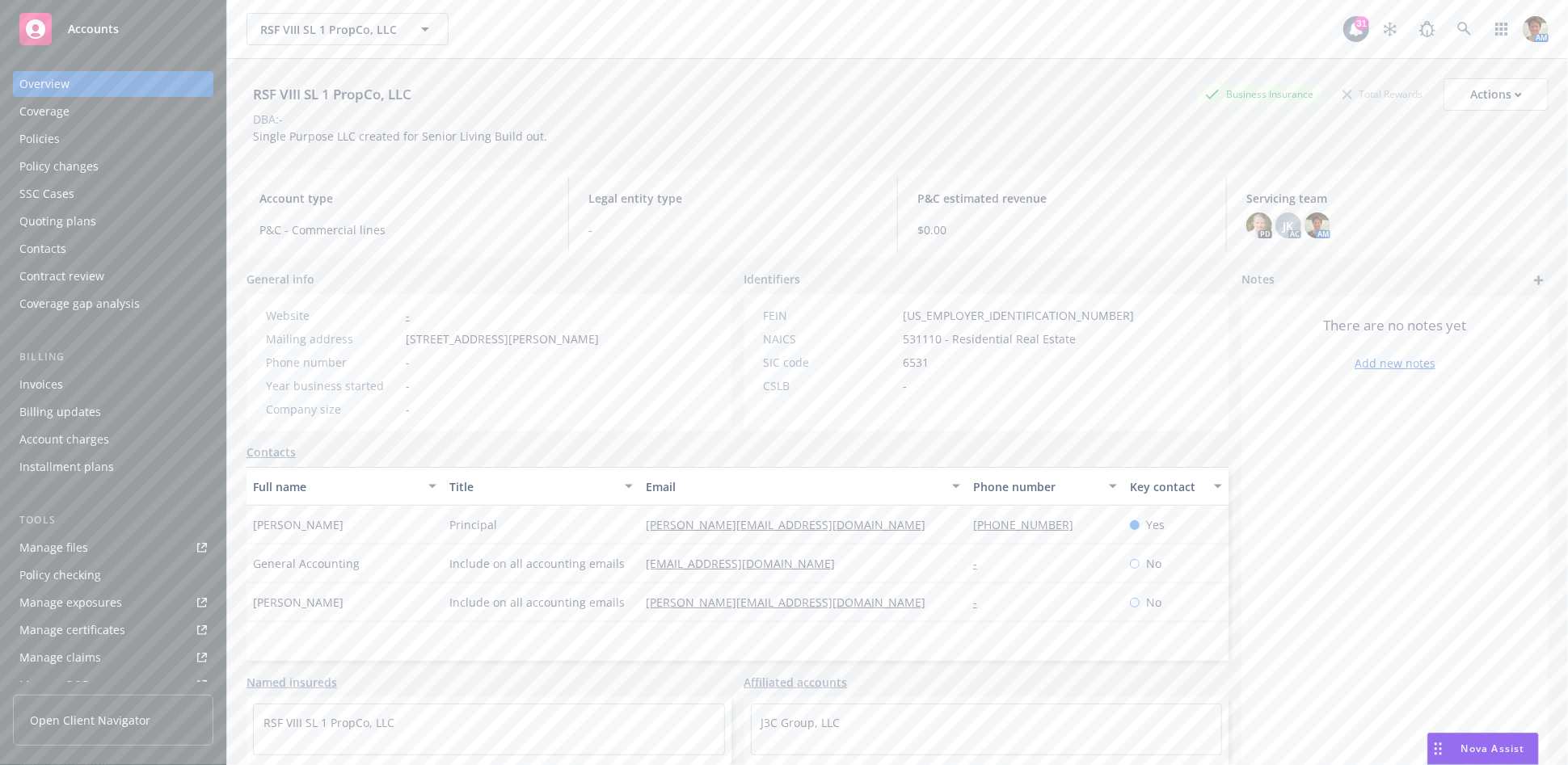
click at [65, 229] on div "Quoting plans" at bounding box center [58, 221] width 77 height 26
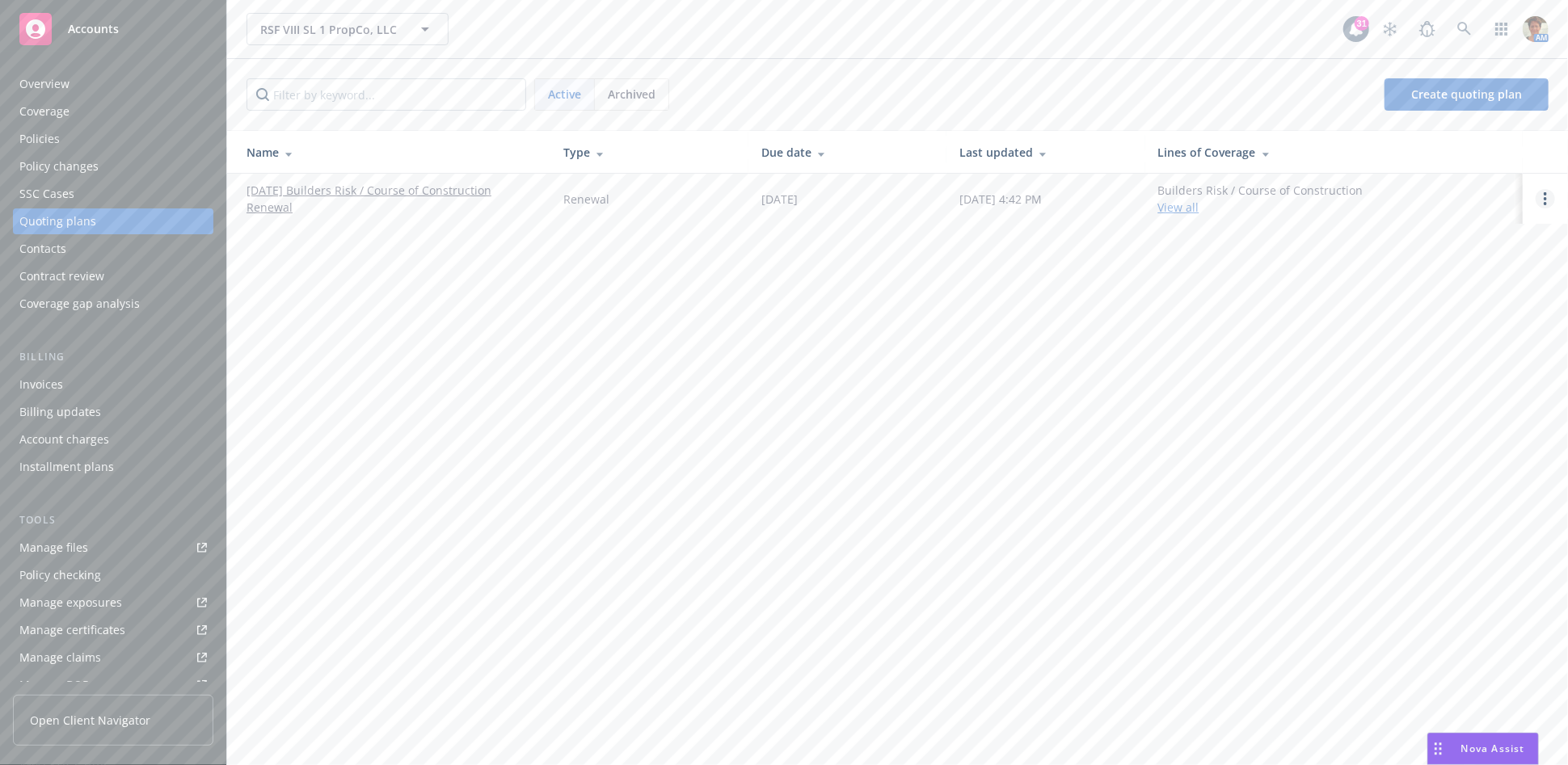
click at [1547, 200] on icon "Open options" at bounding box center [1544, 198] width 3 height 13
click at [1430, 96] on span "Copy logging email" at bounding box center [1461, 90] width 141 height 16
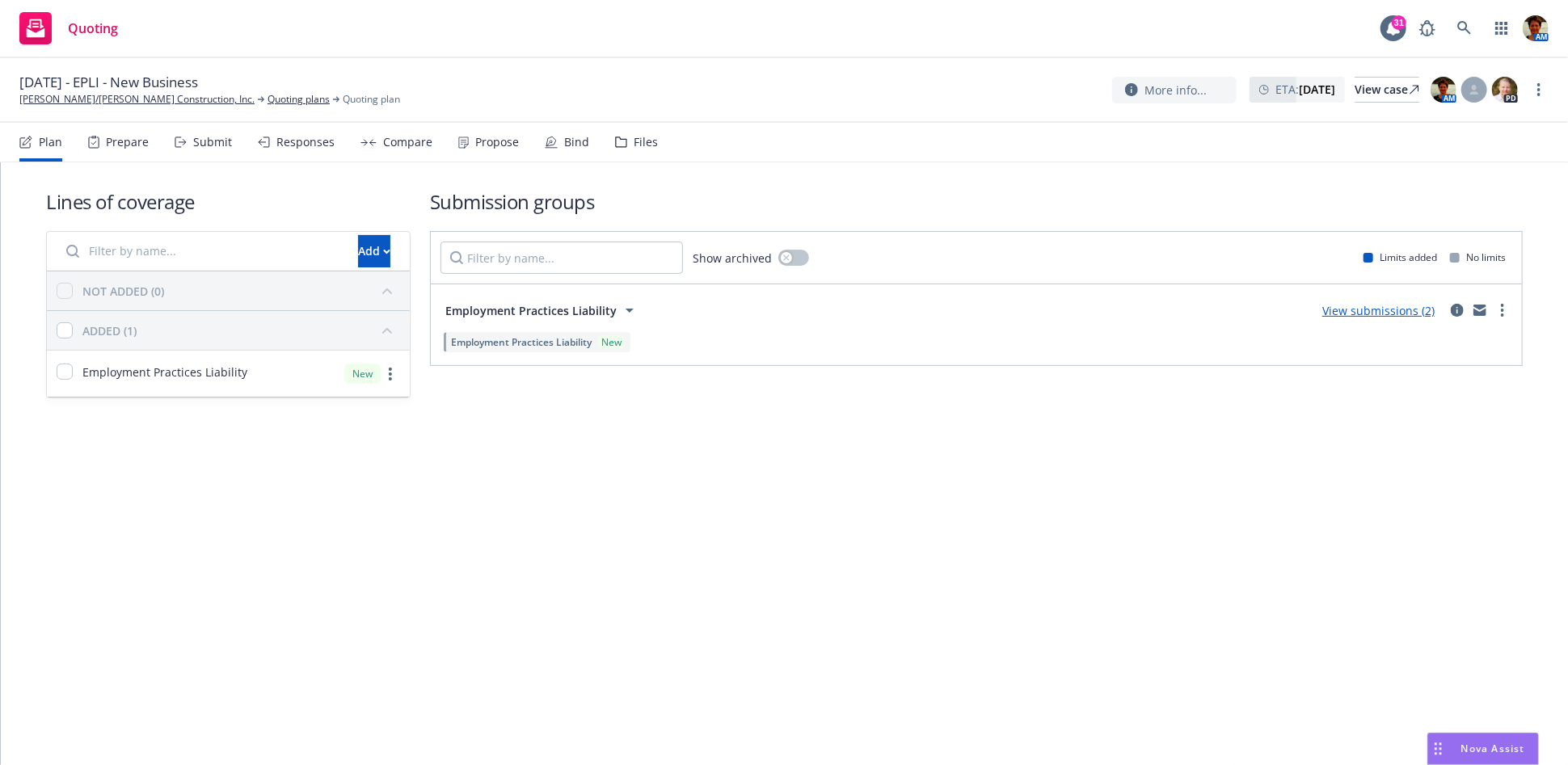
click at [194, 136] on div "Submit" at bounding box center [212, 142] width 39 height 13
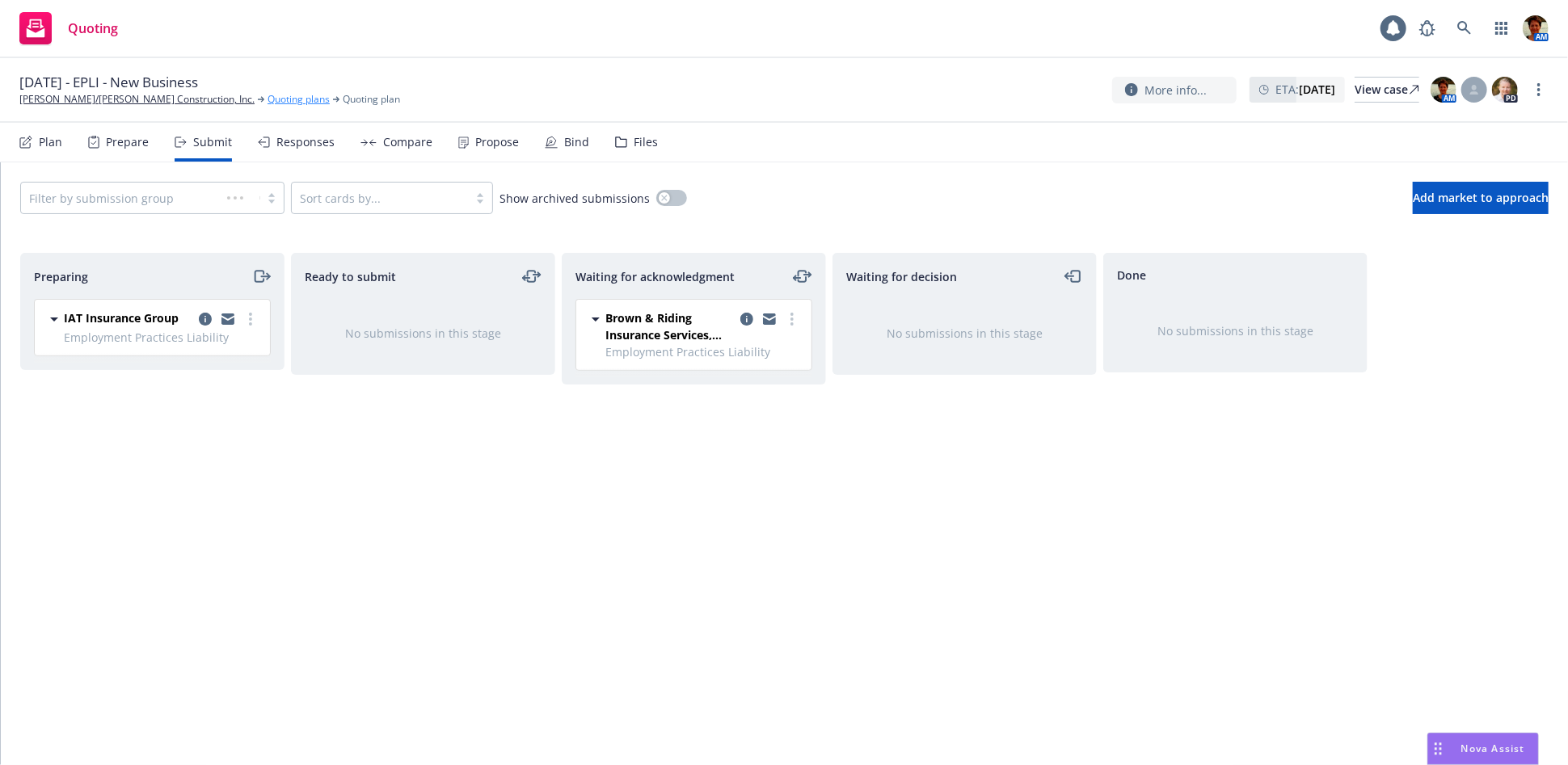
click at [268, 101] on link "Quoting plans" at bounding box center [298, 99] width 62 height 15
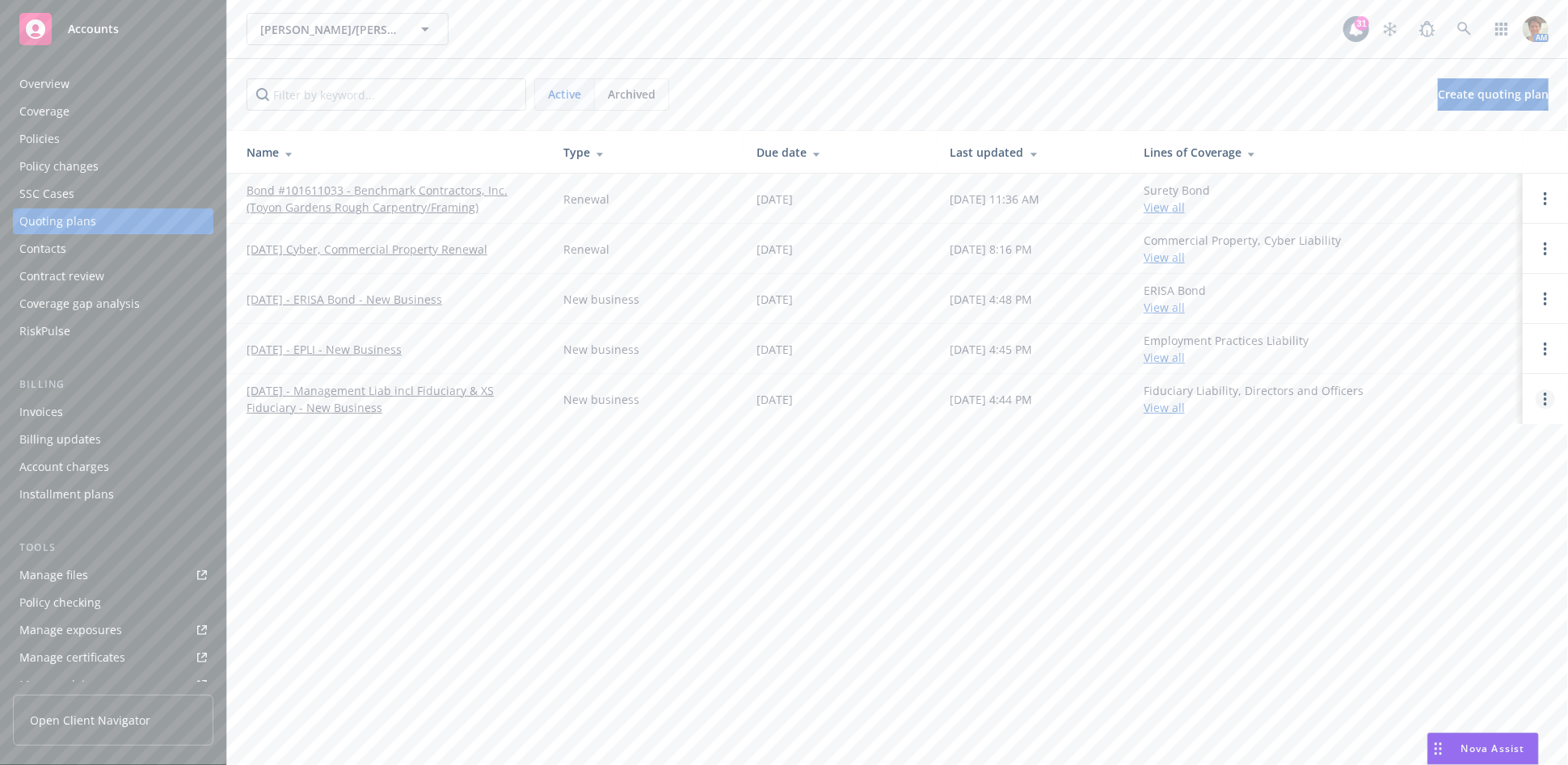
click at [1546, 395] on circle "Open options" at bounding box center [1544, 394] width 3 height 3
click at [1449, 293] on span "Copy logging email" at bounding box center [1461, 290] width 141 height 16
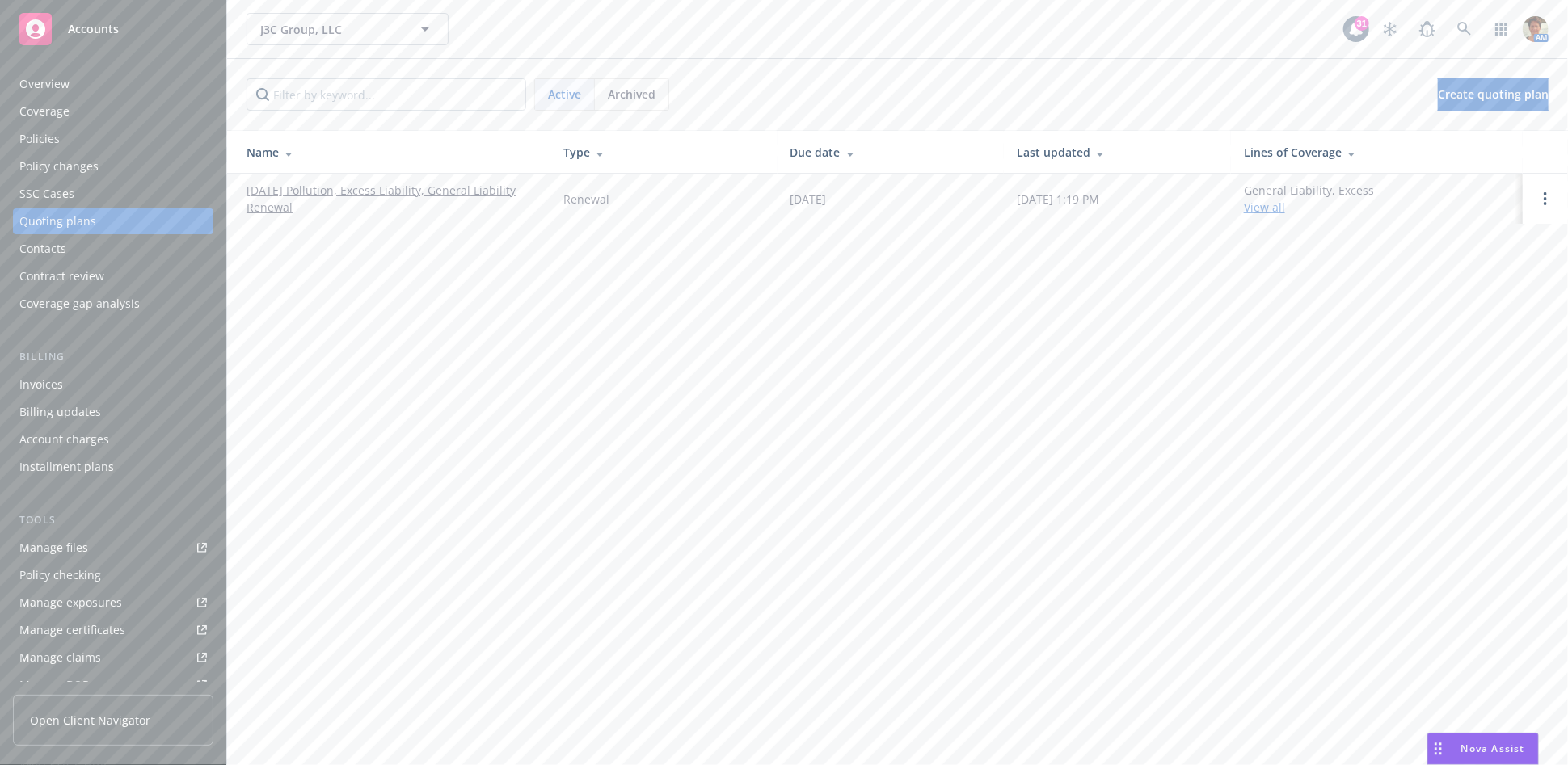
click at [430, 194] on link "[DATE] Pollution, Excess Liability, General Liability Renewal" at bounding box center [392, 198] width 291 height 34
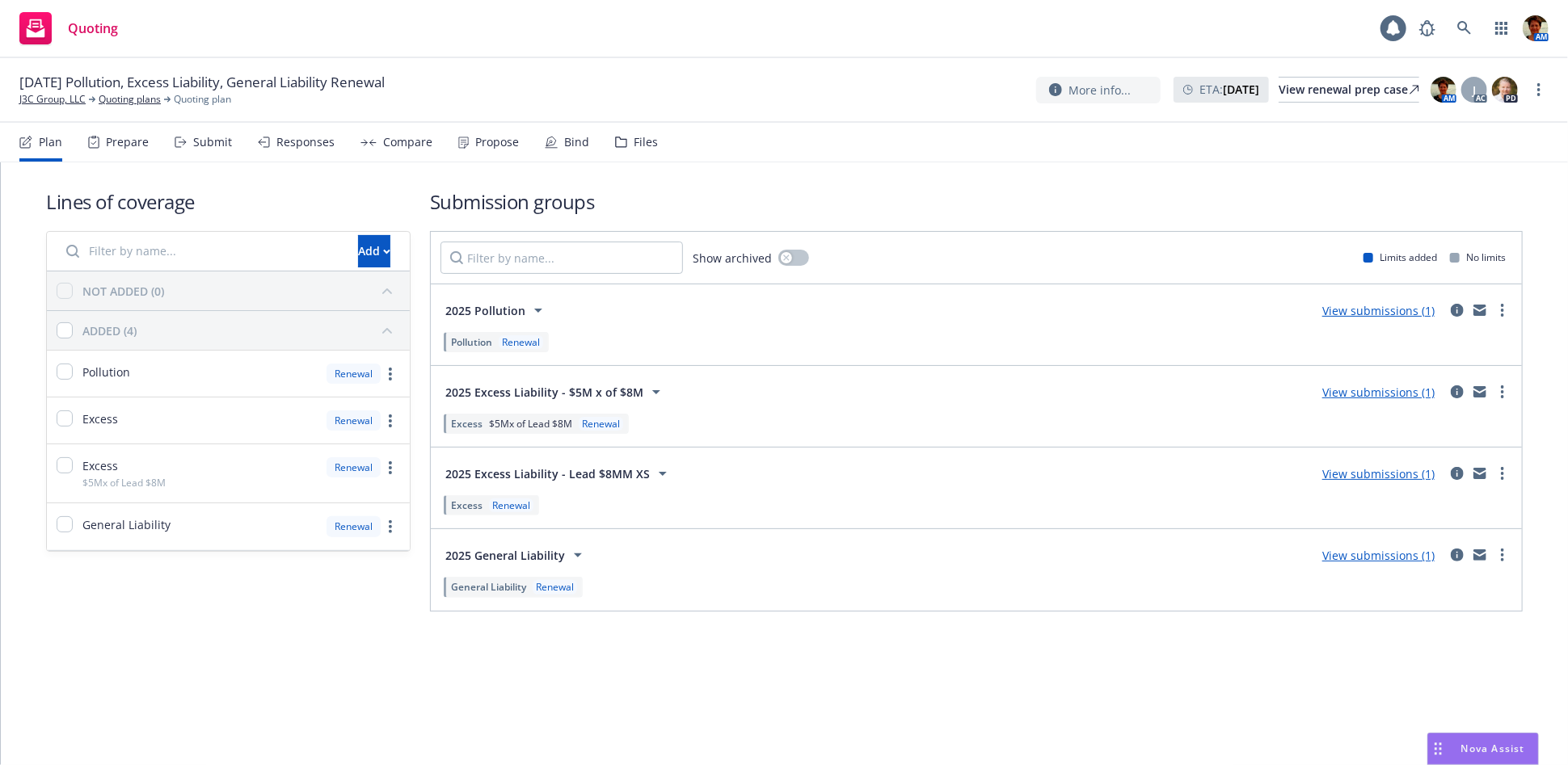
click at [630, 149] on div "Files" at bounding box center [636, 141] width 42 height 38
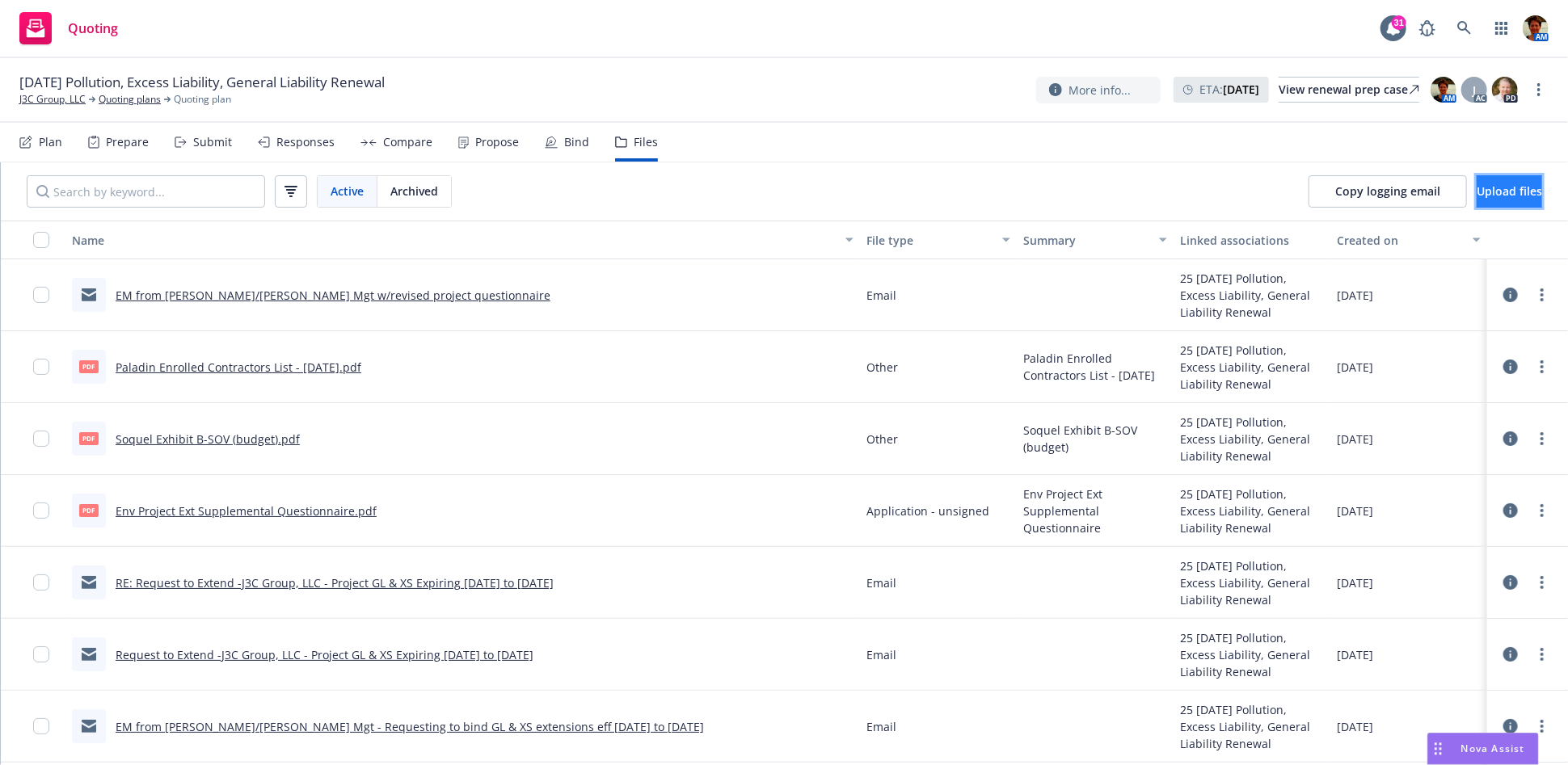
click at [1476, 184] on span "Upload files" at bounding box center [1509, 191] width 65 height 16
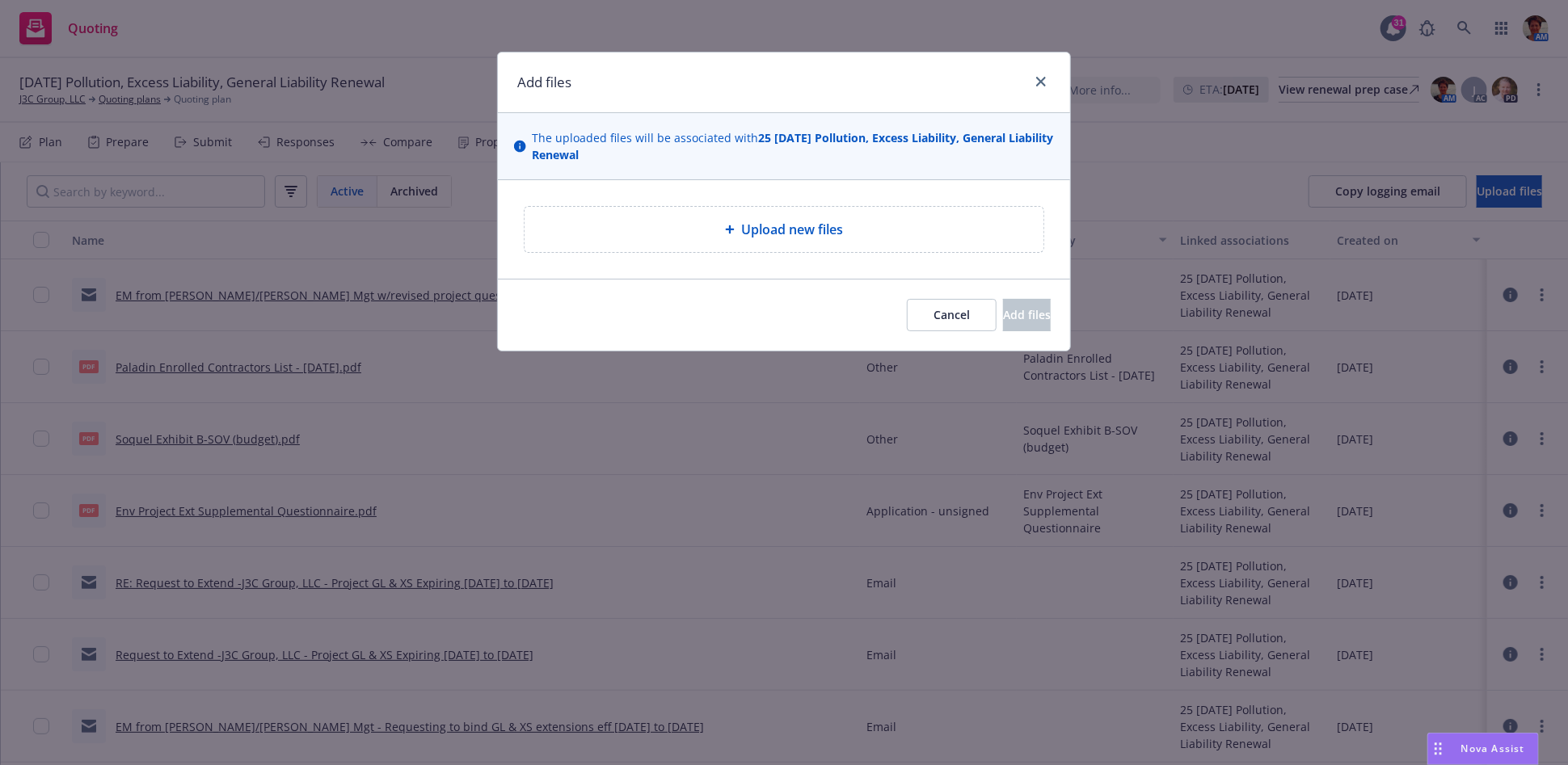
click at [657, 245] on div "Upload new files" at bounding box center [783, 230] width 518 height 45
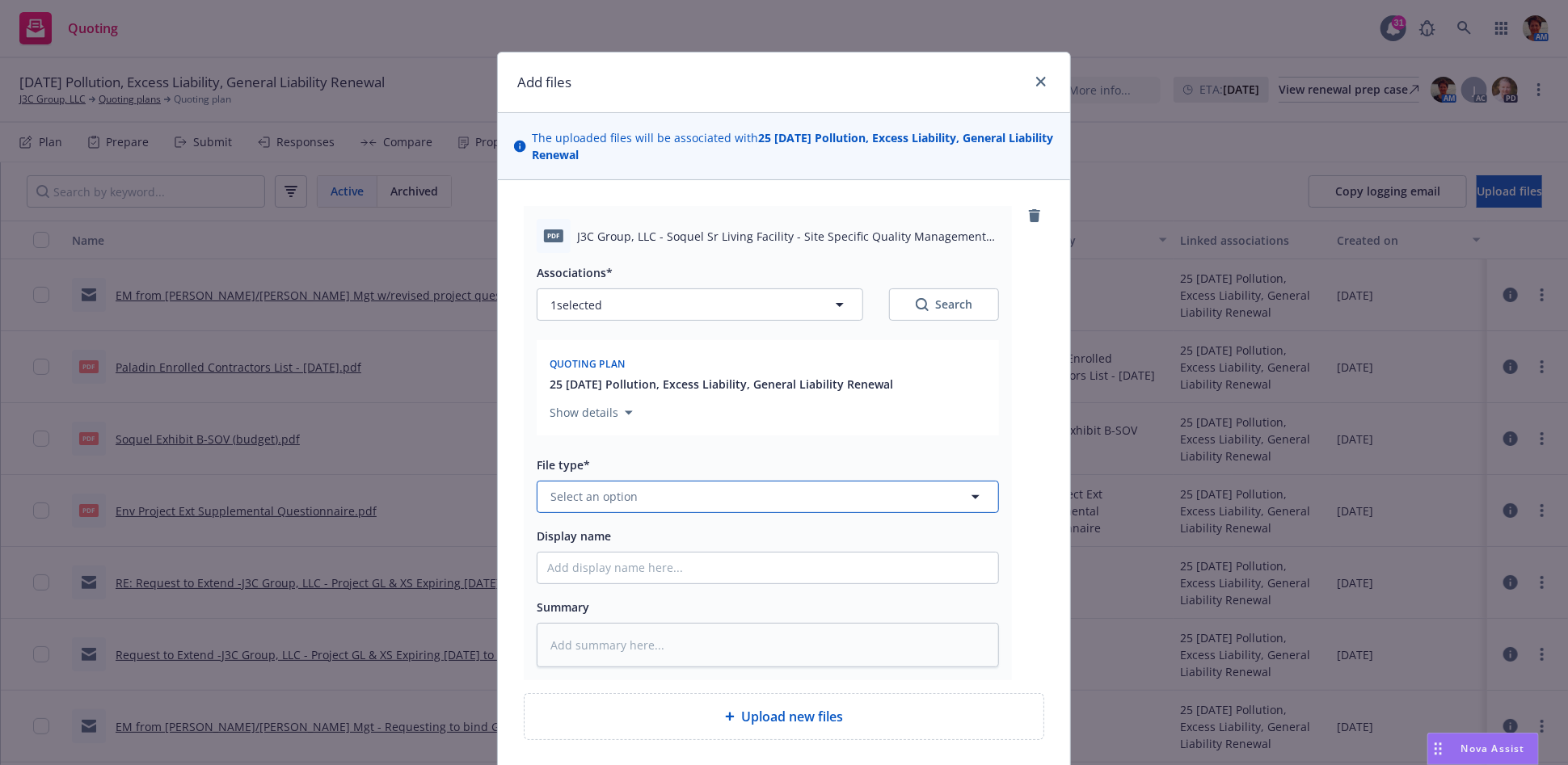
click at [627, 496] on span "Select an option" at bounding box center [593, 496] width 87 height 17
type input "Other"
click at [633, 463] on div "Other" at bounding box center [767, 451] width 441 height 24
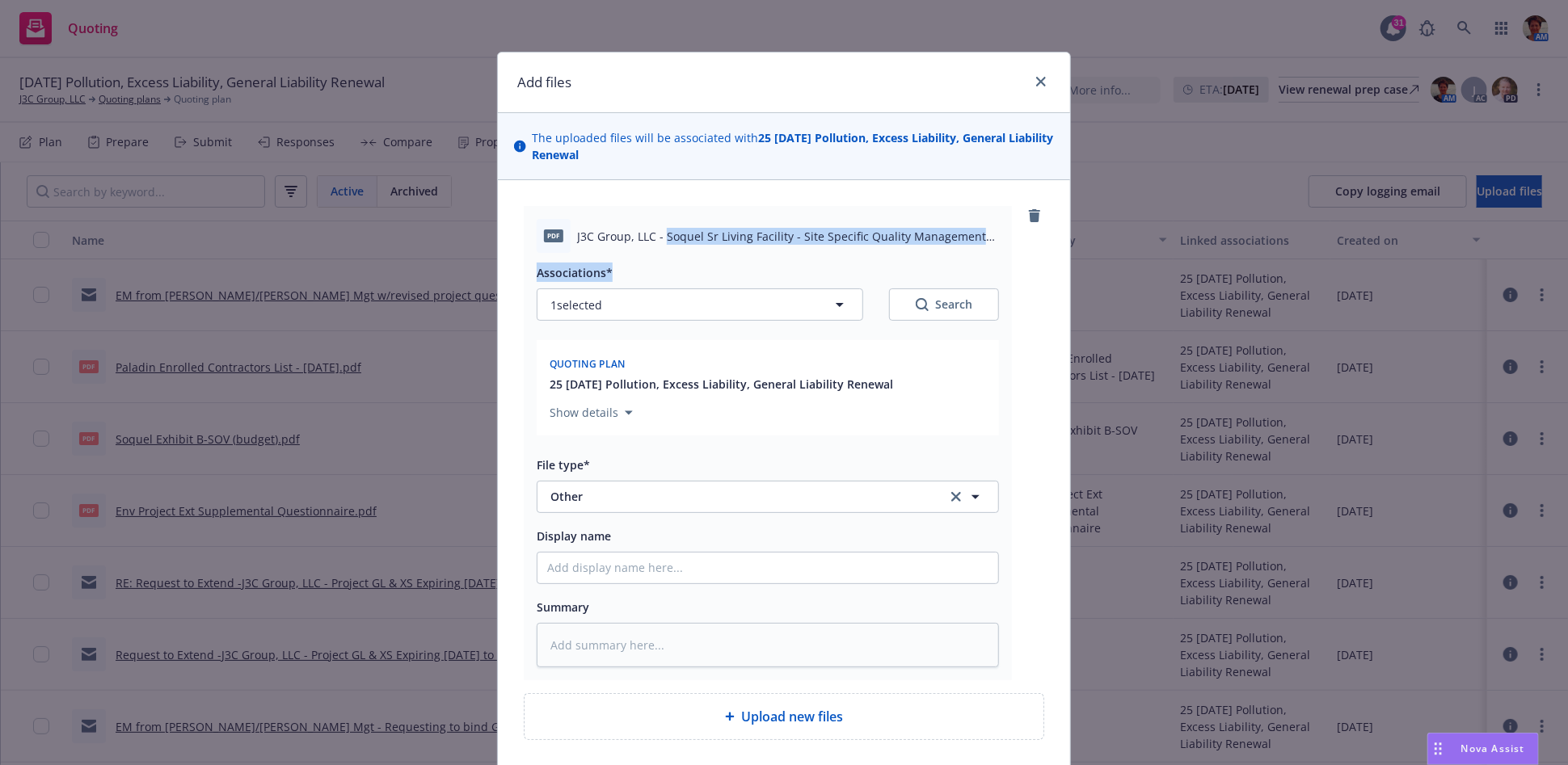
drag, startPoint x: 657, startPoint y: 237, endPoint x: 871, endPoint y: 257, distance: 214.9
click at [871, 257] on div "pdf J3C Group, LLC - Soquel Sr Living Facility - Site Specific Quality Manageme…" at bounding box center [767, 443] width 488 height 474
copy div "Soquel Sr Living Facility - Site Specific Quality Management Plan - 08-28-2025.…"
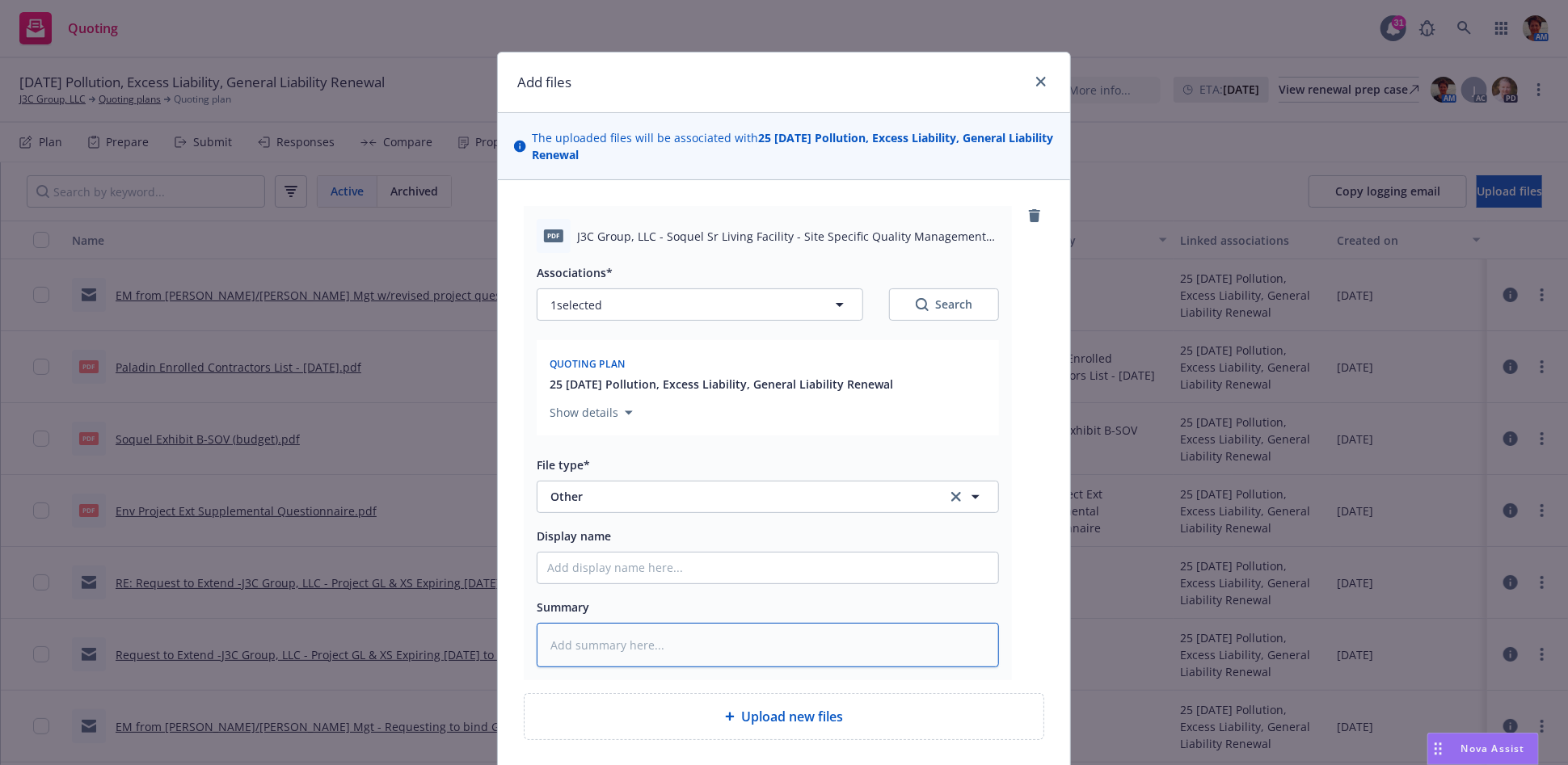
click at [642, 646] on textarea at bounding box center [767, 645] width 462 height 44
paste textarea "Soquel Sr Living Facility - Site Specific Quality Management Plan - 08-28-2025.…"
type textarea "x"
type textarea "Soquel Sr Living Facility - Site Specific Quality Management Plan - 08-28-2025.…"
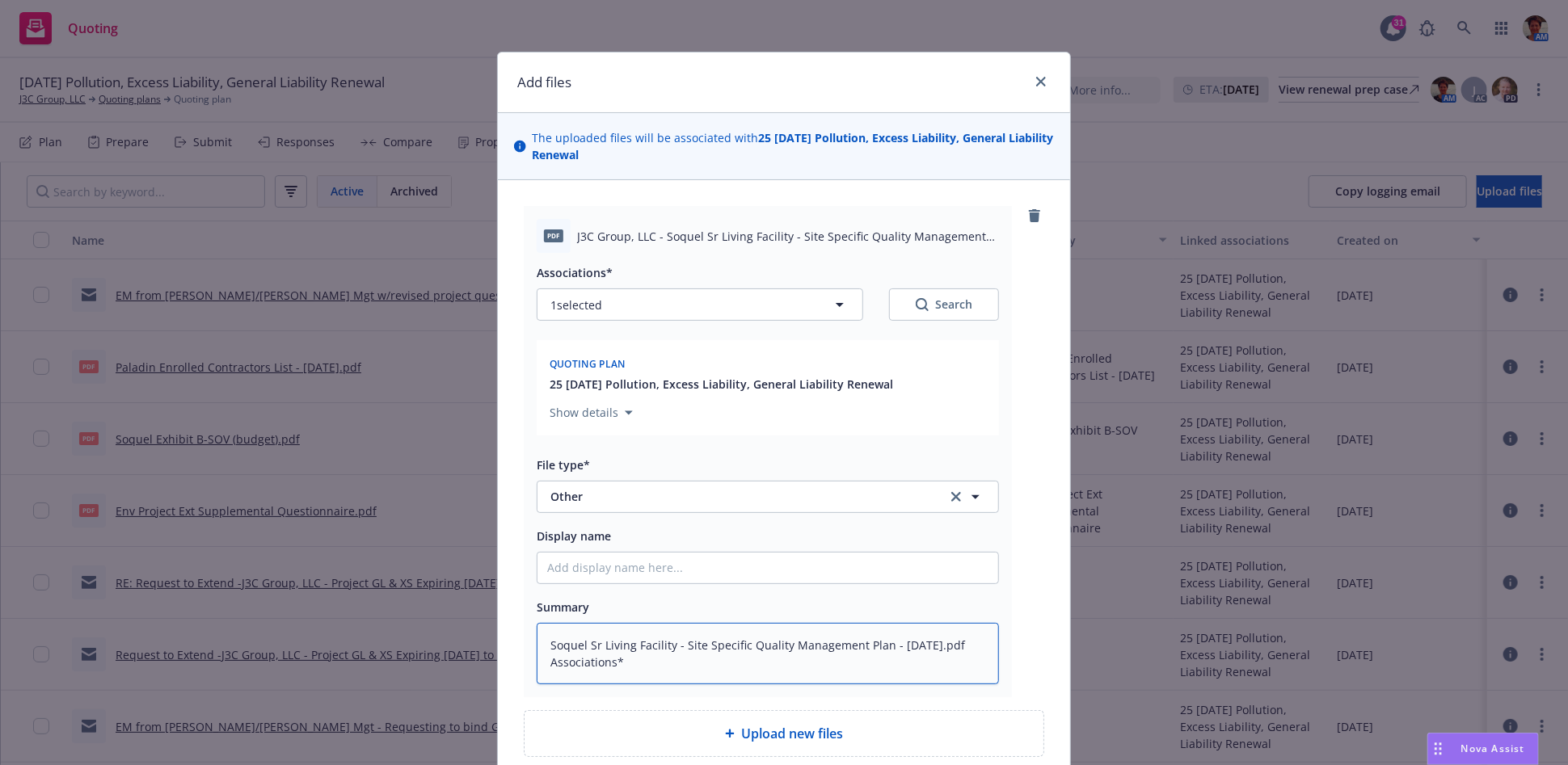
type textarea "x"
type textarea "Soquel Sr Living Facility - Site Specific Quality Management Plan - 08-28-2025.…"
type textarea "x"
type textarea "Soquel Sr Living Facility - Site Specific Quality Management Plan - 08-28-2025.…"
type textarea "x"
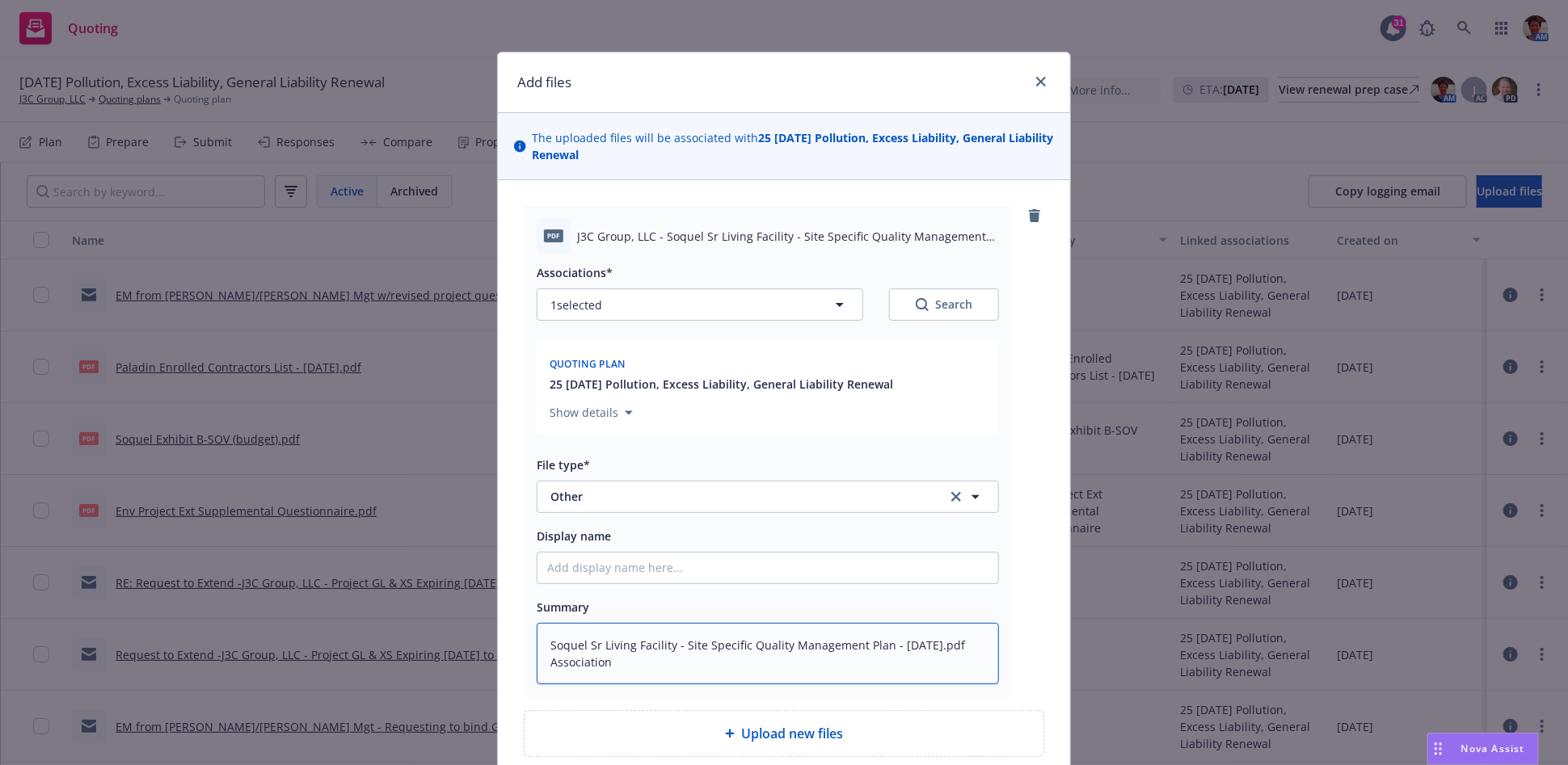
type textarea "Soquel Sr Living Facility - Site Specific Quality Management Plan - 08-28-2025.…"
type textarea "x"
type textarea "Soquel Sr Living Facility - Site Specific Quality Management Plan - 08-28-2025.…"
type textarea "x"
type textarea "Soquel Sr Living Facility - Site Specific Quality Management Plan - 08-28-2025.…"
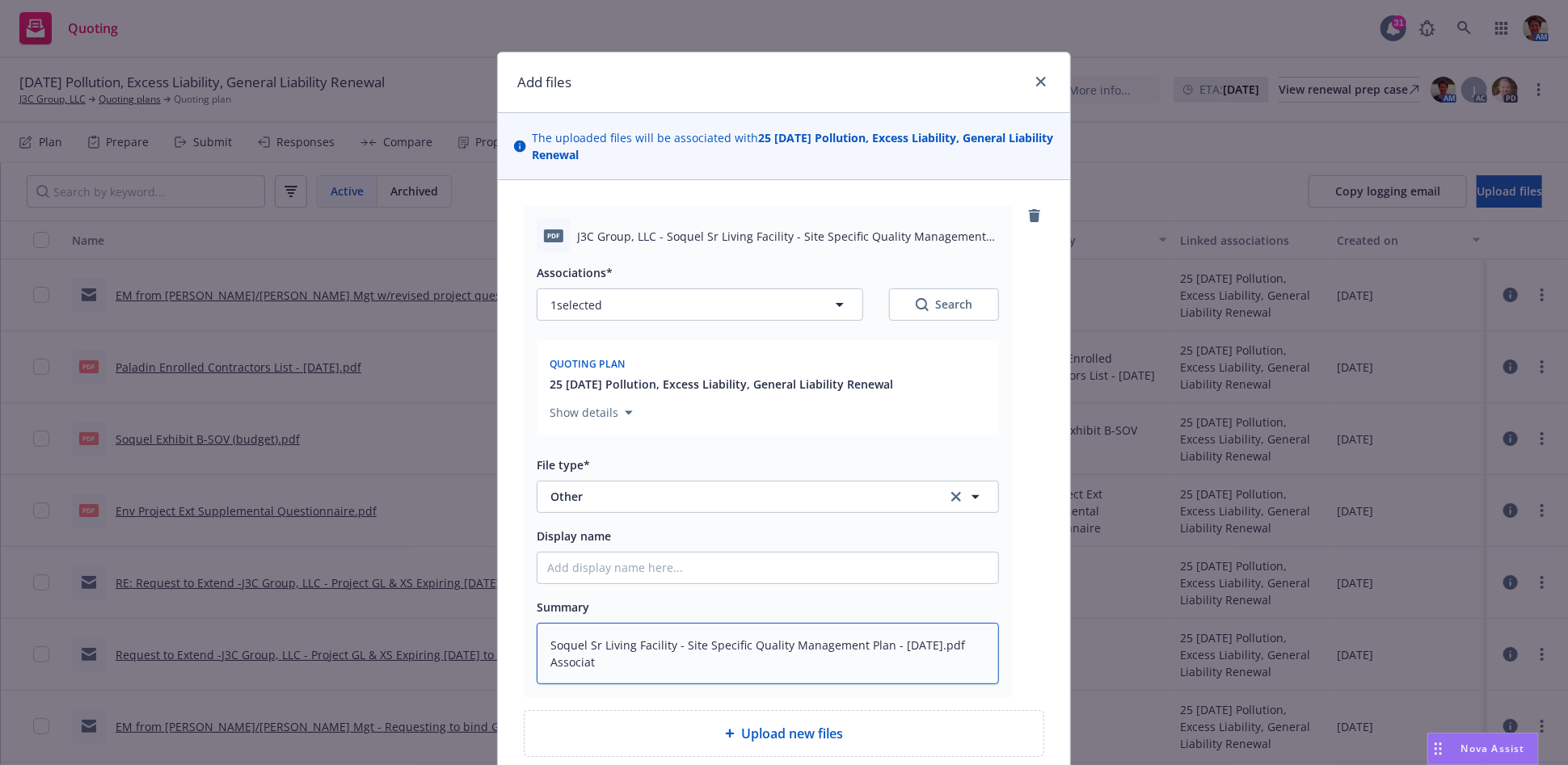
type textarea "x"
type textarea "Soquel Sr Living Facility - Site Specific Quality Management Plan - 08-28-2025.…"
type textarea "x"
type textarea "Soquel Sr Living Facility - Site Specific Quality Management Plan - 08-28-2025.…"
type textarea "x"
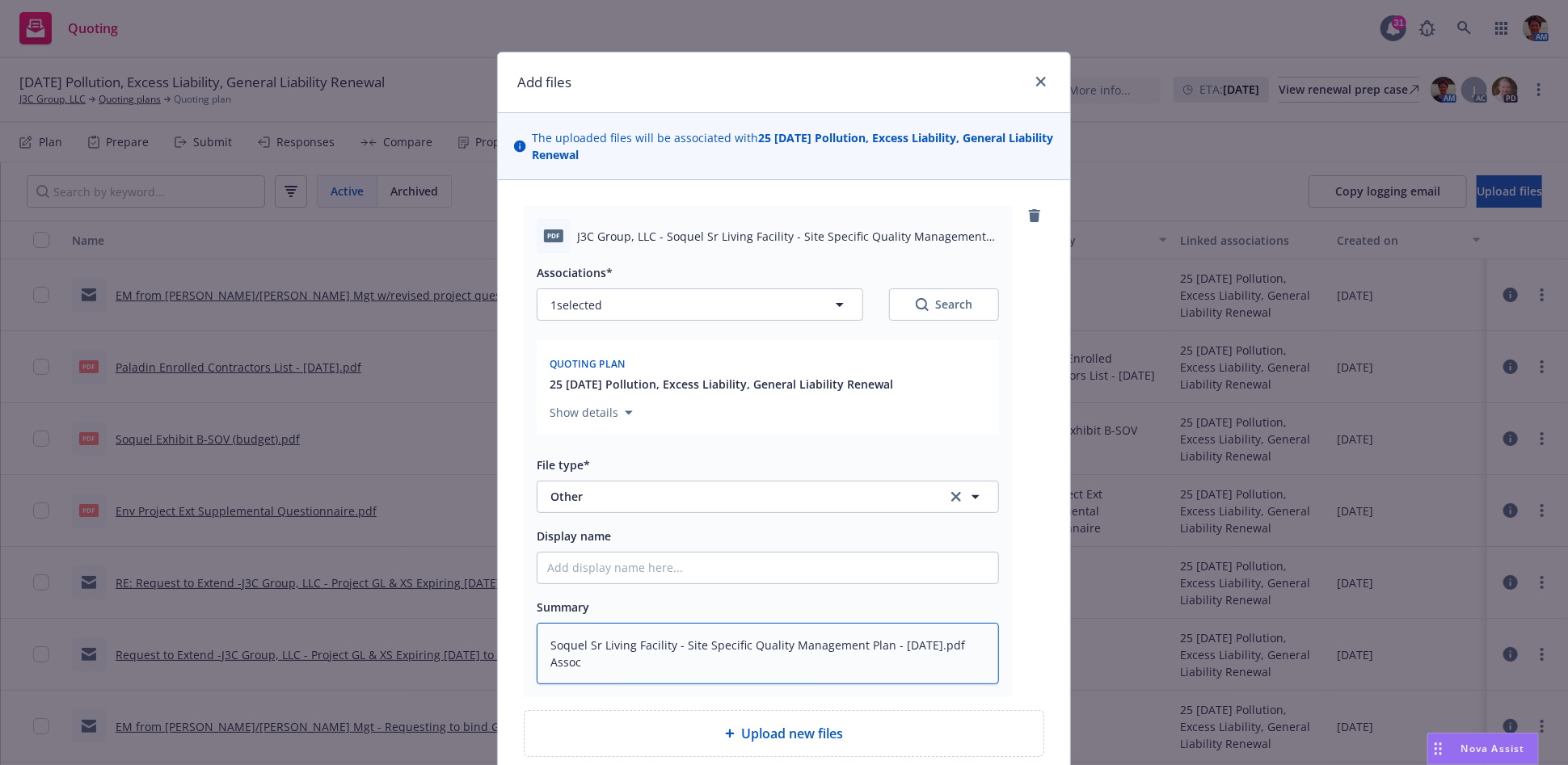
type textarea "Soquel Sr Living Facility - Site Specific Quality Management Plan - 08-28-2025.…"
type textarea "x"
type textarea "Soquel Sr Living Facility - Site Specific Quality Management Plan - 08-28-2025.…"
type textarea "x"
type textarea "Soquel Sr Living Facility - Site Specific Quality Management Plan - 08-28-2025.…"
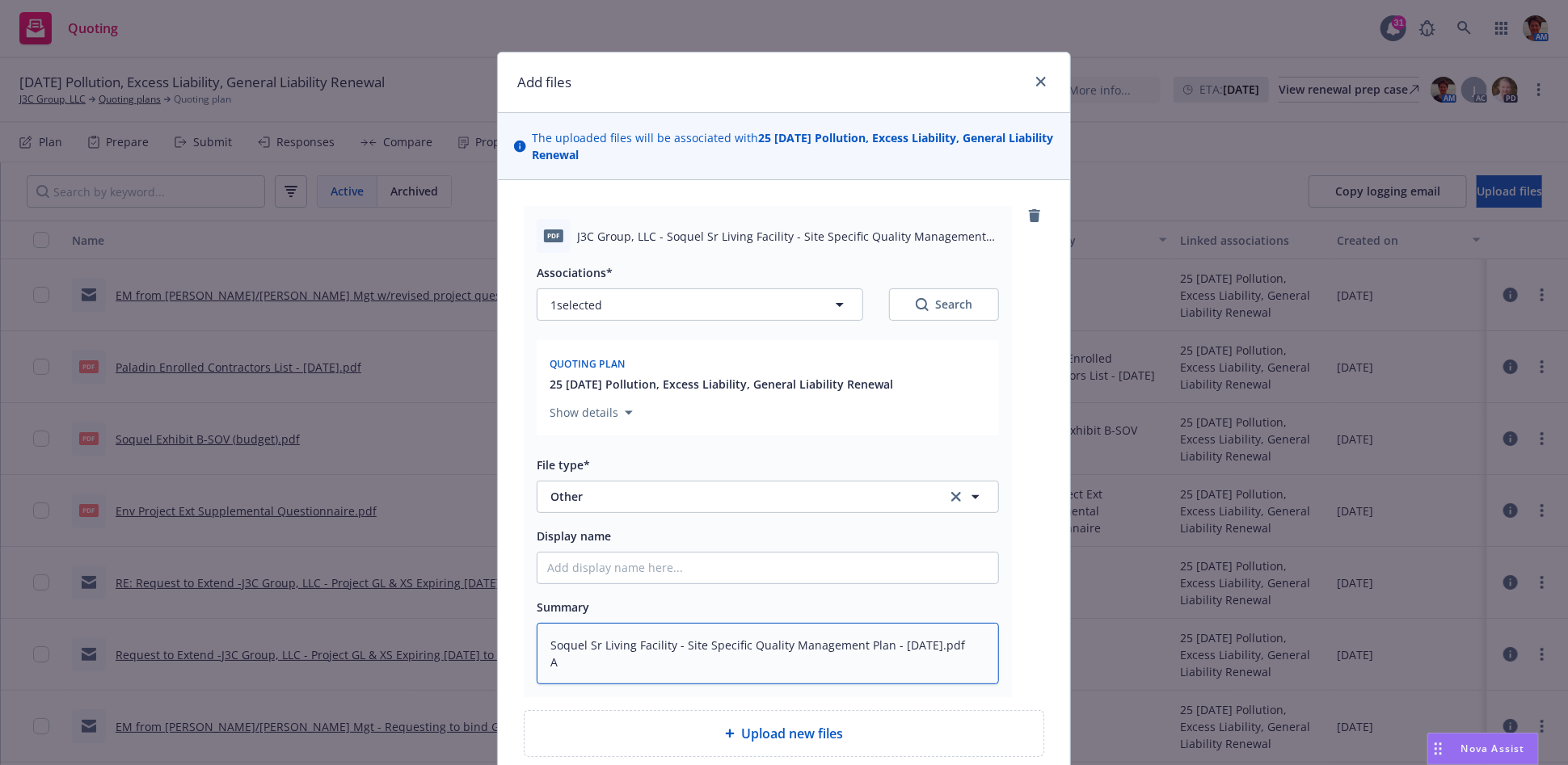
type textarea "x"
type textarea "Soquel Sr Living Facility - Site Specific Quality Management Plan - 08-28-2025.…"
type textarea "x"
type textarea "Soquel Sr Living Facility - Site Specific Quality Management Plan - 08-28-2025.…"
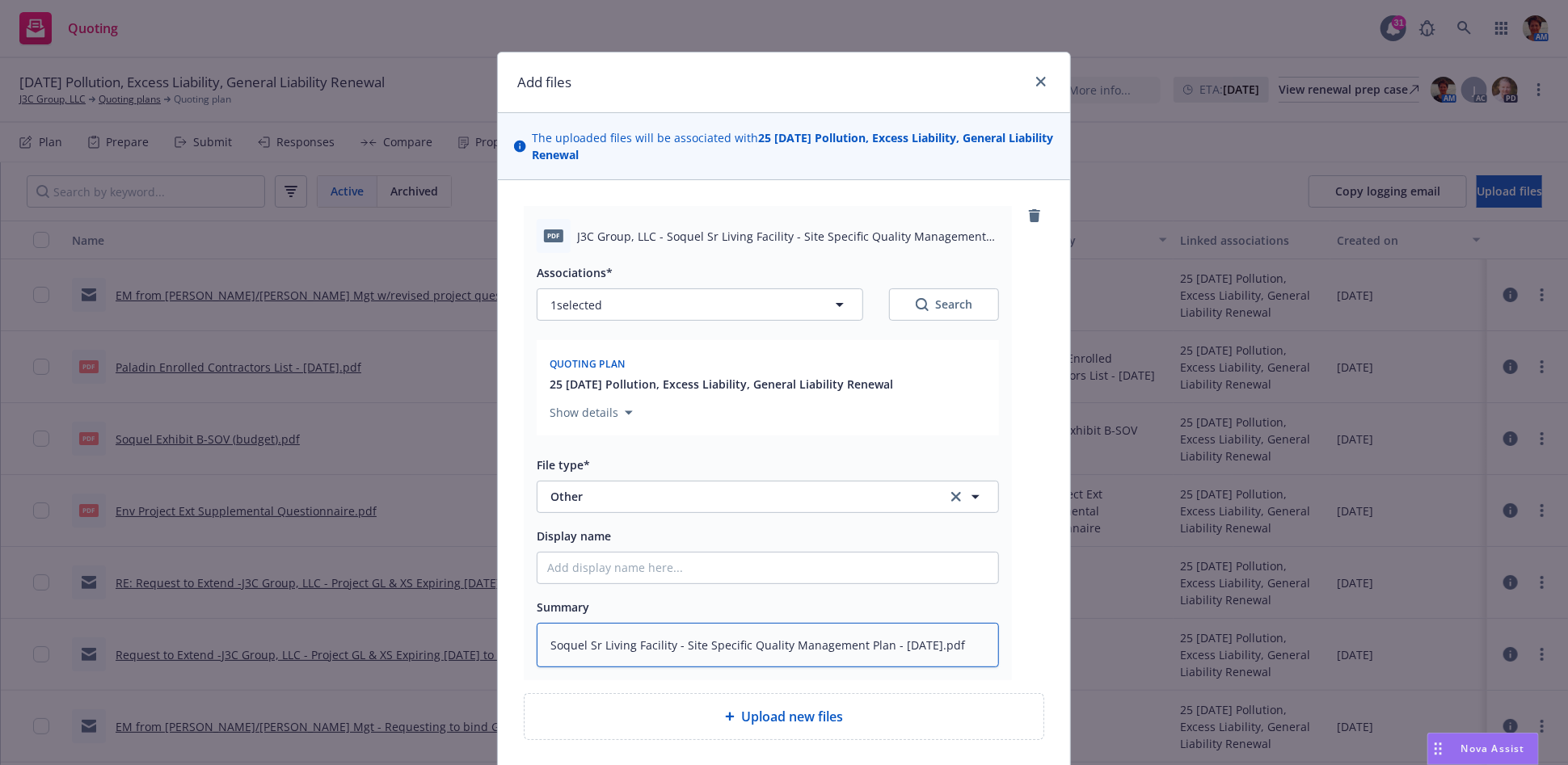
type textarea "x"
type textarea "Soquel Sr Living Facility - Site Specific Quality Management Plan - 08-28-2025.…"
type textarea "x"
type textarea "Soquel Sr Living Facility - Site Specific Quality Management Plan - 08-28-2025.p"
type textarea "x"
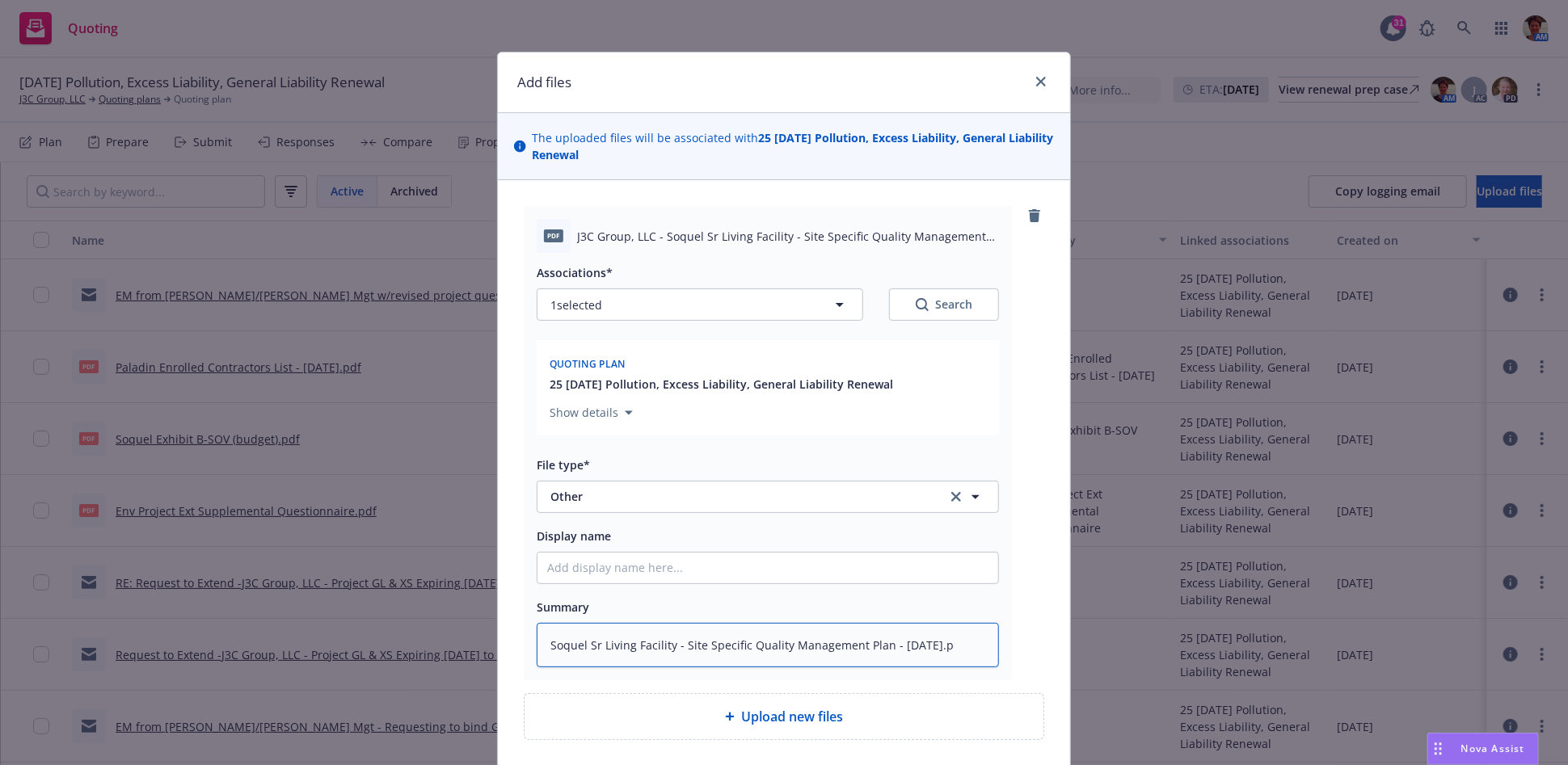
type textarea "Soquel Sr Living Facility - Site Specific Quality Management Plan - 08-28-2025."
type textarea "x"
type textarea "Soquel Sr Living Facility - Site Specific Quality Management Plan - 08-28-2025"
click at [660, 573] on input "Display name" at bounding box center [767, 568] width 461 height 31
paste input "Soquel Sr Living Facility - Site Specific Quality Management Plan - 08-28-2025.…"
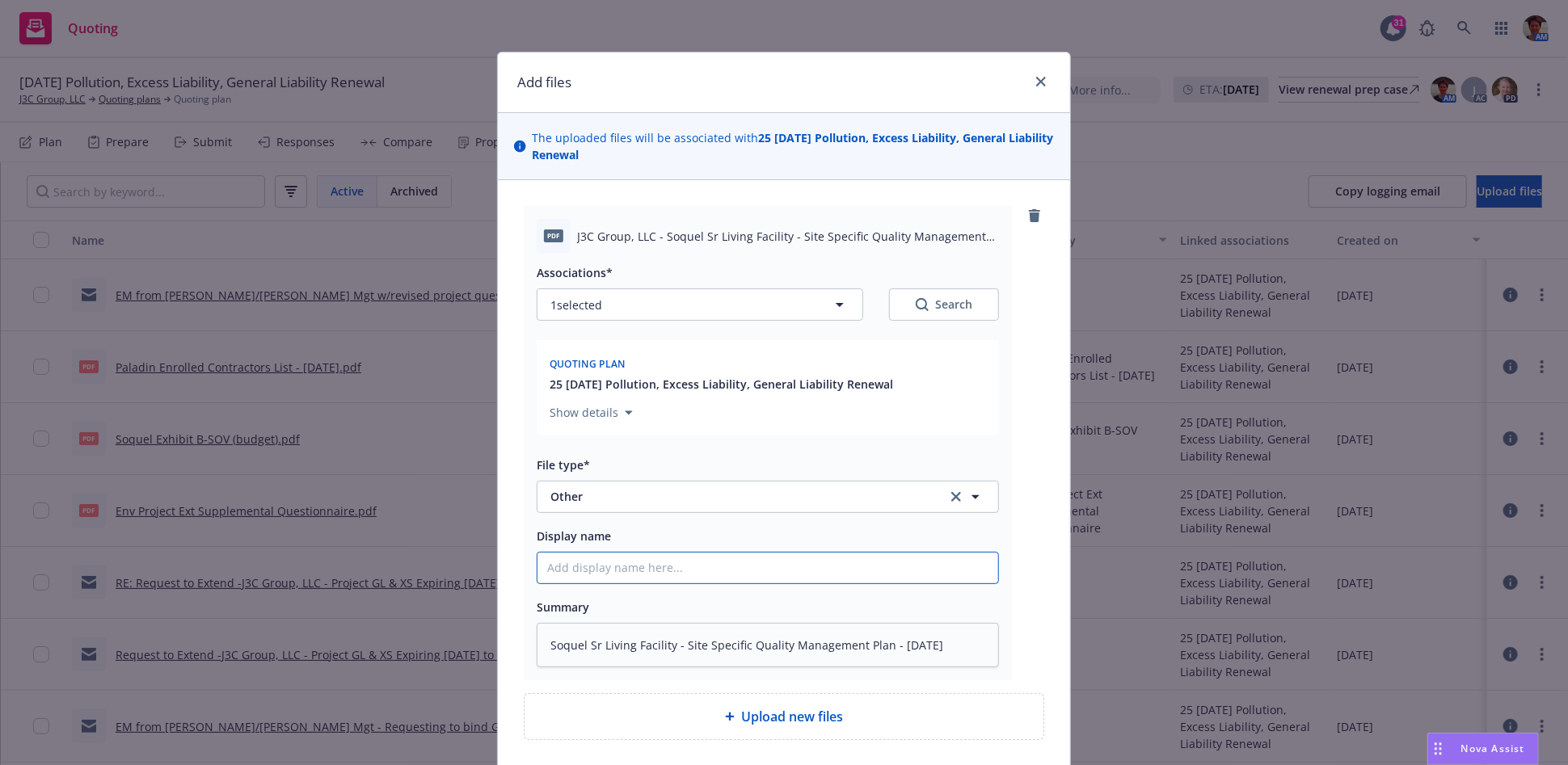
type textarea "x"
type input "Soquel Sr Living Facility - Site Specific Quality Management Plan - 08-28-2025.…"
type textarea "x"
type input "Soquel Sr Living Facility - Site Specific Quality Management Plan - 08-28-2025.…"
type textarea "x"
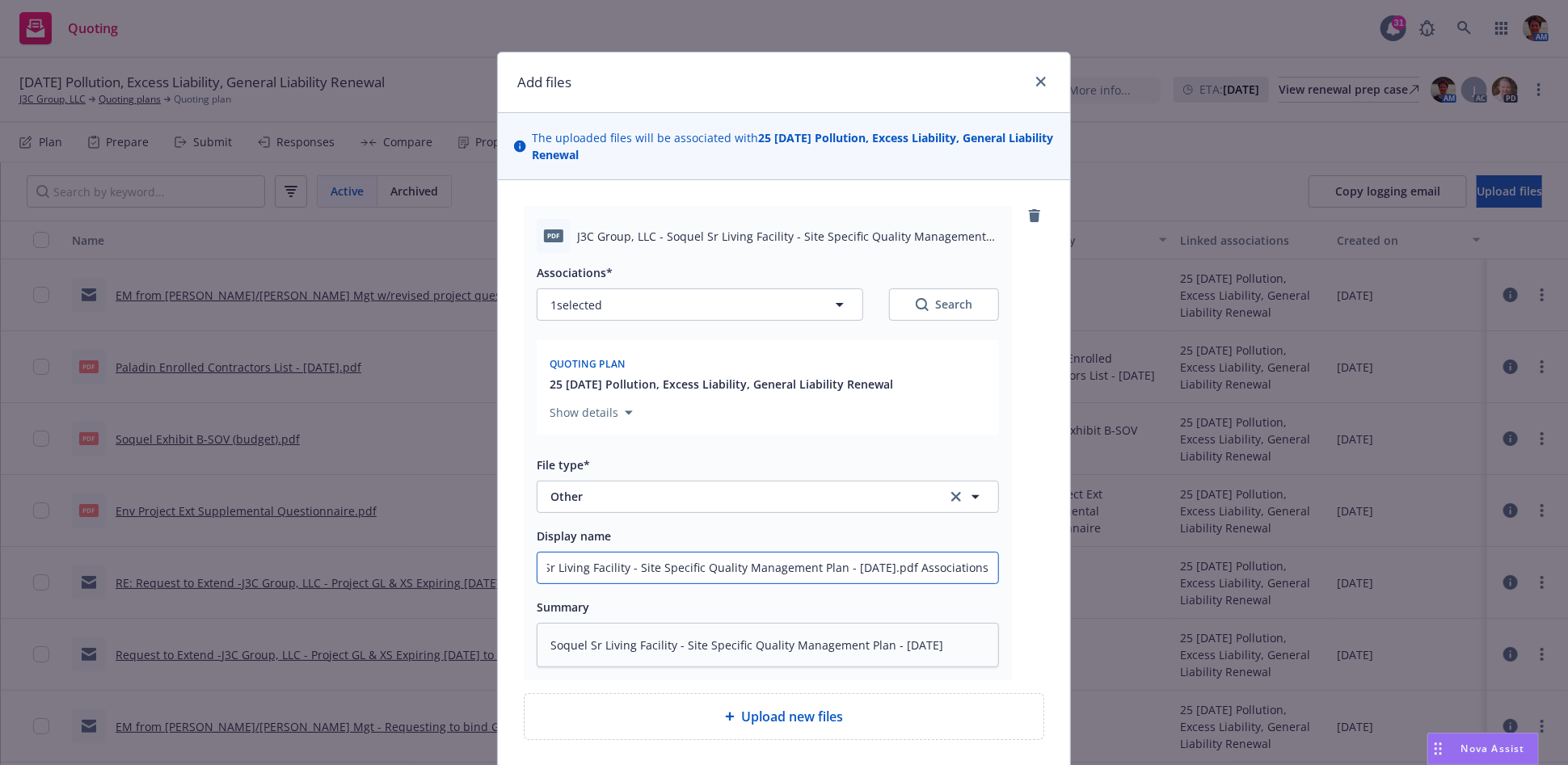
type input "Soquel Sr Living Facility - Site Specific Quality Management Plan - 08-28-2025.…"
type textarea "x"
type input "Soquel Sr Living Facility - Site Specific Quality Management Plan - 08-28-2025.…"
type textarea "x"
type input "Soquel Sr Living Facility - Site Specific Quality Management Plan - 08-28-2025.…"
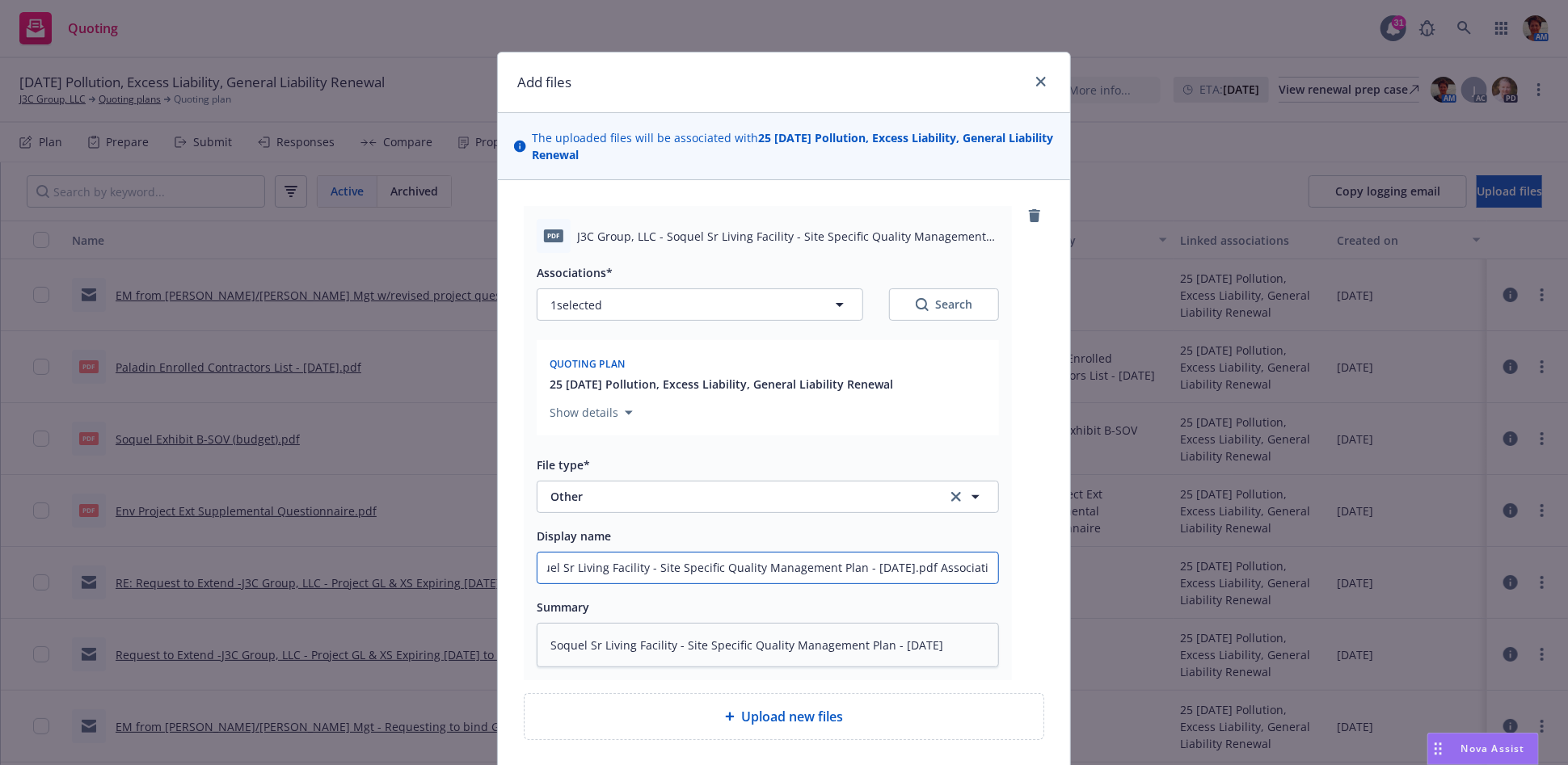
type textarea "x"
type input "Soquel Sr Living Facility - Site Specific Quality Management Plan - 08-28-2025.…"
type textarea "x"
type input "Soquel Sr Living Facility - Site Specific Quality Management Plan - 08-28-2025.…"
type textarea "x"
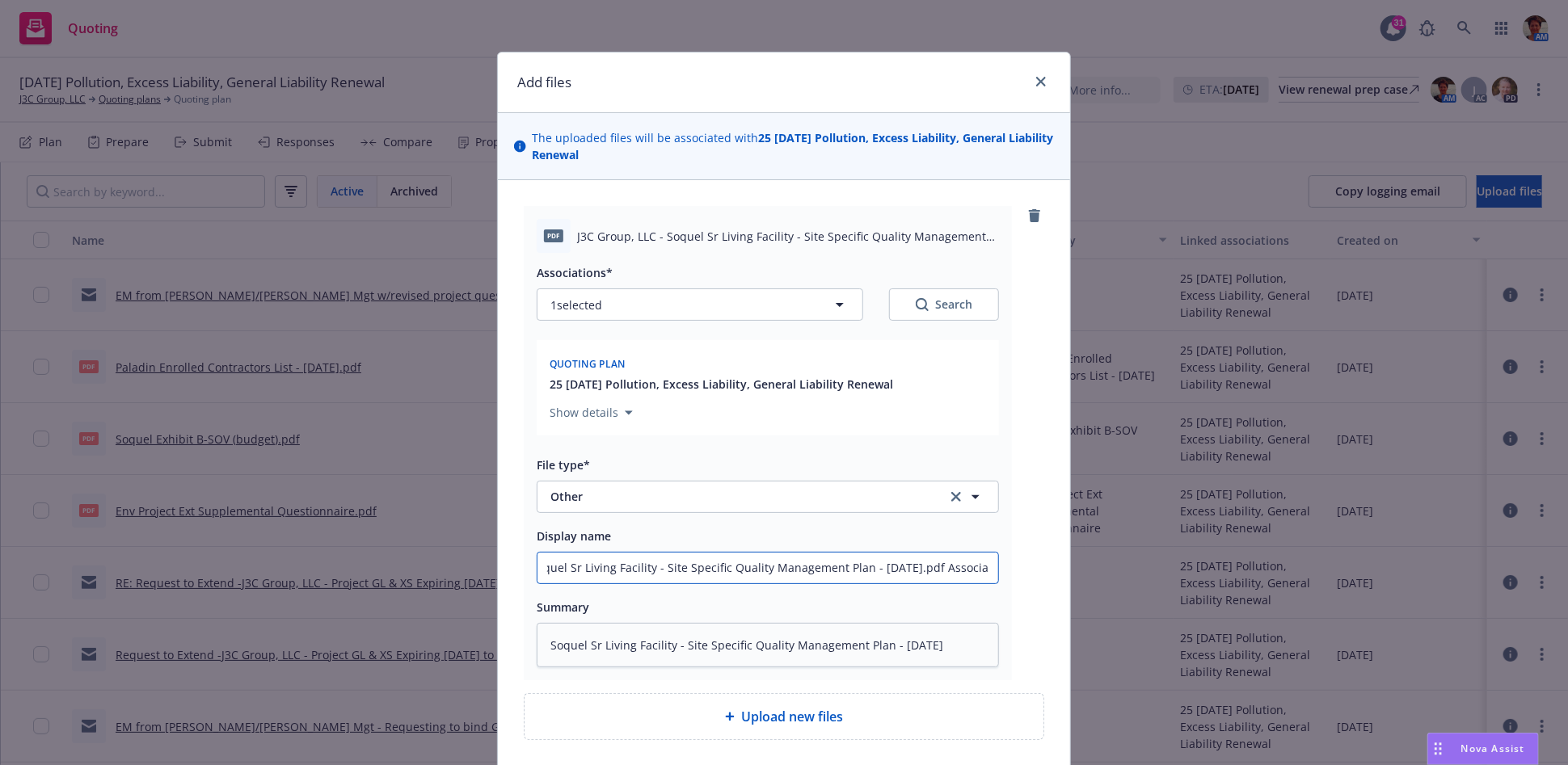
type input "Soquel Sr Living Facility - Site Specific Quality Management Plan - 08-28-2025.…"
type textarea "x"
type input "Soquel Sr Living Facility - Site Specific Quality Management Plan - 08-28-2025.…"
type textarea "x"
type input "Soquel Sr Living Facility - Site Specific Quality Management Plan - 08-28-2025.…"
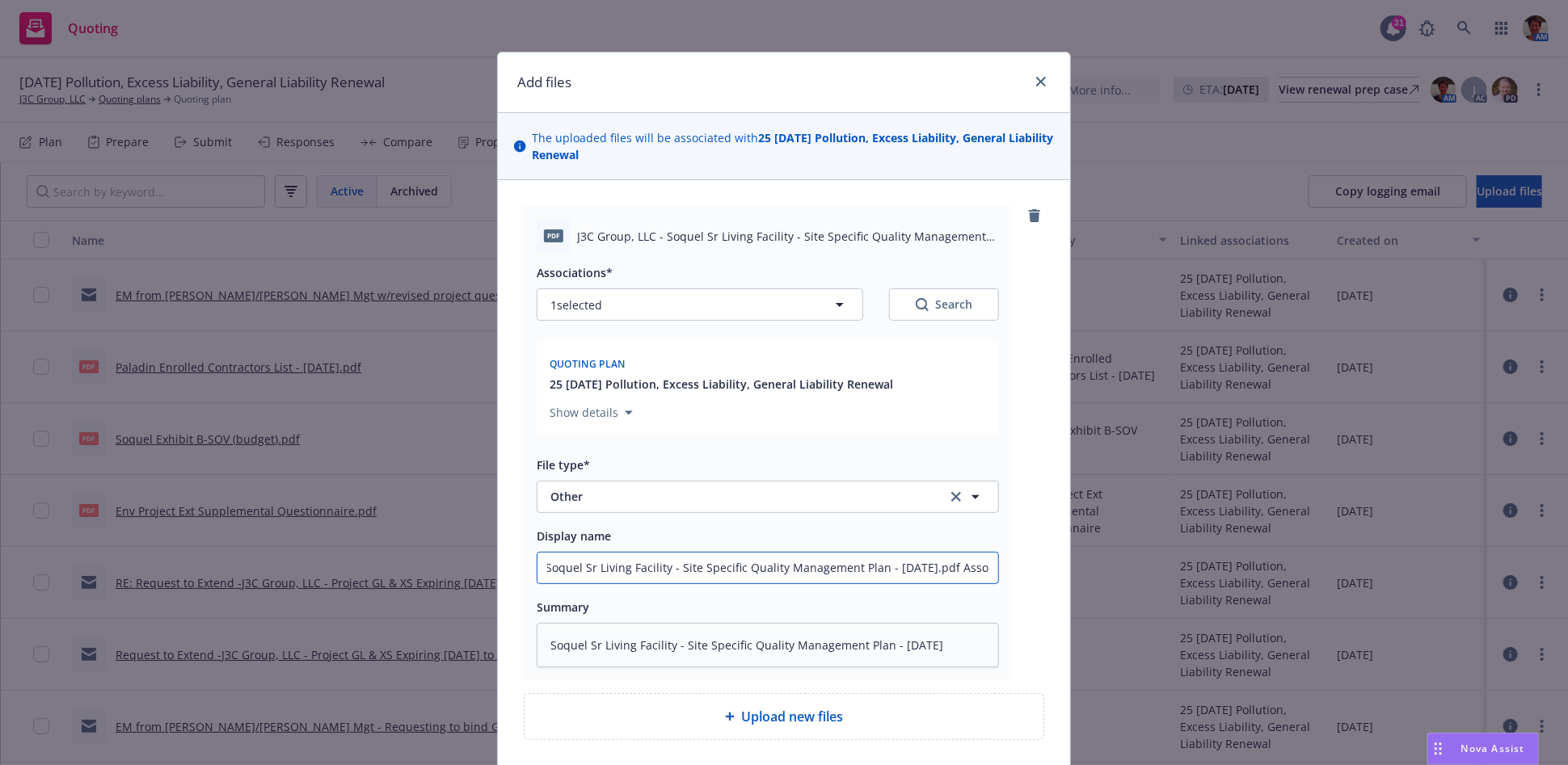
scroll to position [0, 1]
type textarea "x"
type input "Soquel Sr Living Facility - Site Specific Quality Management Plan - 08-28-2025.…"
type textarea "x"
type input "Soquel Sr Living Facility - Site Specific Quality Management Plan - 08-28-2025.…"
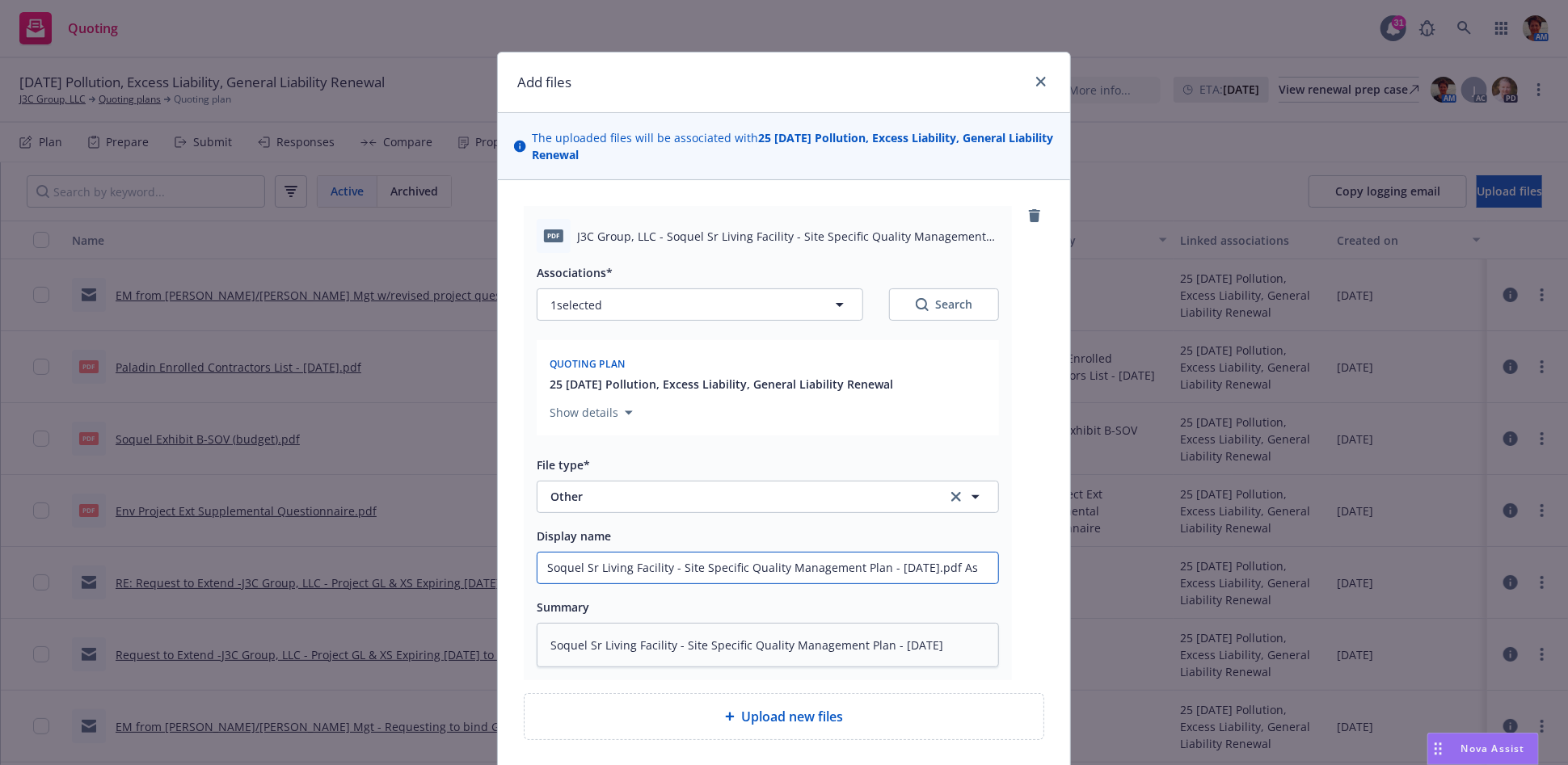
scroll to position [0, 0]
type textarea "x"
type input "Soquel Sr Living Facility - Site Specific Quality Management Plan - 08-28-2025.…"
type textarea "x"
type input "Soquel Sr Living Facility - Site Specific Quality Management Plan - 08-28-2025.…"
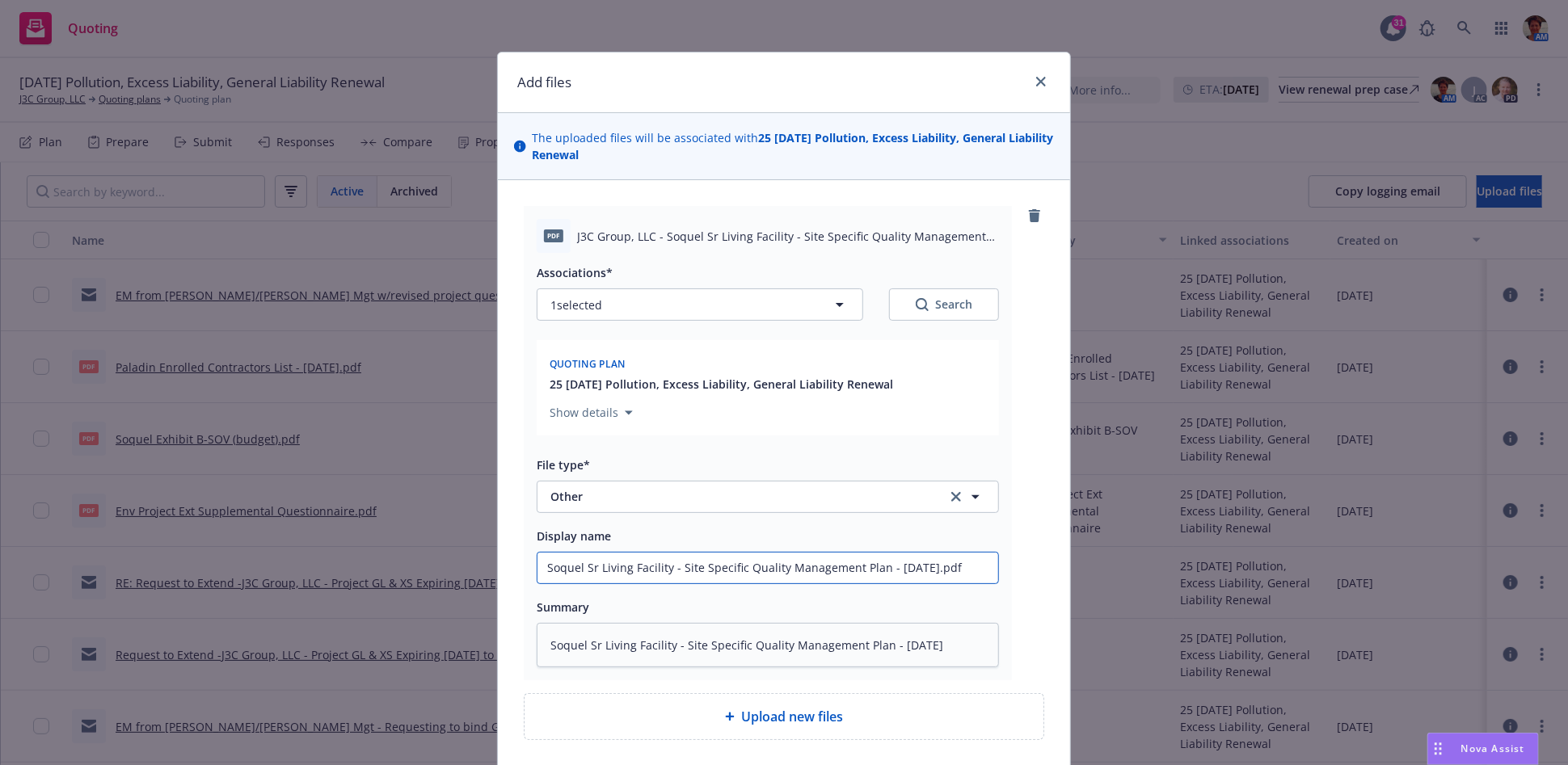
type textarea "x"
type input "Soquel Sr Living Facility - Site Specific Quality Management Plan - 08-28-2025.…"
type textarea "x"
type input "Soquel Sr Living Facility - Site Specific Quality Management Plan - 08-28-2025.…"
type textarea "x"
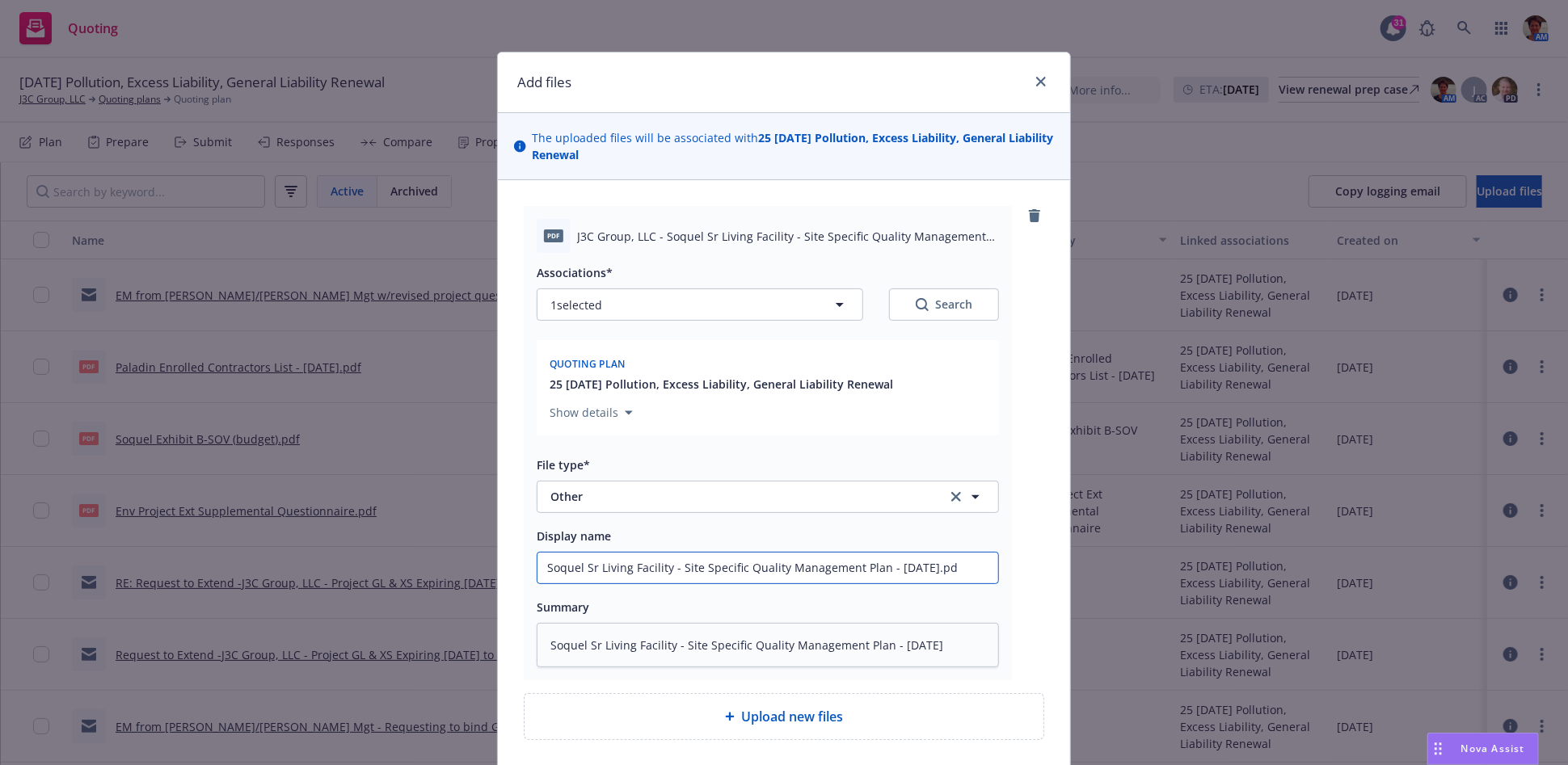
type input "Soquel Sr Living Facility - Site Specific Quality Management Plan - 08-28-2025.p"
type textarea "x"
type input "Soquel Sr Living Facility - Site Specific Quality Management Plan - 08-28-2025."
type textarea "x"
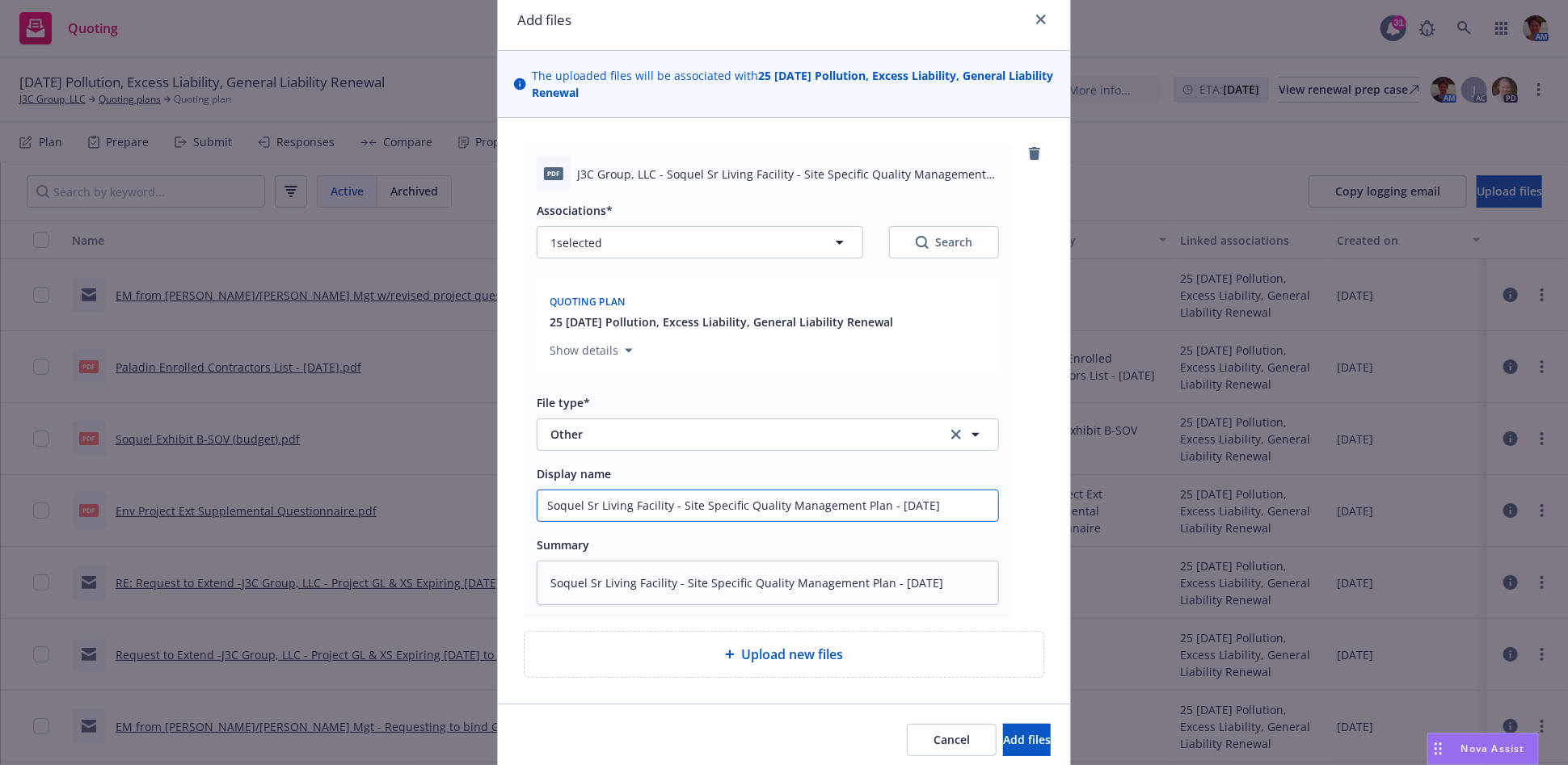
scroll to position [124, 0]
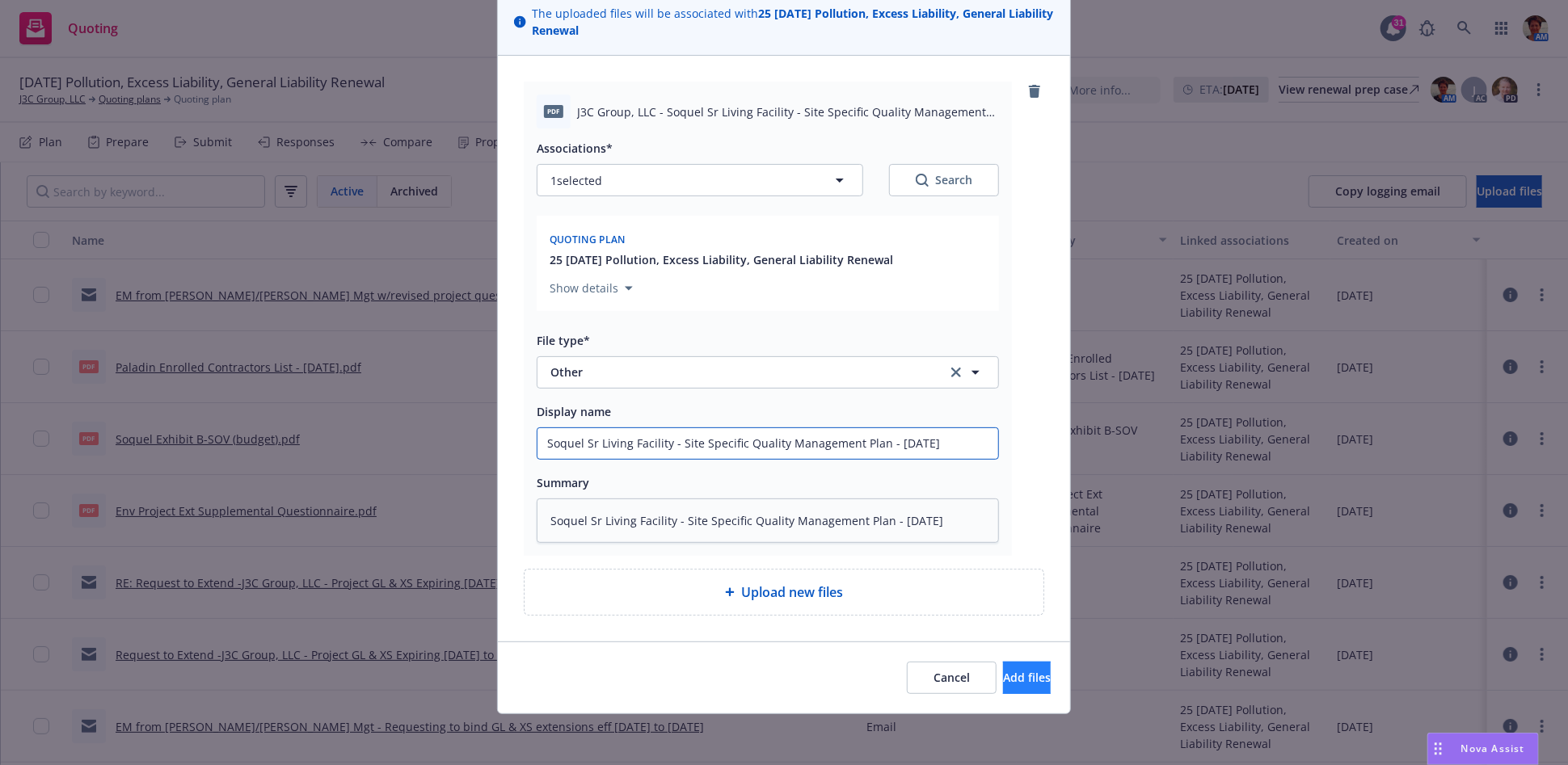
type input "Soquel Sr Living Facility - Site Specific Quality Management Plan - 08-28-2025"
click at [1003, 674] on span "Add files" at bounding box center [1027, 678] width 47 height 16
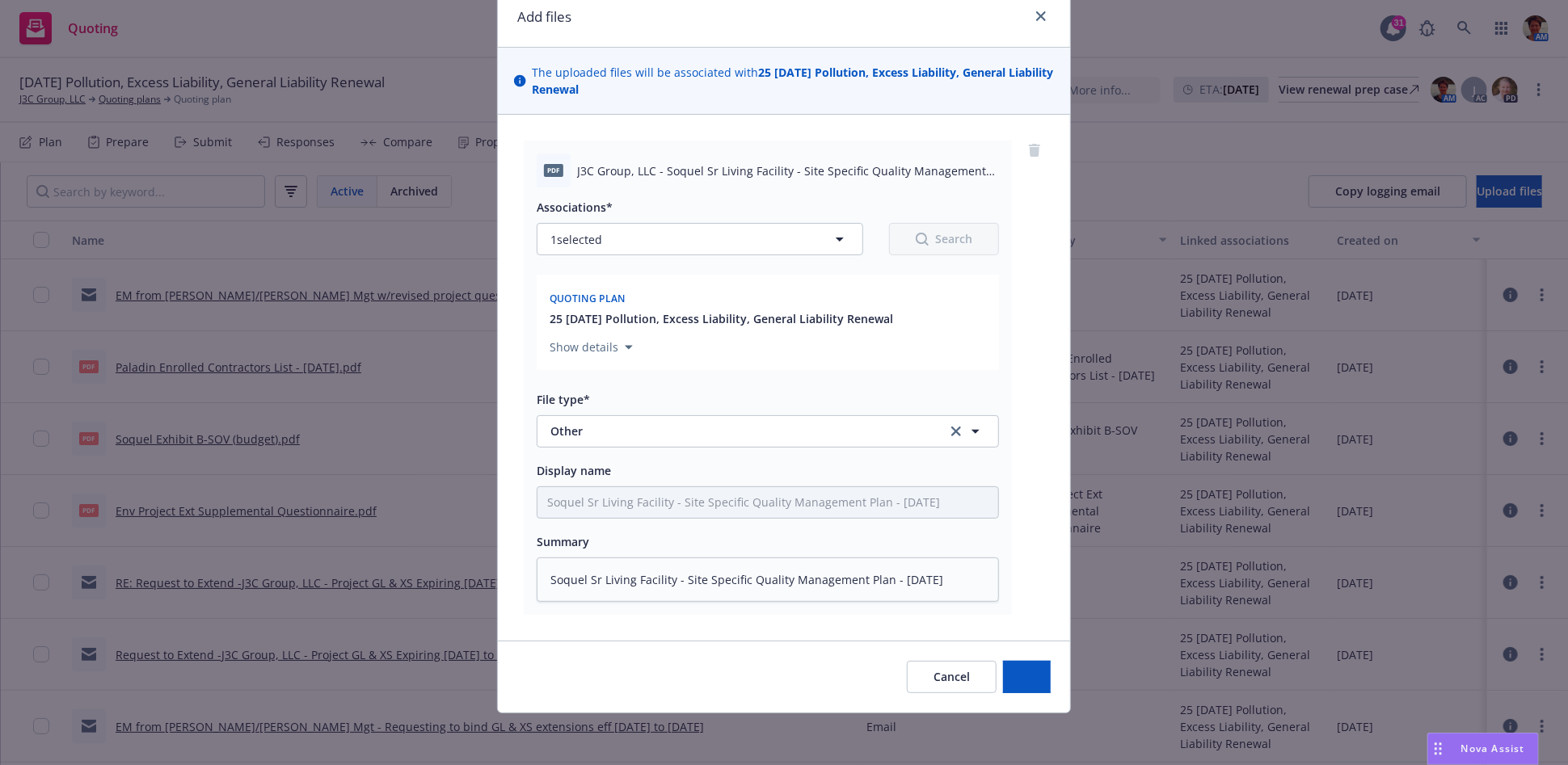
scroll to position [64, 0]
type textarea "x"
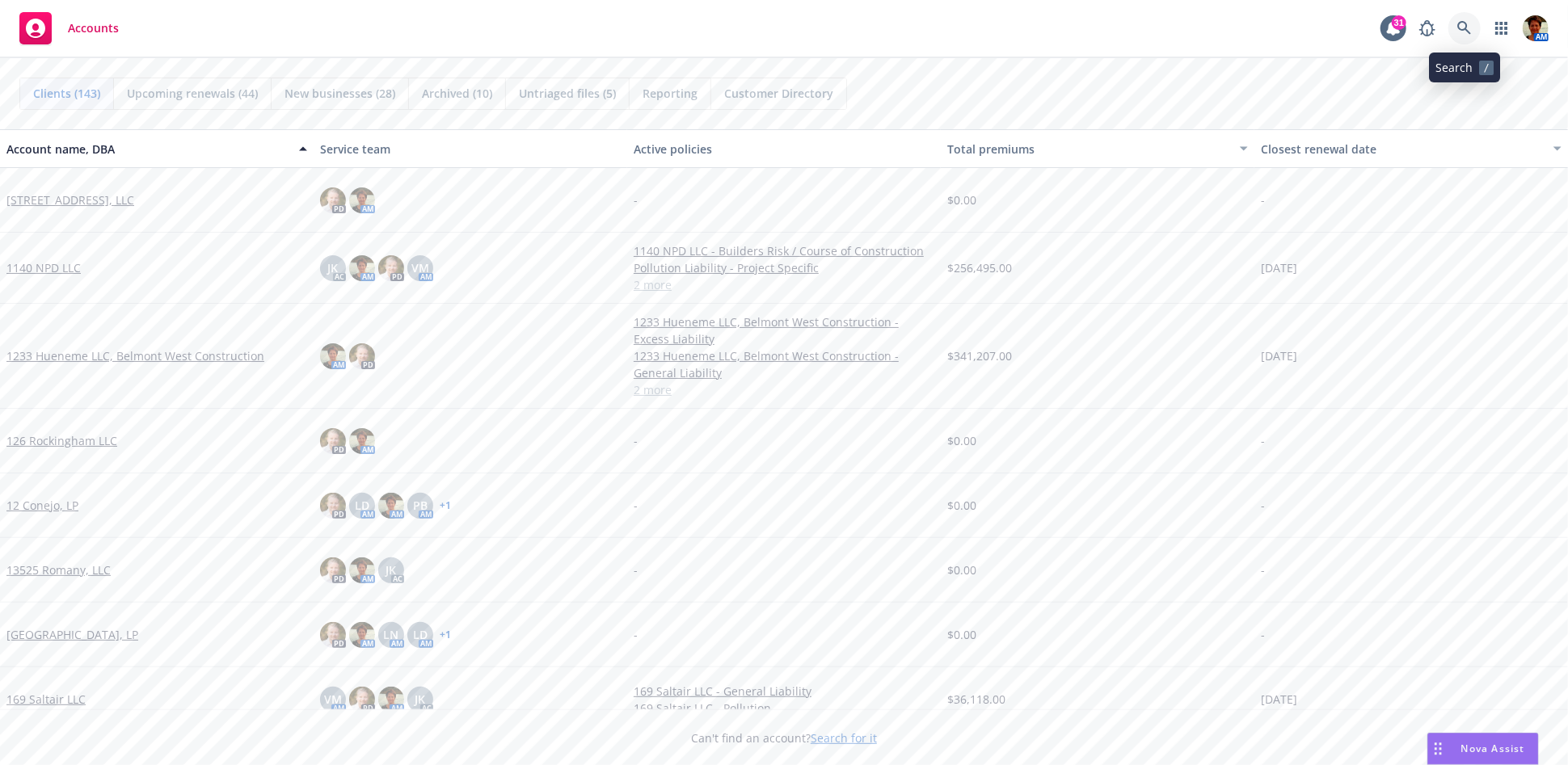
click at [1462, 31] on icon at bounding box center [1464, 28] width 15 height 15
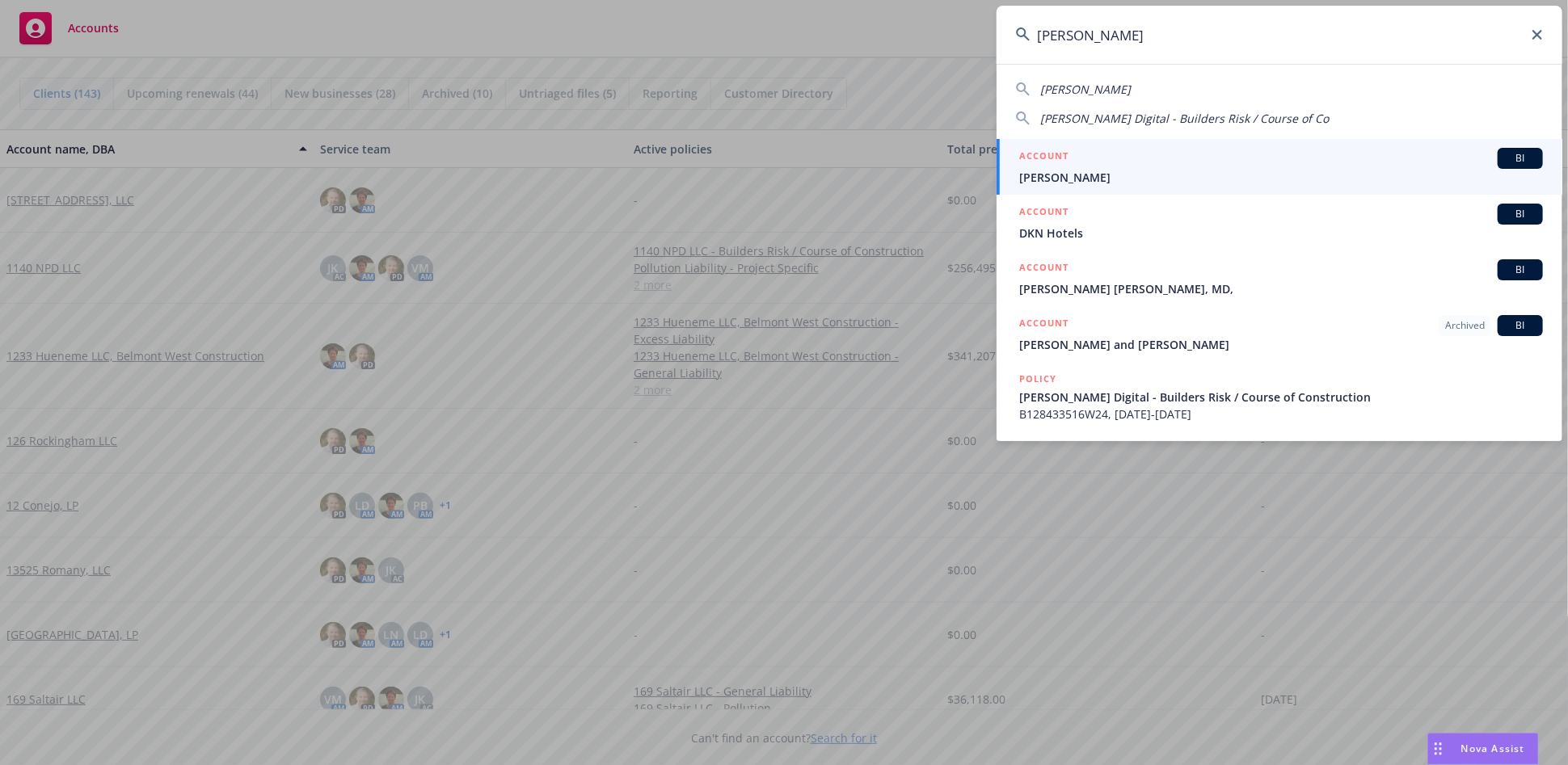
type input "[PERSON_NAME]"
click at [1058, 170] on span "[PERSON_NAME]" at bounding box center [1281, 177] width 523 height 17
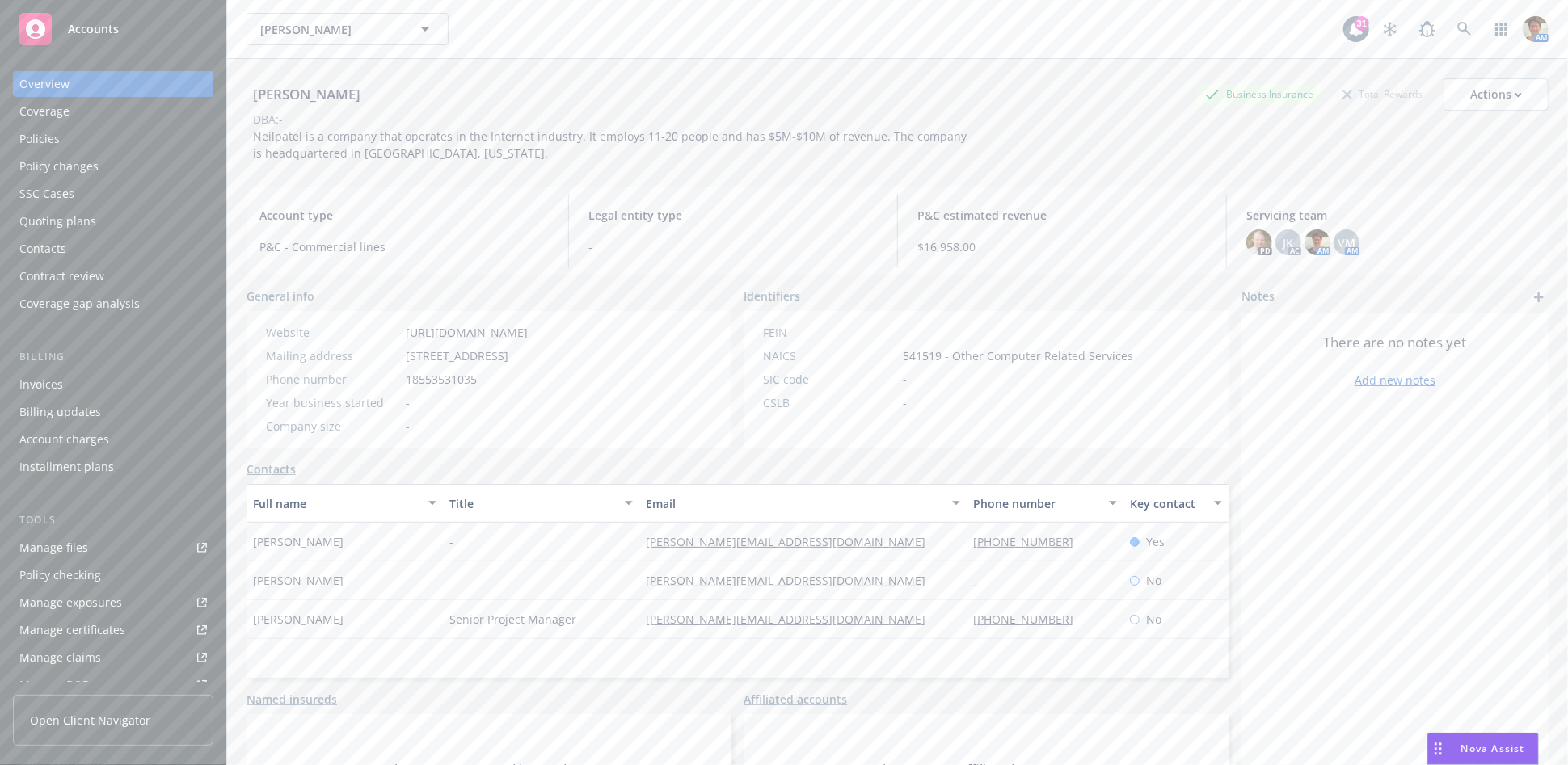
click at [95, 144] on div "Policies" at bounding box center [114, 139] width 188 height 26
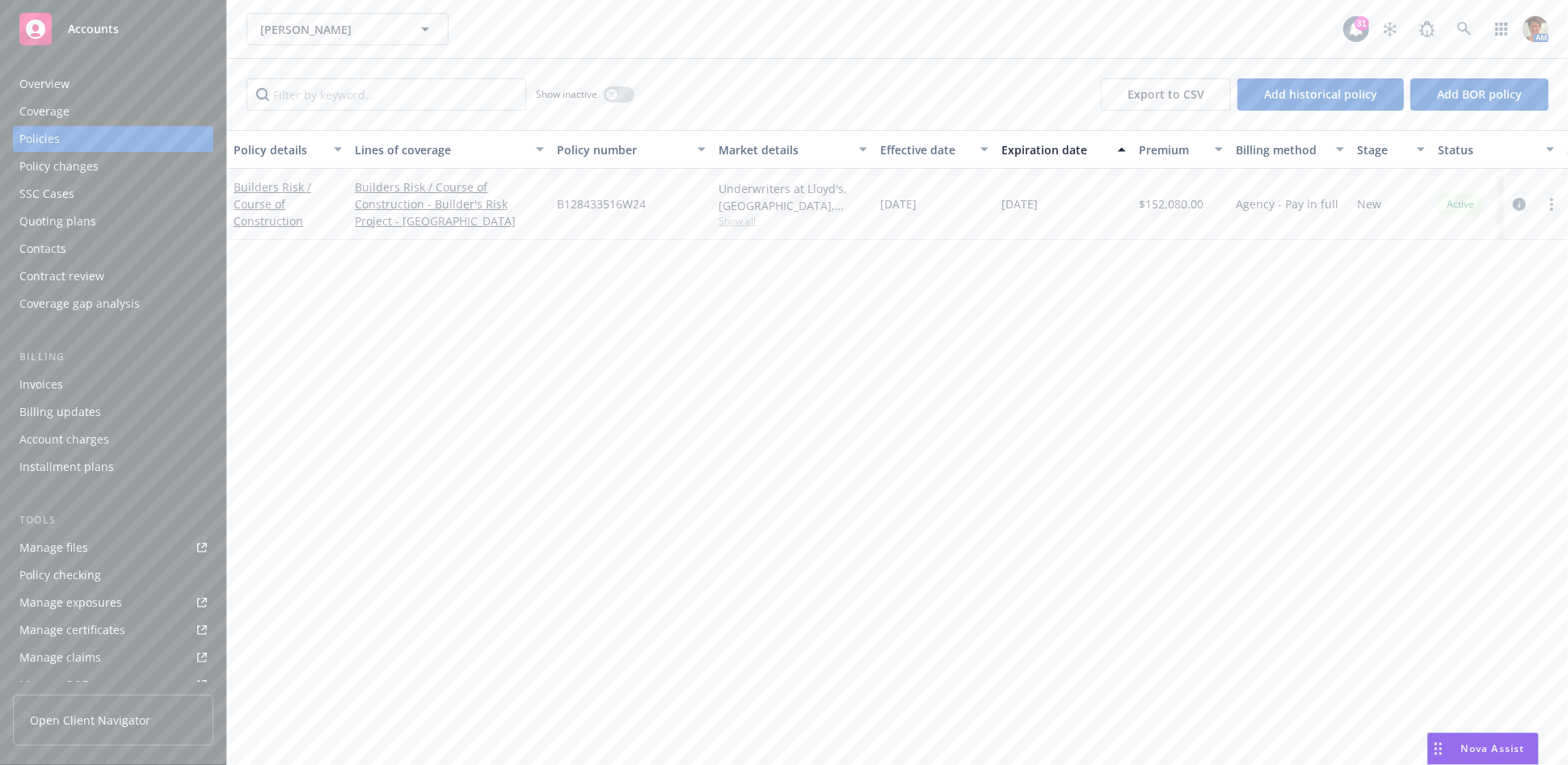
click at [92, 227] on div "Quoting plans" at bounding box center [58, 221] width 77 height 26
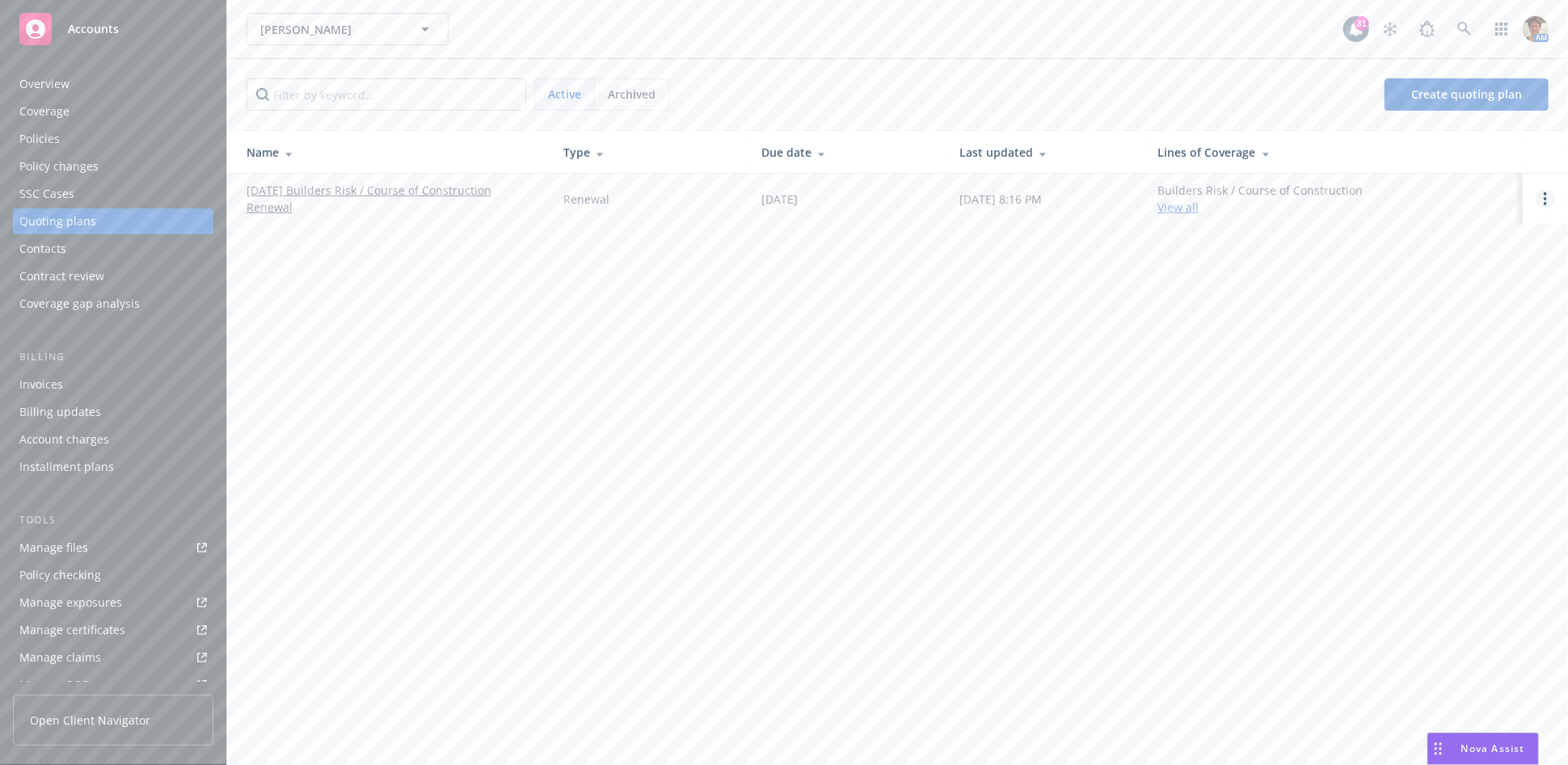
click at [1545, 199] on circle "Open options" at bounding box center [1544, 198] width 3 height 3
click at [1430, 82] on span "Copy logging email" at bounding box center [1461, 90] width 141 height 16
click at [455, 187] on link "[DATE] Builders Risk / Course of Construction Renewal" at bounding box center [392, 198] width 291 height 34
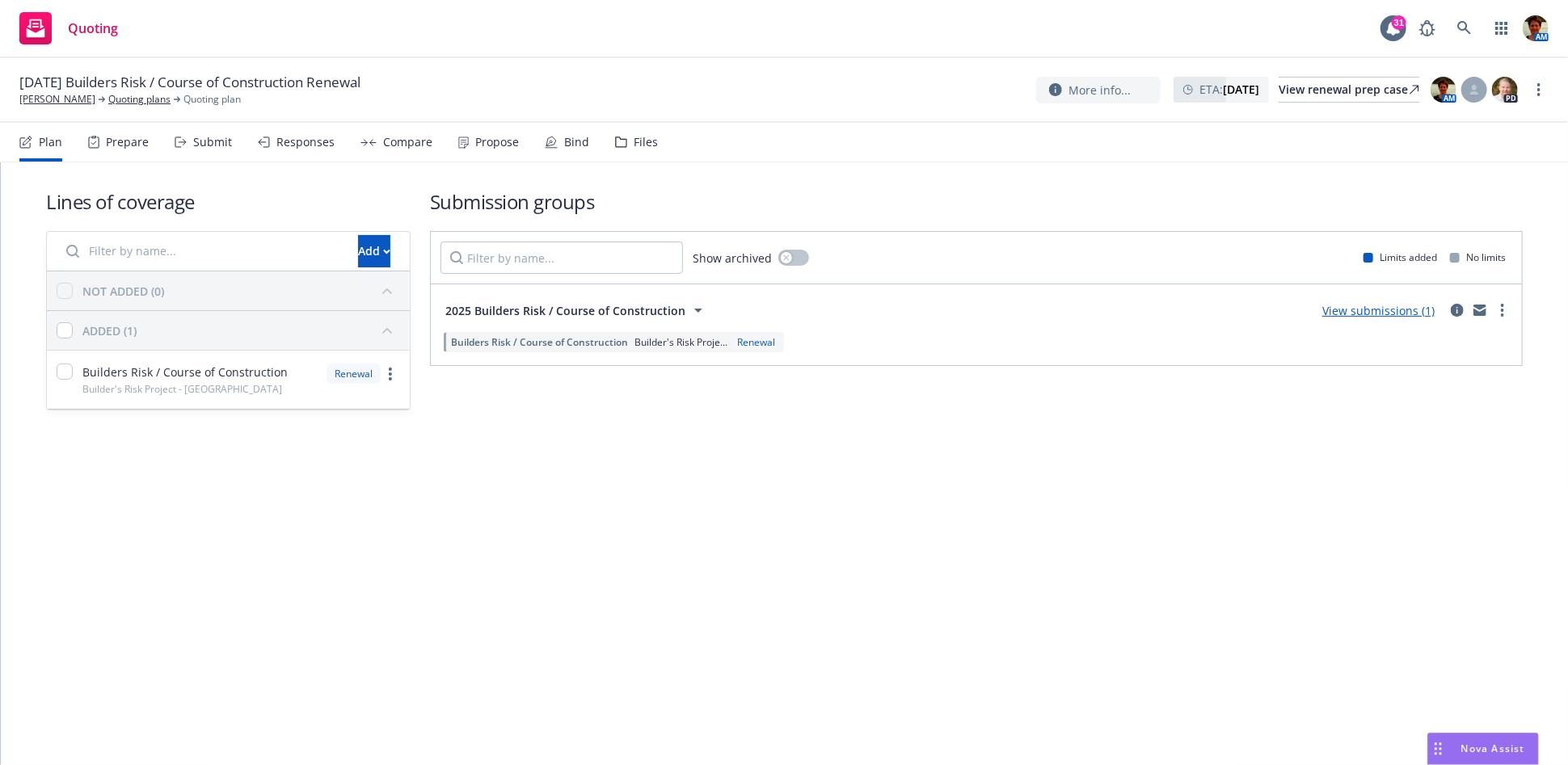
click at [639, 146] on div "Files" at bounding box center [646, 142] width 25 height 13
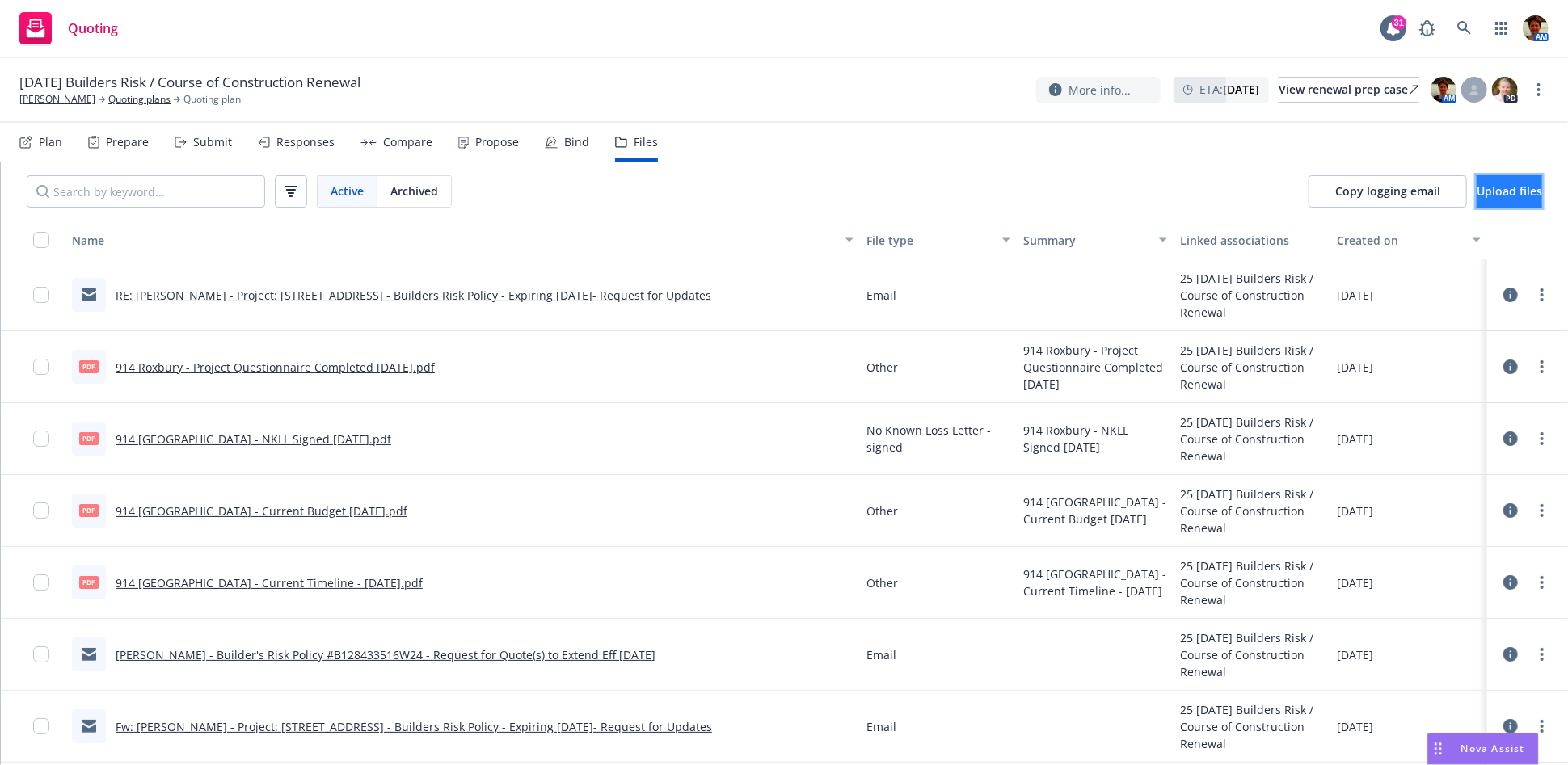
click at [1494, 190] on span "Upload files" at bounding box center [1509, 191] width 65 height 16
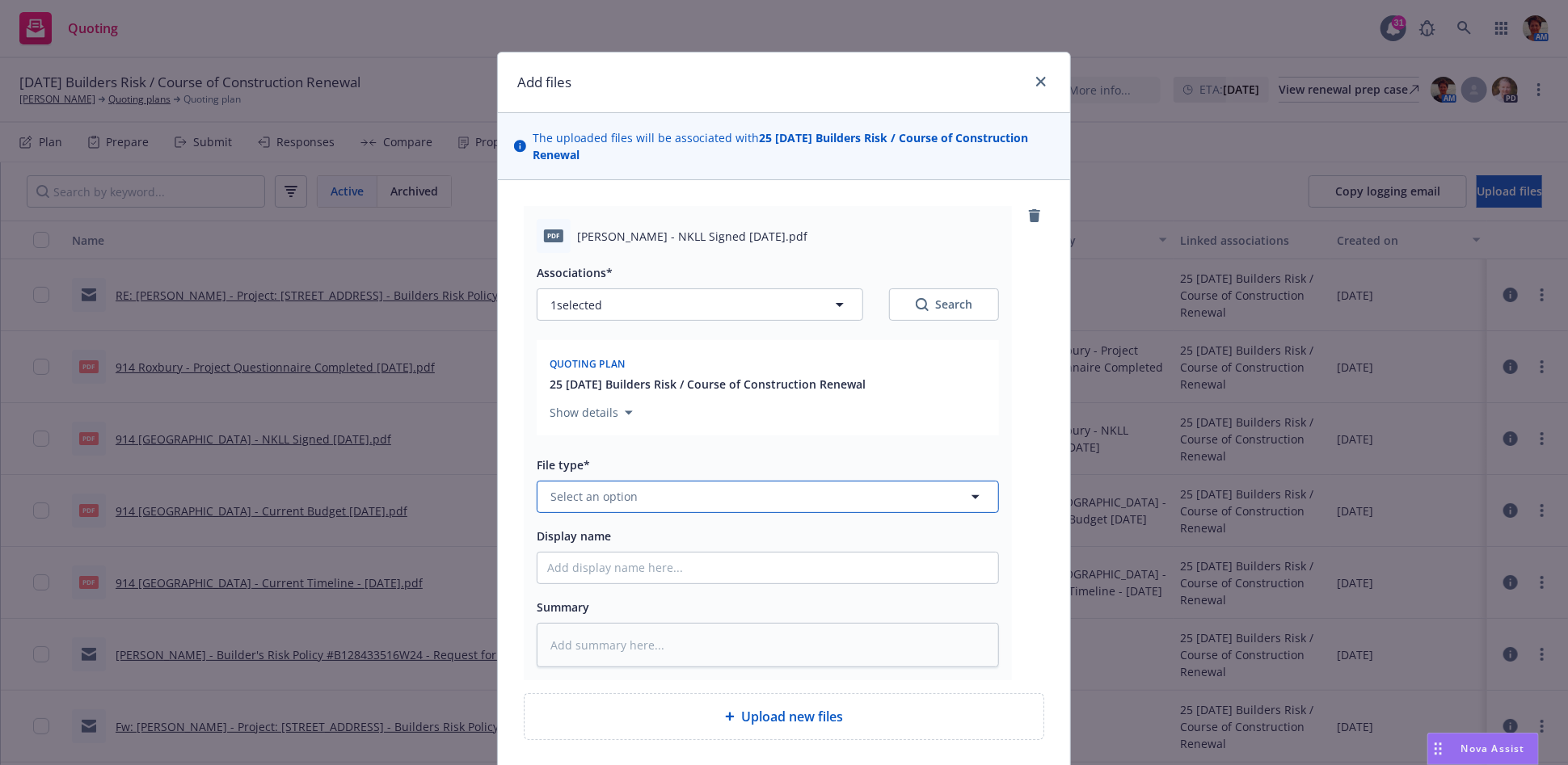
click at [723, 504] on button "Select an option" at bounding box center [767, 497] width 462 height 33
type input "no know"
click at [703, 450] on span "No Known Loss Letter - signed" at bounding box center [639, 451] width 170 height 17
drag, startPoint x: 630, startPoint y: 239, endPoint x: 755, endPoint y: 234, distance: 125.1
click at [755, 234] on span "[PERSON_NAME] - NKLL Signed [DATE].pdf" at bounding box center [691, 236] width 230 height 17
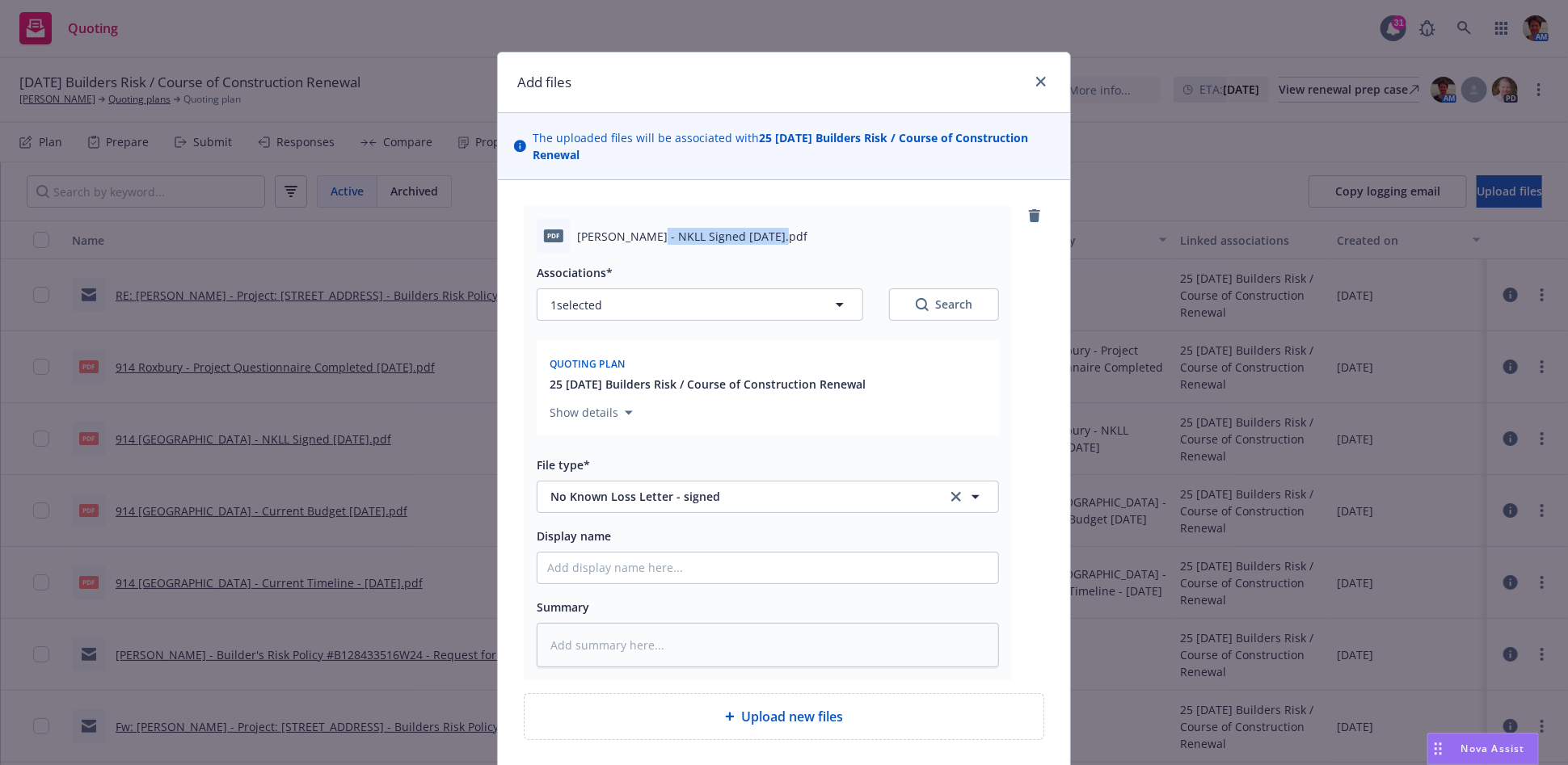
copy span "NKLL Signed [DATE]"
click at [703, 581] on input "Display name" at bounding box center [767, 568] width 461 height 31
paste input "NKLL Signed [DATE]"
type textarea "x"
type input "NKLL Signed [DATE]"
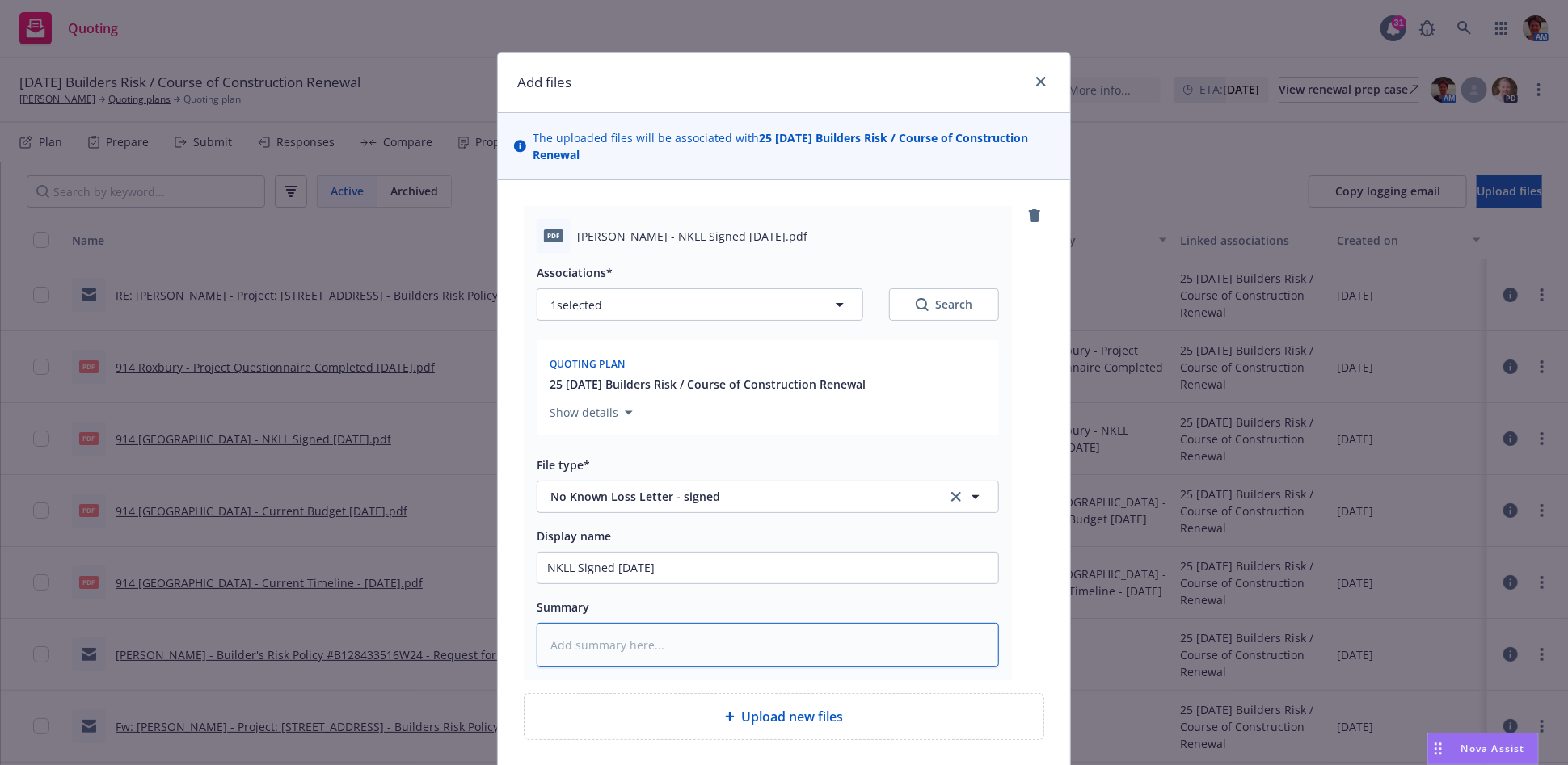
click at [709, 635] on textarea at bounding box center [767, 645] width 462 height 44
paste textarea "NKLL Signed [DATE]"
type textarea "x"
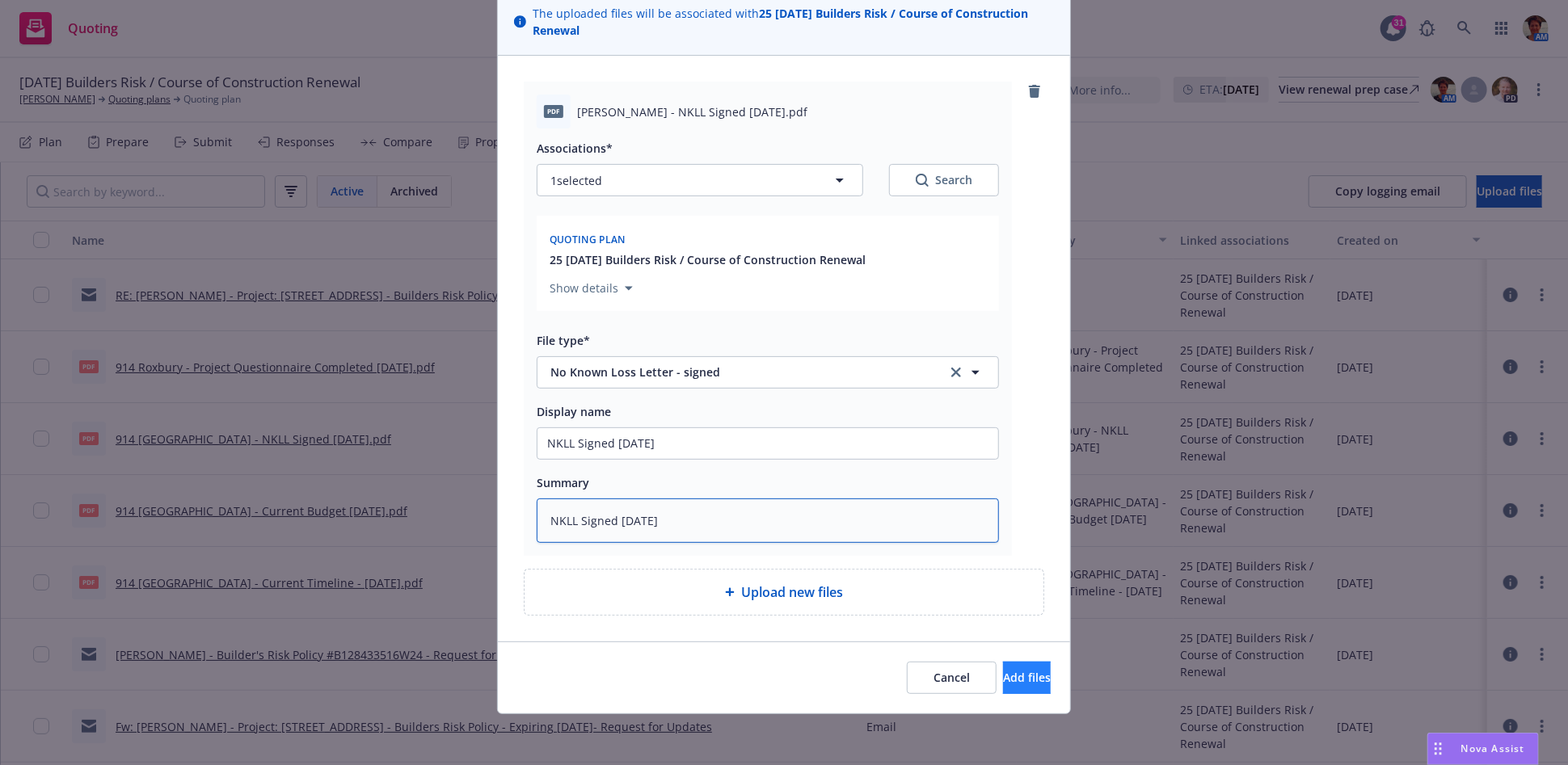
type textarea "NKLL Signed [DATE]"
click at [1003, 677] on span "Add files" at bounding box center [1027, 678] width 47 height 16
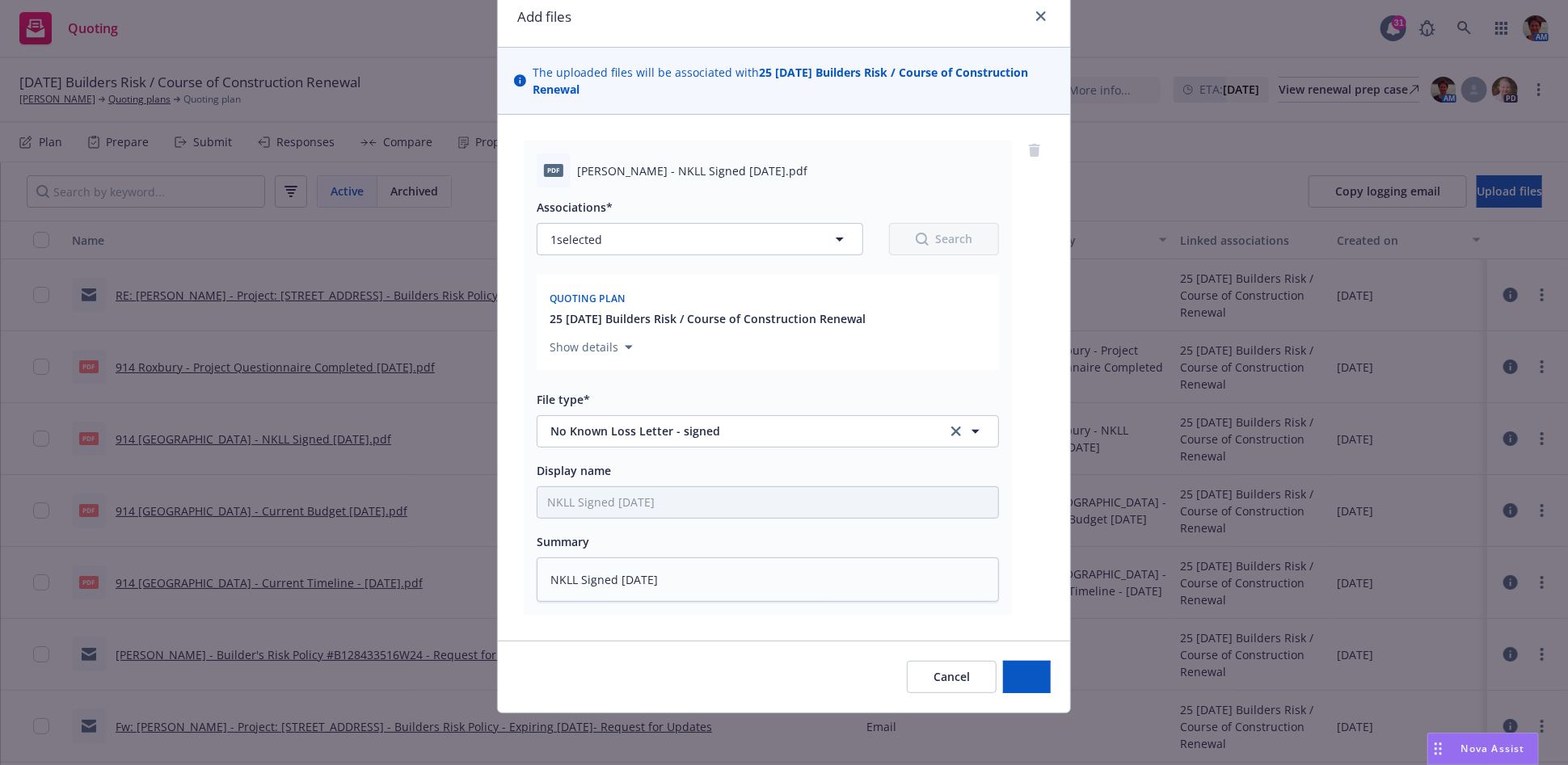
scroll to position [64, 0]
type textarea "x"
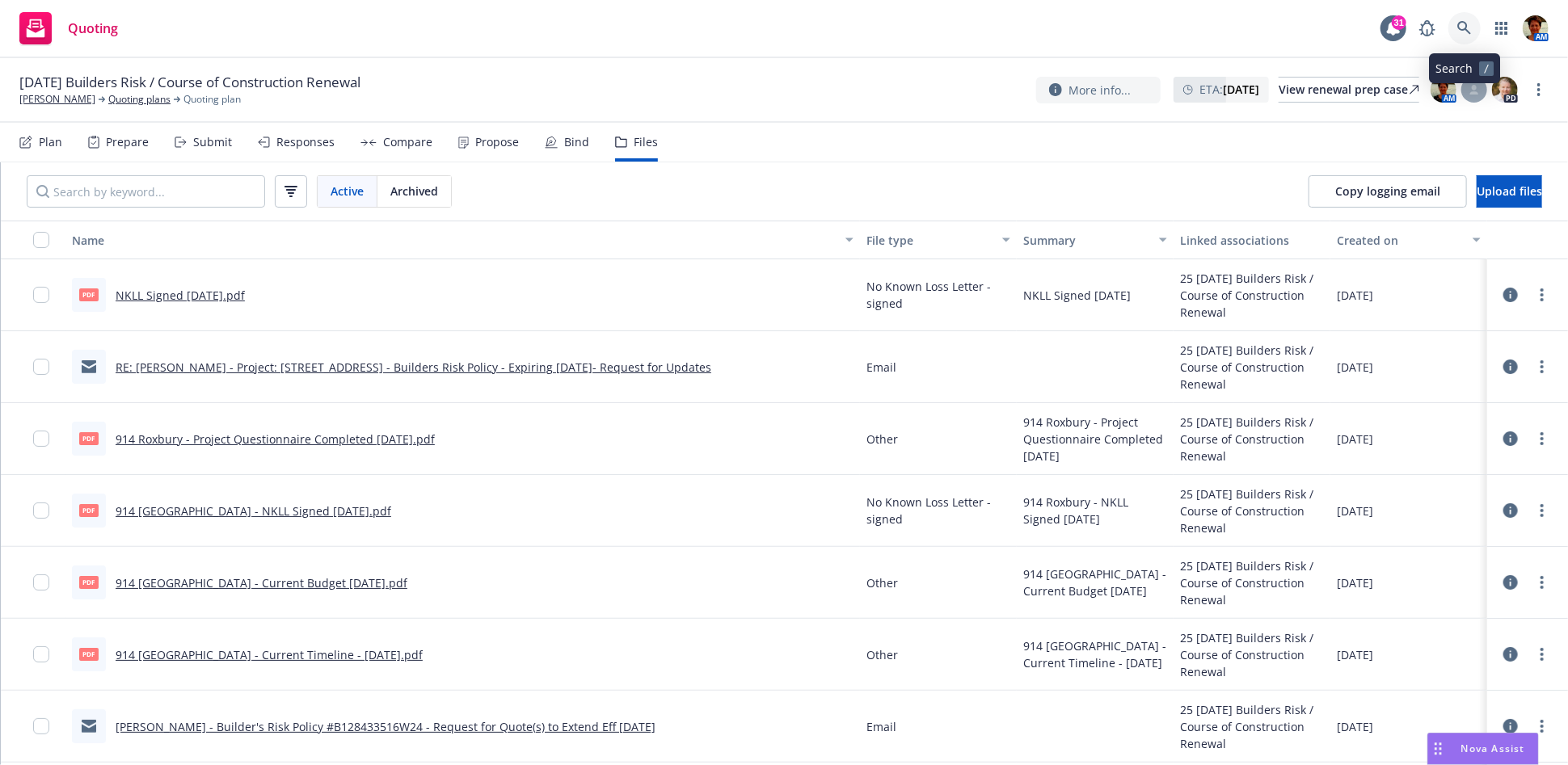
click at [1460, 24] on icon at bounding box center [1464, 28] width 15 height 15
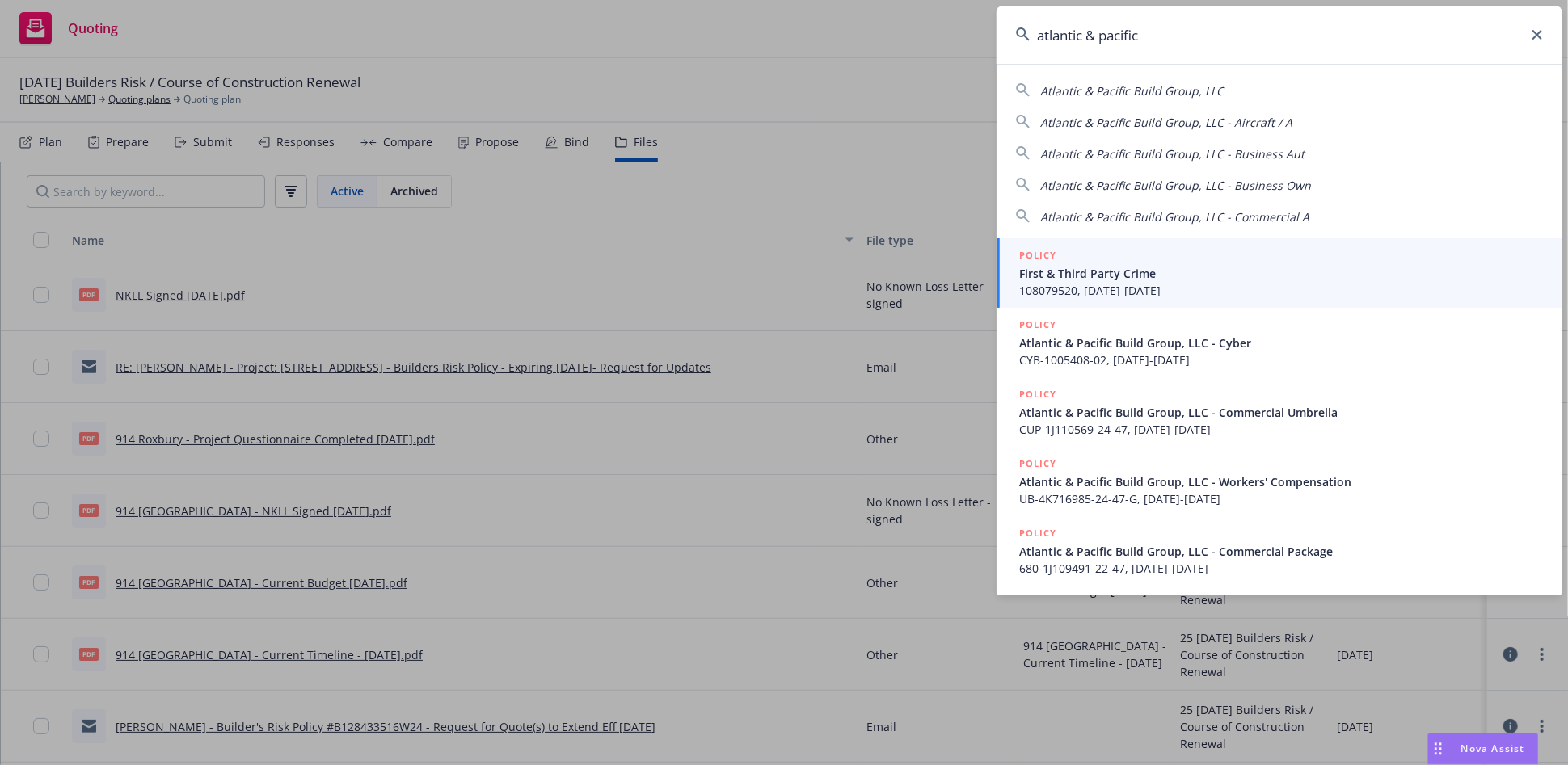
click at [1102, 93] on span "Atlantic & Pacific Build Group, LLC" at bounding box center [1132, 91] width 184 height 16
type input "Atlantic & Pacific Build Group, LLC"
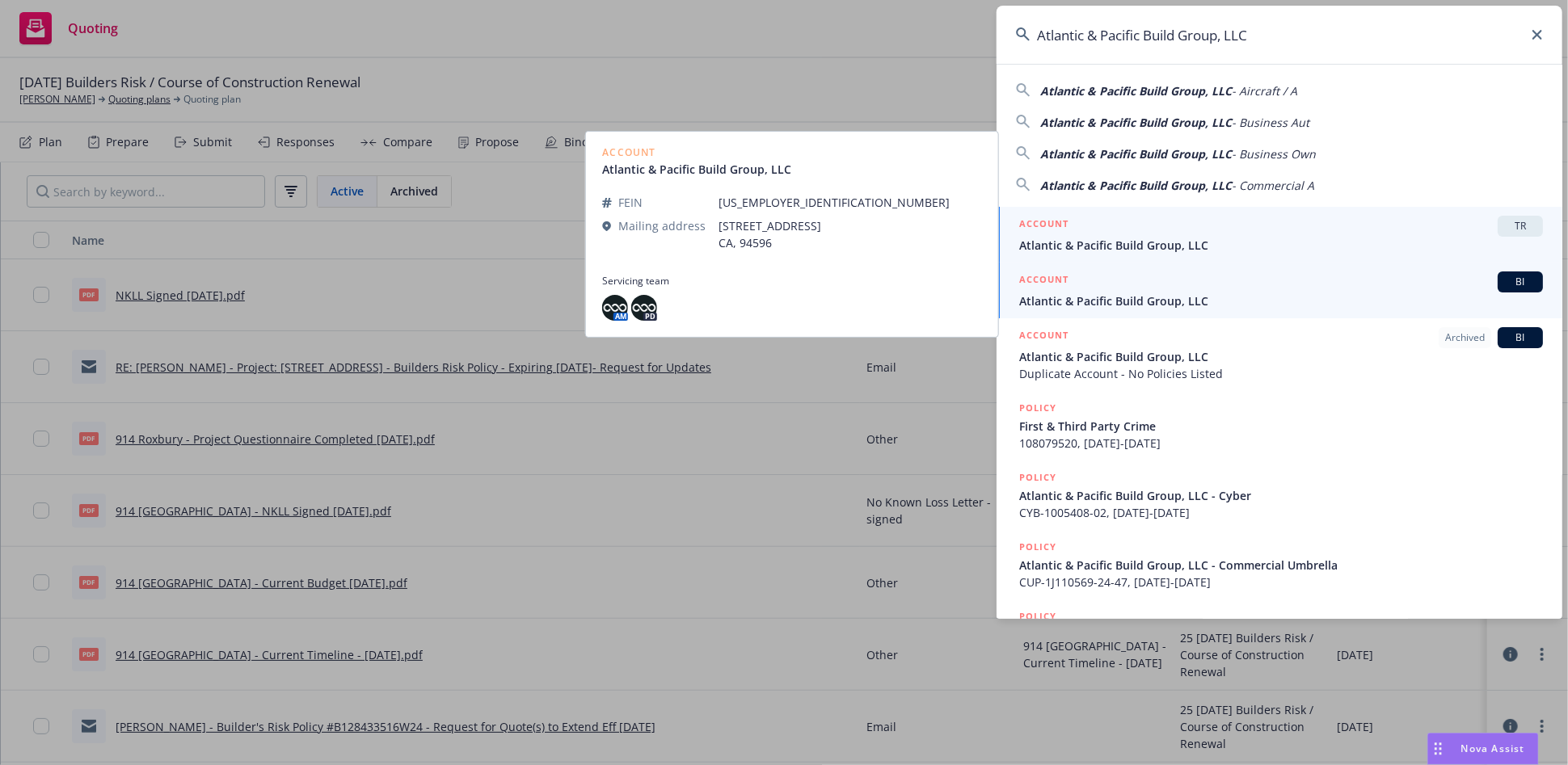
click at [1142, 282] on div "ACCOUNT BI" at bounding box center [1281, 281] width 523 height 21
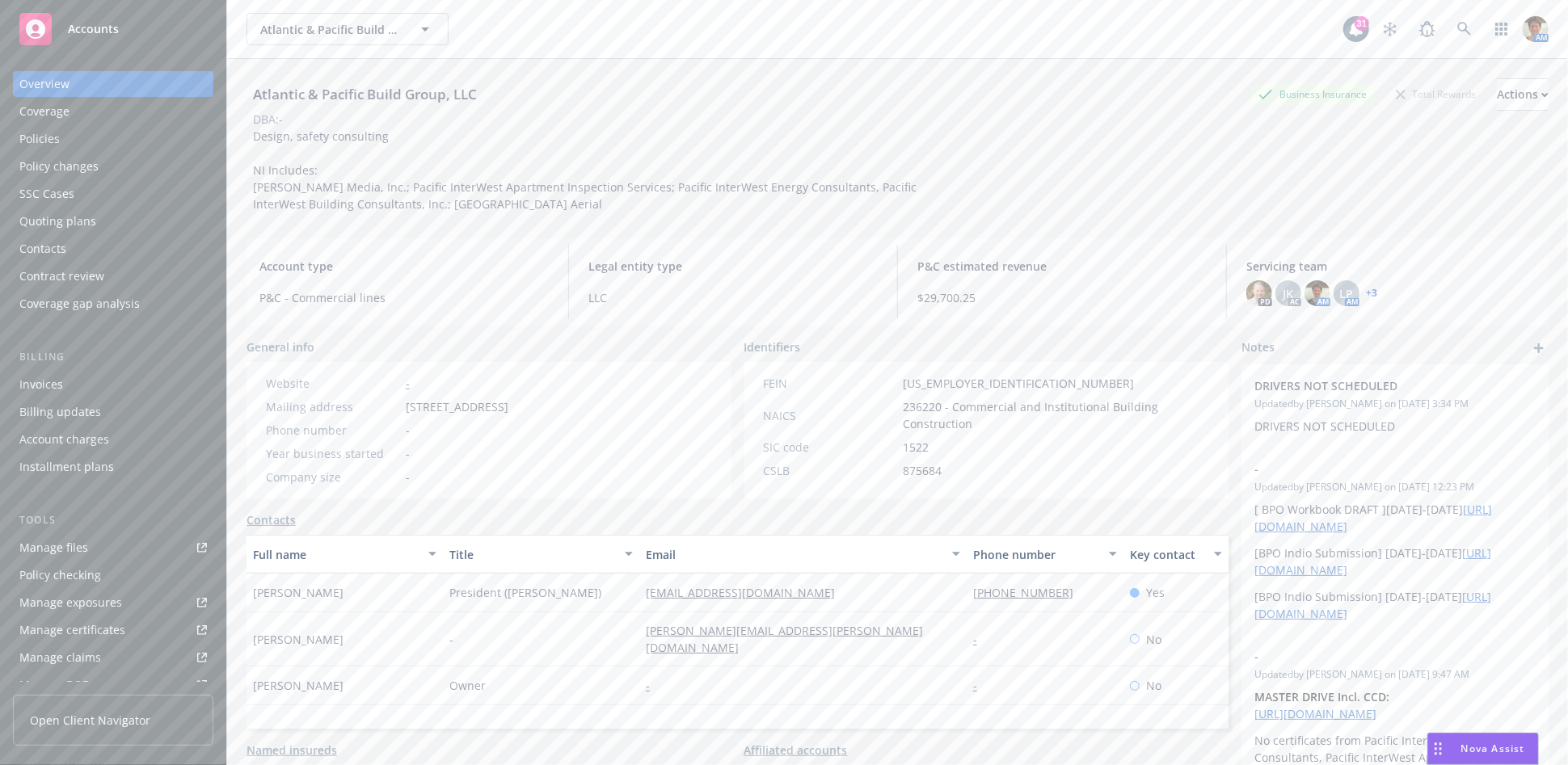
click at [72, 140] on div "Policies" at bounding box center [114, 139] width 188 height 26
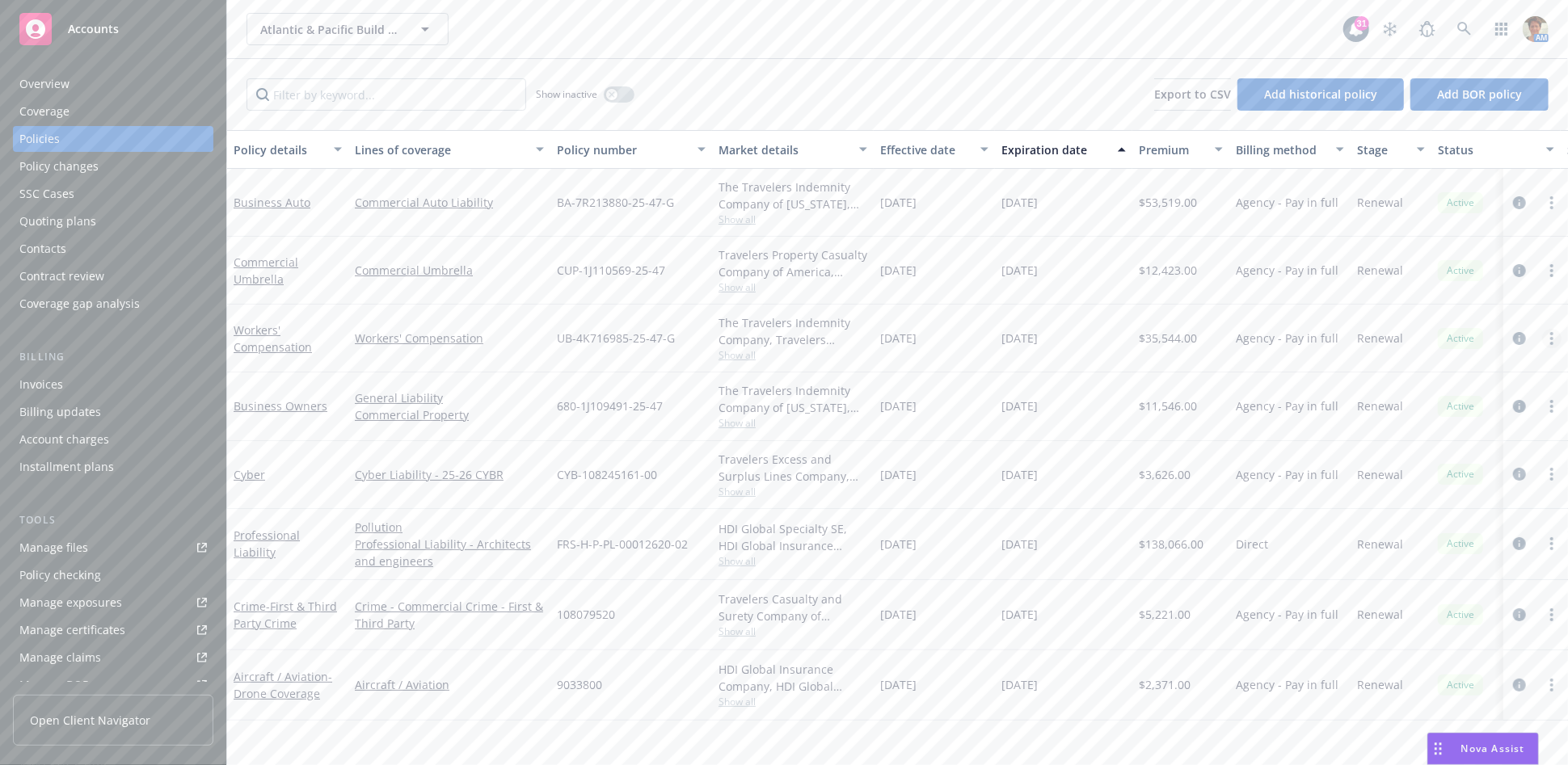
click at [1547, 342] on link "more" at bounding box center [1552, 339] width 20 height 20
click at [1494, 564] on link "Copy logging email" at bounding box center [1465, 565] width 190 height 33
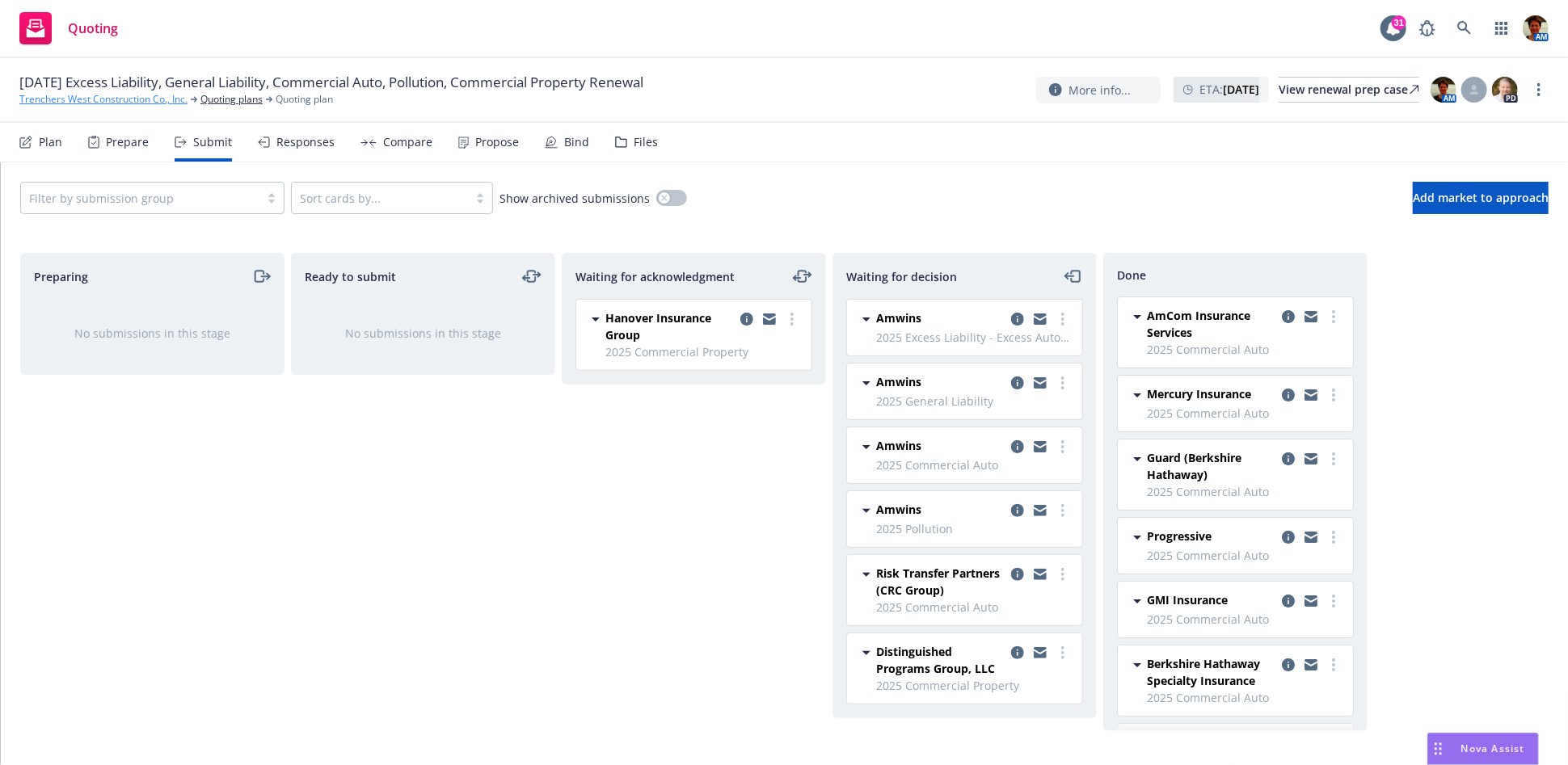
click at [131, 99] on link "Trenchers West Construction Co., Inc." at bounding box center [104, 99] width 168 height 15
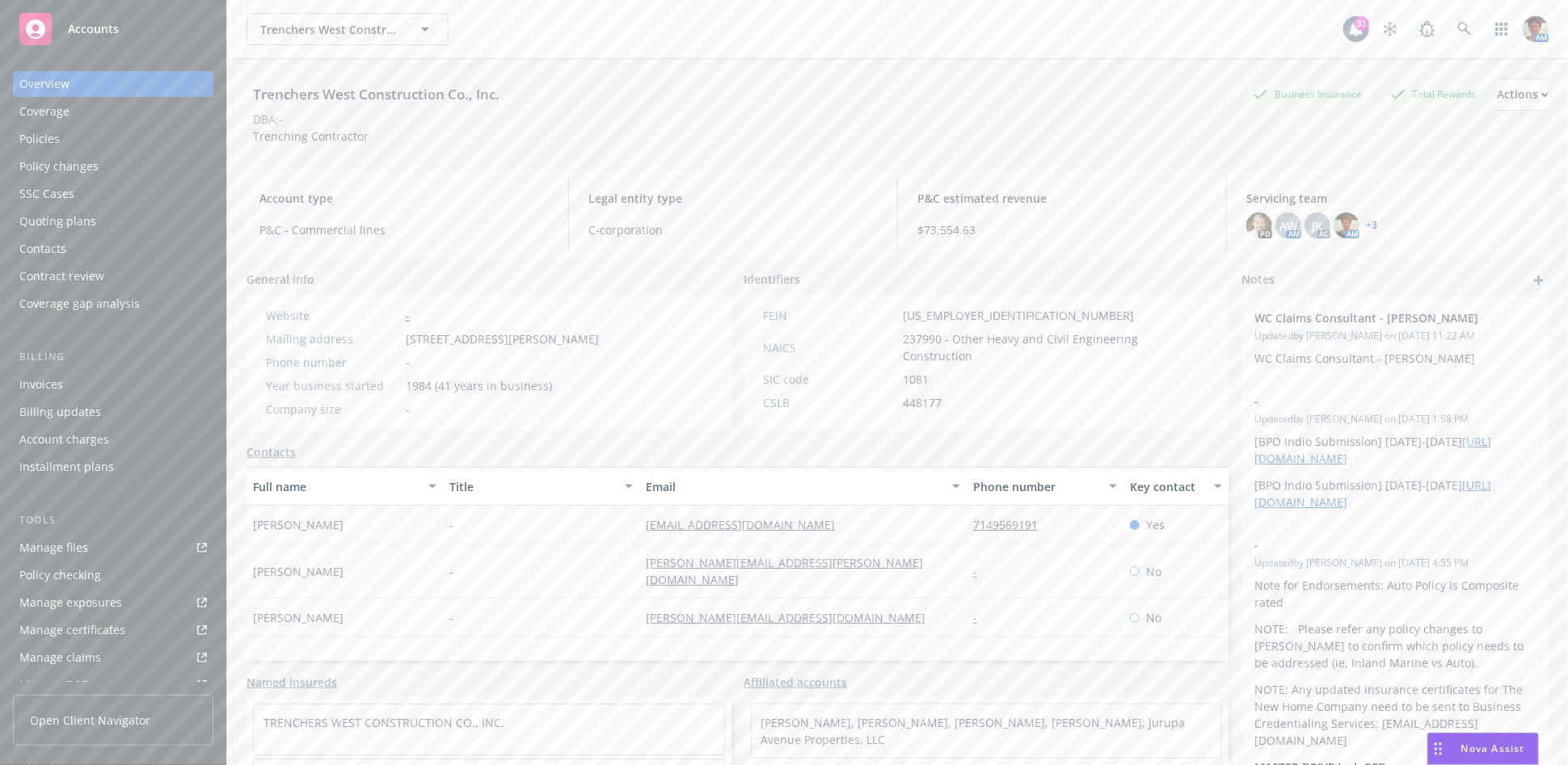
click at [65, 134] on div "Policies" at bounding box center [114, 139] width 188 height 26
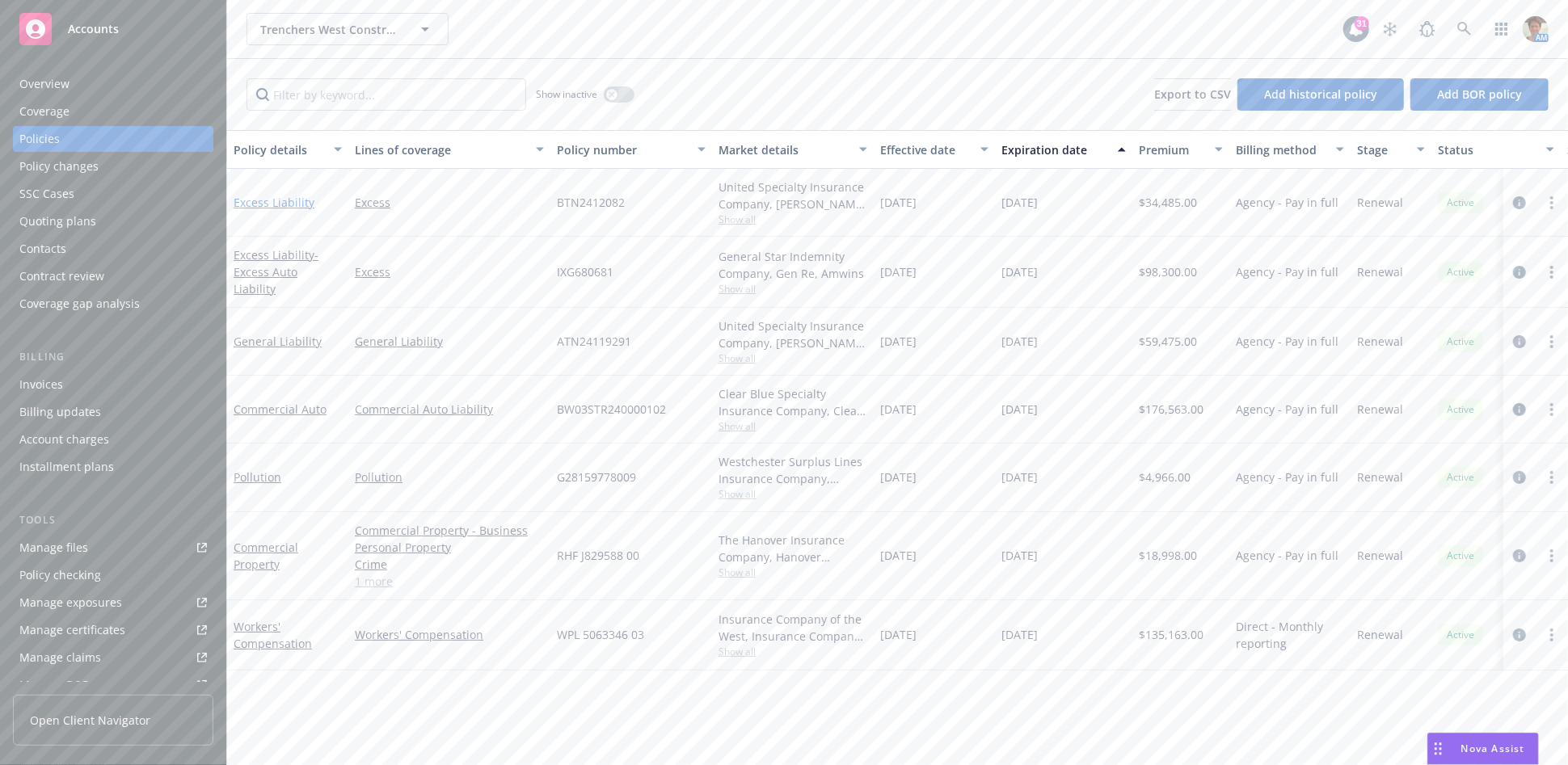
click at [276, 197] on link "Excess Liability" at bounding box center [274, 202] width 81 height 16
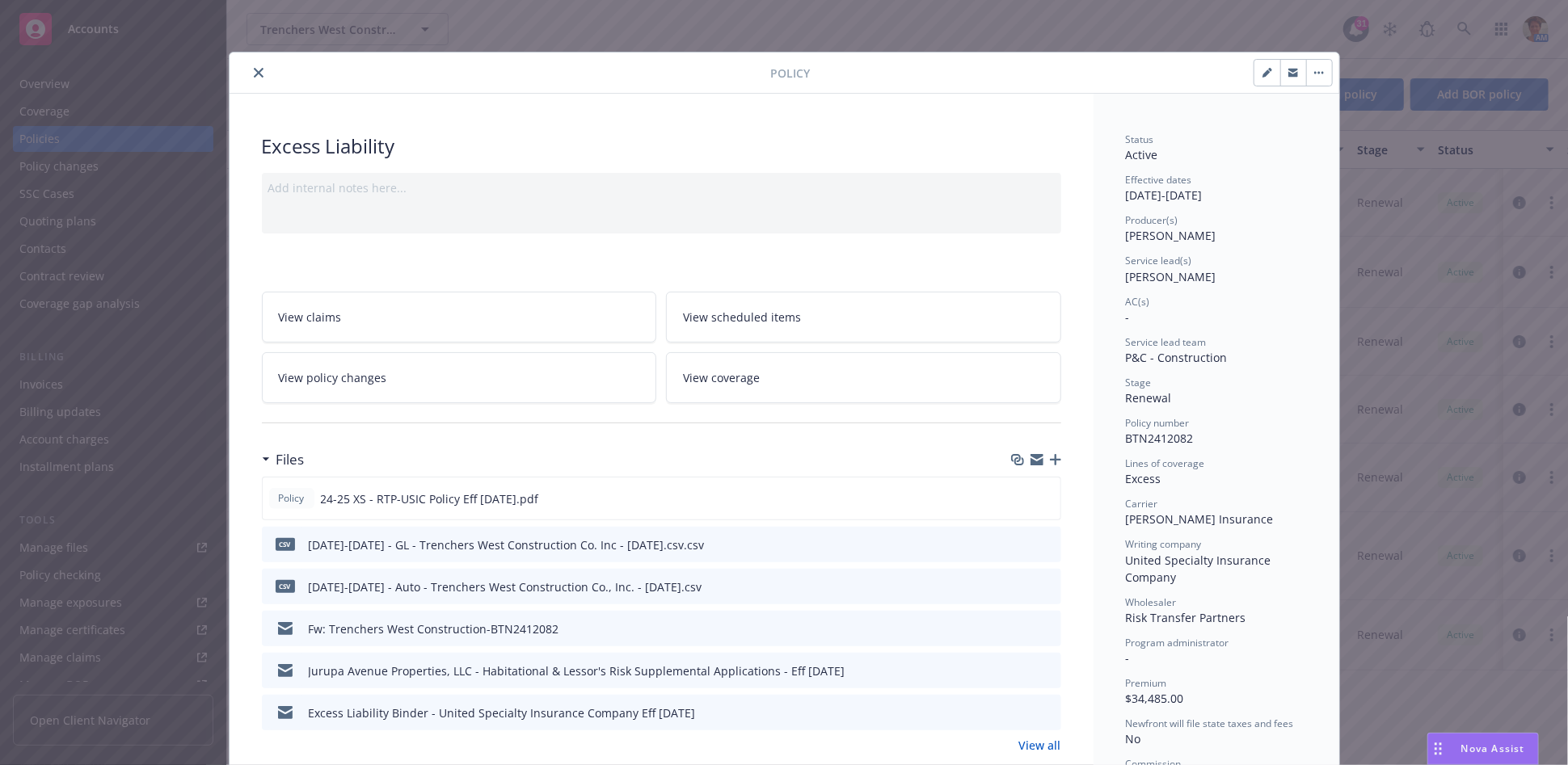
click at [251, 64] on button "close" at bounding box center [259, 73] width 20 height 20
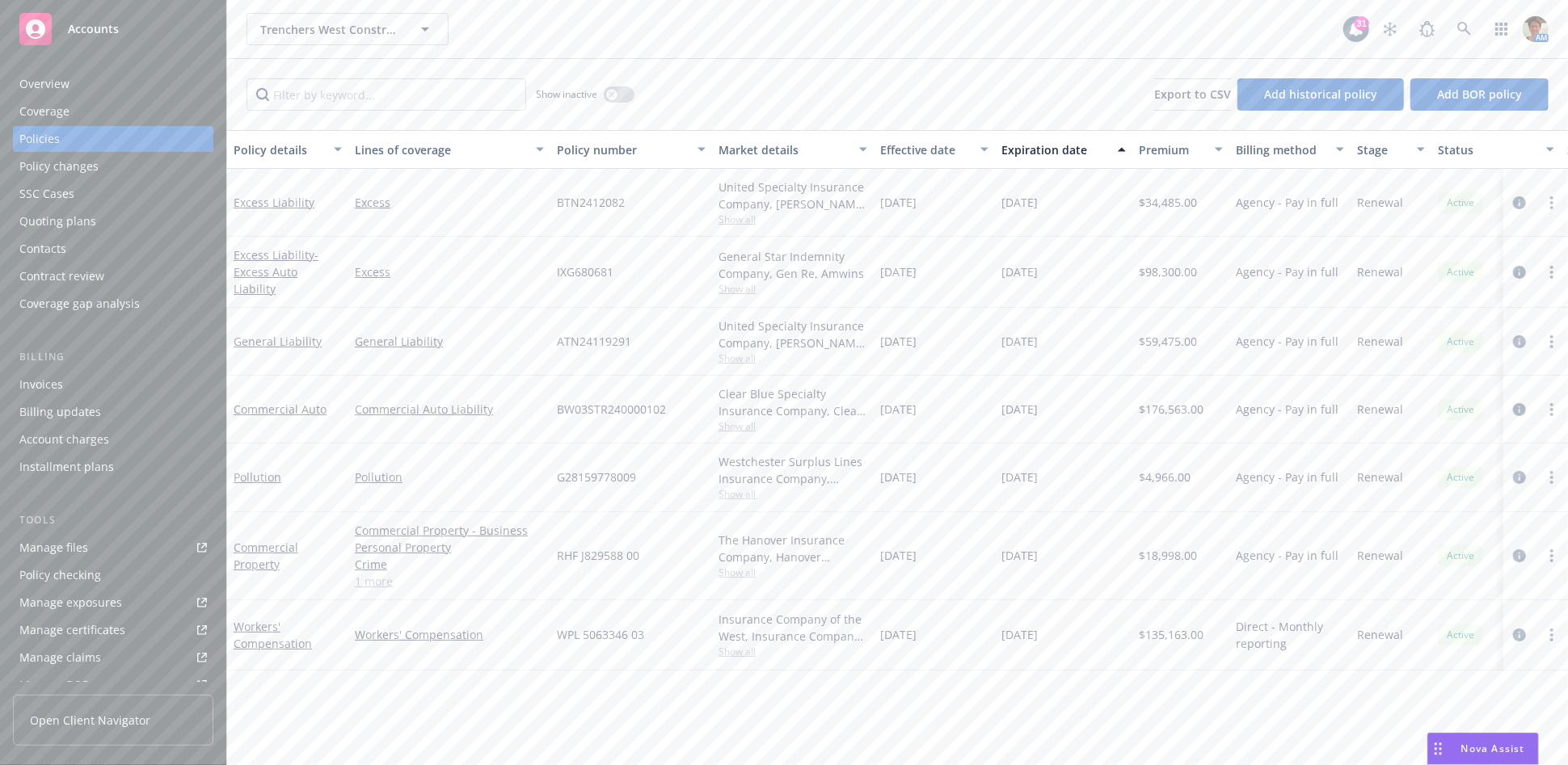
click at [91, 220] on div "Quoting plans" at bounding box center [58, 221] width 77 height 26
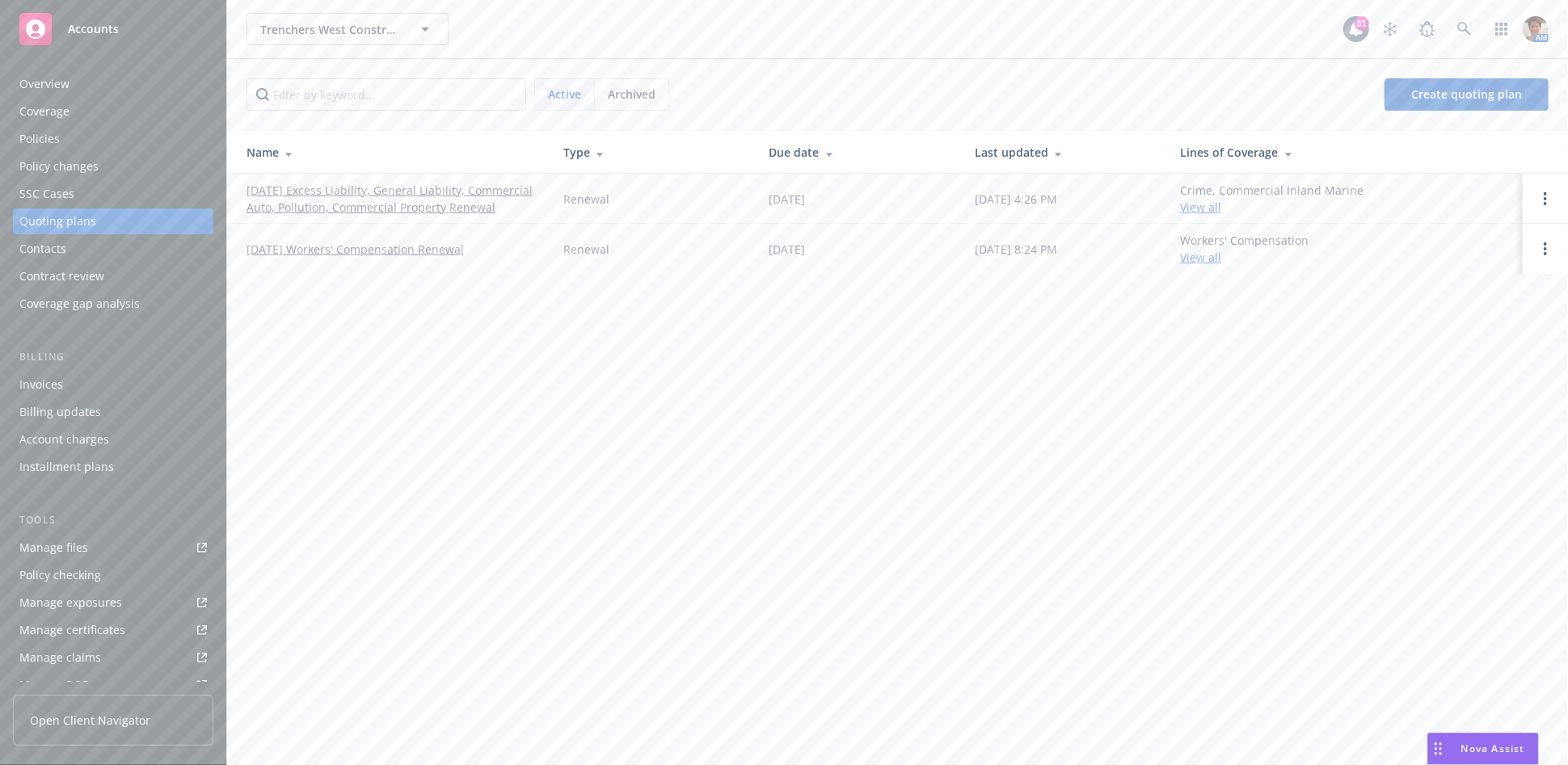
click at [414, 190] on link "[DATE] Excess Liability, General Liability, Commercial Auto, Pollution, Commerc…" at bounding box center [392, 198] width 291 height 34
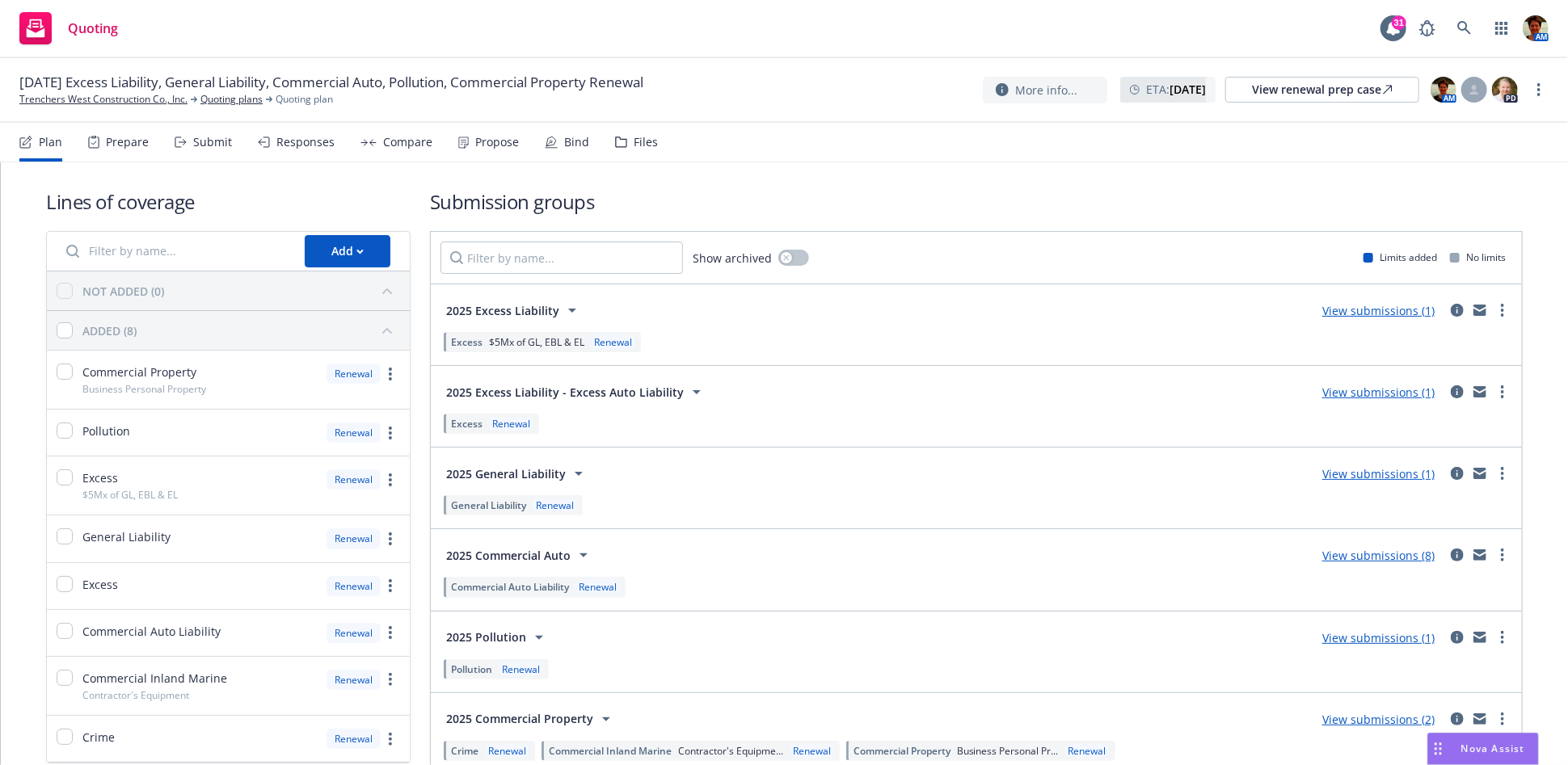
click at [285, 145] on div "Responses" at bounding box center [305, 142] width 58 height 13
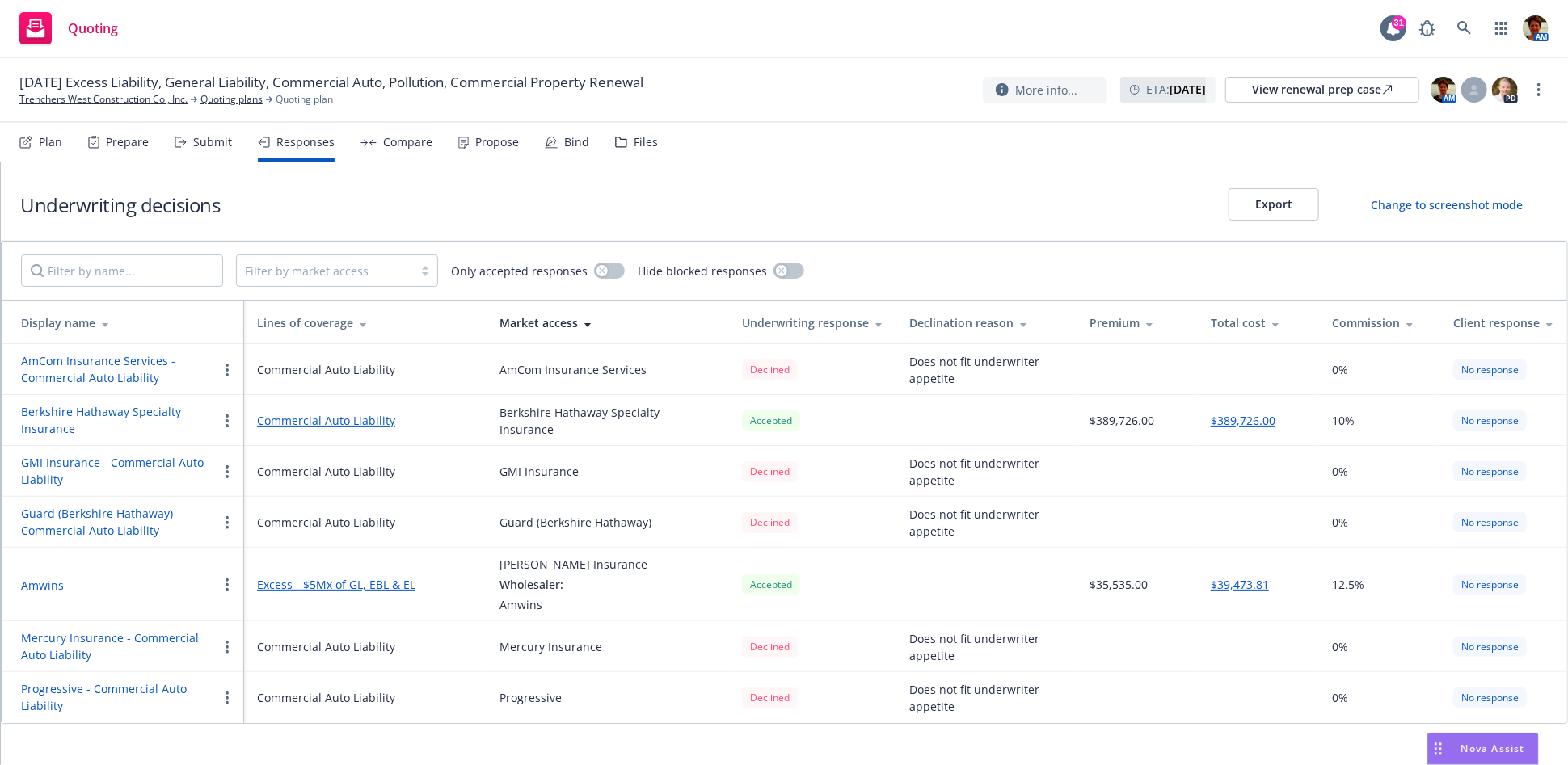
click at [45, 585] on button "Amwins" at bounding box center [41, 584] width 42 height 17
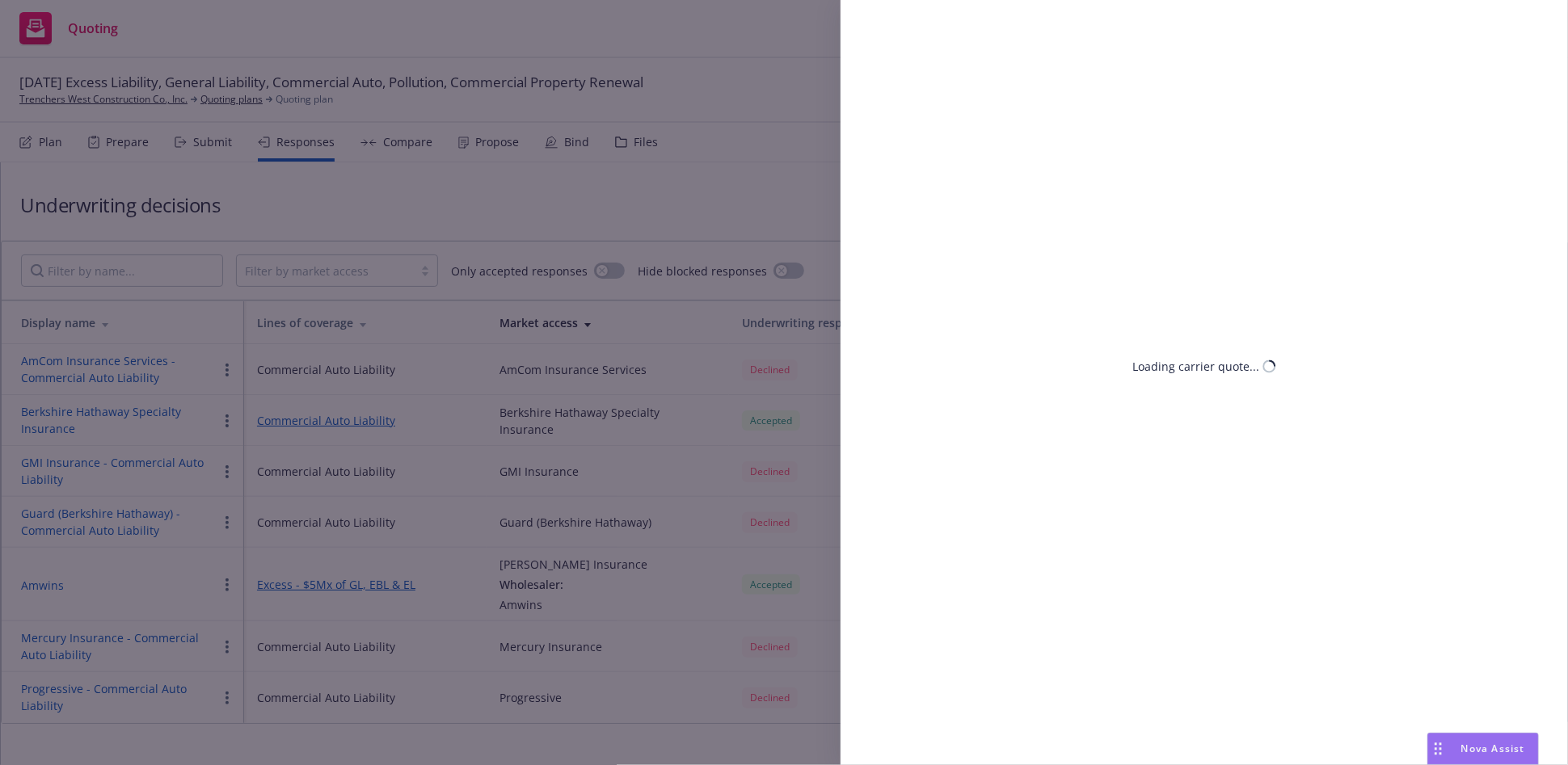
select select "CA"
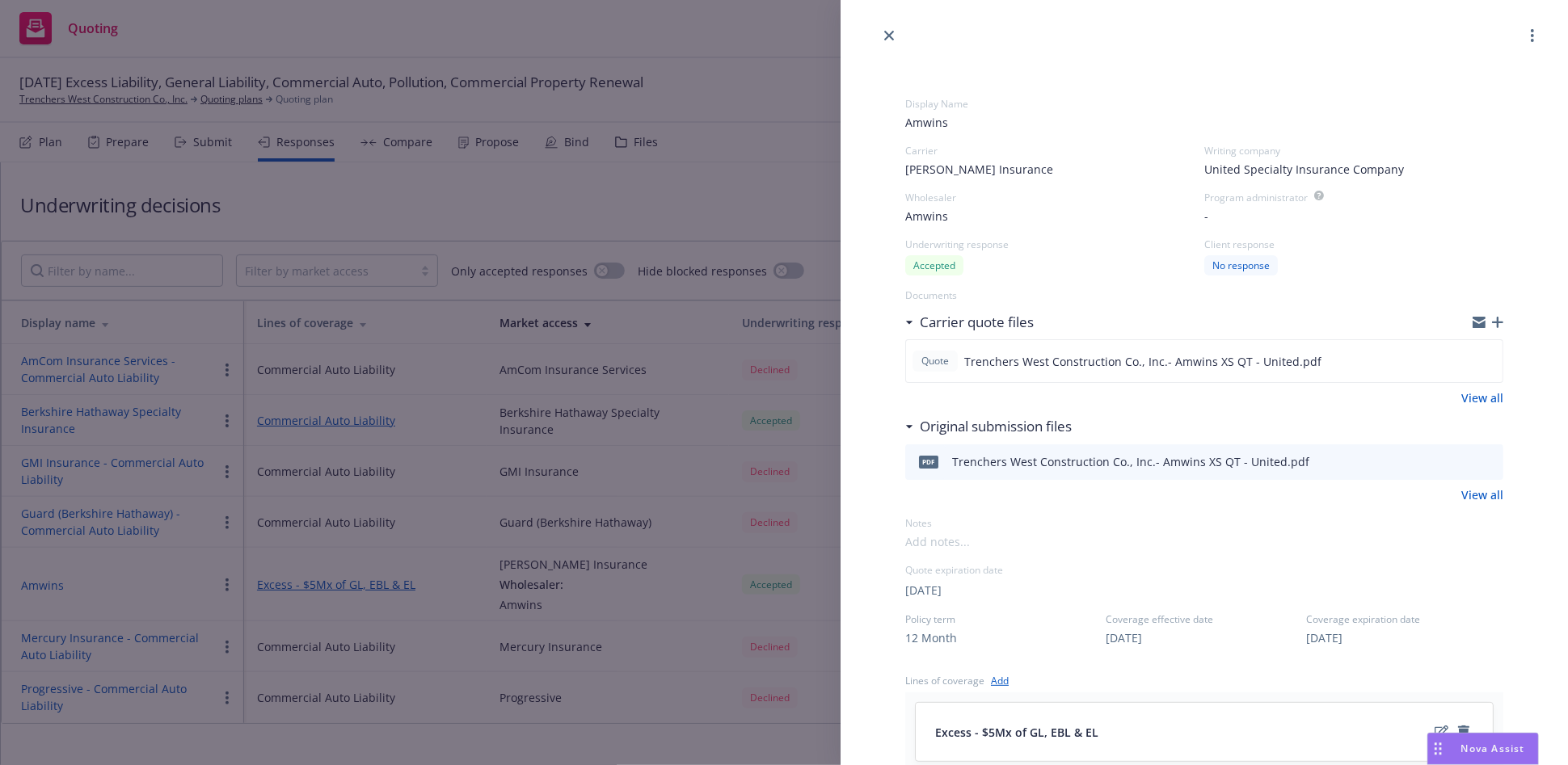
drag, startPoint x: 894, startPoint y: 36, endPoint x: 880, endPoint y: 64, distance: 31.3
click at [890, 38] on icon "close" at bounding box center [889, 36] width 10 height 10
